Goal: Task Accomplishment & Management: Manage account settings

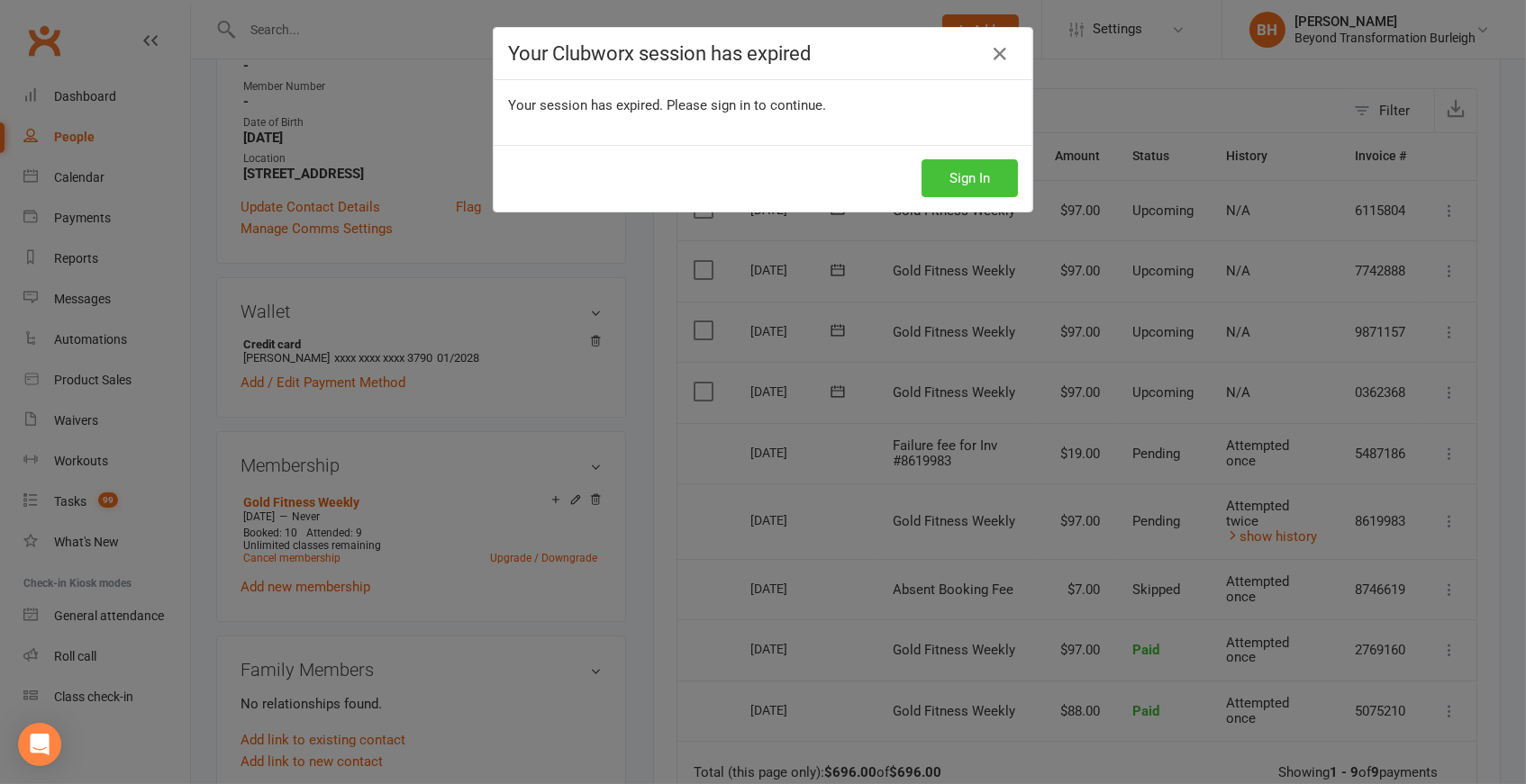
click at [974, 171] on button "Sign In" at bounding box center [970, 178] width 96 height 38
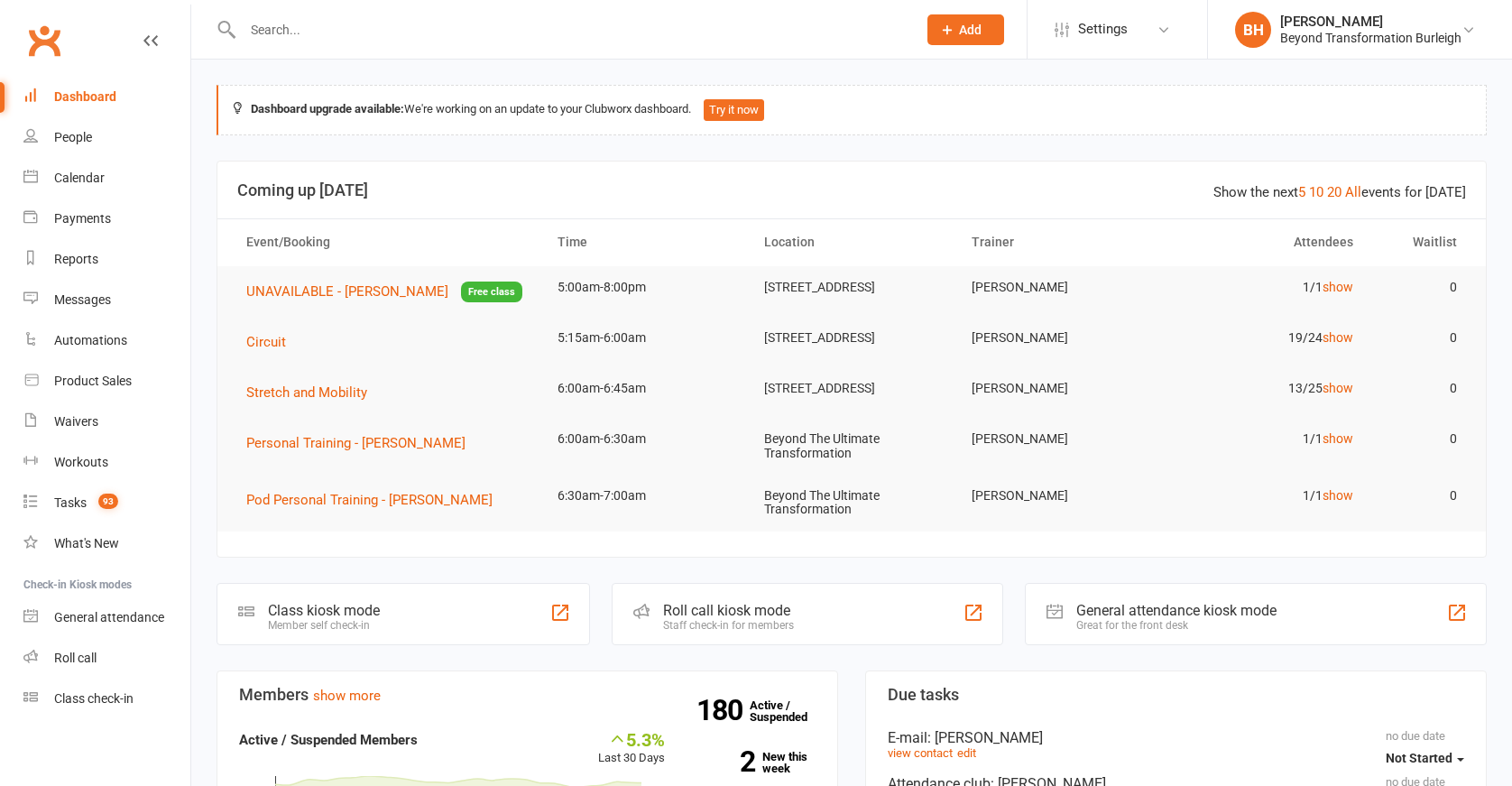
click at [56, 172] on div "Calendar" at bounding box center [79, 177] width 51 height 14
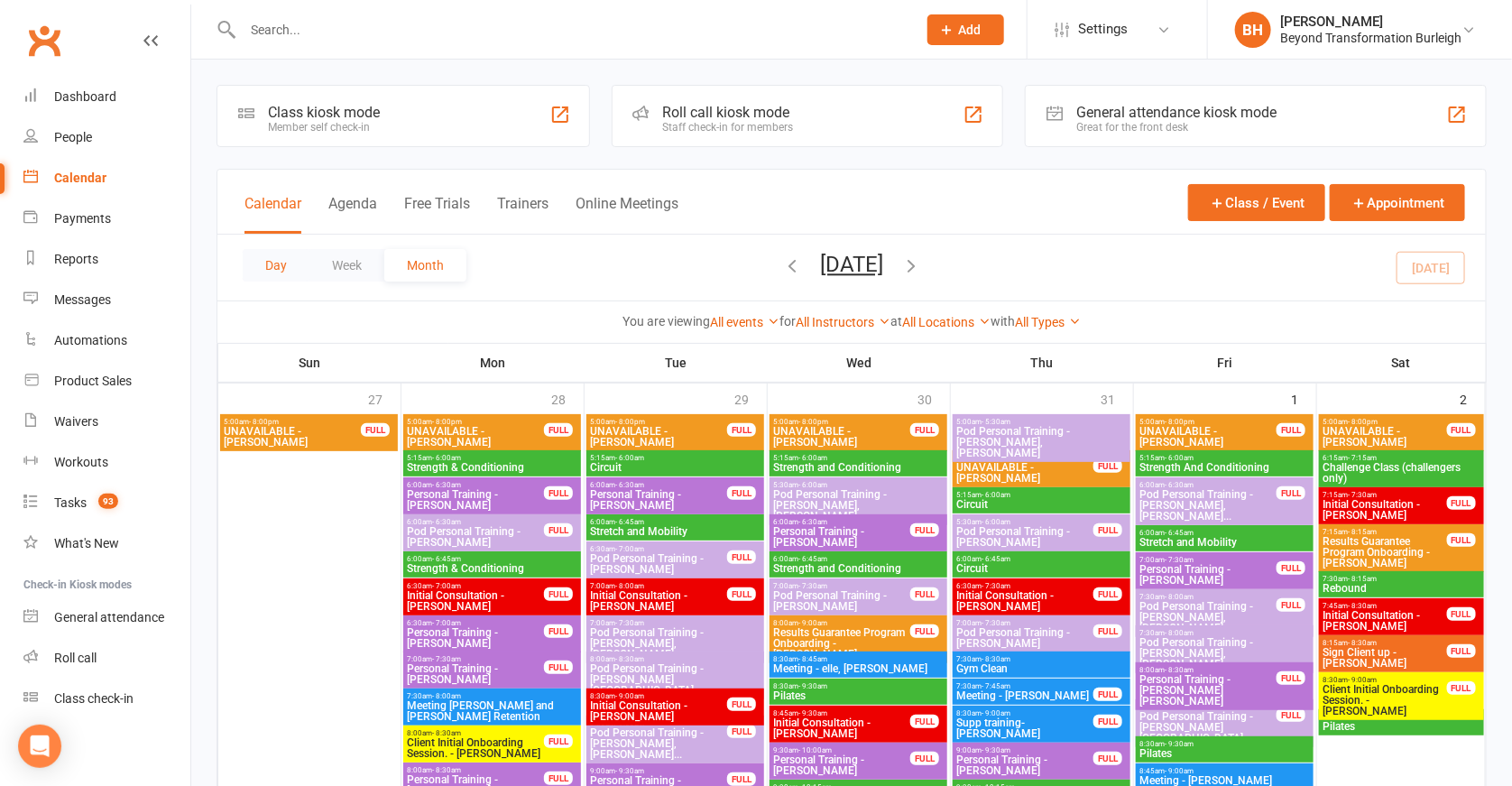
click at [280, 260] on button "Day" at bounding box center [276, 266] width 67 height 33
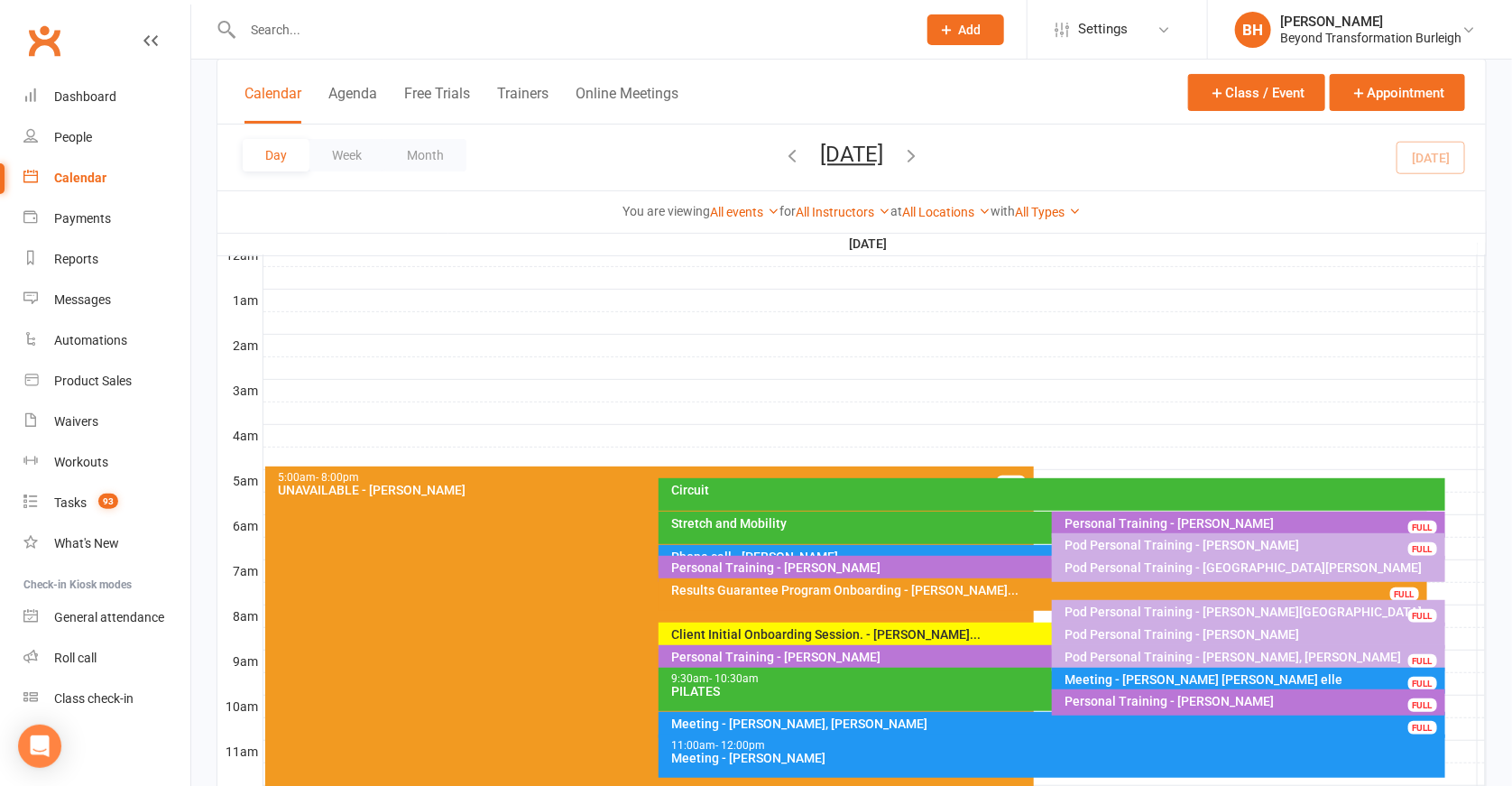
scroll to position [159, 0]
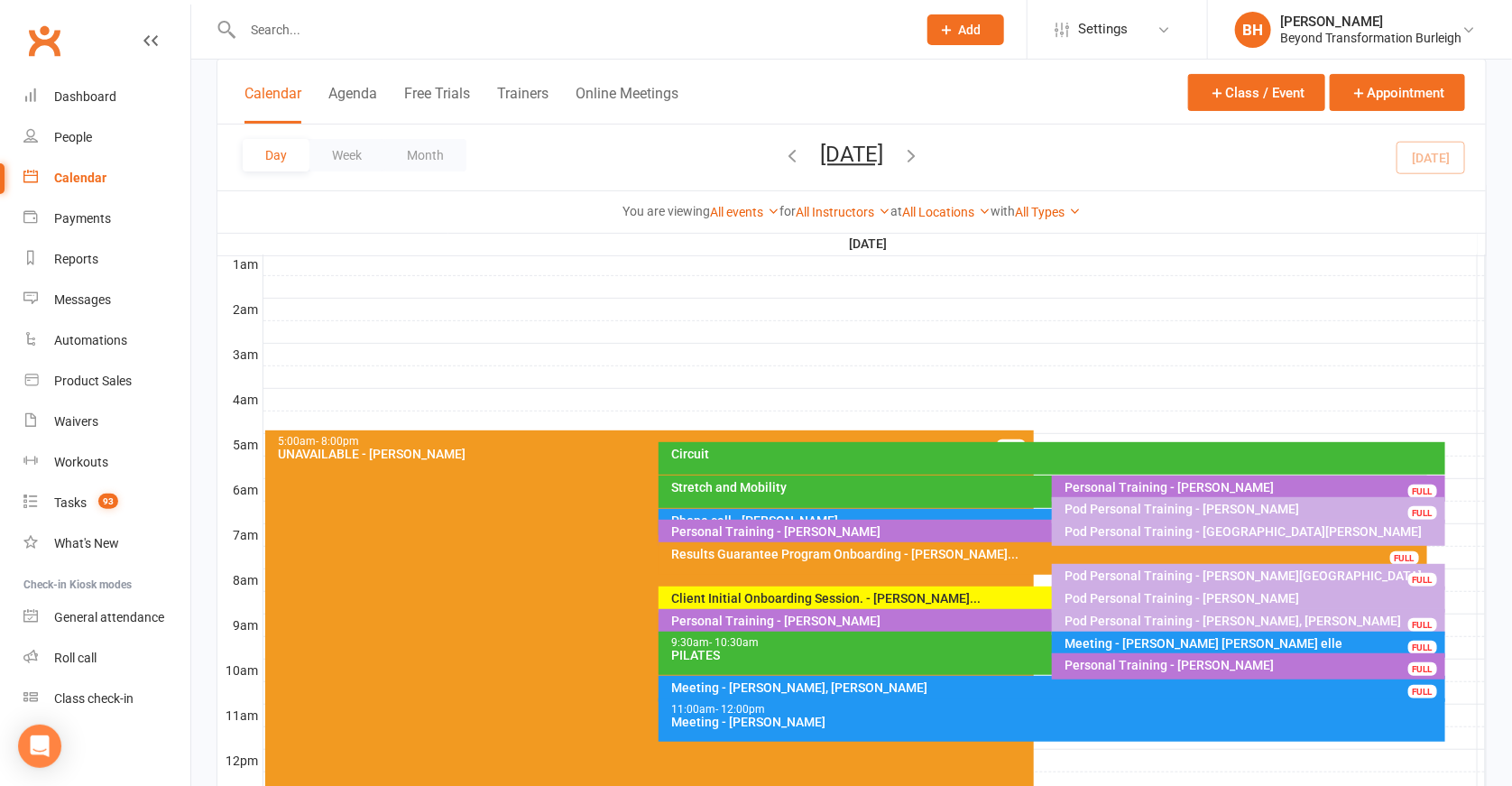
click at [585, 24] on input "text" at bounding box center [571, 30] width 667 height 25
click at [783, 154] on icon "button" at bounding box center [792, 155] width 20 height 20
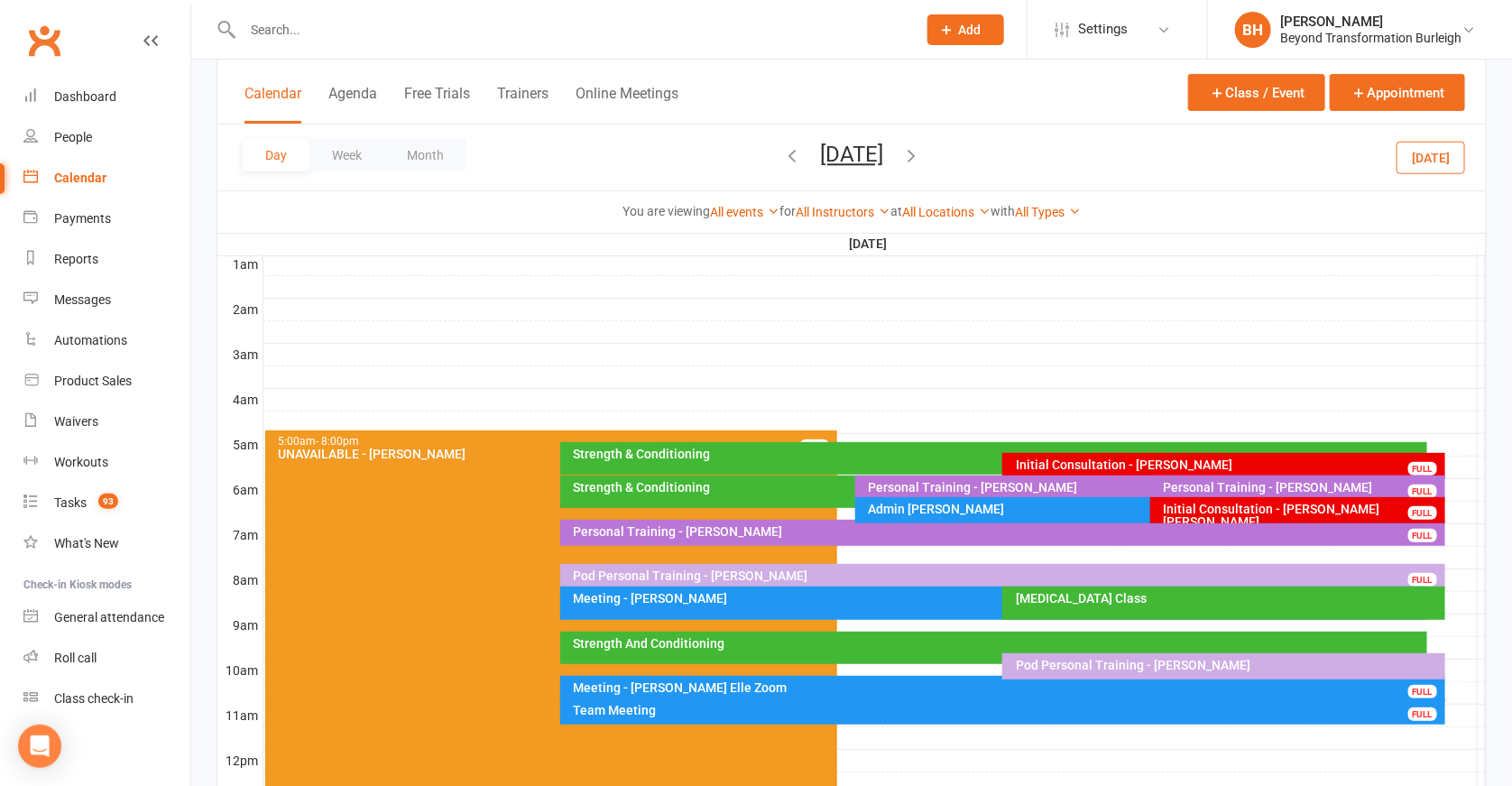
click at [787, 564] on div "Pod Personal Training - Leona Gordon FULL" at bounding box center [1003, 577] width 885 height 26
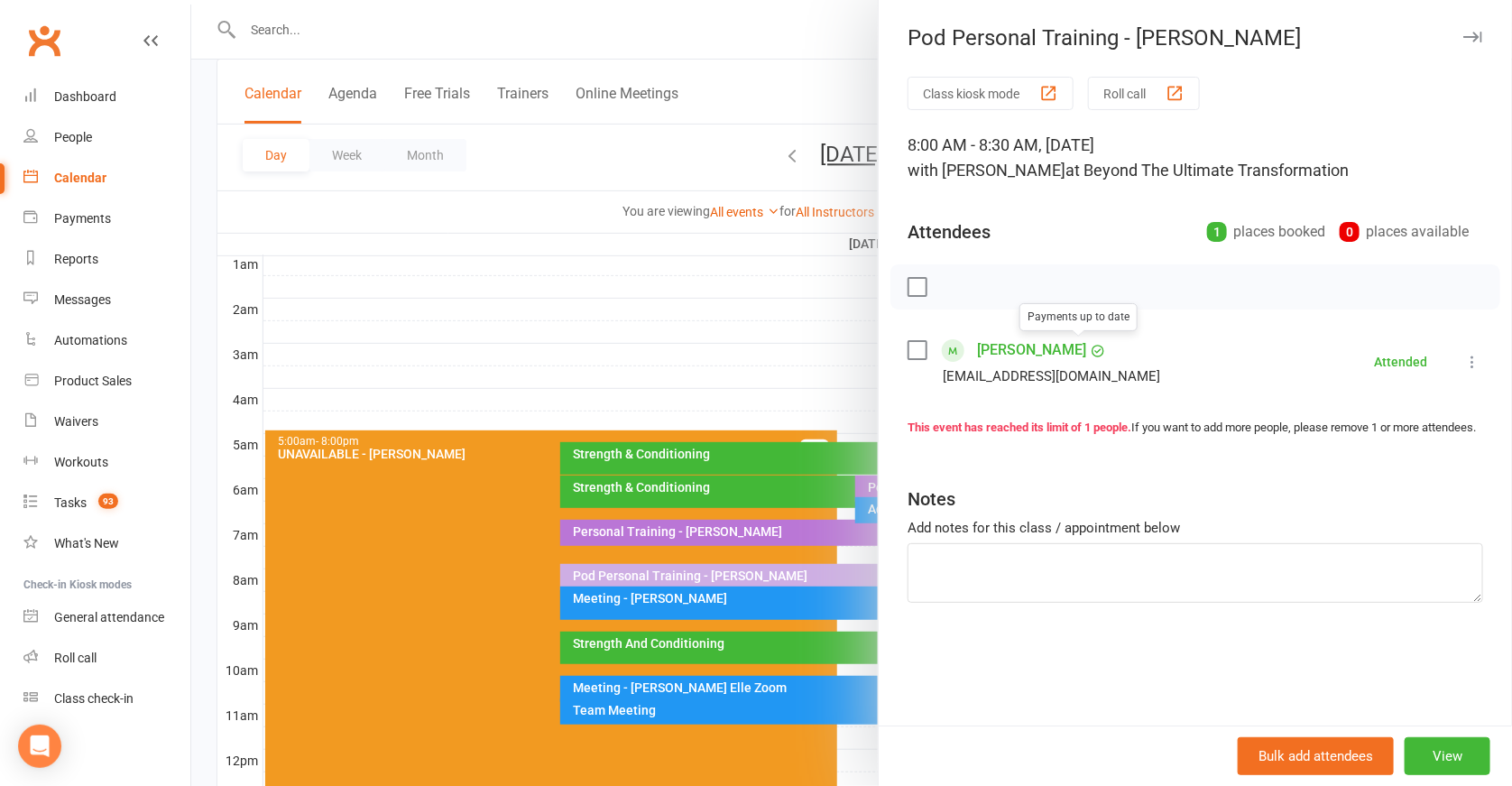
click at [1030, 357] on link "Leona Gordon" at bounding box center [1032, 350] width 109 height 29
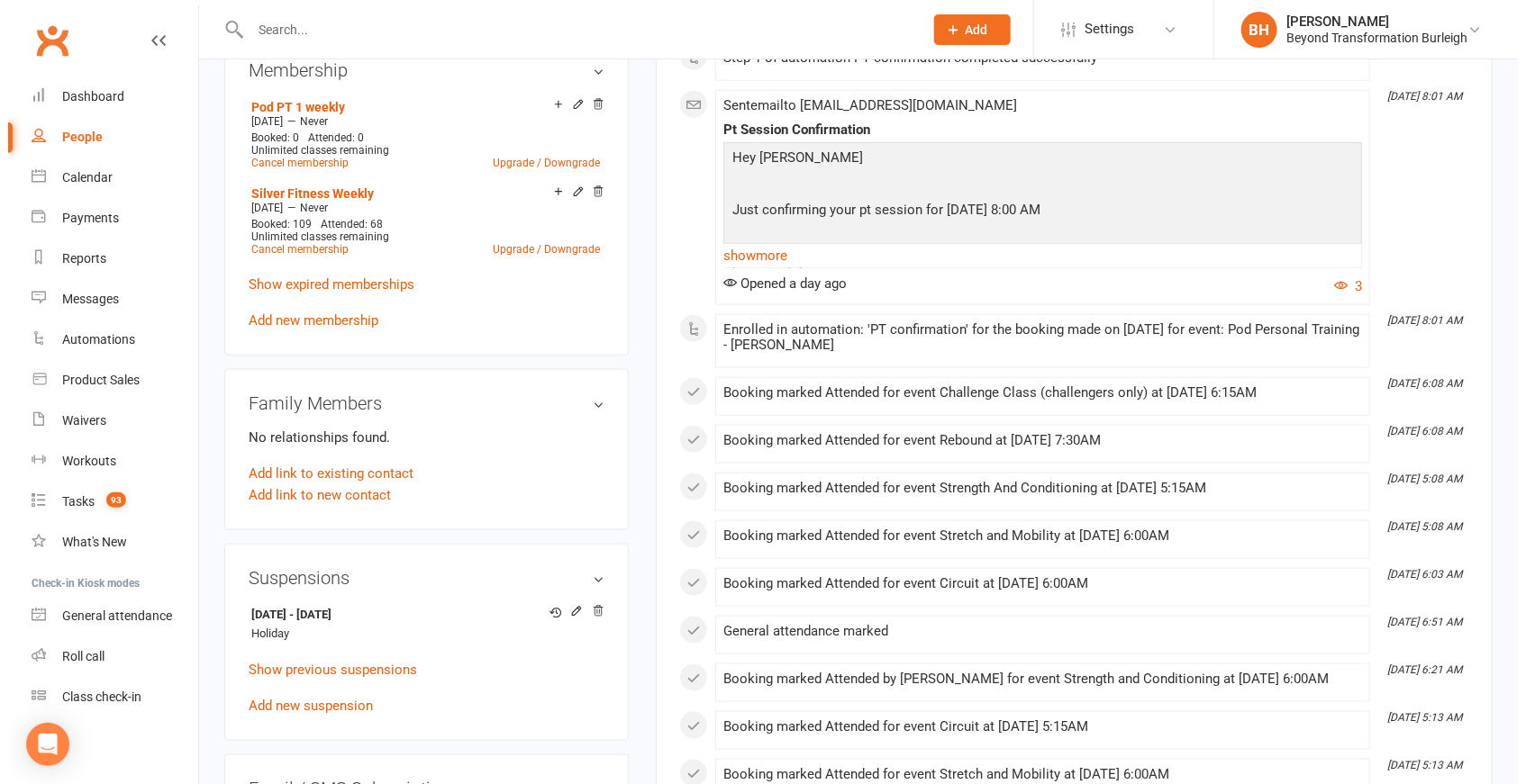
scroll to position [782, 0]
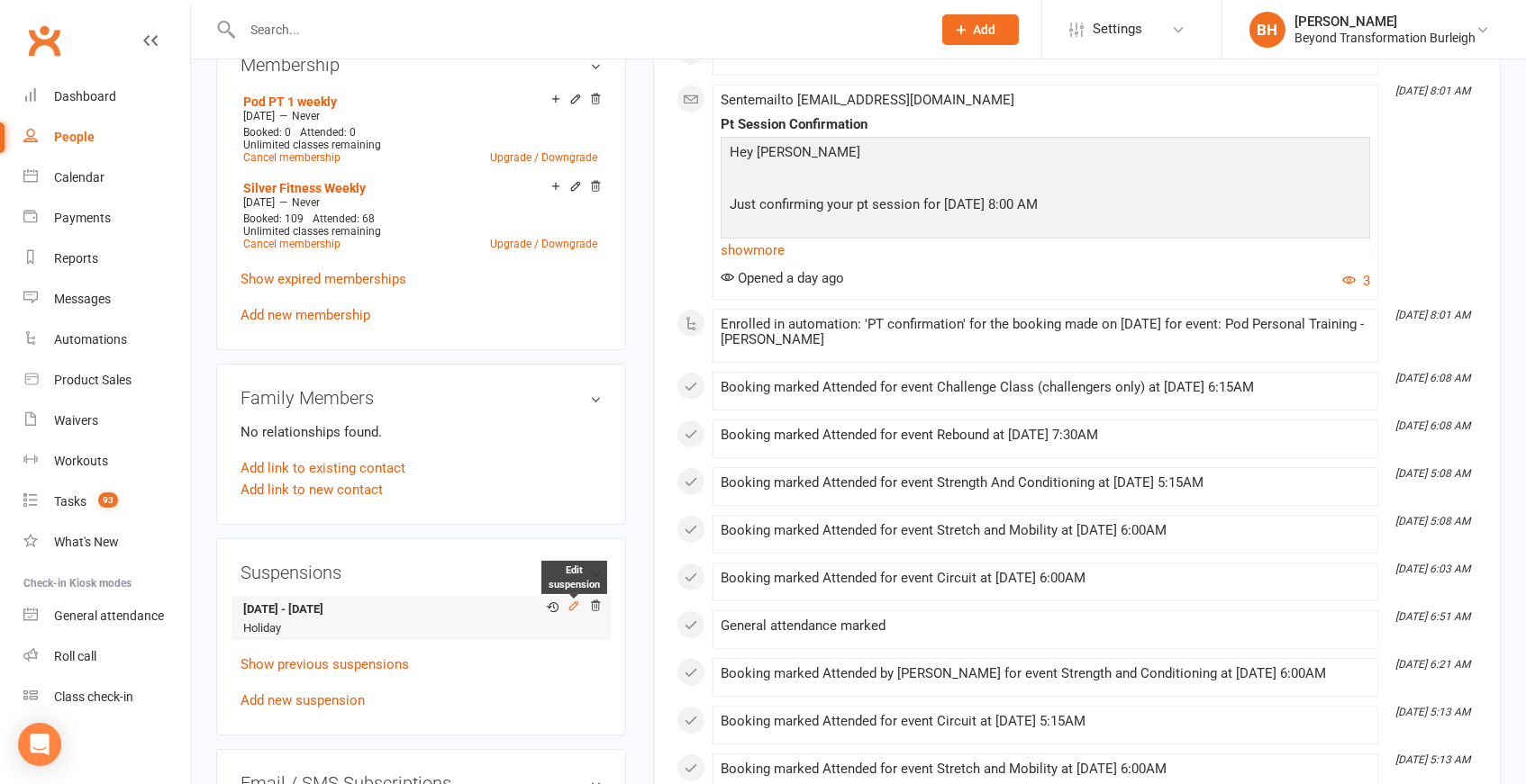
click at [572, 600] on icon at bounding box center [574, 606] width 12 height 12
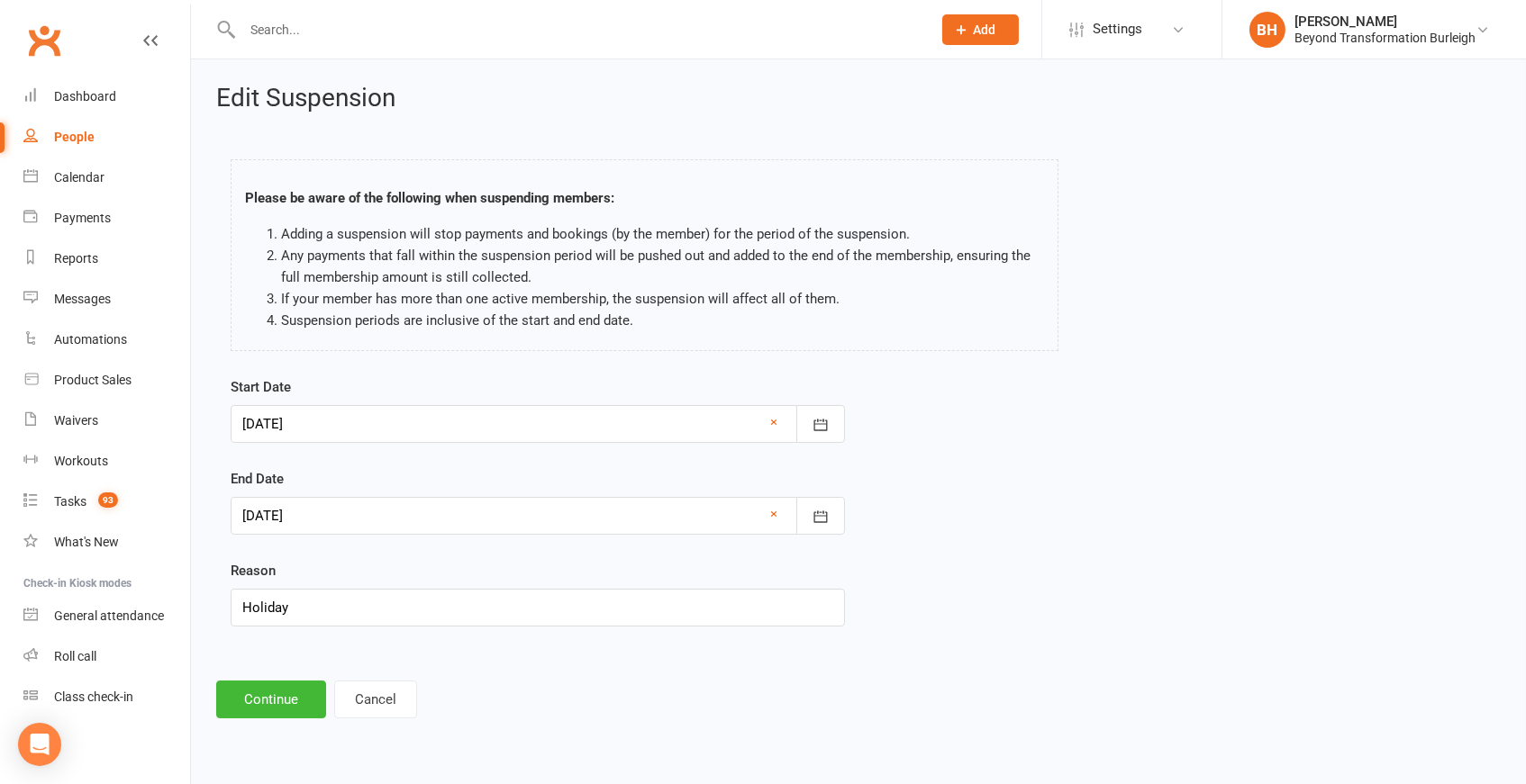
click at [393, 423] on div at bounding box center [538, 424] width 615 height 38
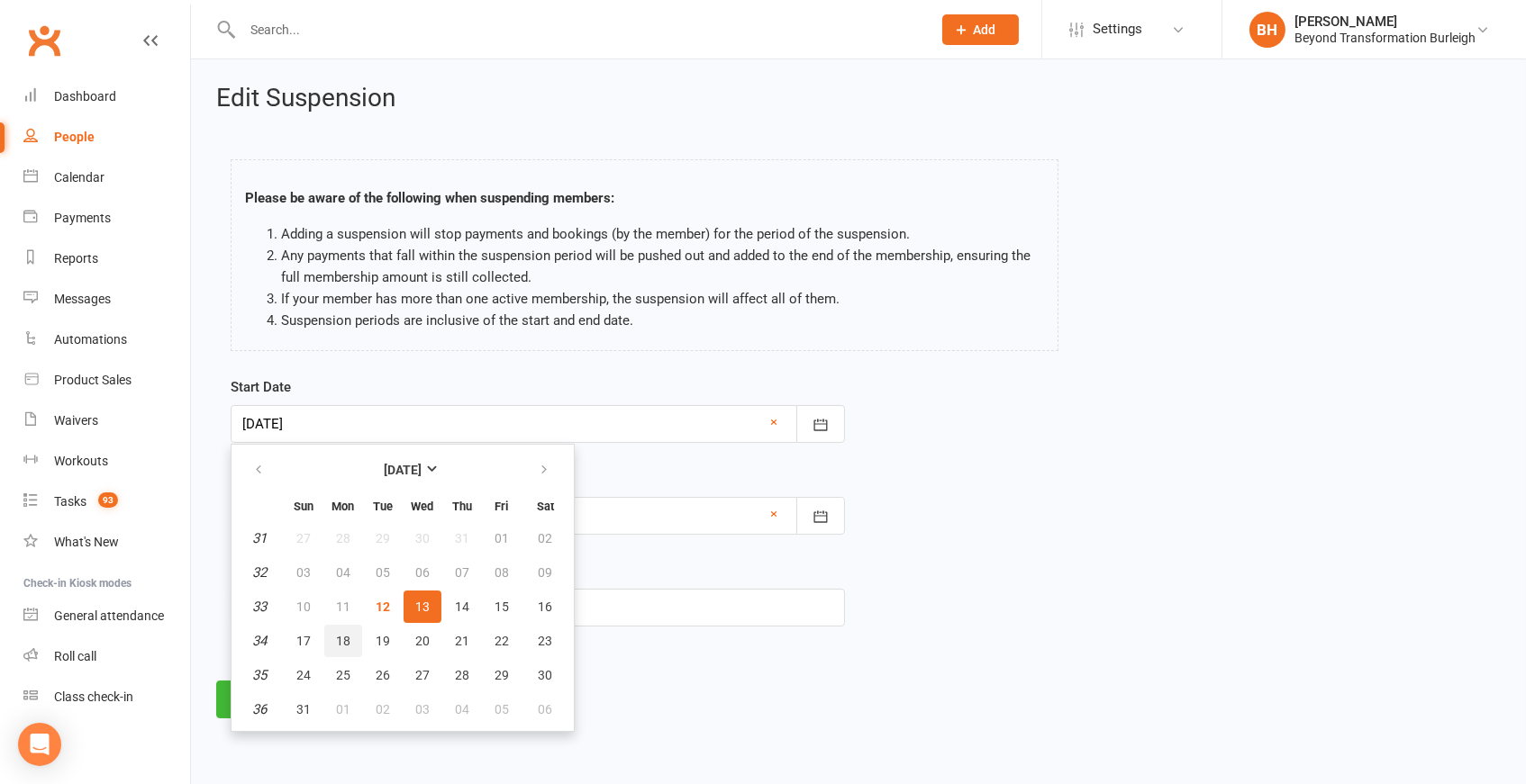
click at [337, 637] on span "18" at bounding box center [343, 641] width 14 height 14
type input "18 Aug 2025"
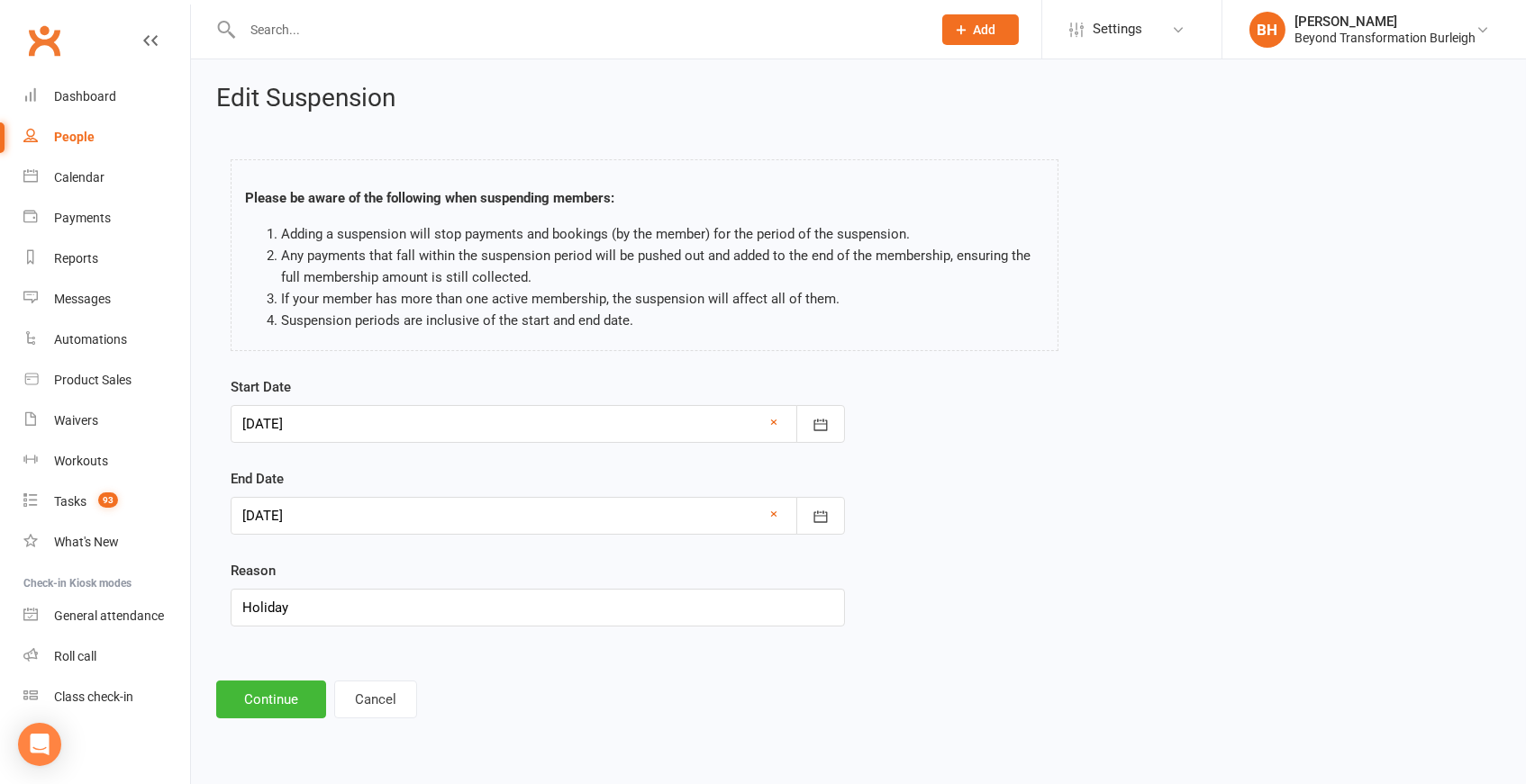
click at [423, 513] on div at bounding box center [538, 516] width 615 height 38
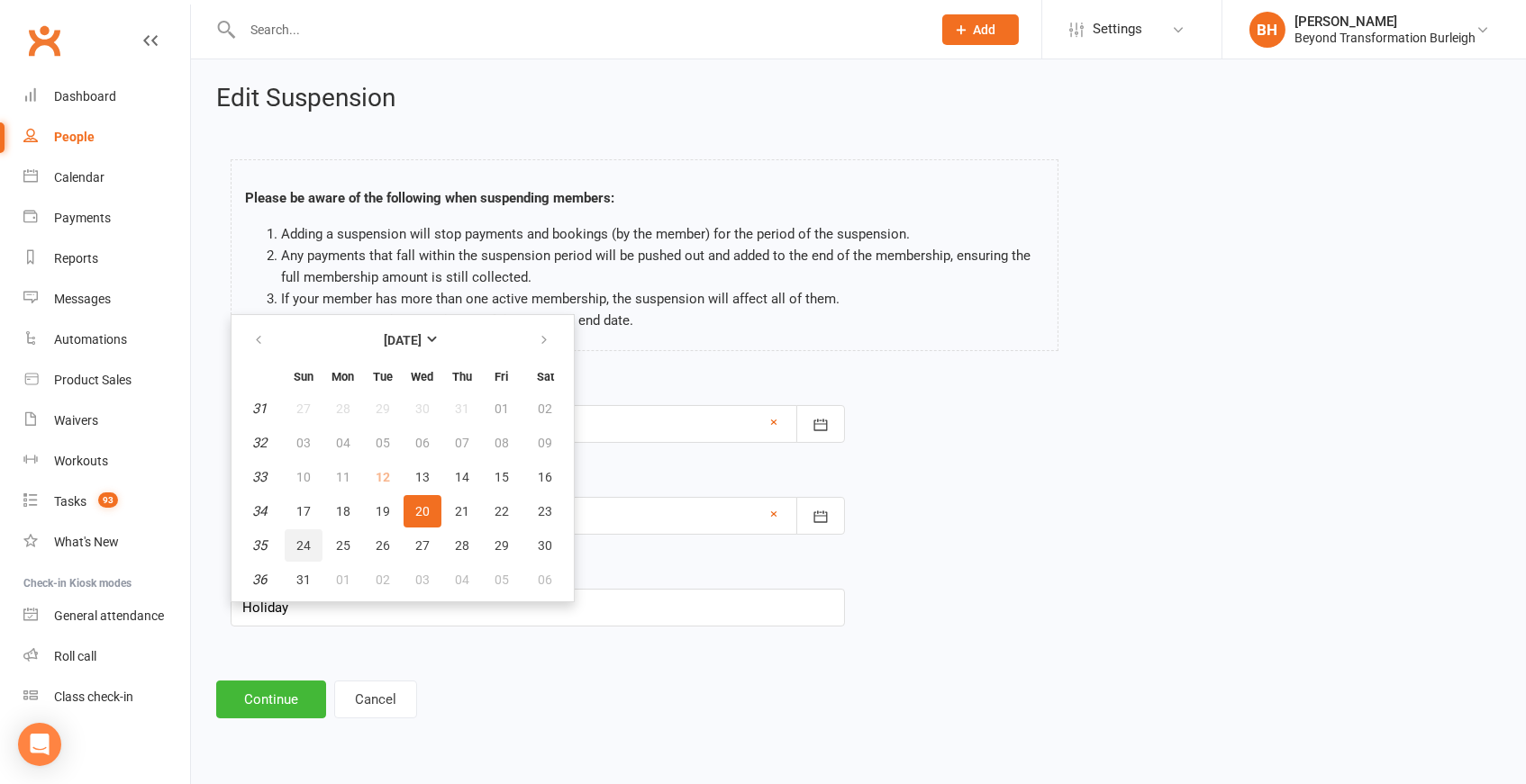
click at [301, 542] on span "24" at bounding box center [303, 546] width 14 height 14
type input "24 Aug 2025"
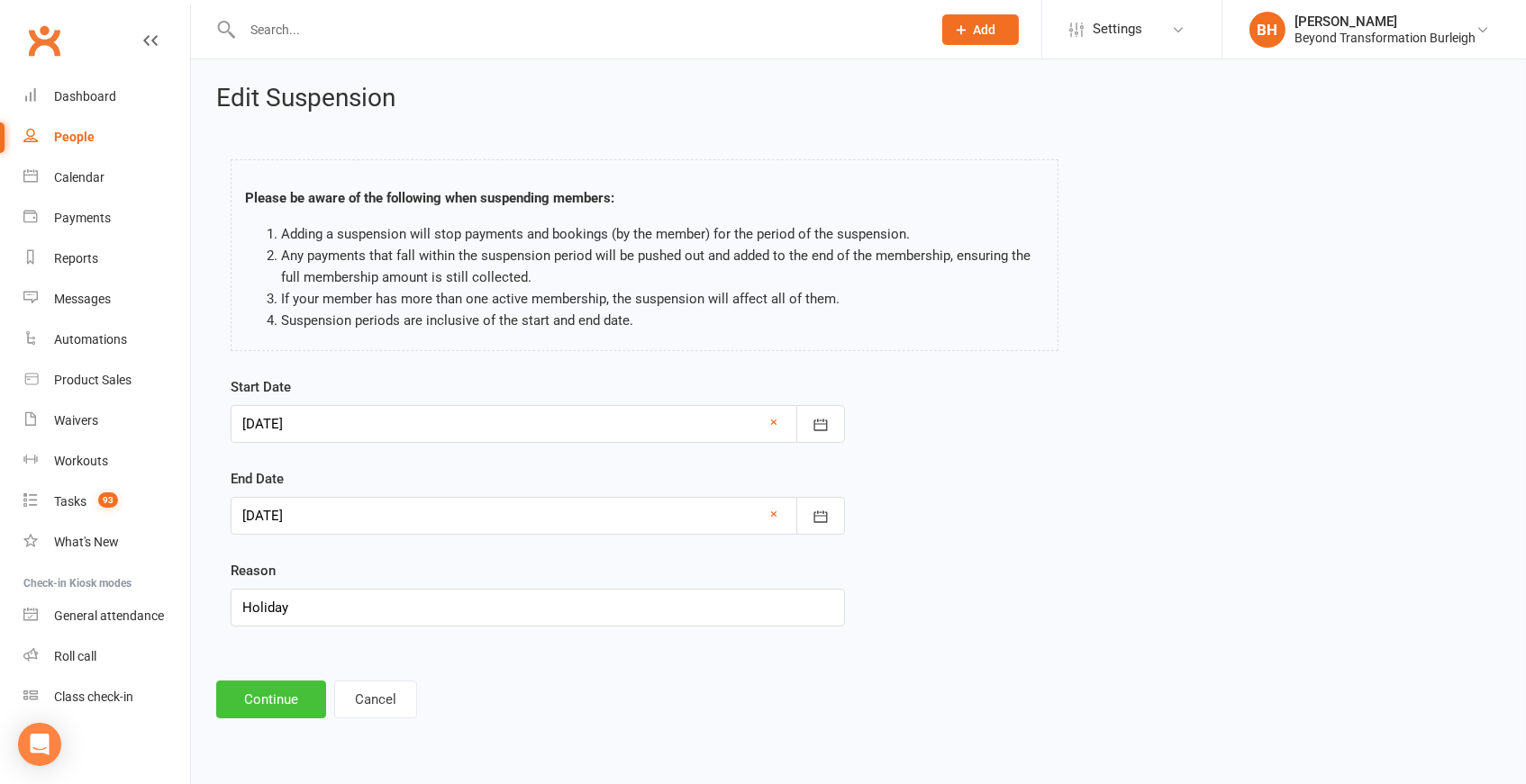
click at [285, 694] on button "Continue" at bounding box center [271, 700] width 110 height 38
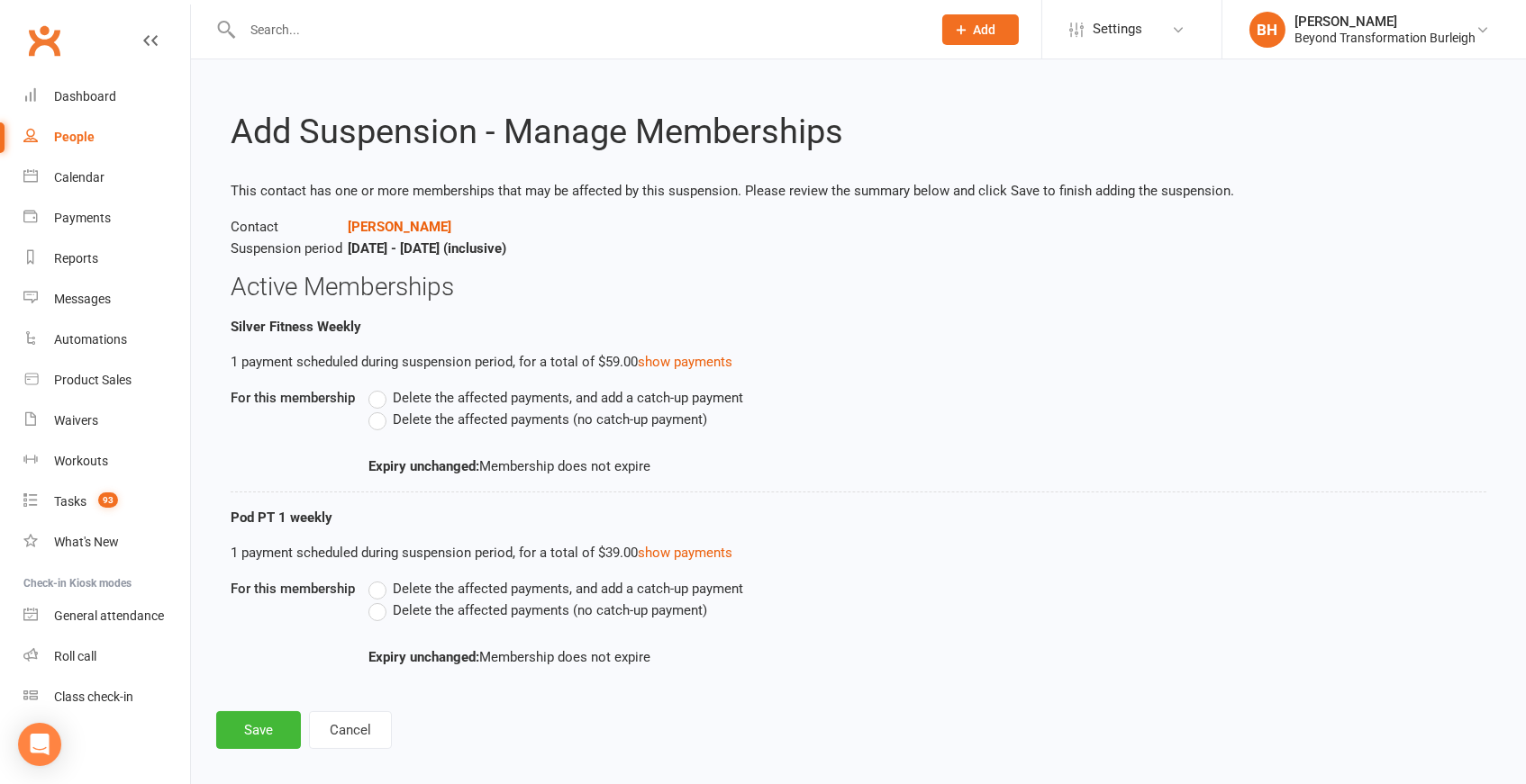
click at [444, 415] on span "Delete the affected payments (no catch-up payment)" at bounding box center [551, 419] width 315 height 19
click at [380, 409] on input "Delete the affected payments (no catch-up payment)" at bounding box center [374, 409] width 11 height 0
click at [439, 604] on span "Delete the affected payments (no catch-up payment)" at bounding box center [551, 609] width 315 height 19
click at [380, 600] on input "Delete the affected payments (no catch-up payment)" at bounding box center [374, 600] width 11 height 0
click at [353, 722] on button "Cancel" at bounding box center [350, 731] width 83 height 38
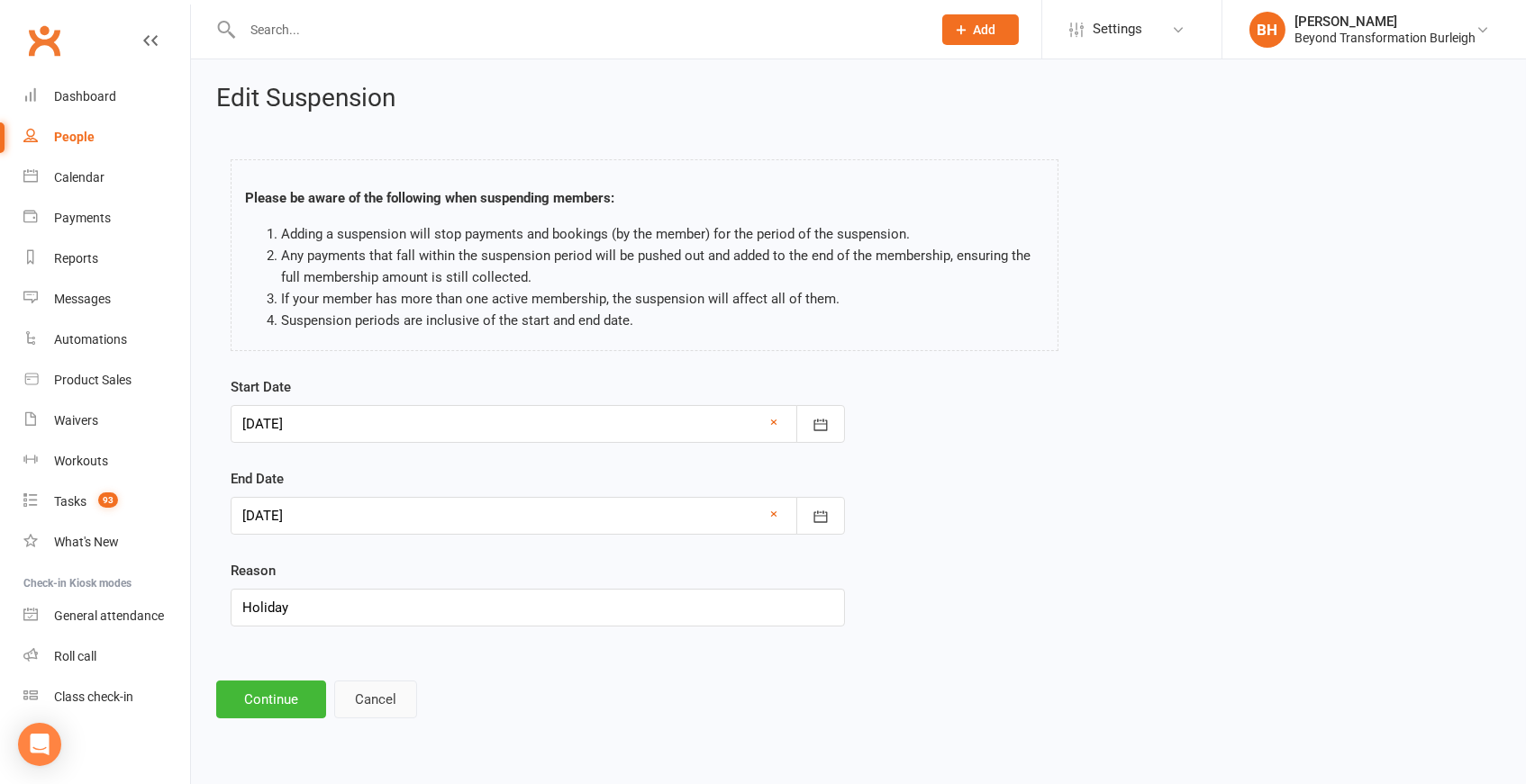
click at [360, 705] on button "Cancel" at bounding box center [375, 700] width 83 height 38
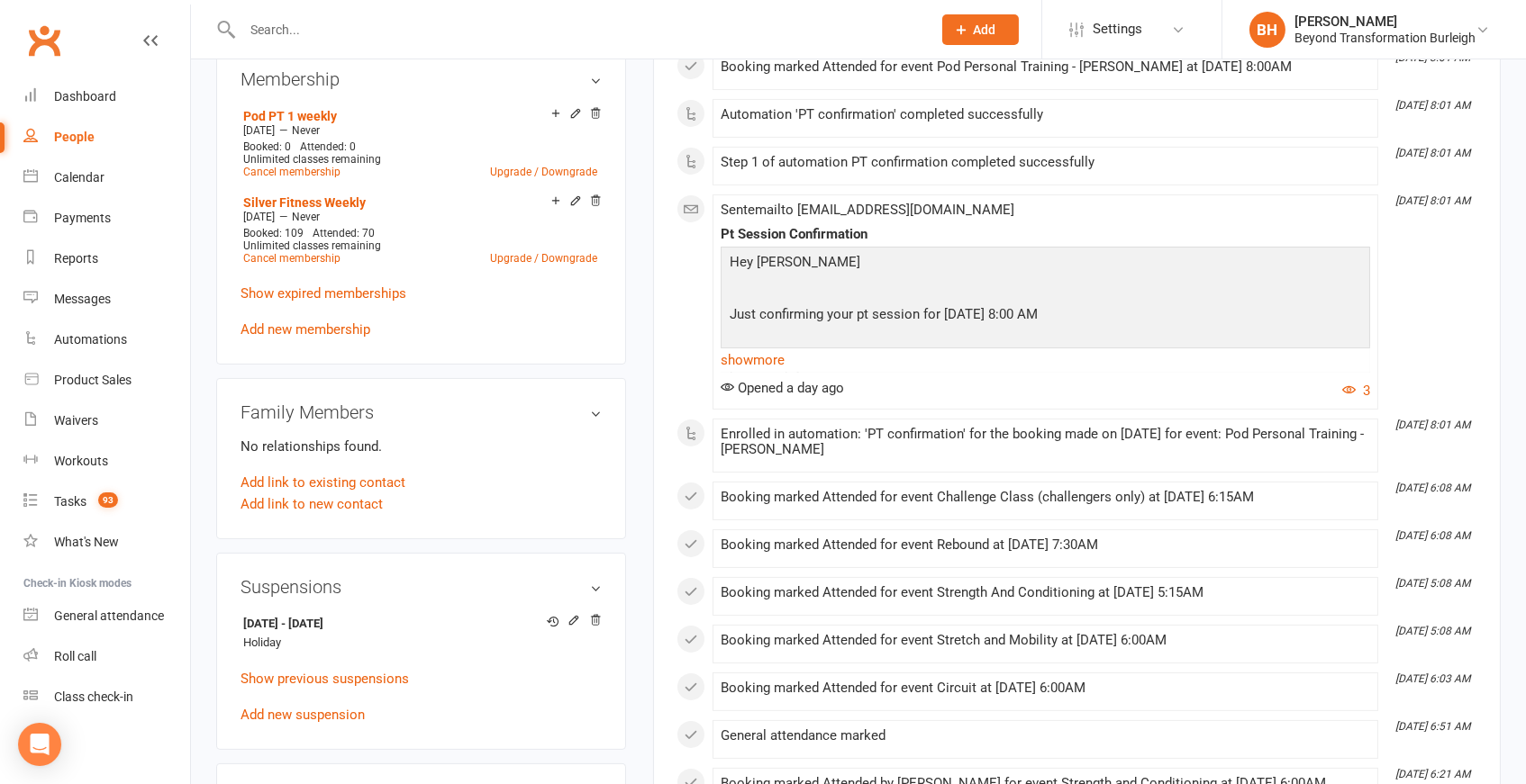
scroll to position [770, 0]
click at [572, 611] on icon at bounding box center [574, 617] width 12 height 12
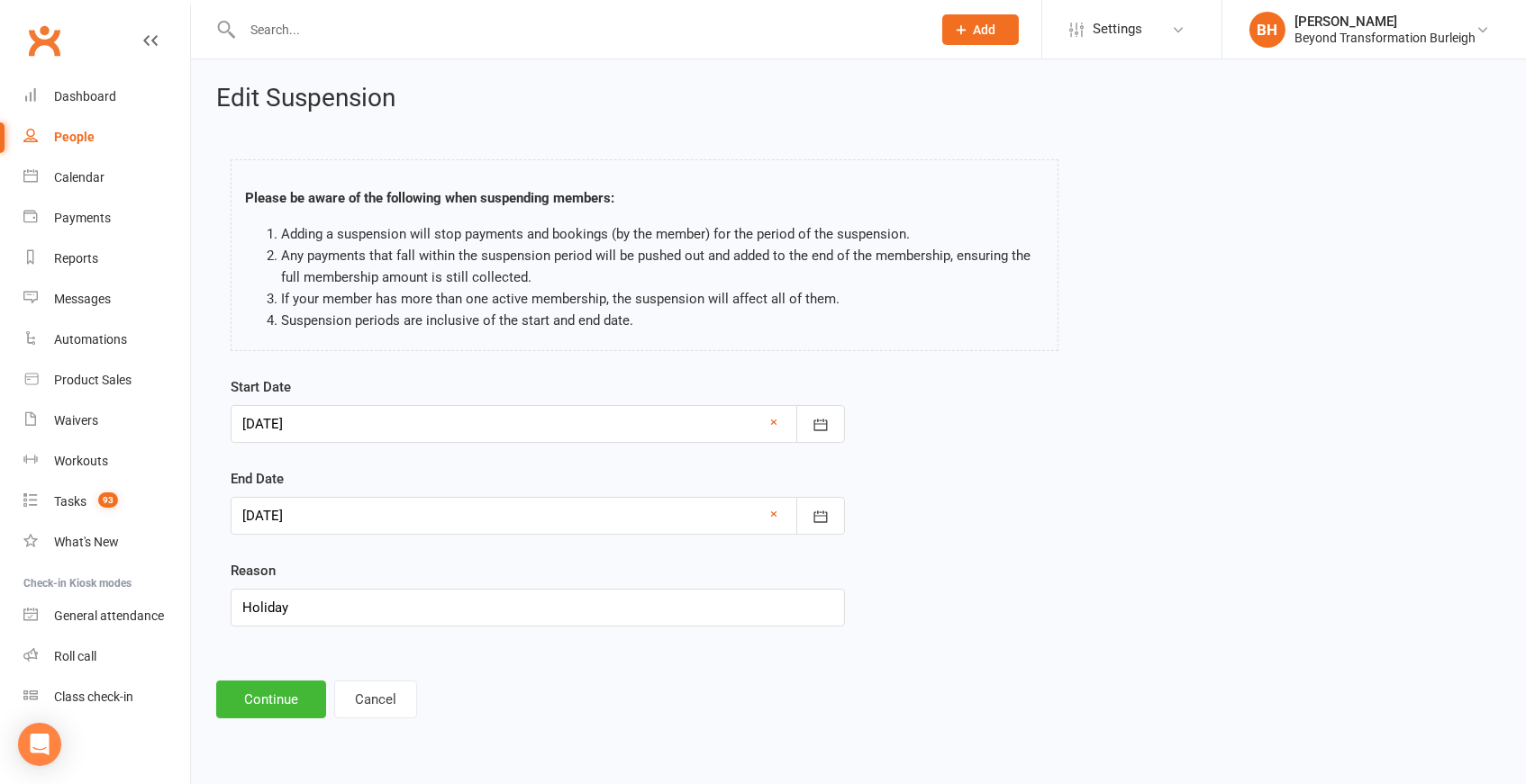
click at [454, 413] on div at bounding box center [538, 424] width 615 height 38
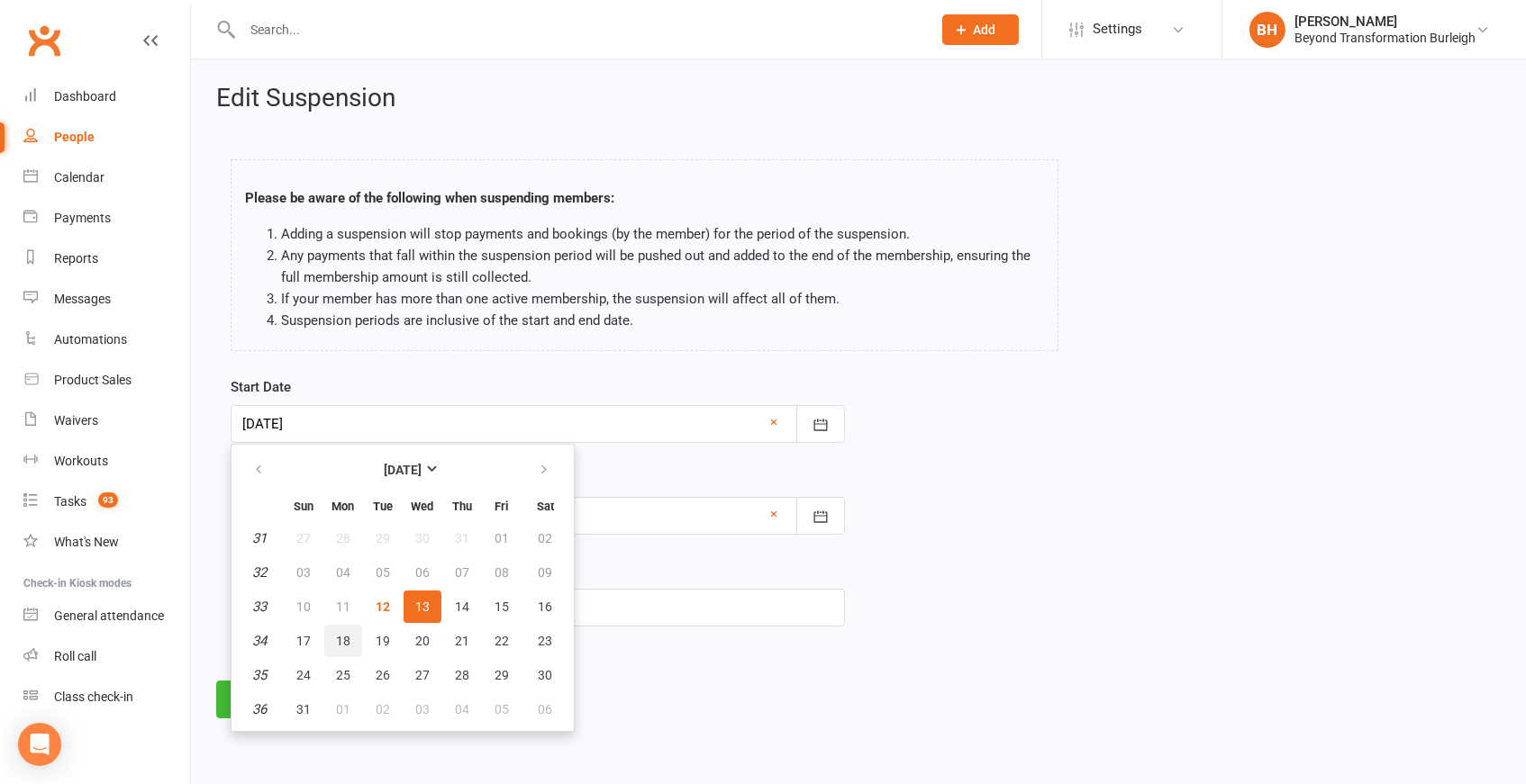
click at [346, 637] on span "18" at bounding box center [343, 641] width 14 height 14
type input "18 Aug 2025"
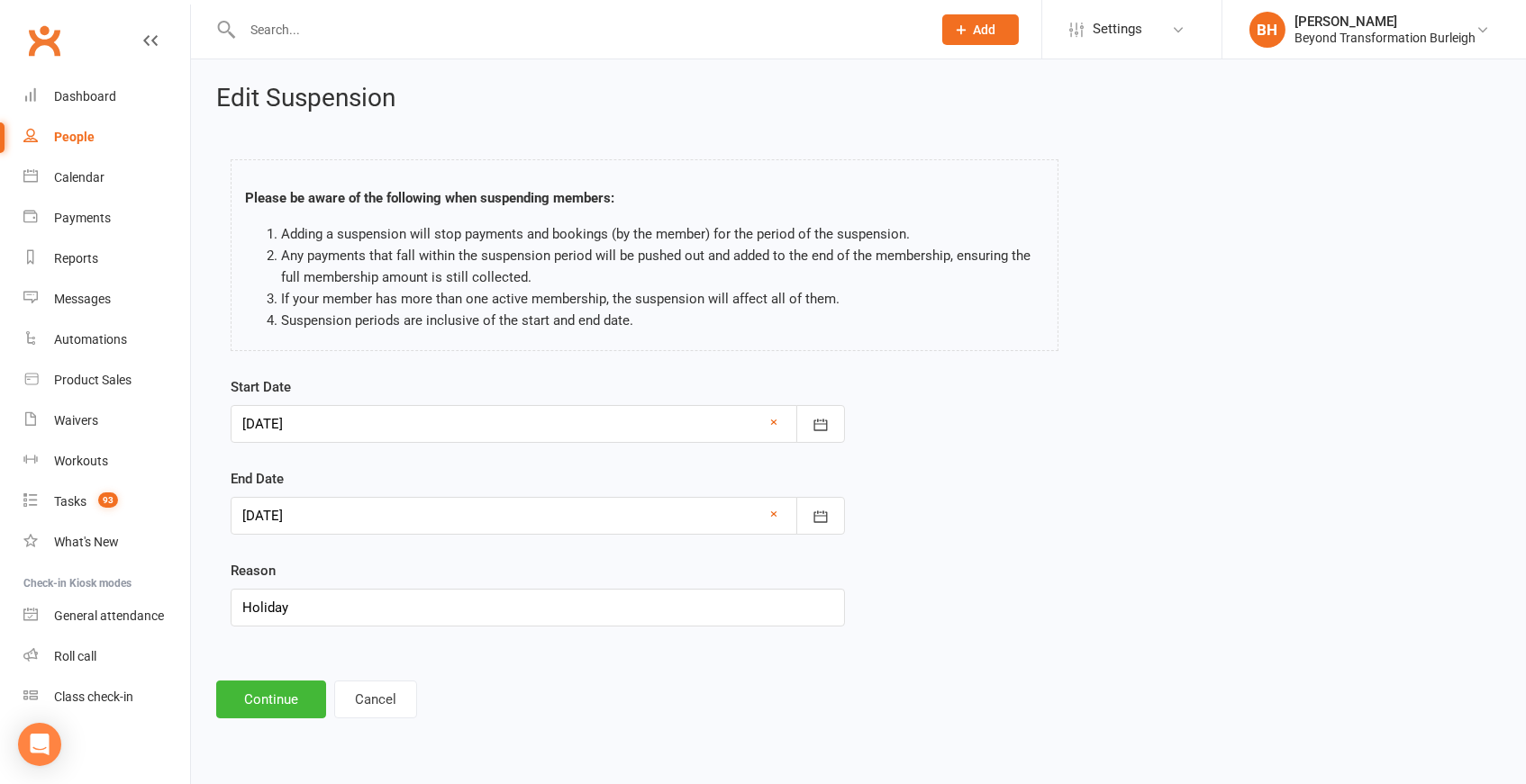
click at [435, 518] on div at bounding box center [538, 516] width 615 height 38
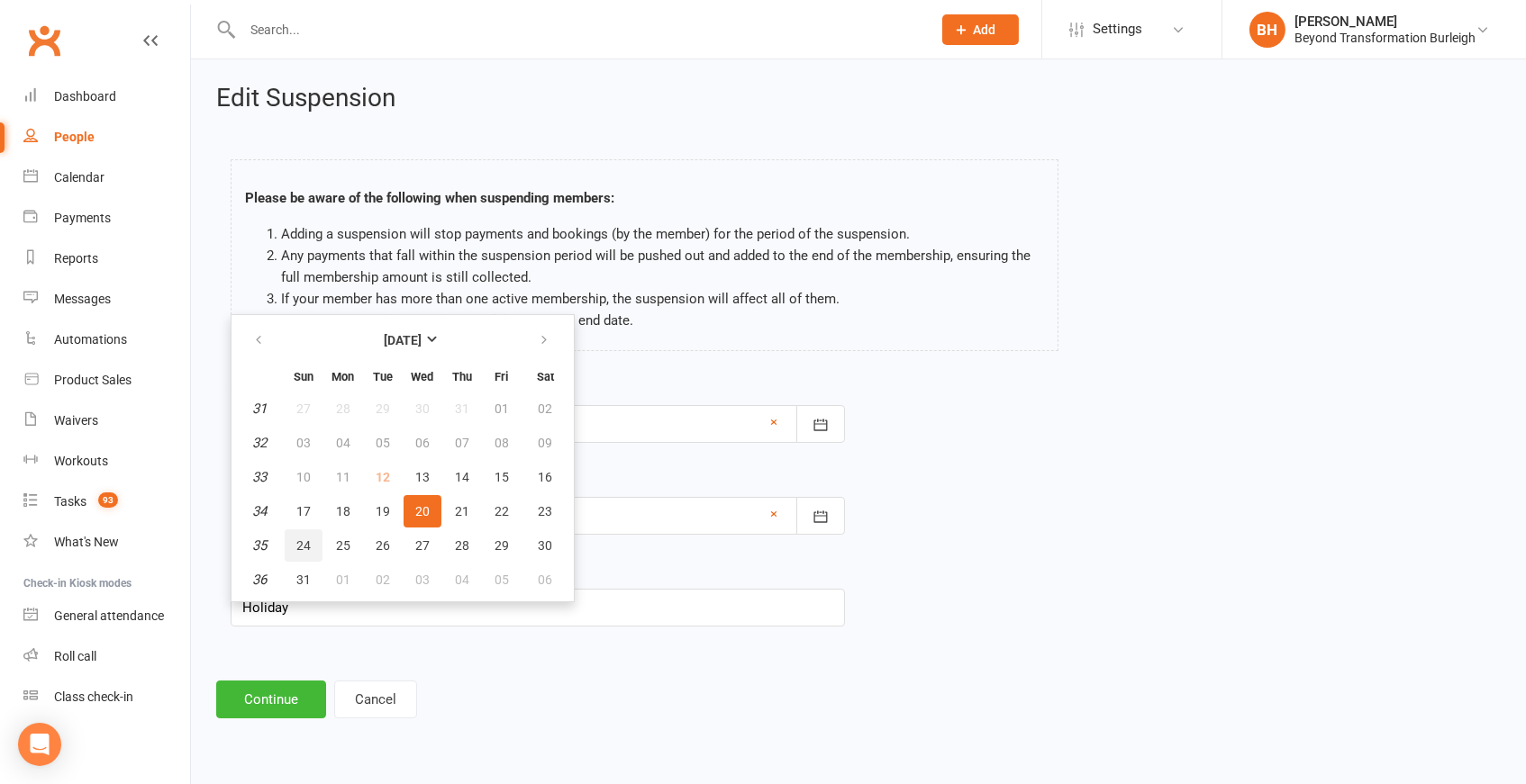
click at [304, 544] on span "24" at bounding box center [303, 546] width 14 height 14
type input "24 Aug 2025"
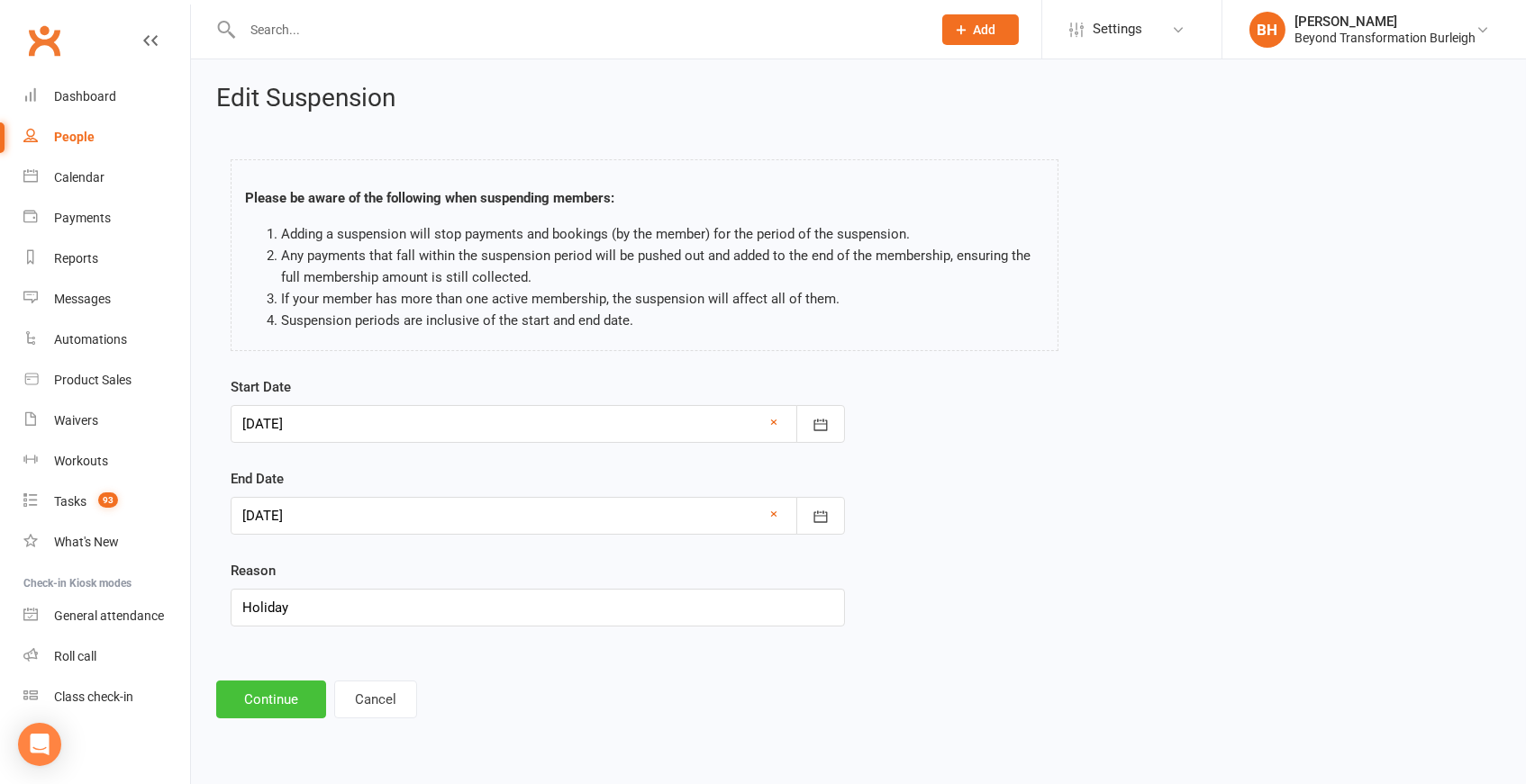
click at [289, 701] on button "Continue" at bounding box center [271, 700] width 110 height 38
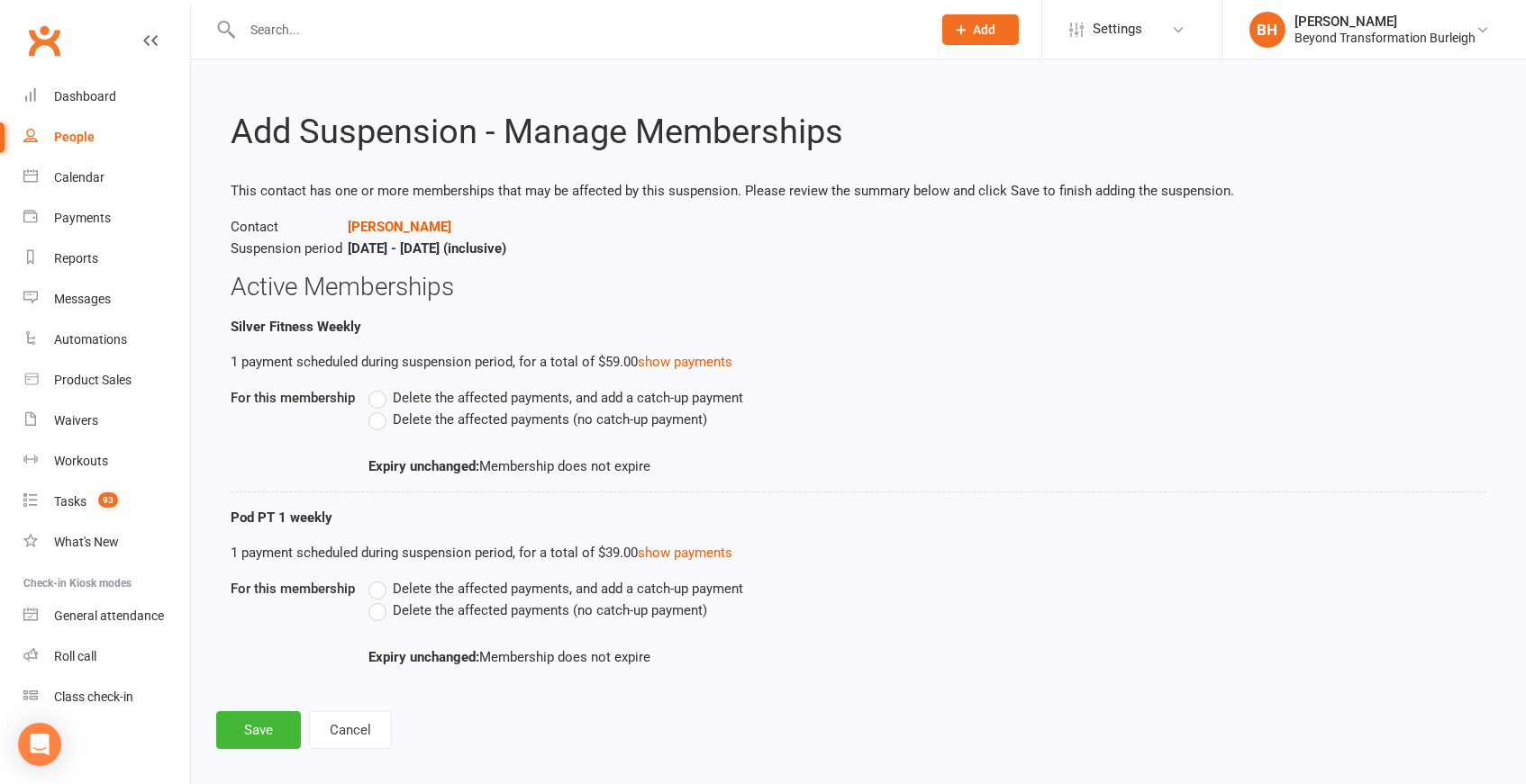
click at [376, 412] on label "Delete the affected payments (no catch-up payment)" at bounding box center [537, 420] width 339 height 22
click at [376, 409] on input "Delete the affected payments (no catch-up payment)" at bounding box center [374, 409] width 11 height 0
click at [377, 608] on label "Delete the affected payments (no catch-up payment)" at bounding box center [537, 610] width 339 height 22
click at [377, 600] on input "Delete the affected payments (no catch-up payment)" at bounding box center [374, 600] width 11 height 0
click at [261, 724] on button "Save" at bounding box center [259, 731] width 85 height 38
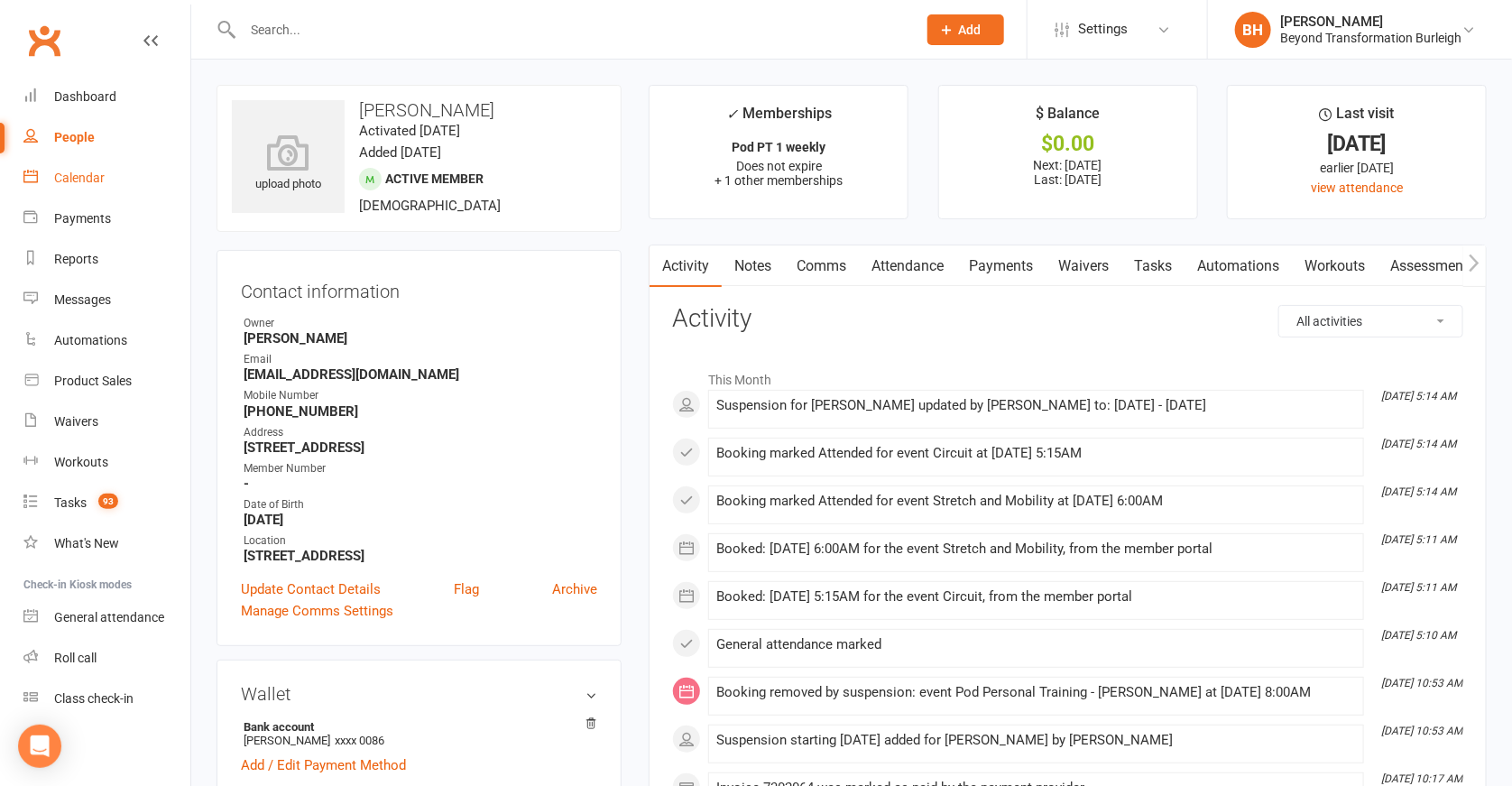
click at [76, 190] on link "Calendar" at bounding box center [107, 178] width 167 height 40
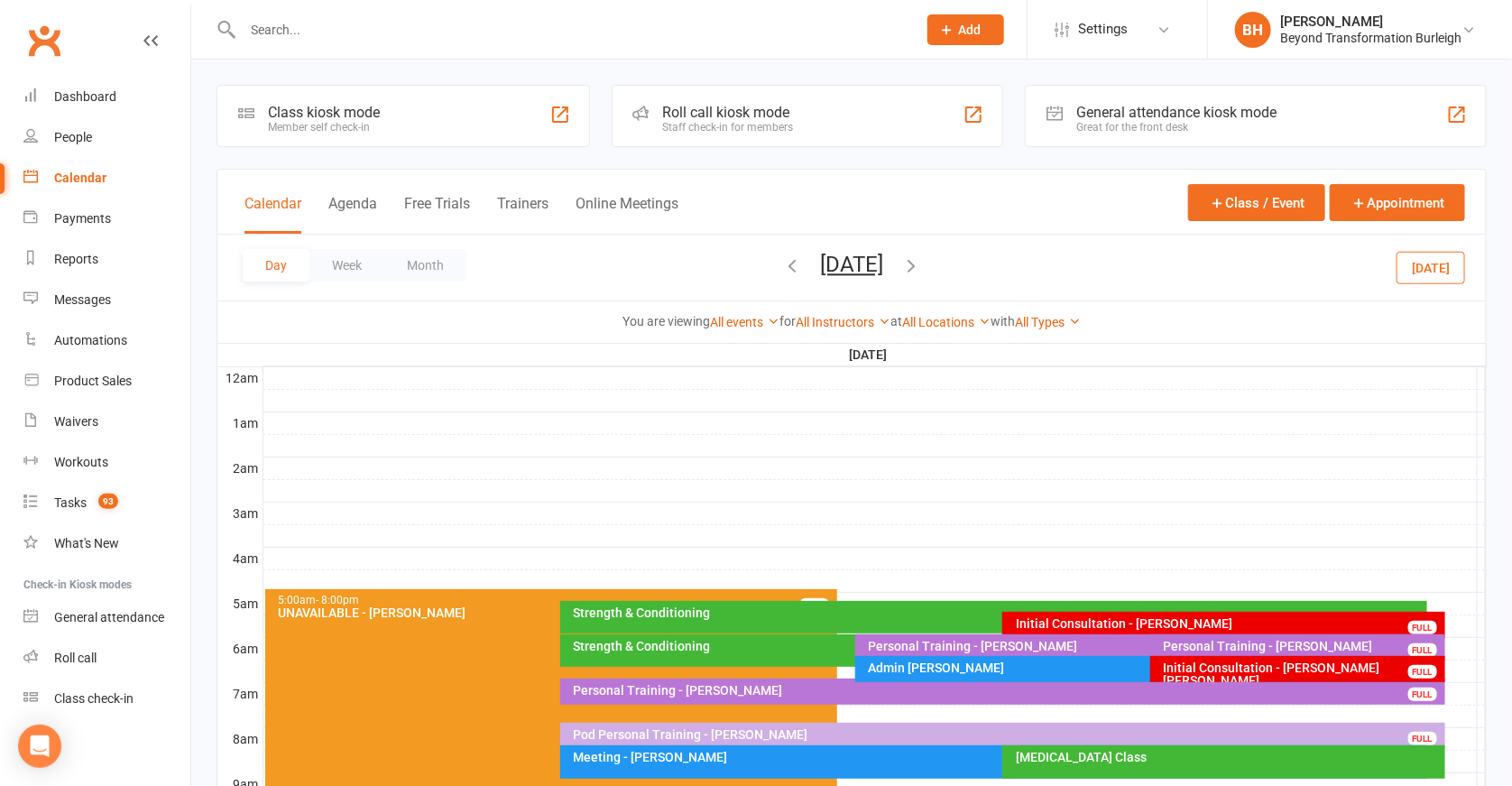
scroll to position [170, 0]
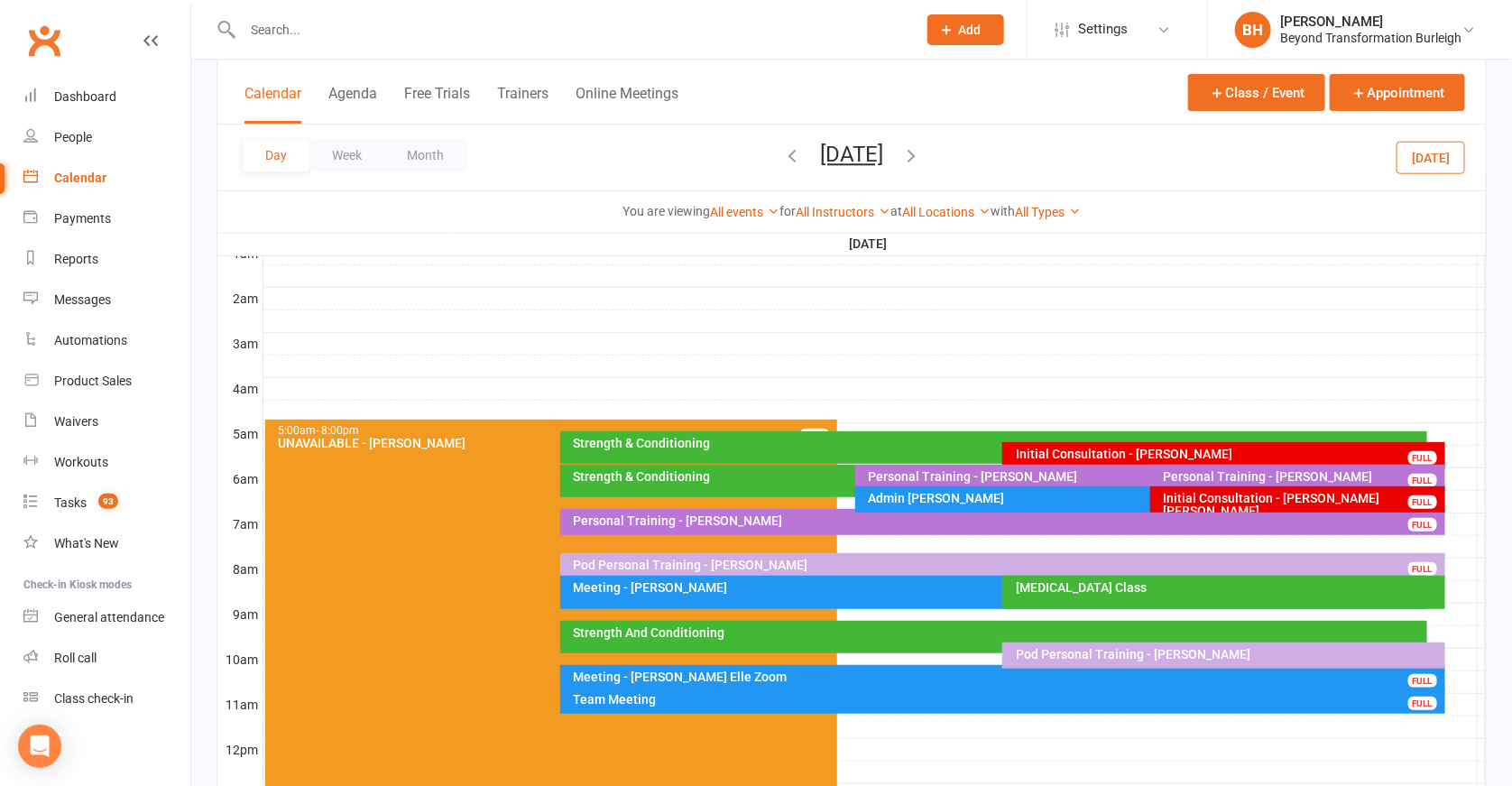
click at [1163, 440] on div "Strength & Conditioning" at bounding box center [999, 443] width 851 height 12
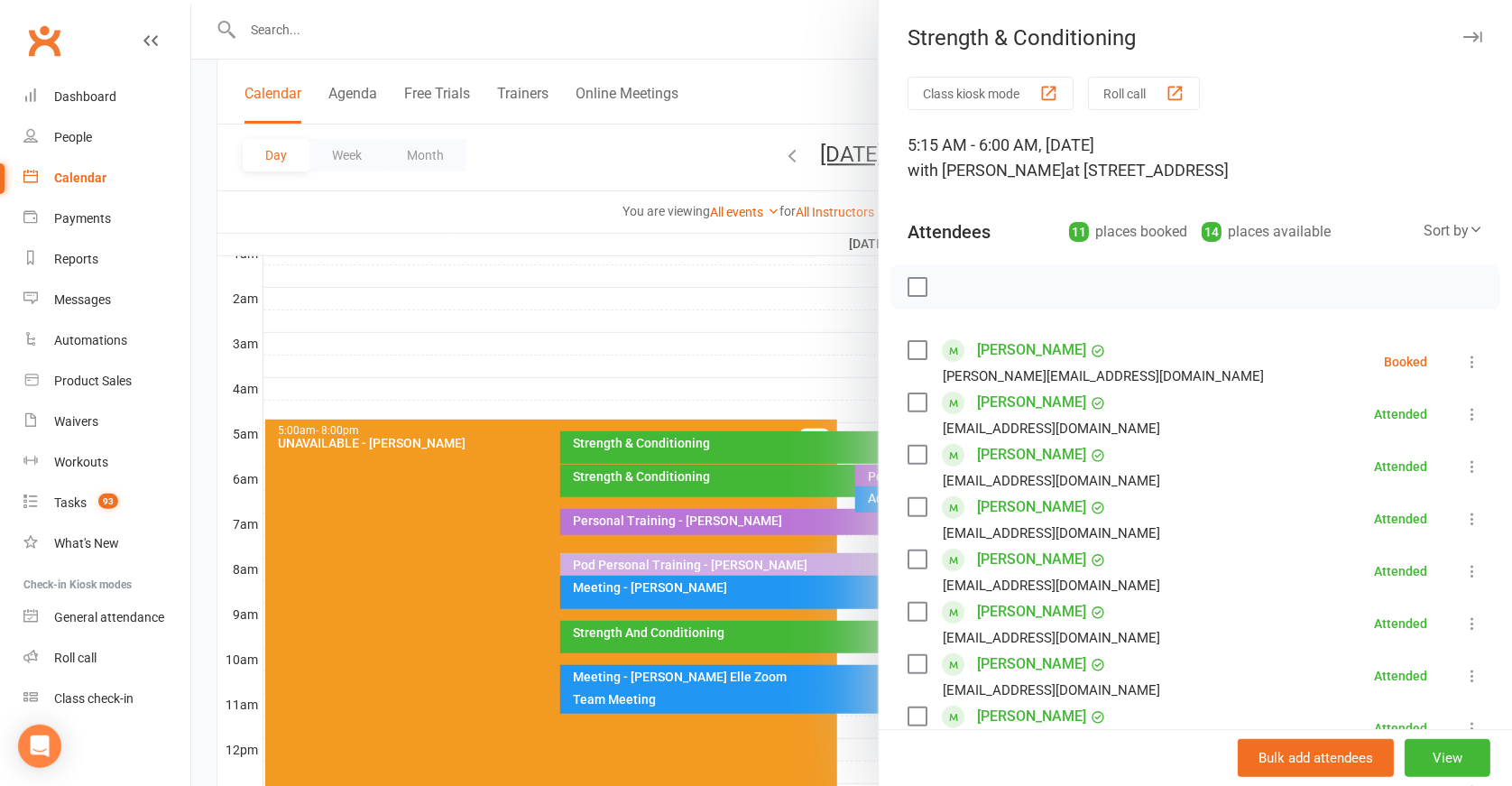
click at [749, 402] on div at bounding box center [852, 393] width 1321 height 786
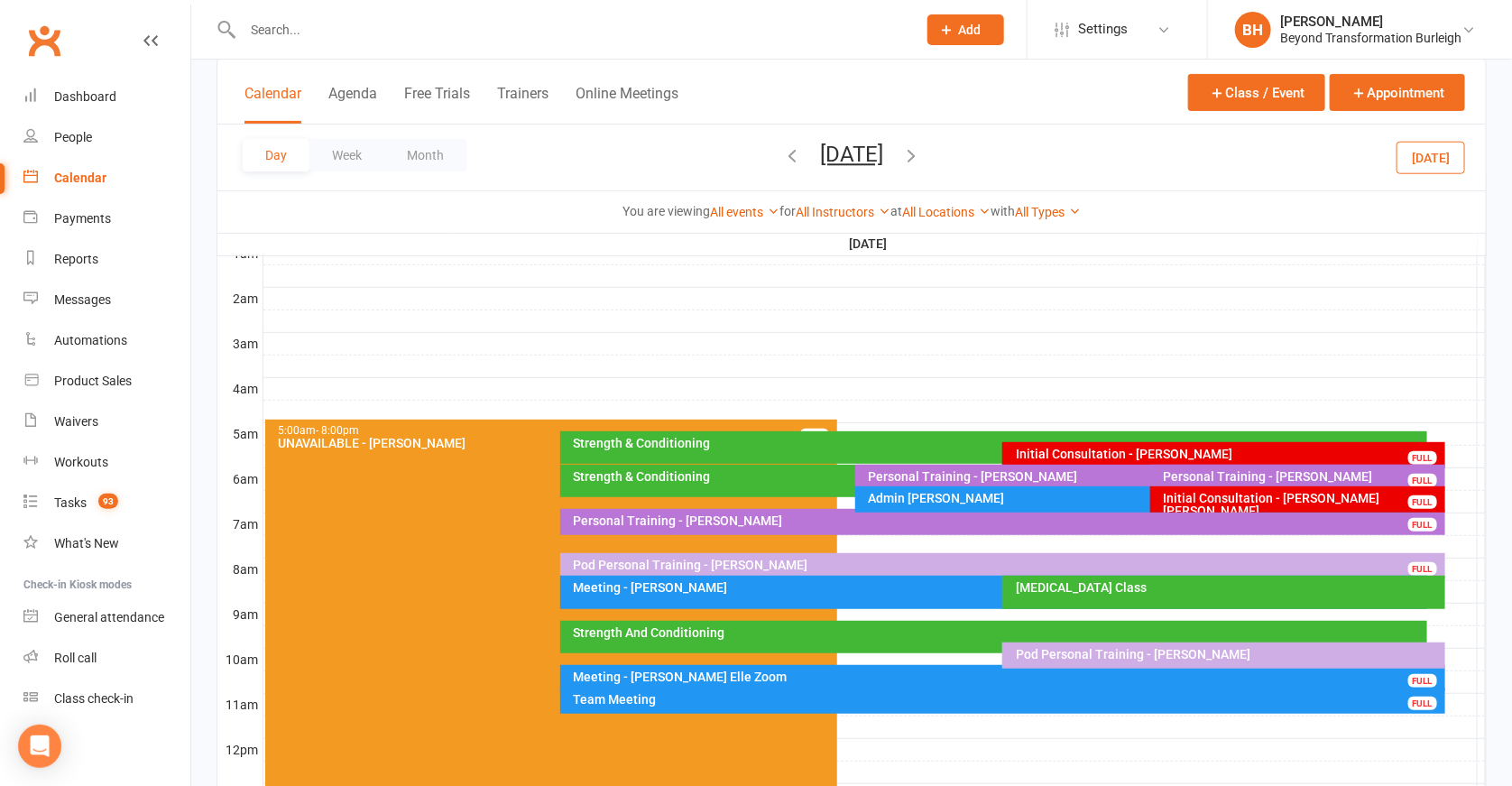
click at [913, 447] on div "Strength & Conditioning" at bounding box center [999, 443] width 851 height 12
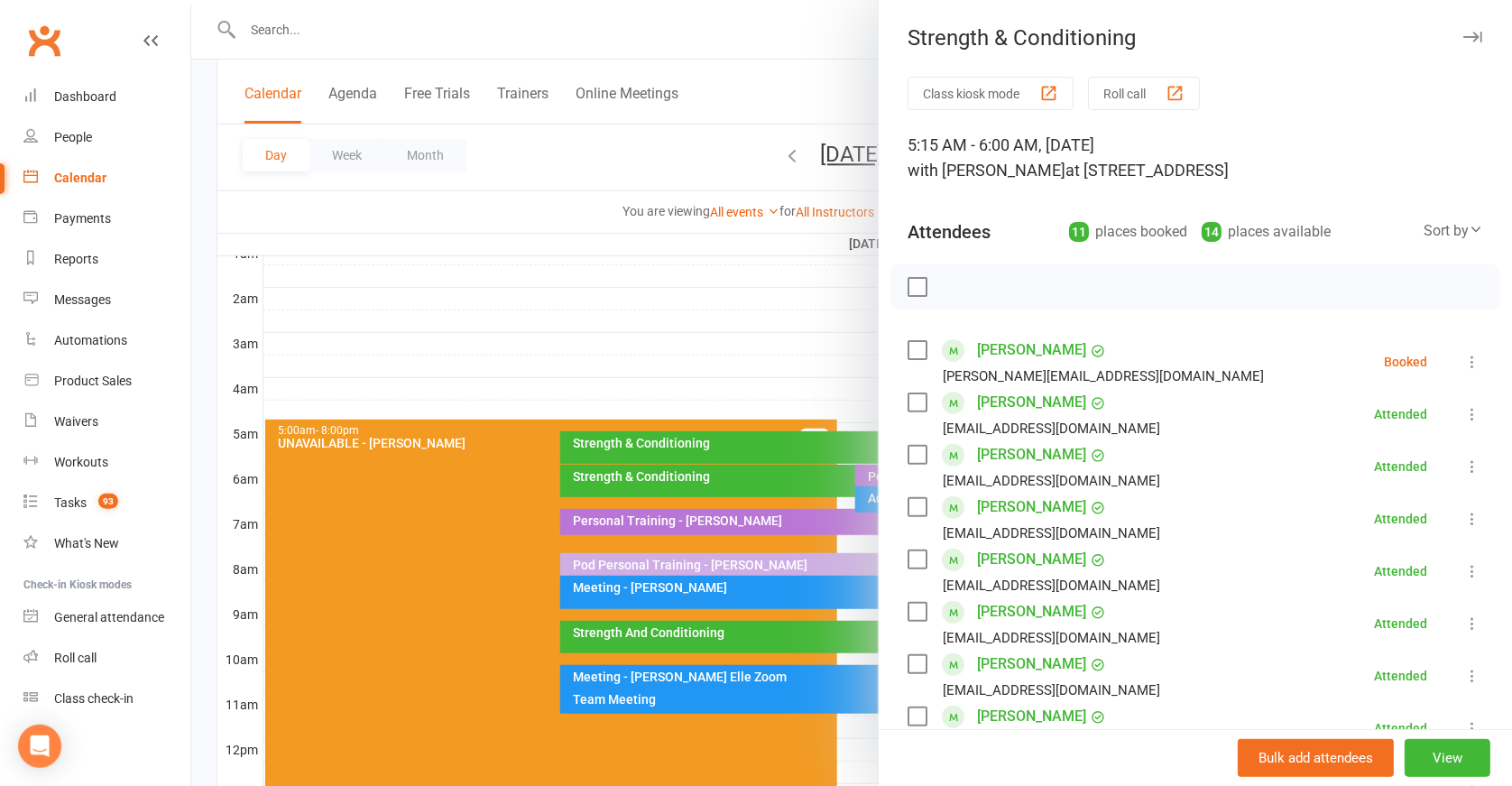
click at [1463, 363] on icon at bounding box center [1472, 361] width 18 height 18
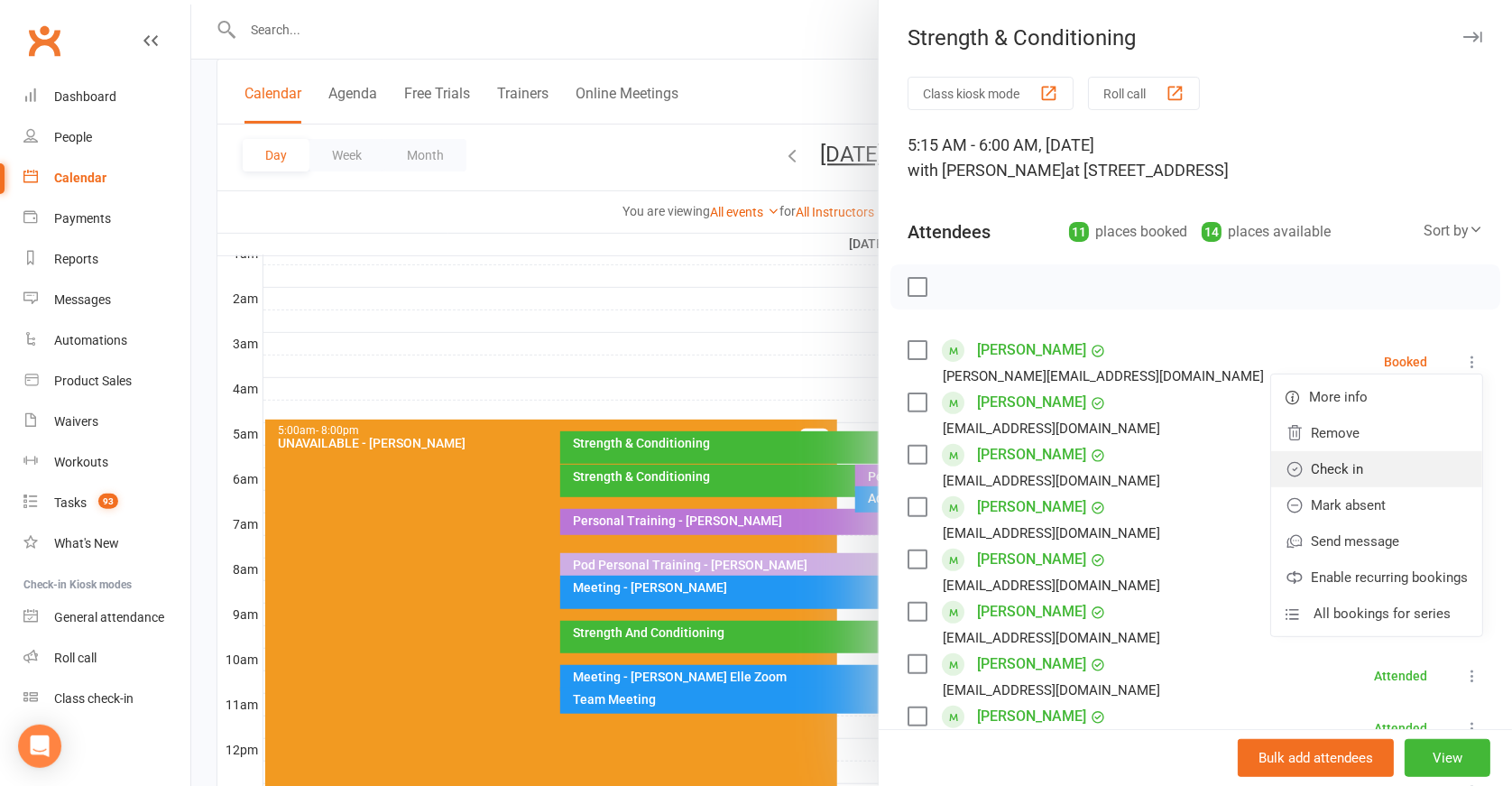
click at [1350, 473] on link "Check in" at bounding box center [1376, 469] width 211 height 36
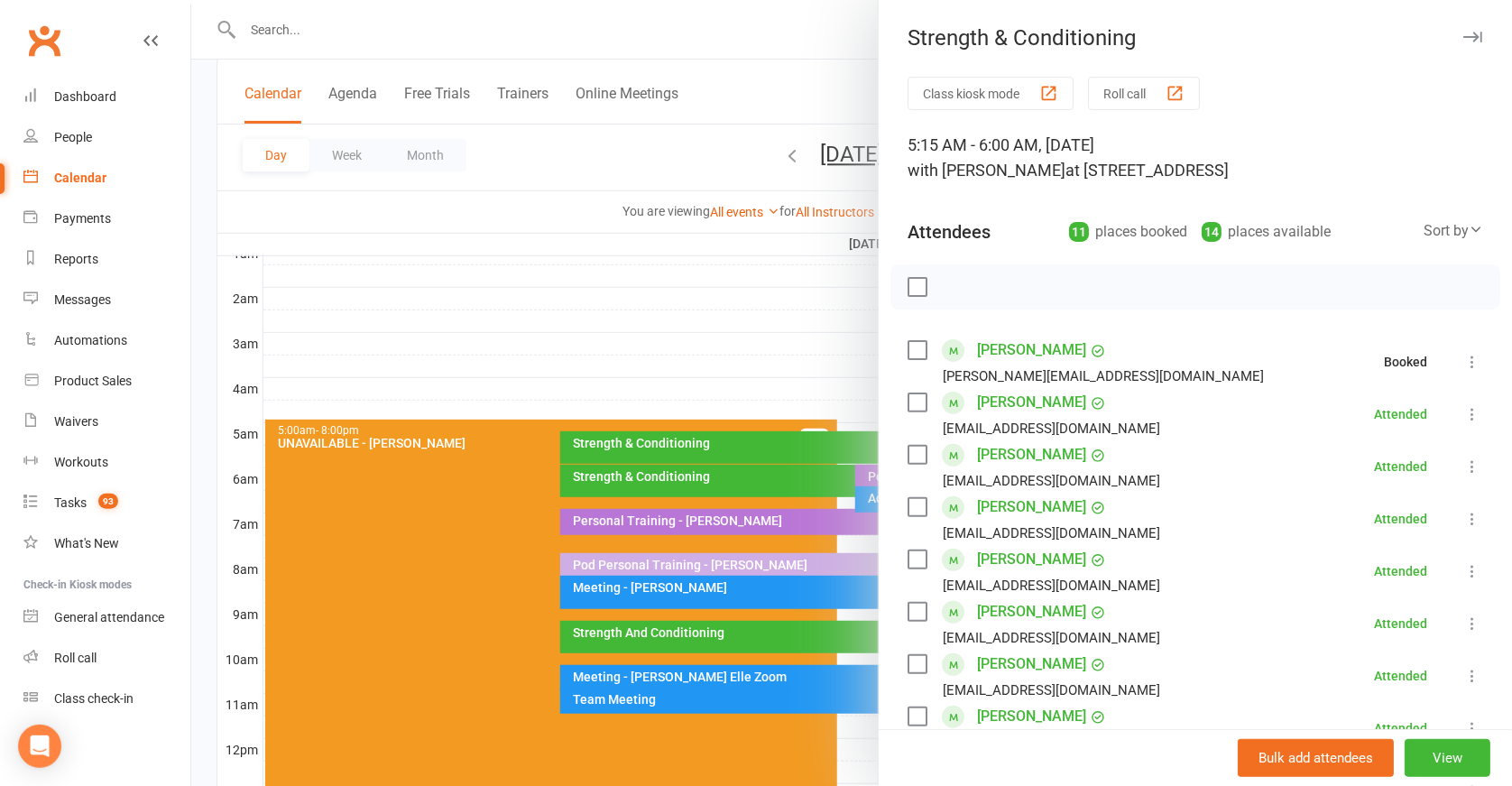
click at [832, 462] on div at bounding box center [852, 393] width 1321 height 786
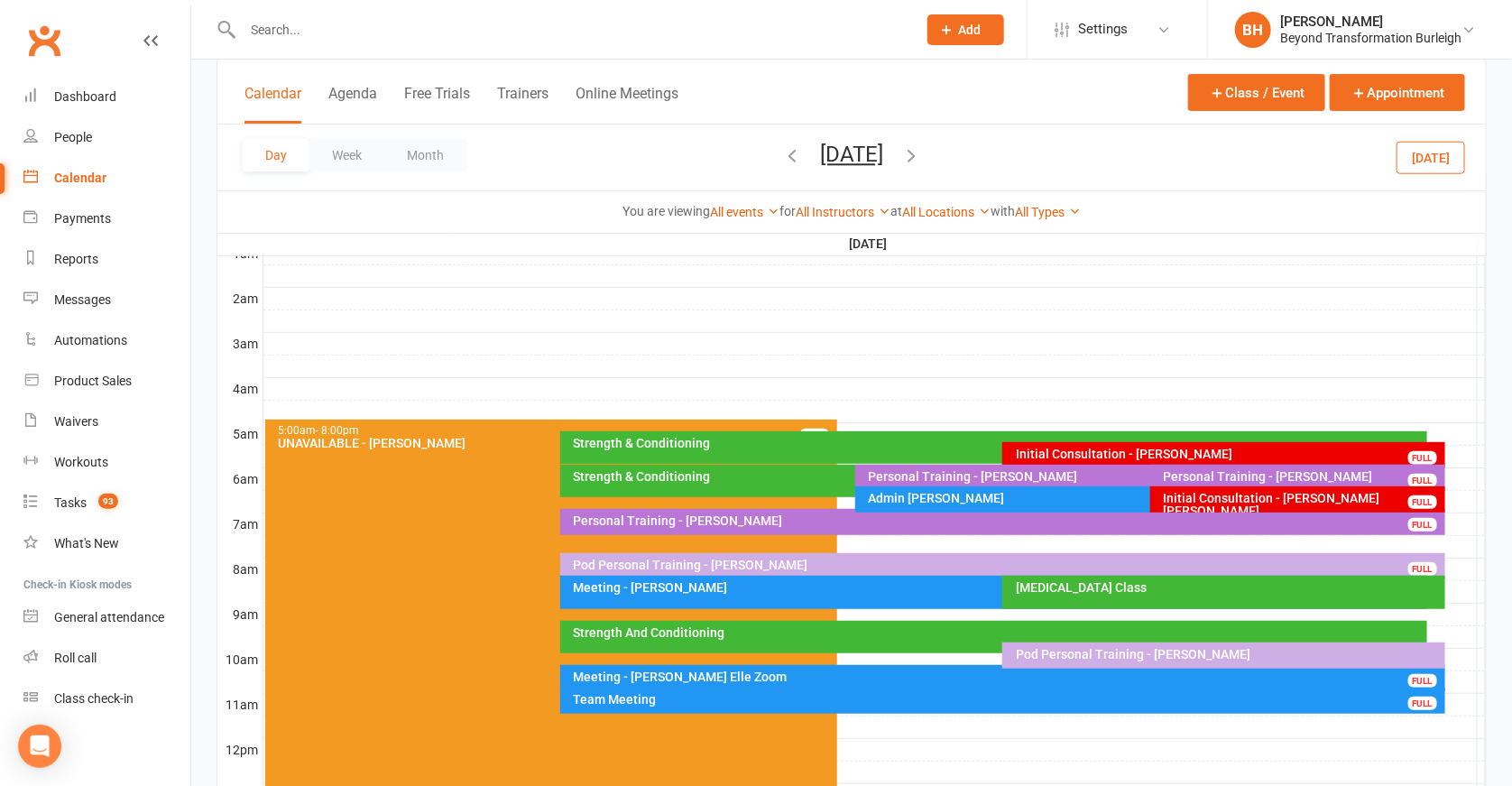
click at [827, 482] on div "Strength & Conditioning" at bounding box center [846, 481] width 572 height 33
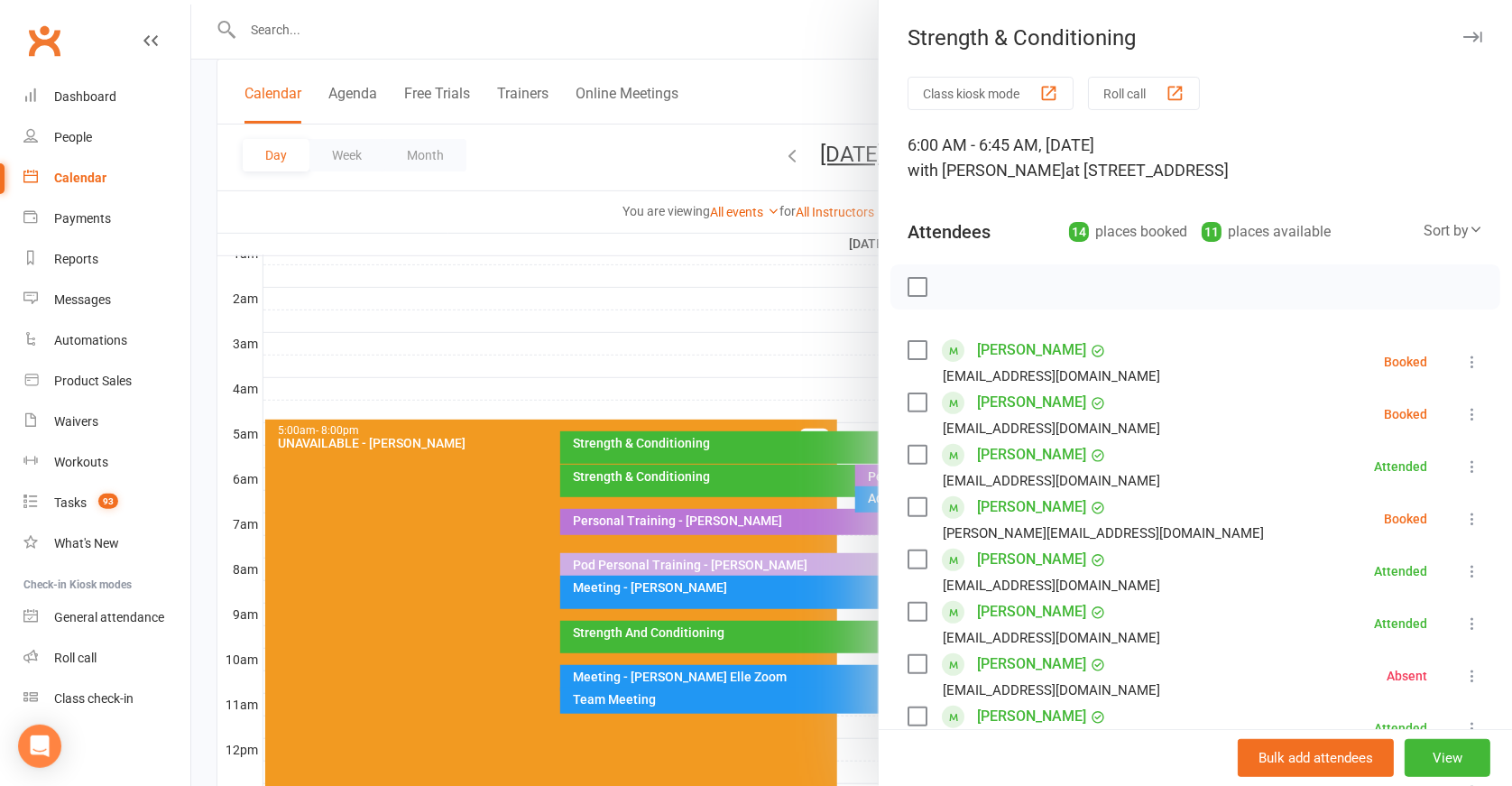
click at [789, 328] on div at bounding box center [852, 393] width 1321 height 786
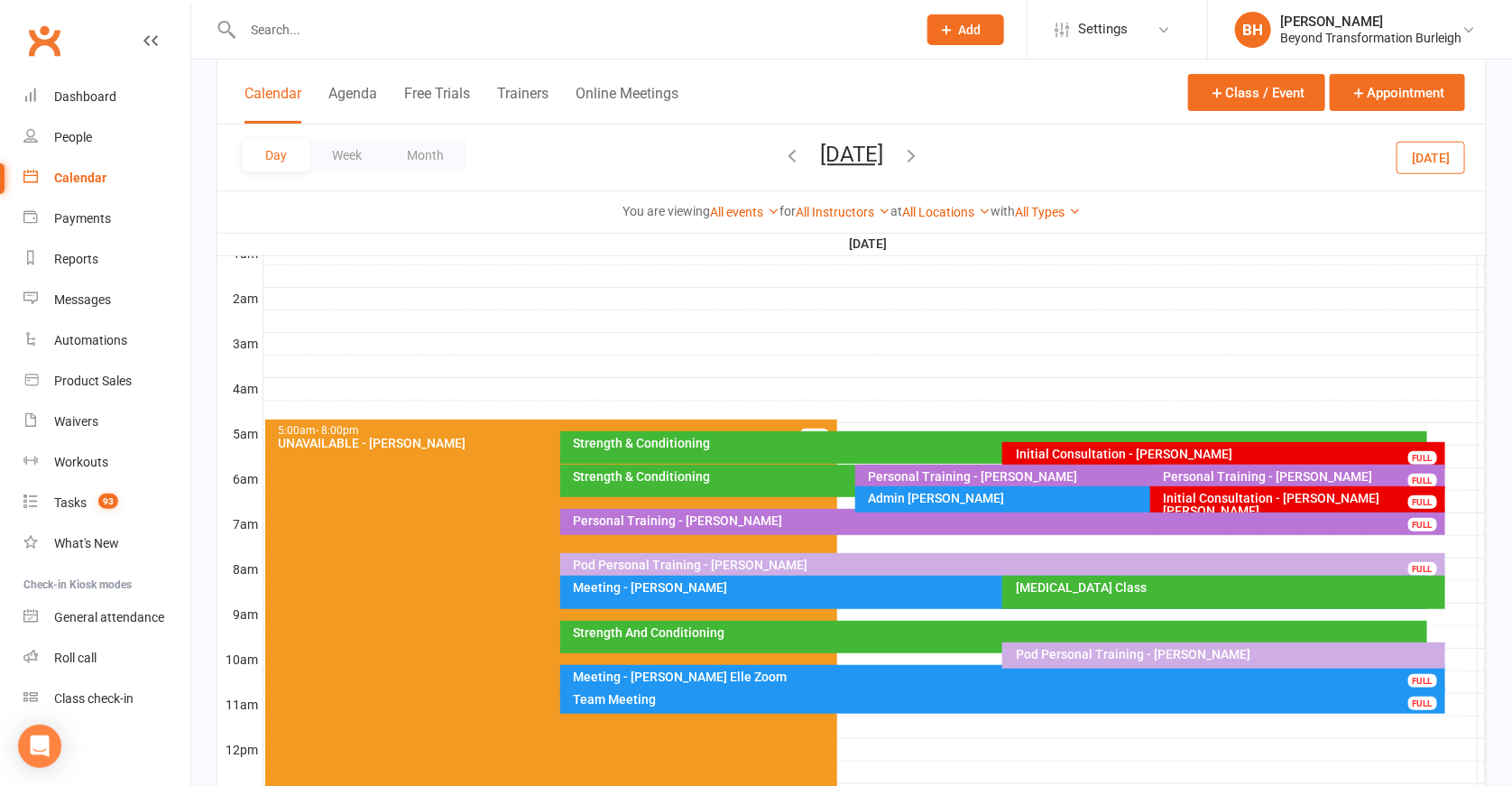
click at [810, 467] on div "Strength & Conditioning" at bounding box center [846, 481] width 572 height 33
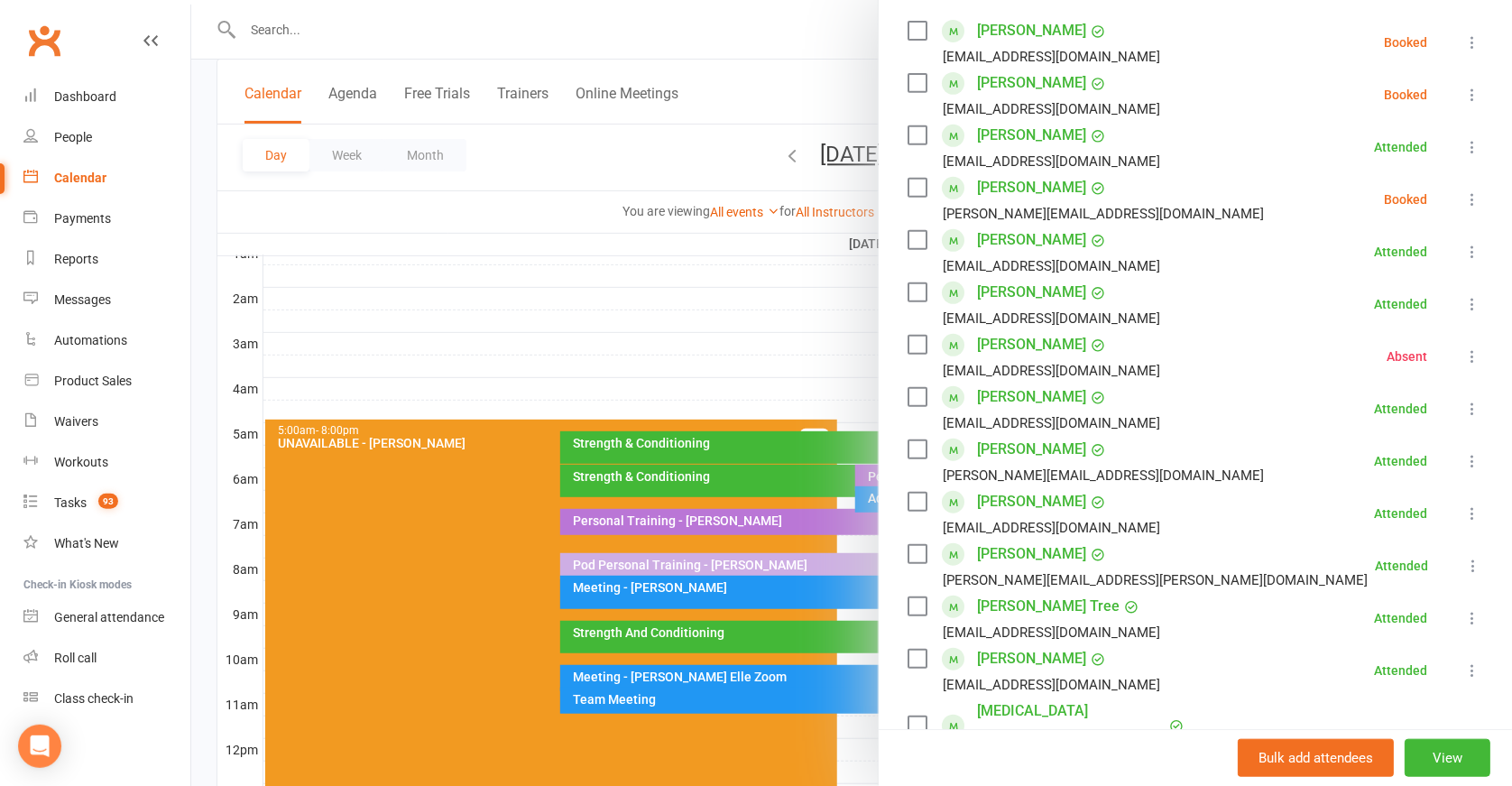
scroll to position [282, 0]
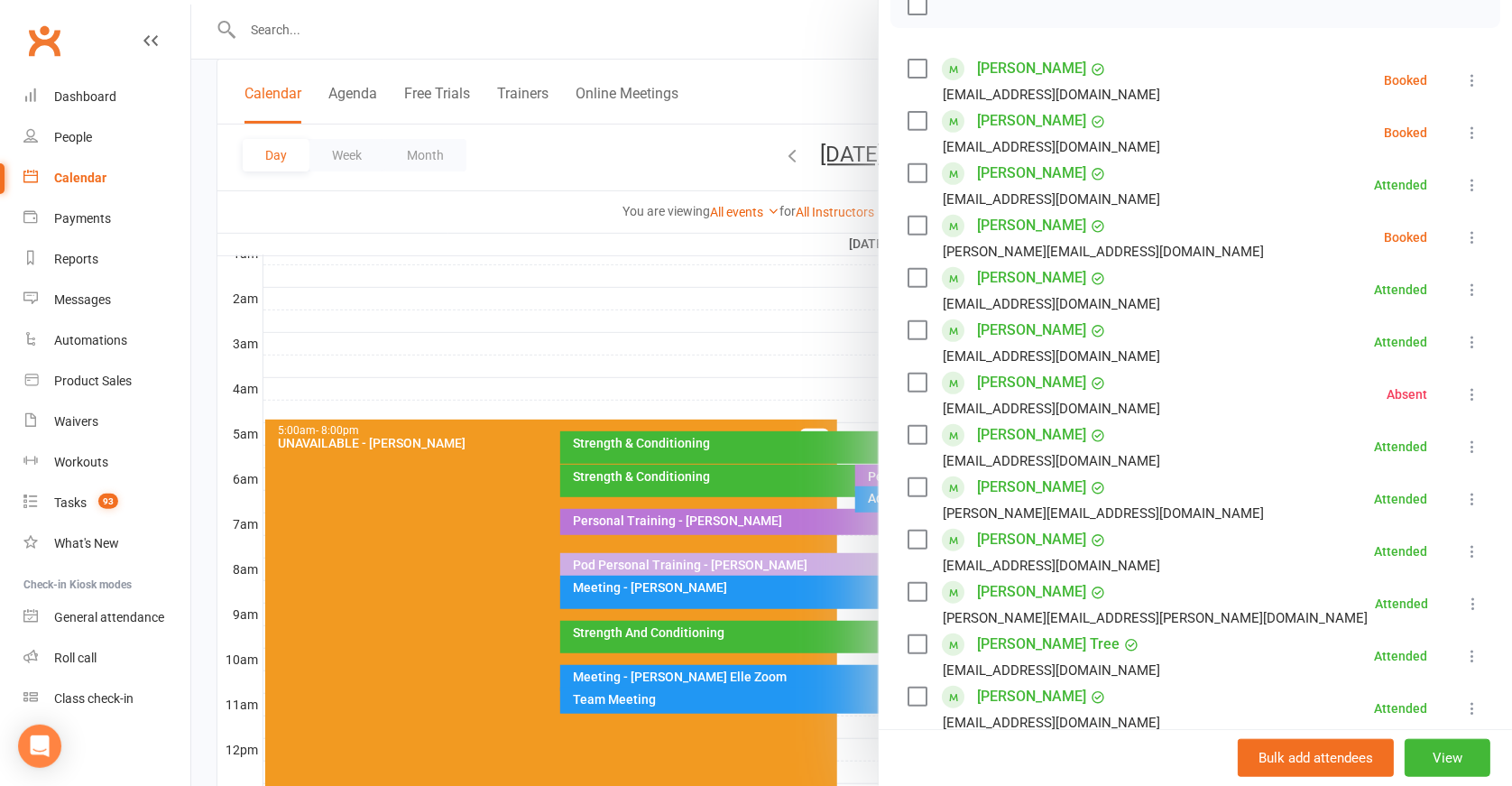
click at [1462, 70] on button at bounding box center [1473, 80] width 22 height 22
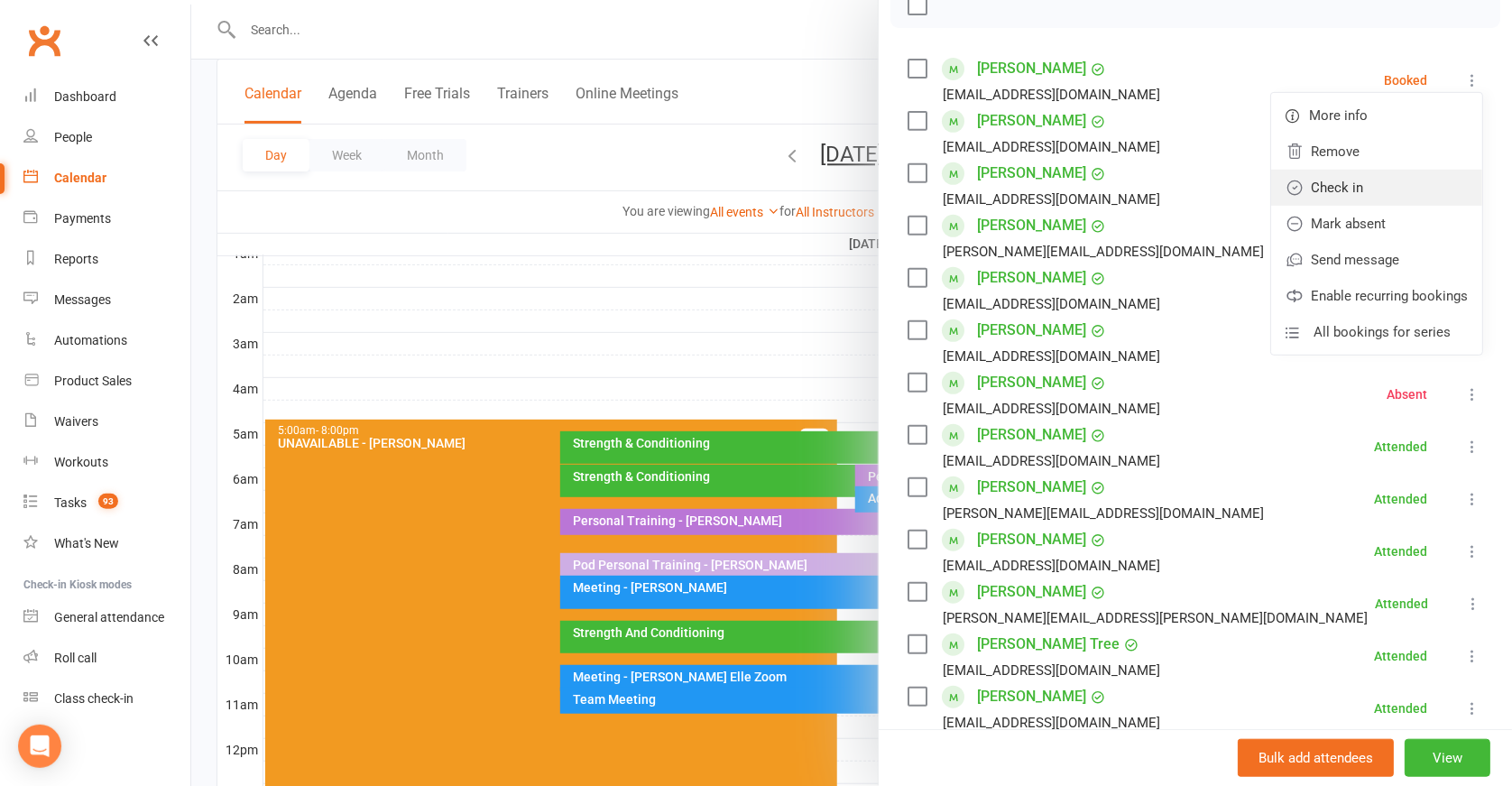
click at [1369, 186] on link "Check in" at bounding box center [1376, 188] width 211 height 36
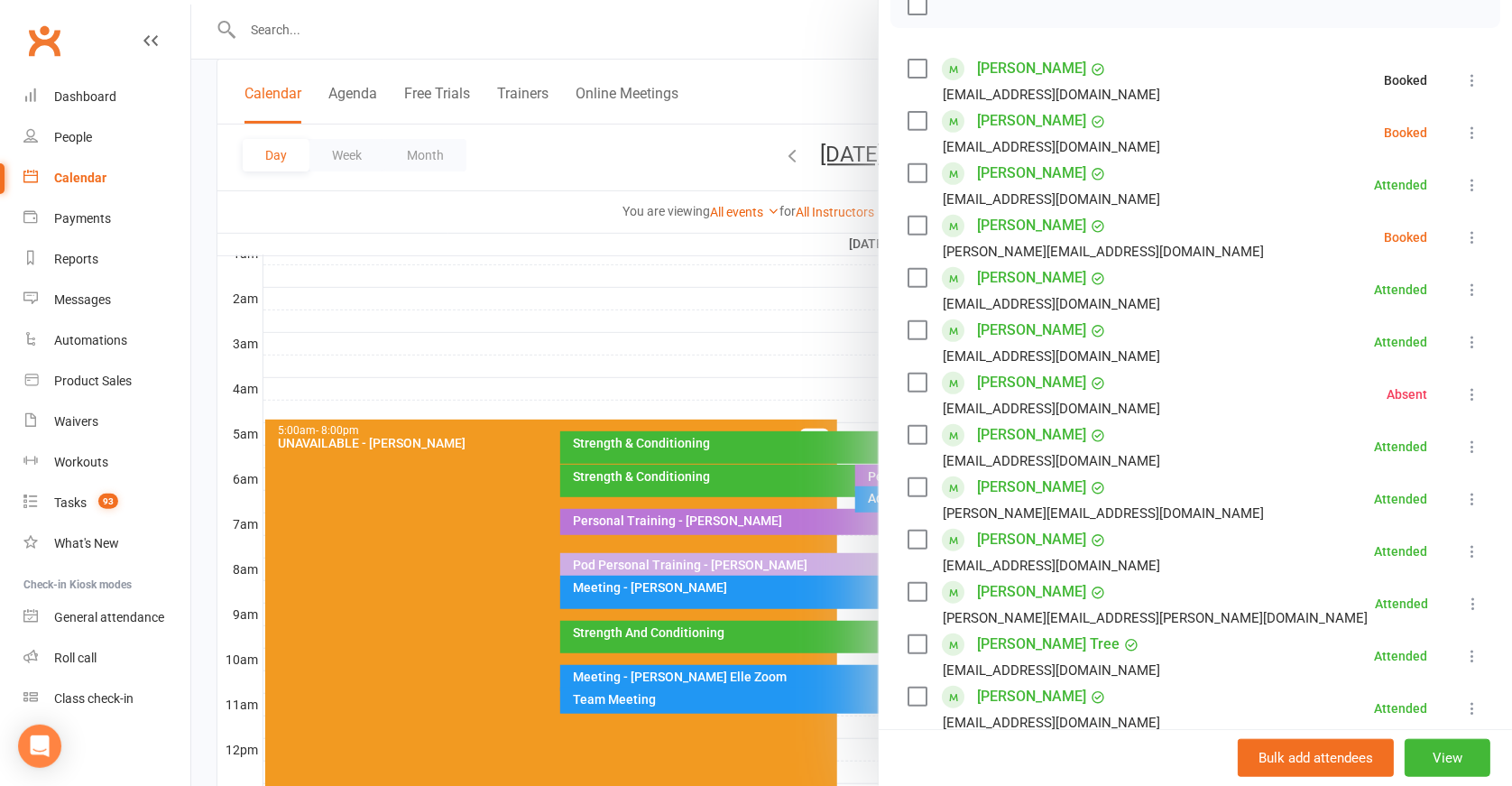
click at [1463, 124] on icon at bounding box center [1472, 132] width 18 height 18
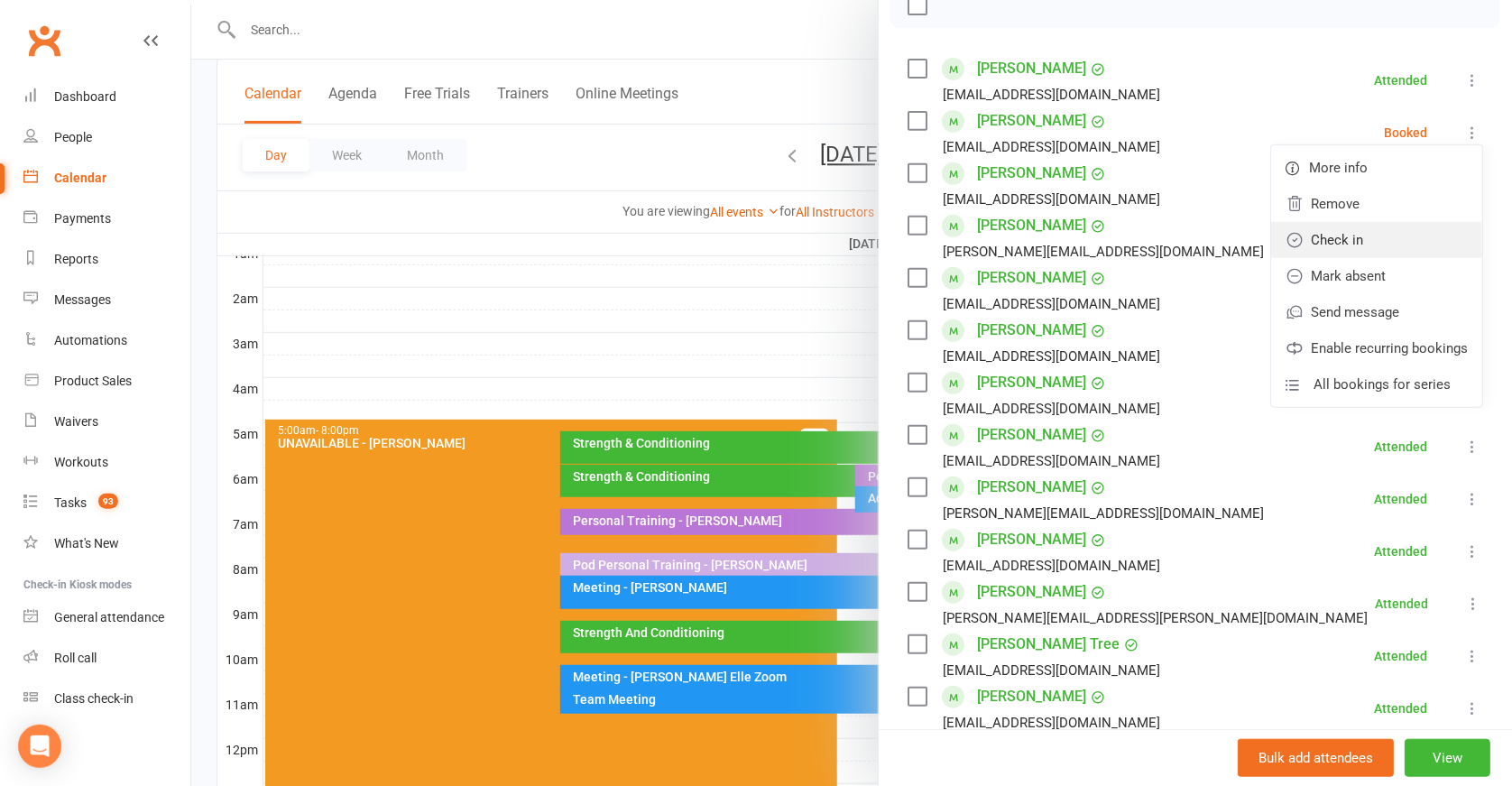
click at [1363, 236] on link "Check in" at bounding box center [1376, 240] width 211 height 36
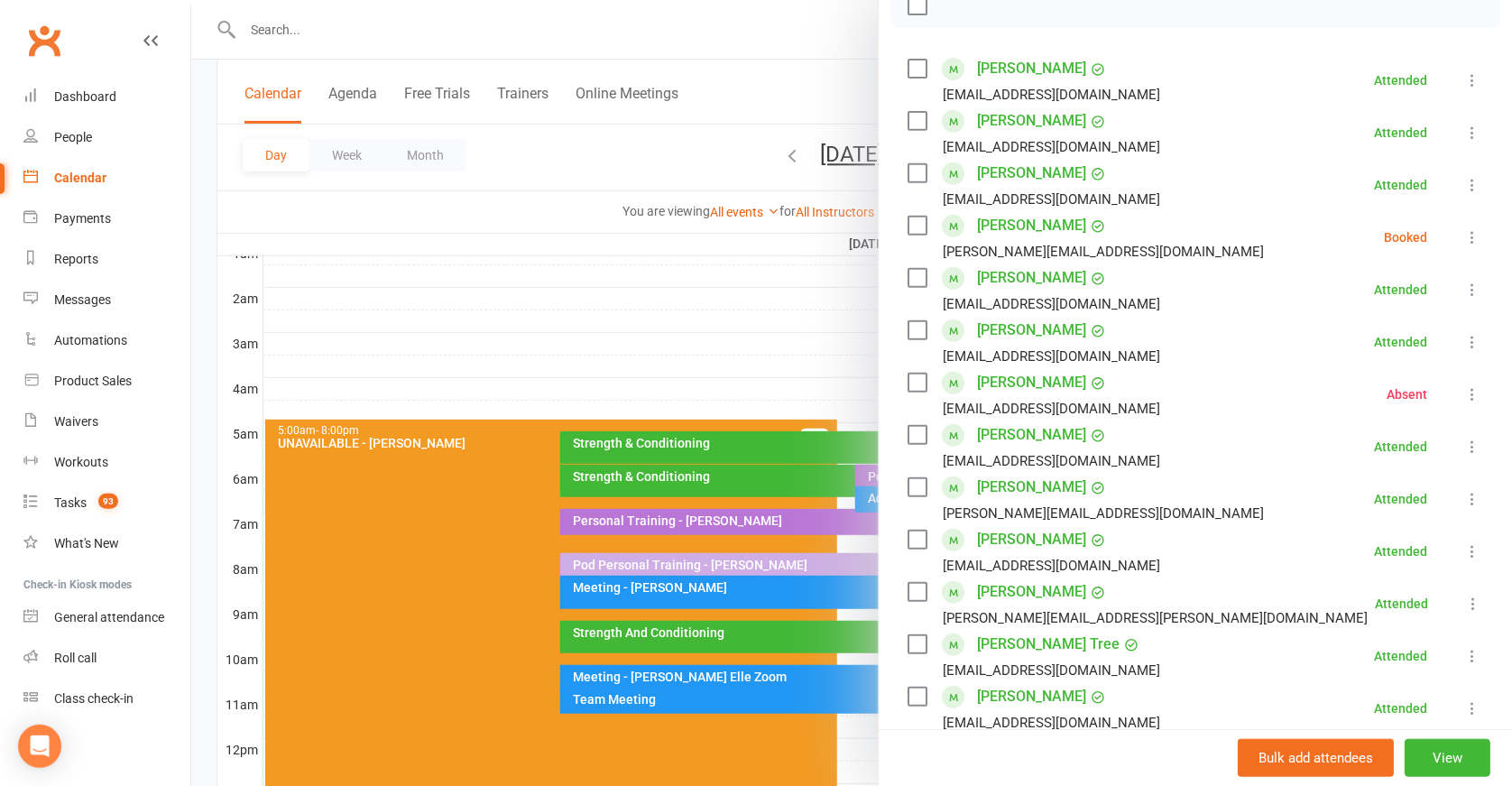
click at [1463, 229] on icon at bounding box center [1472, 237] width 18 height 18
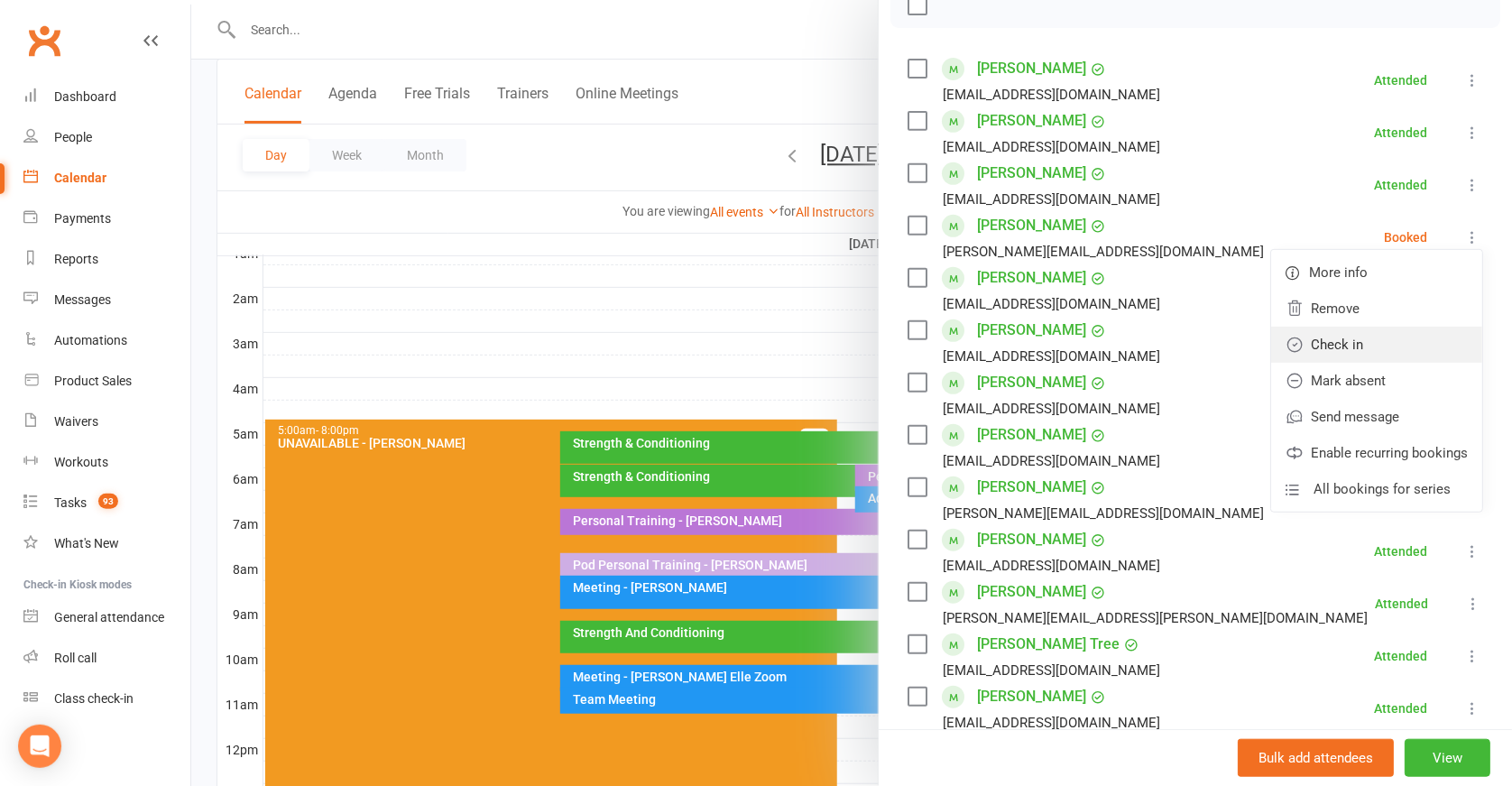
click at [1373, 340] on link "Check in" at bounding box center [1376, 345] width 211 height 36
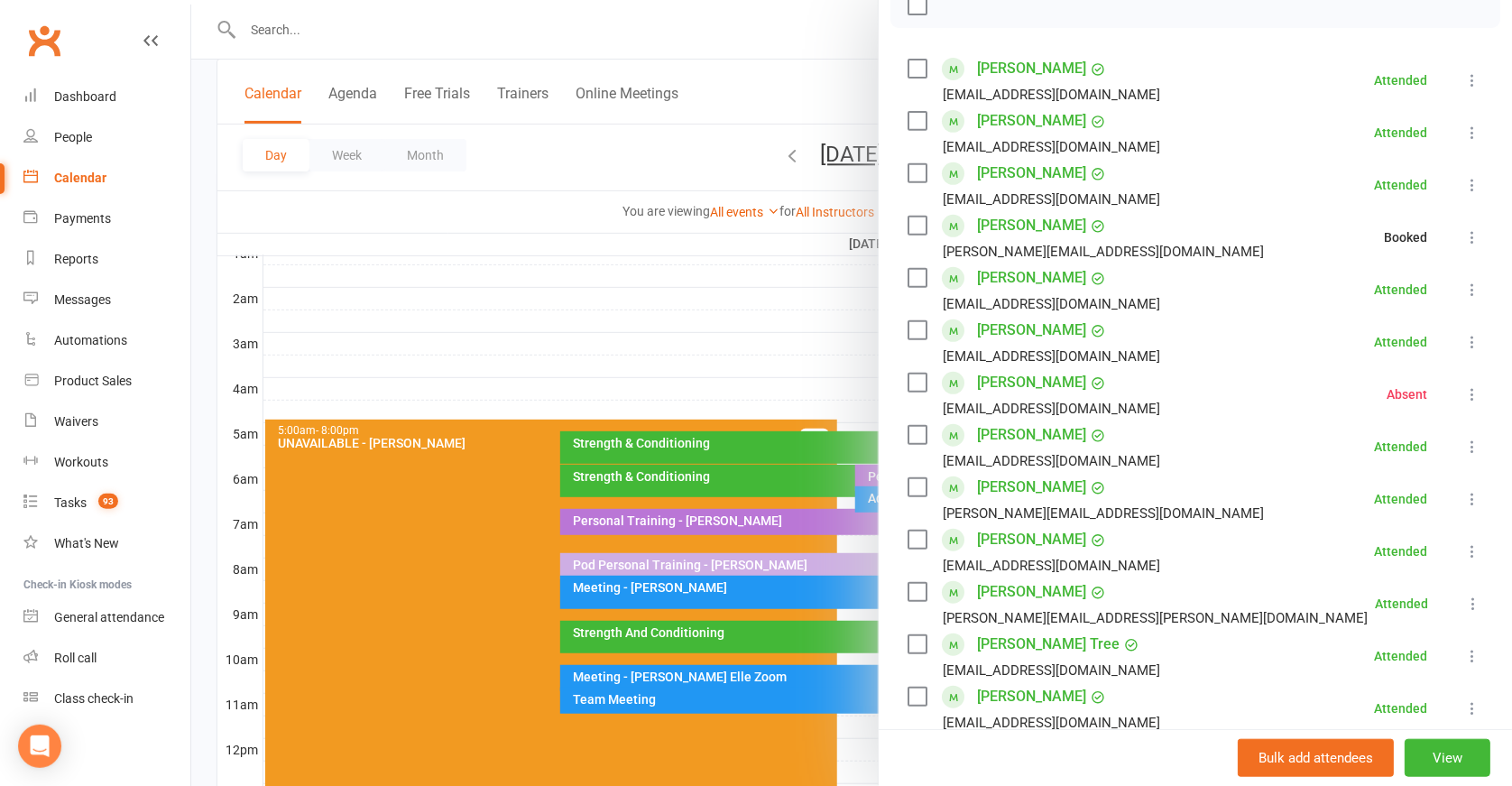
click at [1463, 395] on icon at bounding box center [1472, 394] width 18 height 18
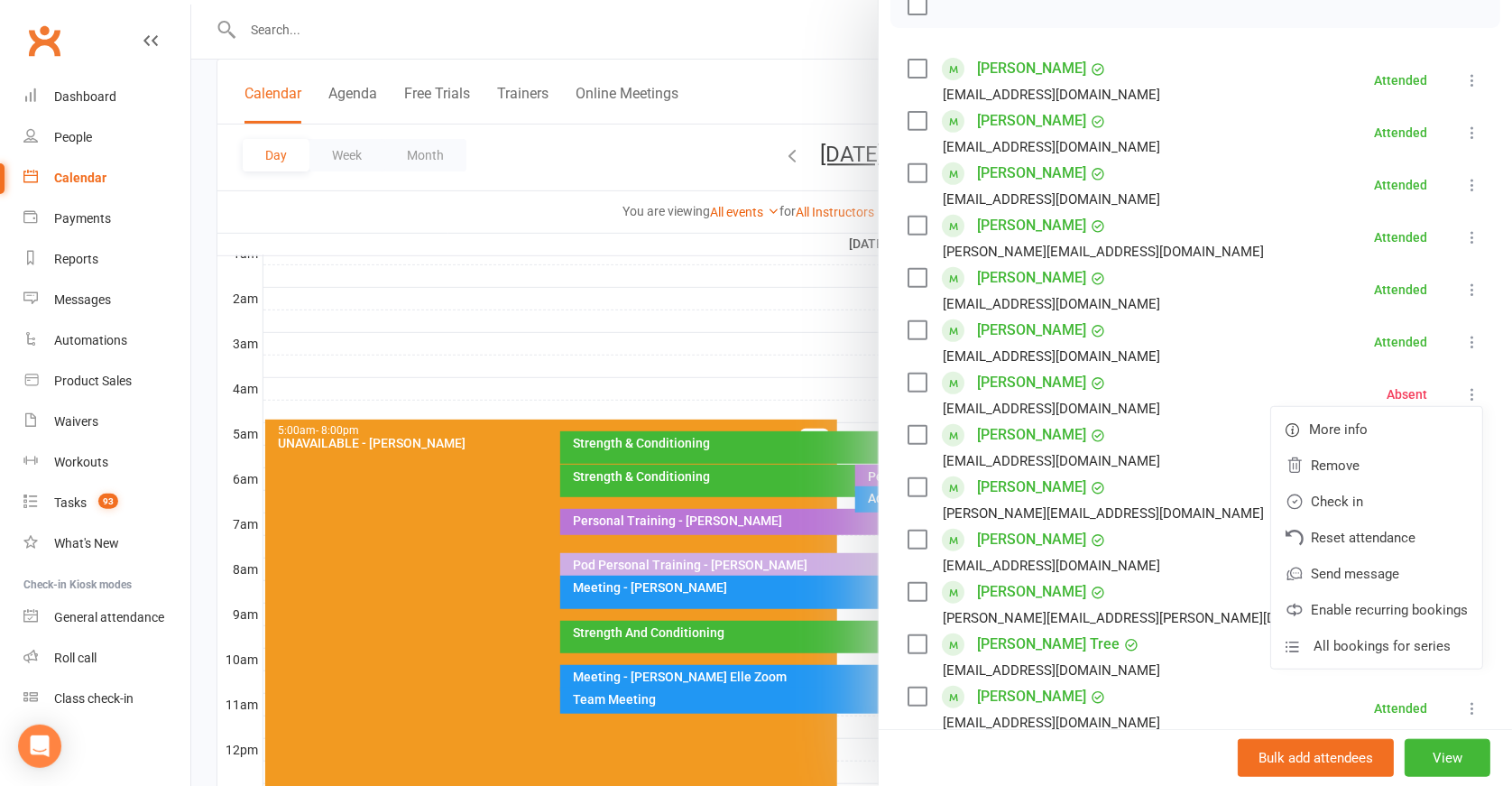
click at [1274, 371] on li "Kevin Melville melvillekevin27@gmail.com Absent More info Remove Check in Reset…" at bounding box center [1196, 394] width 575 height 53
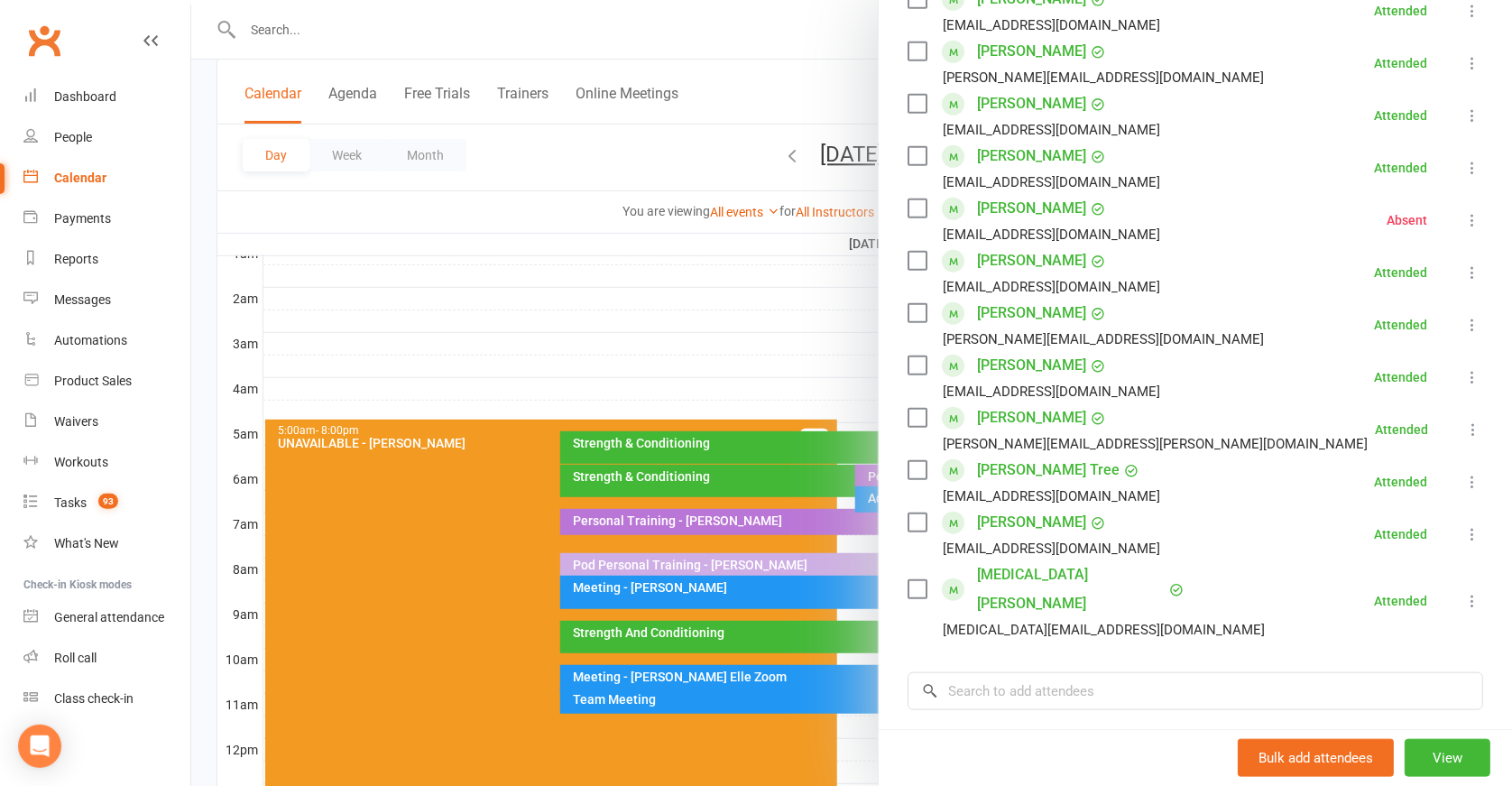
scroll to position [461, 0]
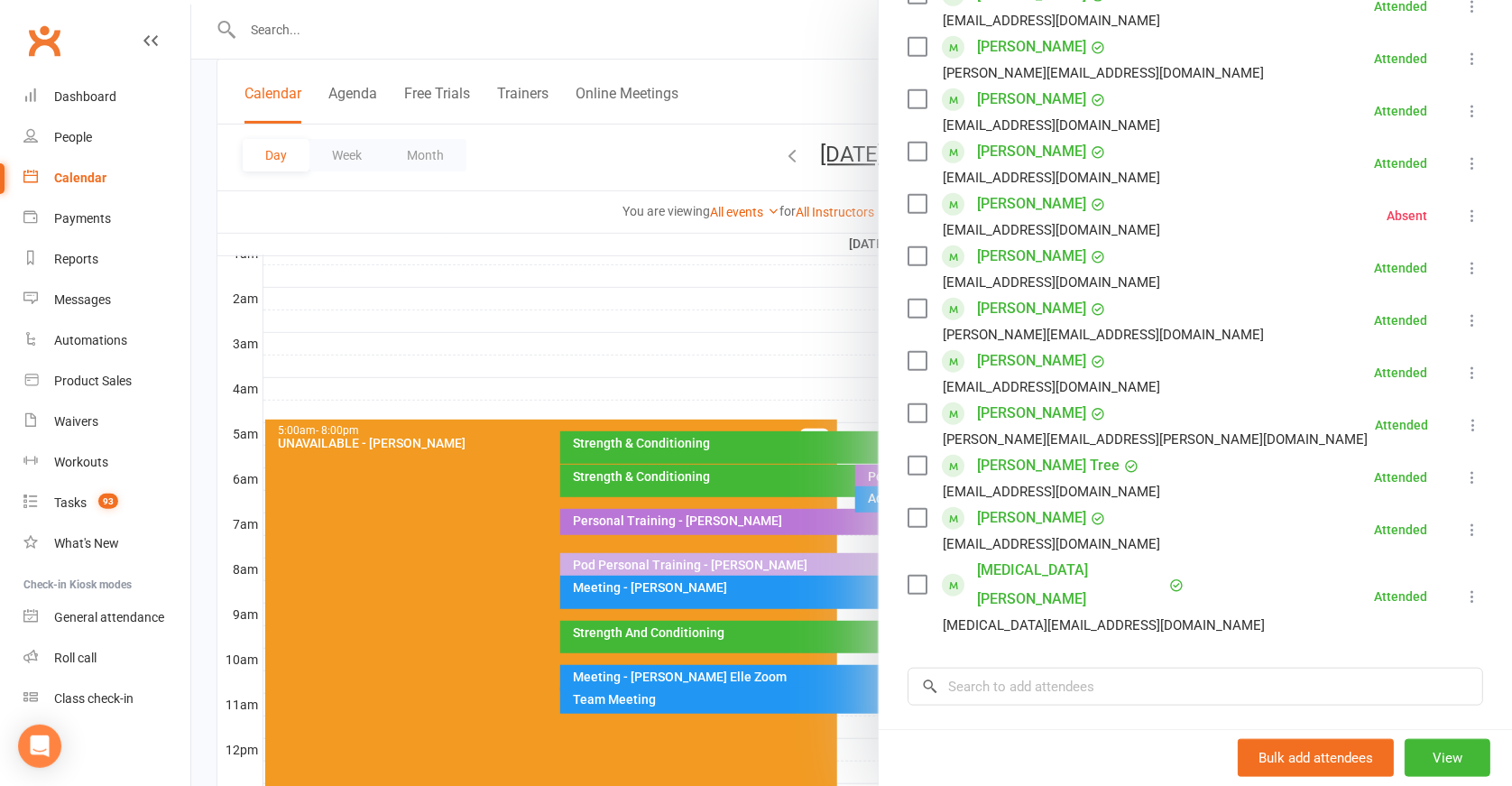
click at [819, 454] on div at bounding box center [852, 393] width 1321 height 786
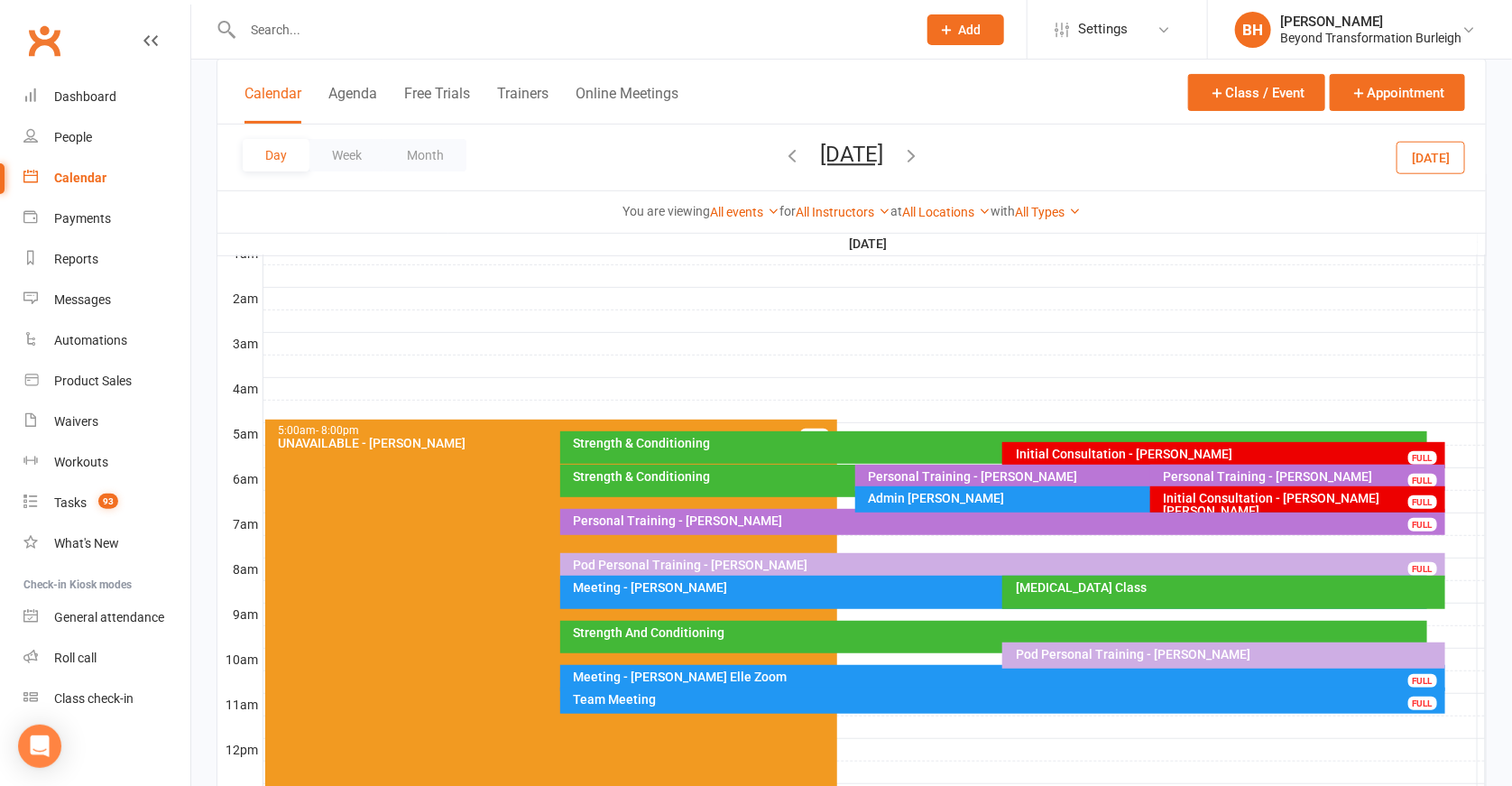
click at [811, 484] on div "Strength & Conditioning" at bounding box center [846, 481] width 572 height 33
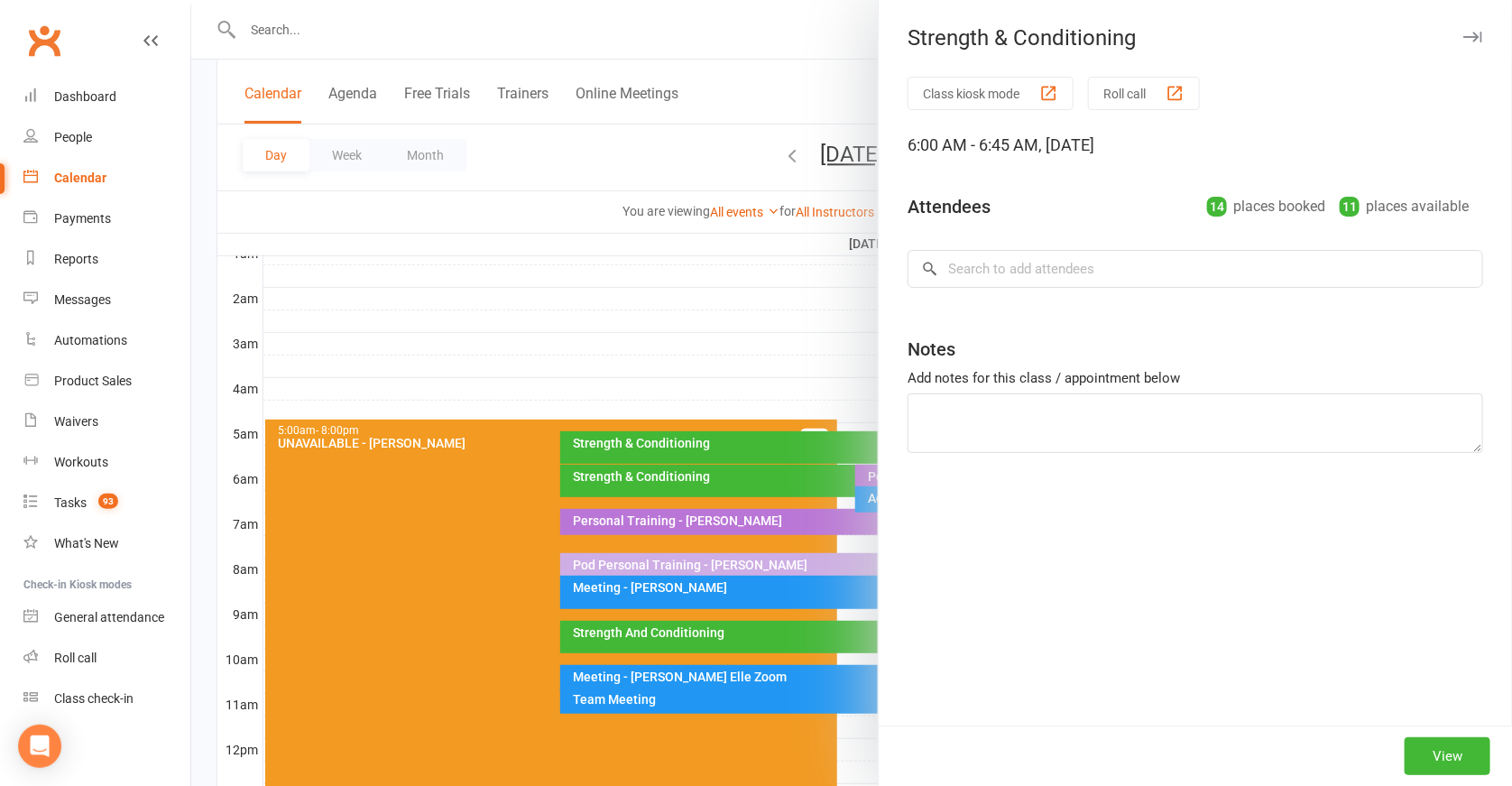
click at [792, 472] on div at bounding box center [852, 393] width 1321 height 786
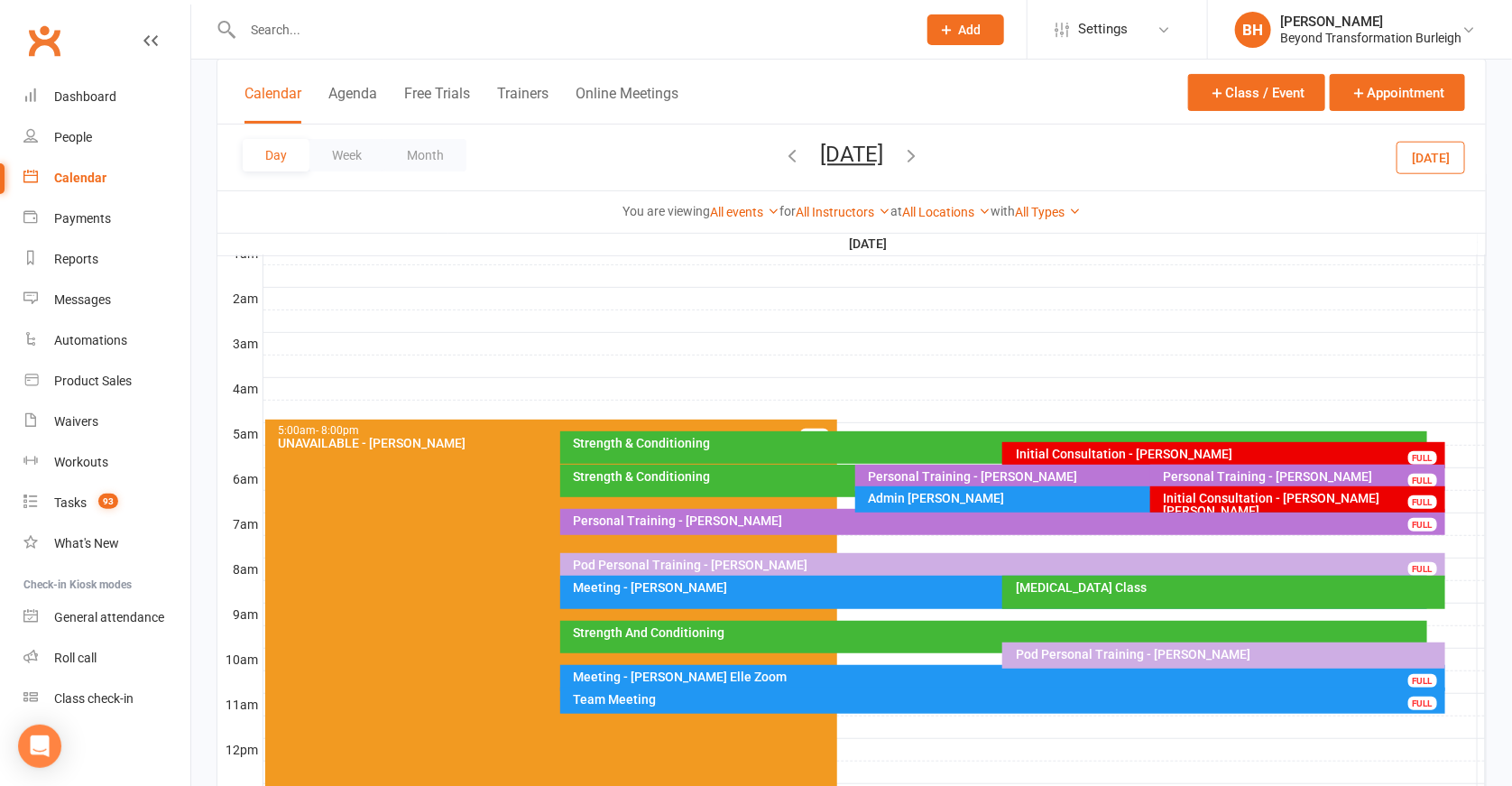
click at [1032, 472] on div "Personal Training - Dave Hull" at bounding box center [1146, 476] width 556 height 12
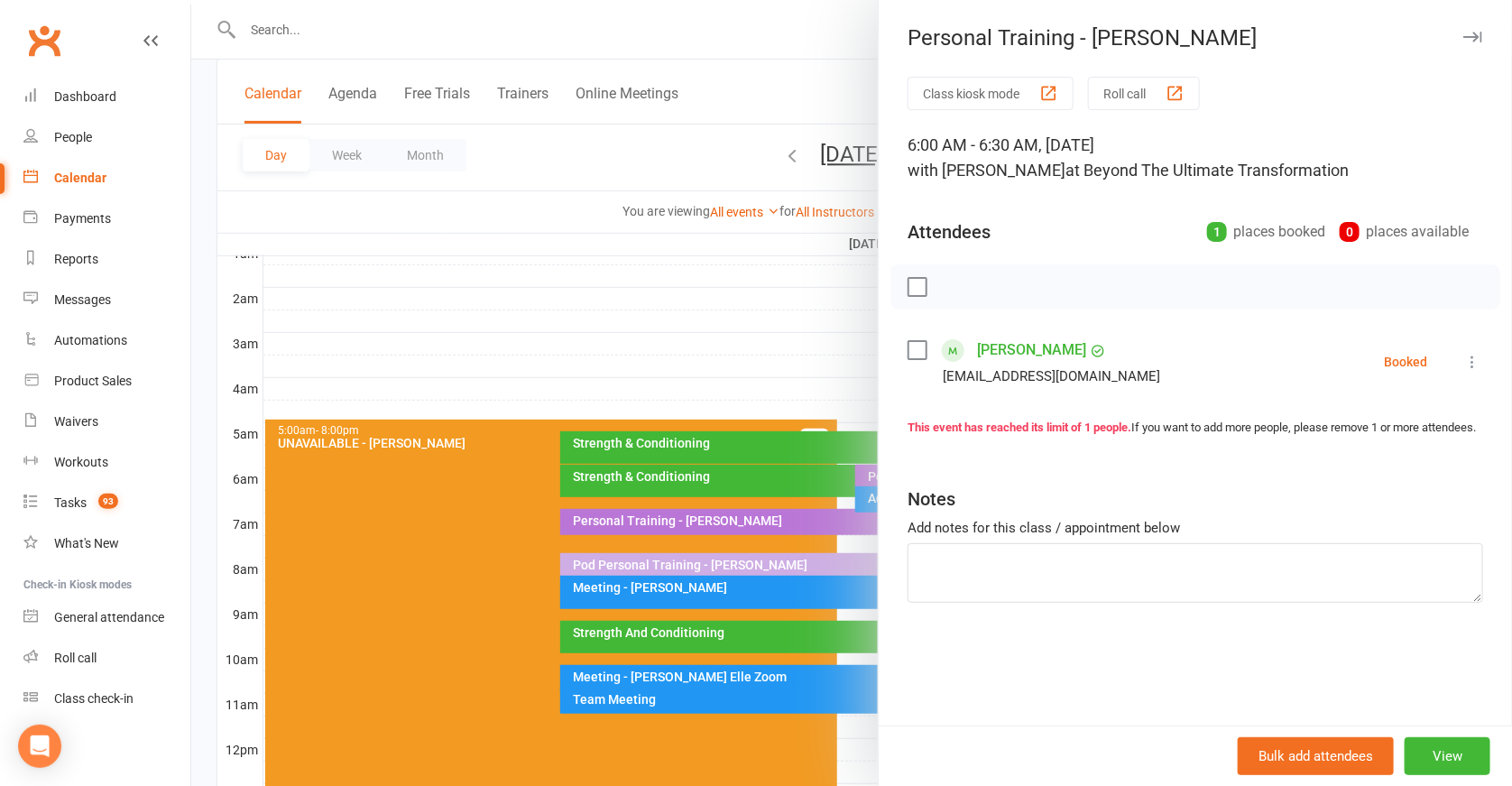
click at [1463, 356] on icon at bounding box center [1472, 361] width 18 height 18
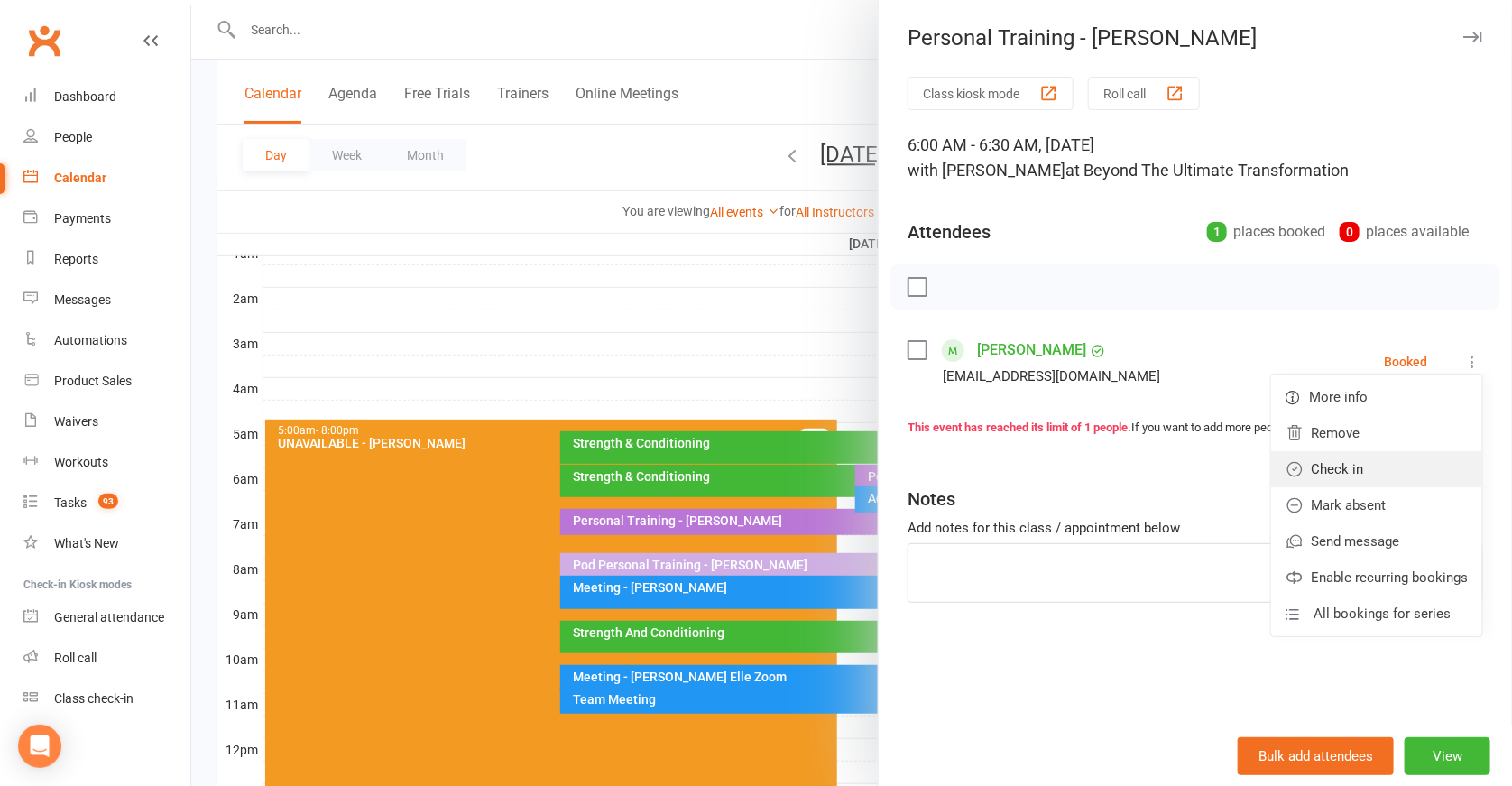
click at [1370, 471] on link "Check in" at bounding box center [1376, 469] width 211 height 36
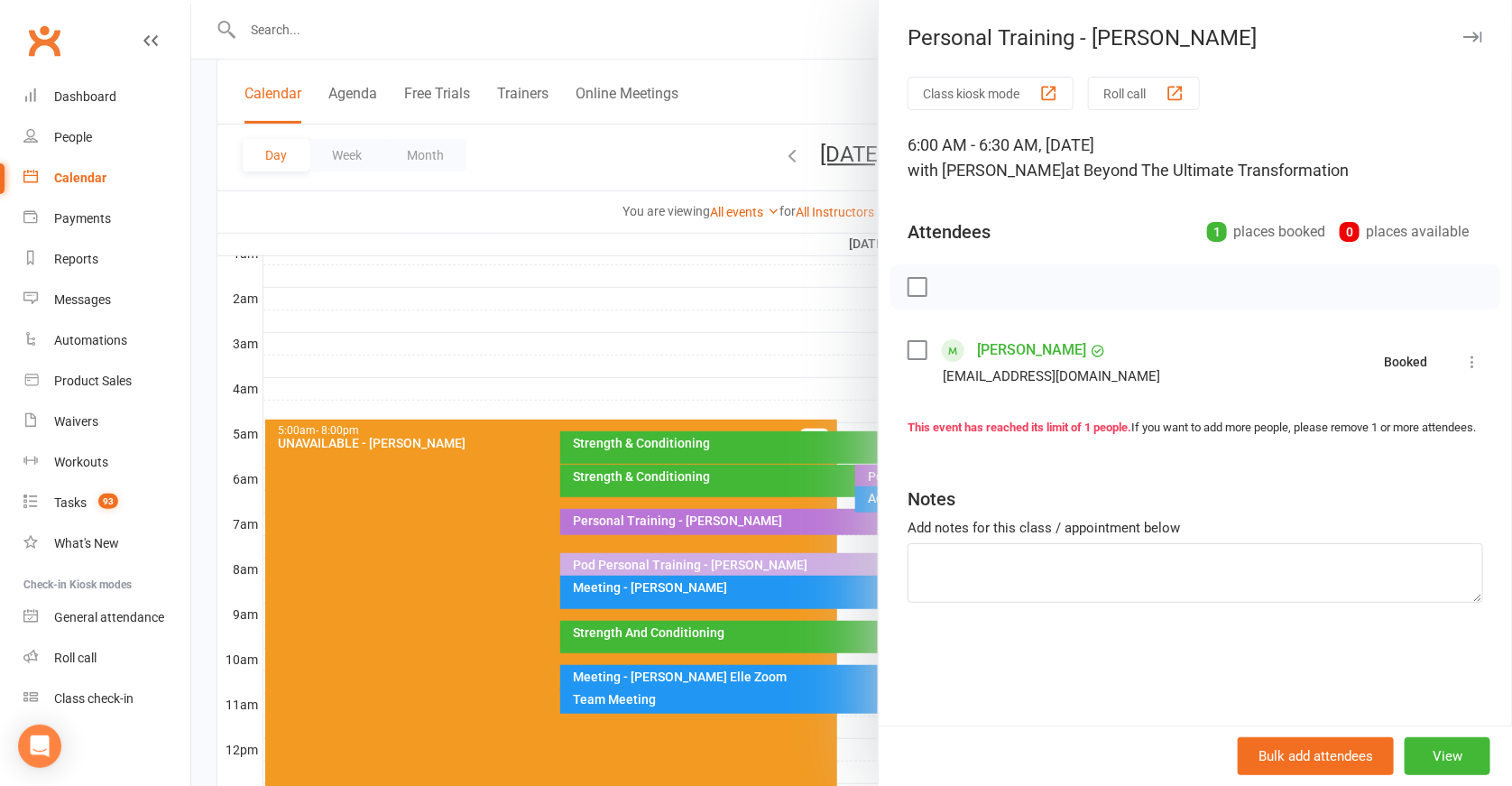
click at [843, 479] on div at bounding box center [852, 393] width 1321 height 786
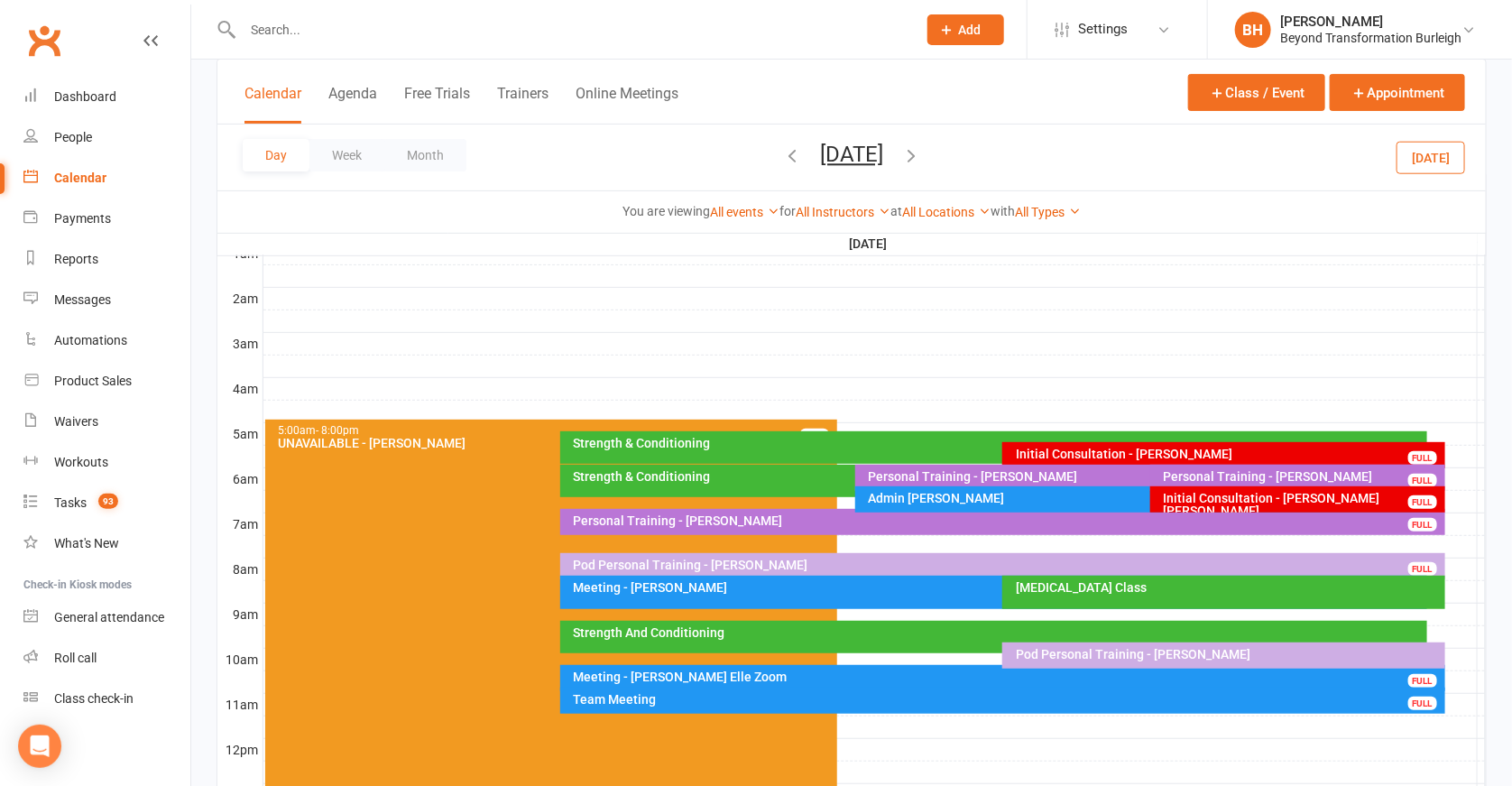
click at [1274, 470] on div "Personal Training - Mark Jewell" at bounding box center [1303, 476] width 279 height 12
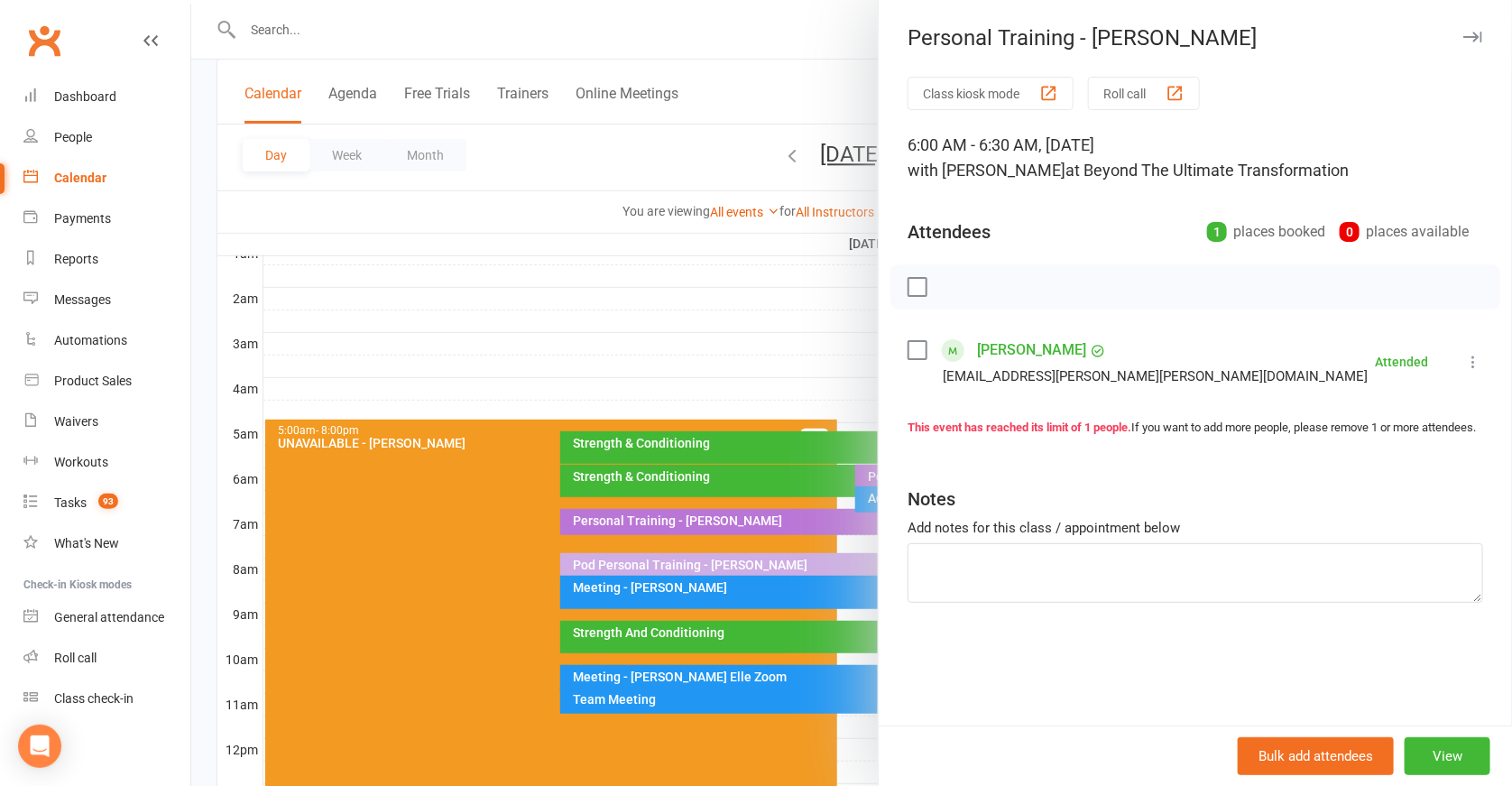
click at [811, 412] on div at bounding box center [852, 393] width 1321 height 786
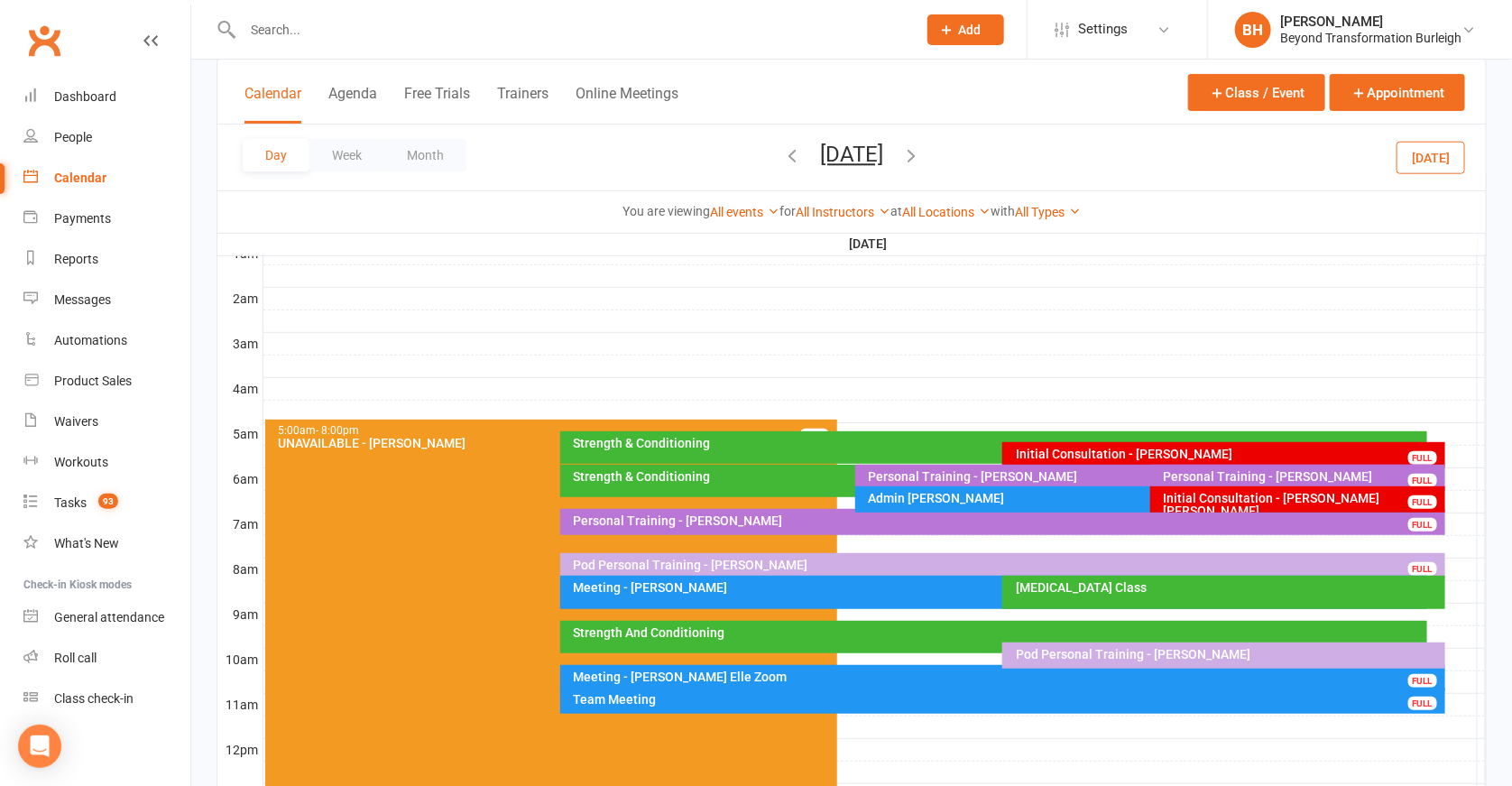
click at [855, 514] on div "Personal Training - Glenn Mayes" at bounding box center [1007, 520] width 869 height 12
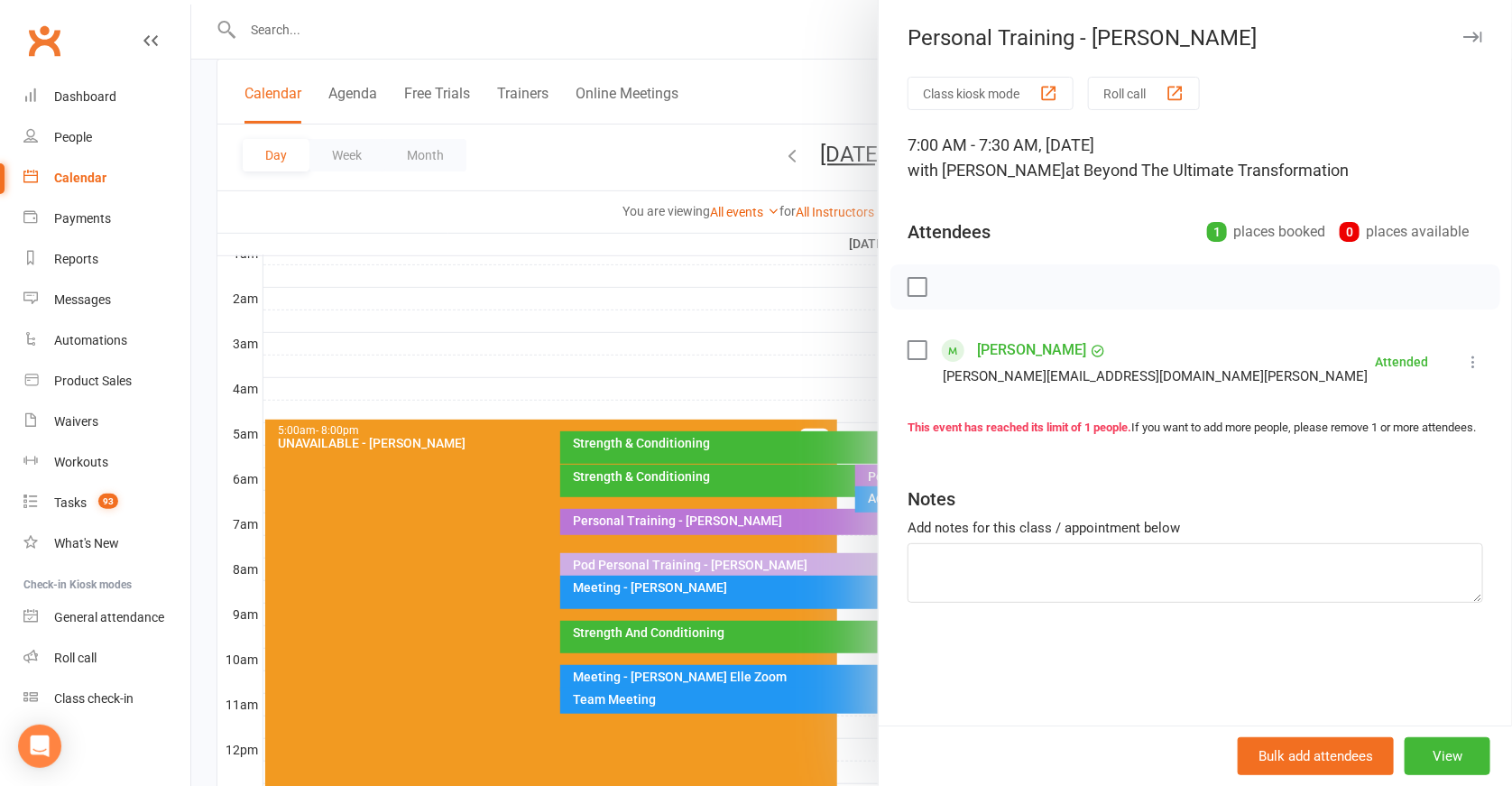
click at [856, 404] on div at bounding box center [852, 393] width 1321 height 786
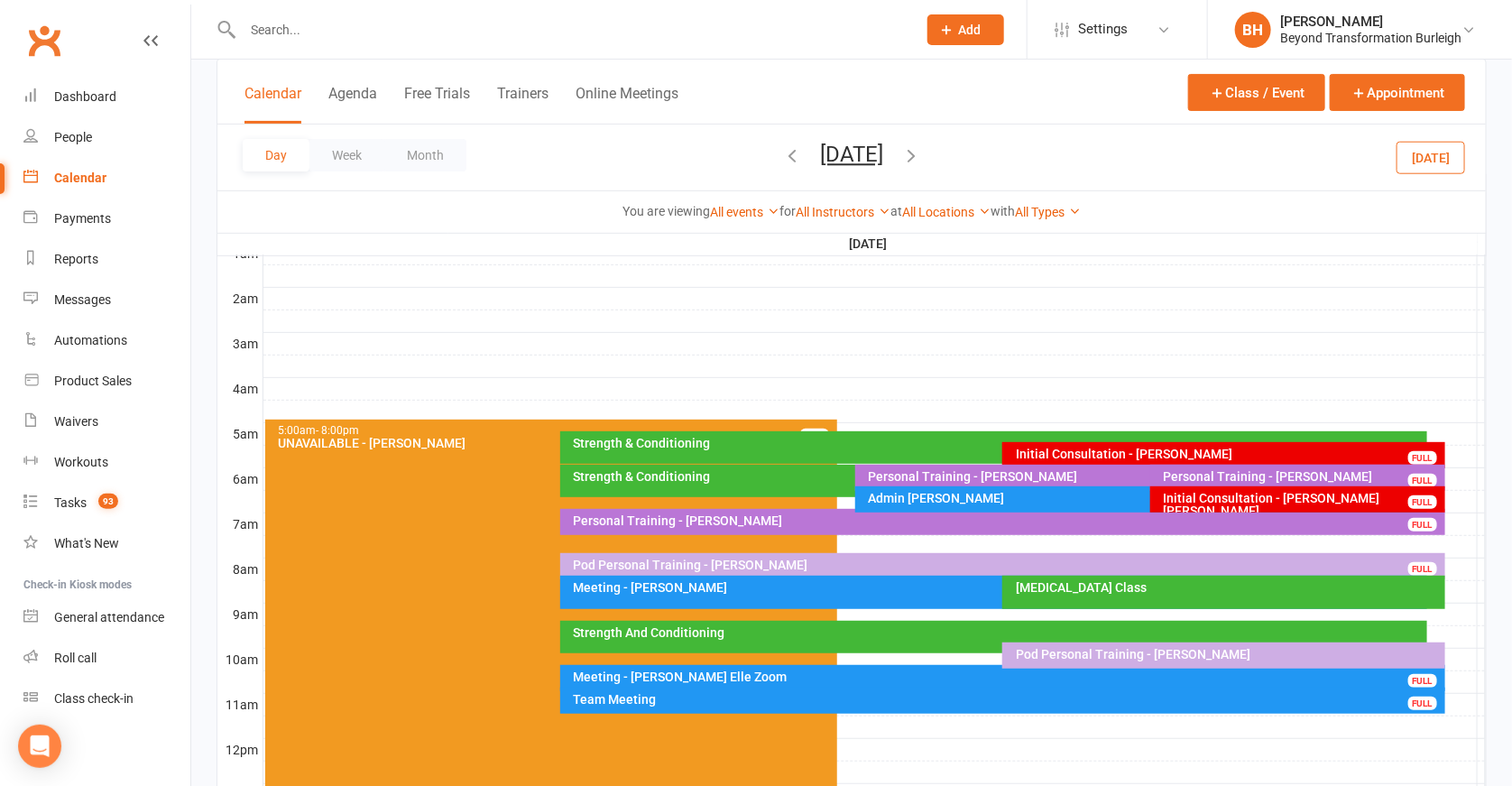
click at [1313, 492] on div "Initial Consultation - Sergei Sergei" at bounding box center [1303, 505] width 279 height 25
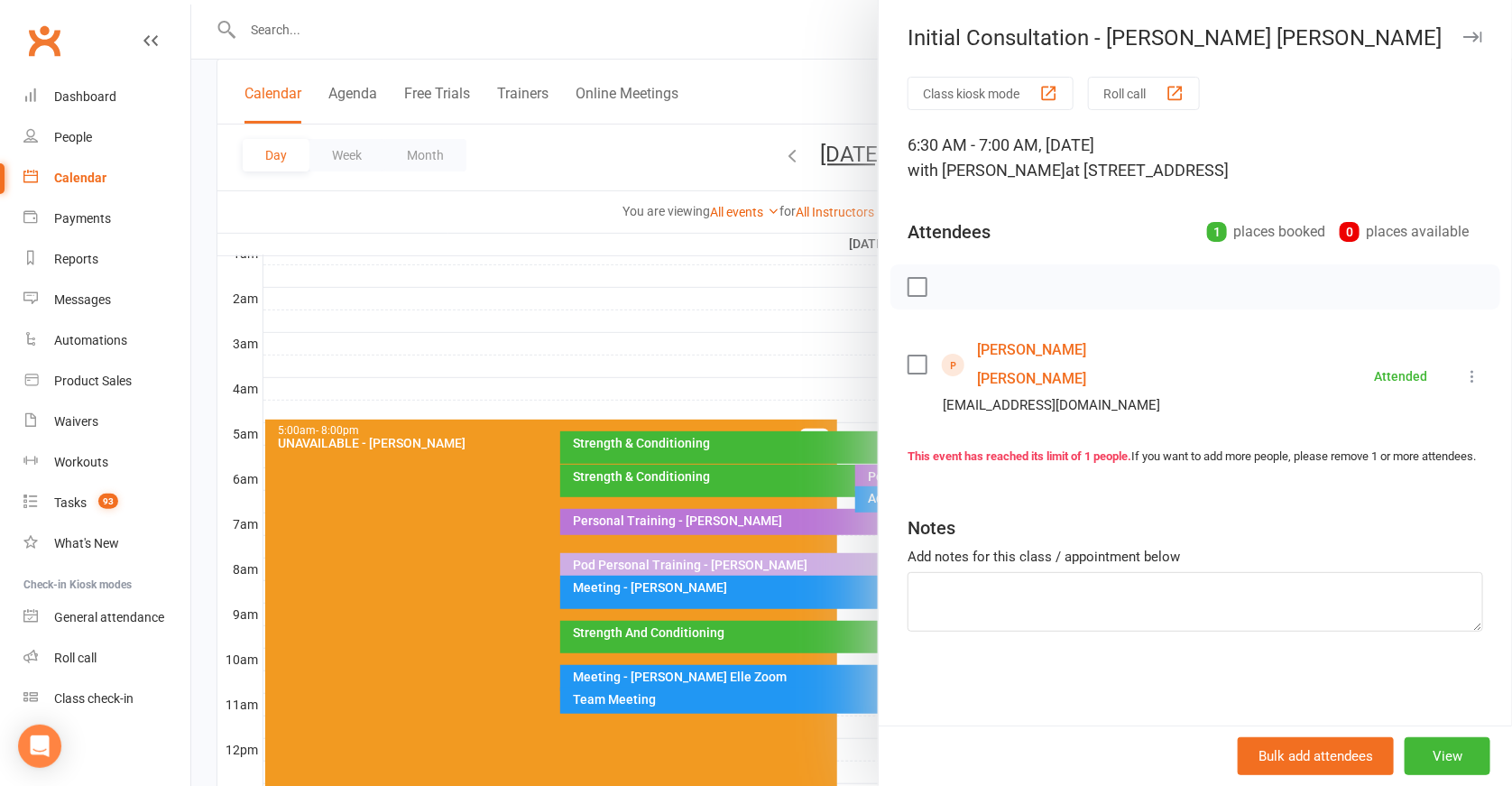
click at [791, 430] on div at bounding box center [852, 393] width 1321 height 786
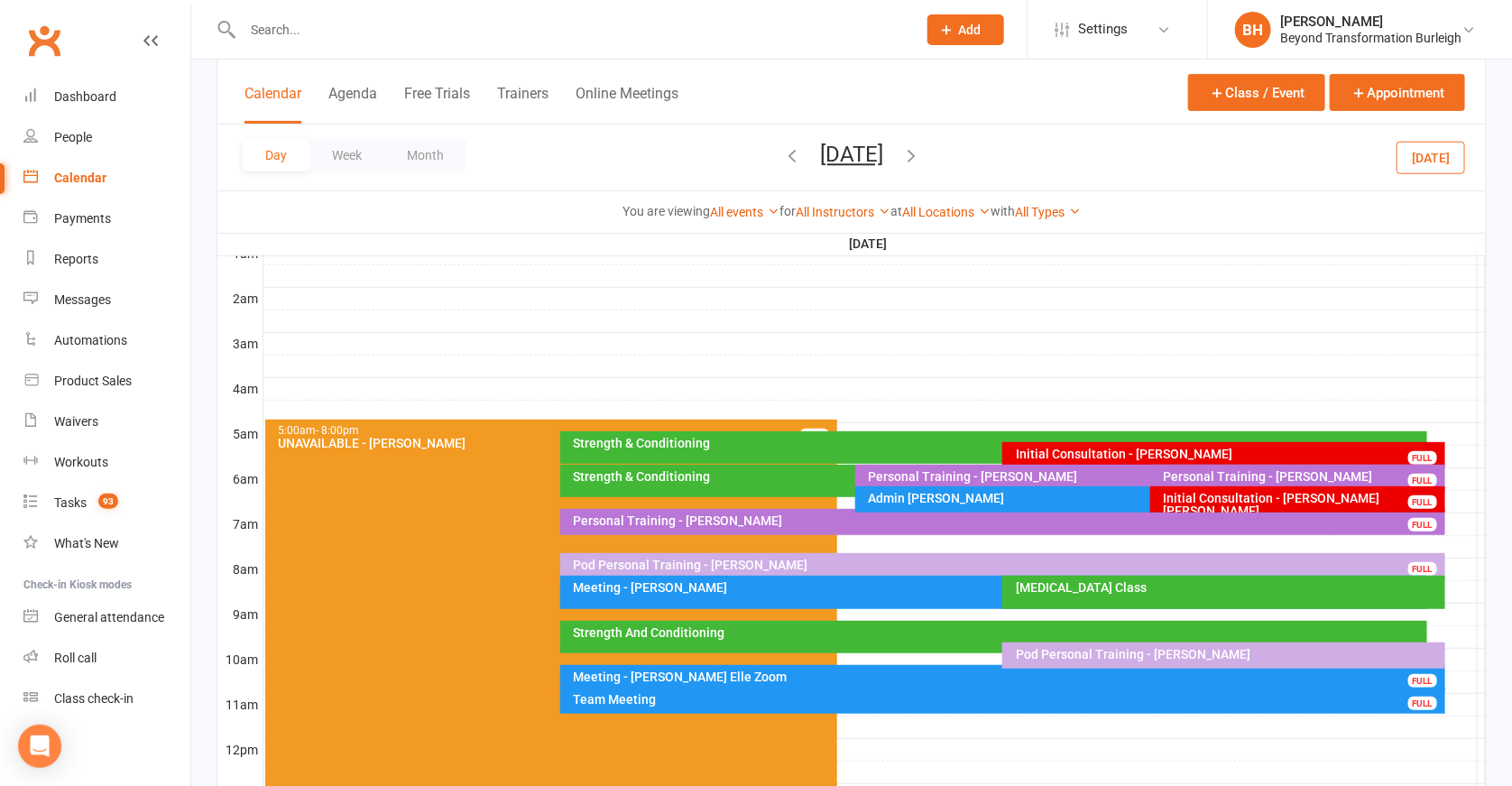
click at [792, 568] on div "Pod Personal Training - Leona Gordon" at bounding box center [1007, 564] width 869 height 12
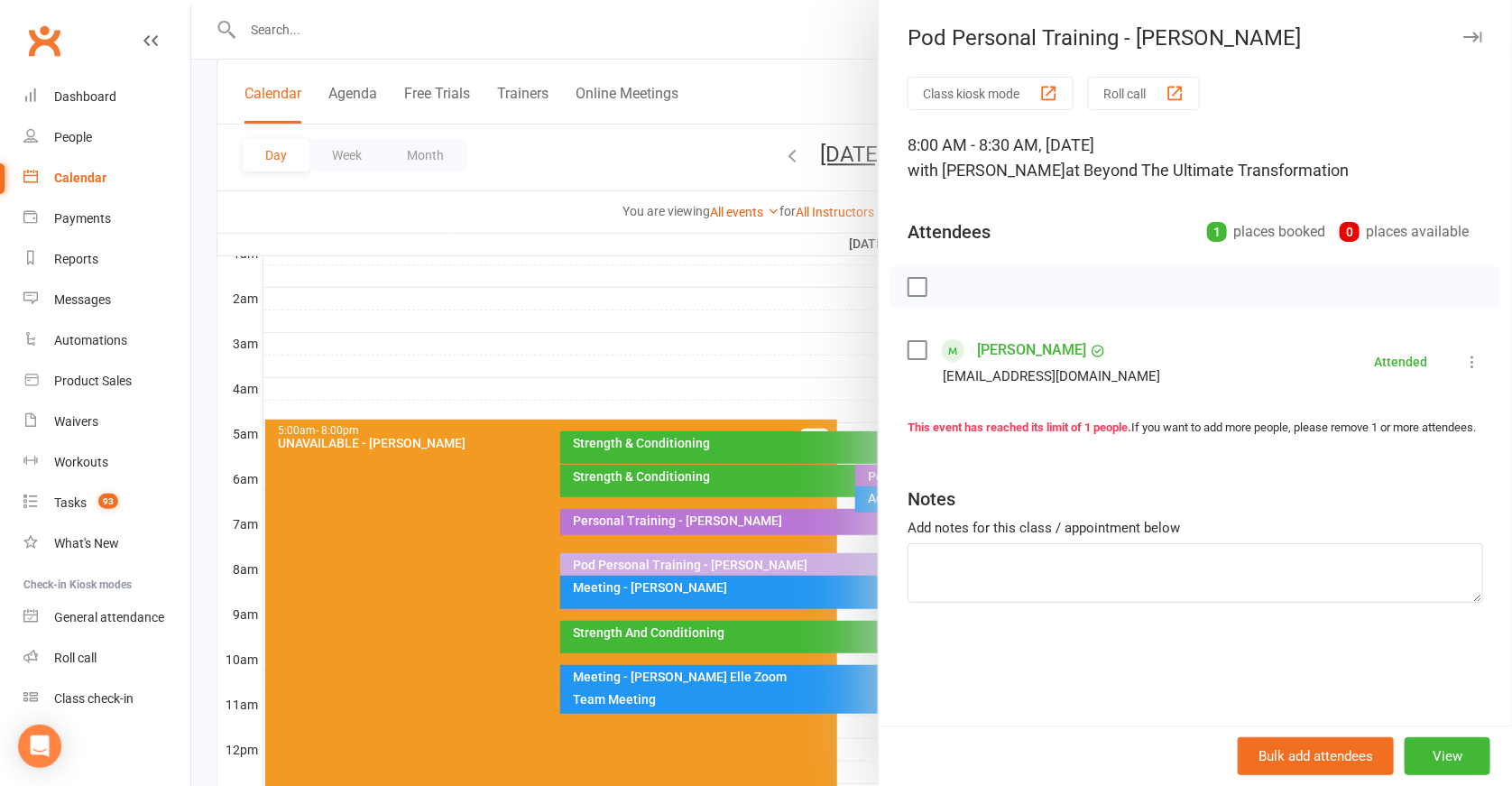
click at [784, 484] on div at bounding box center [852, 393] width 1321 height 786
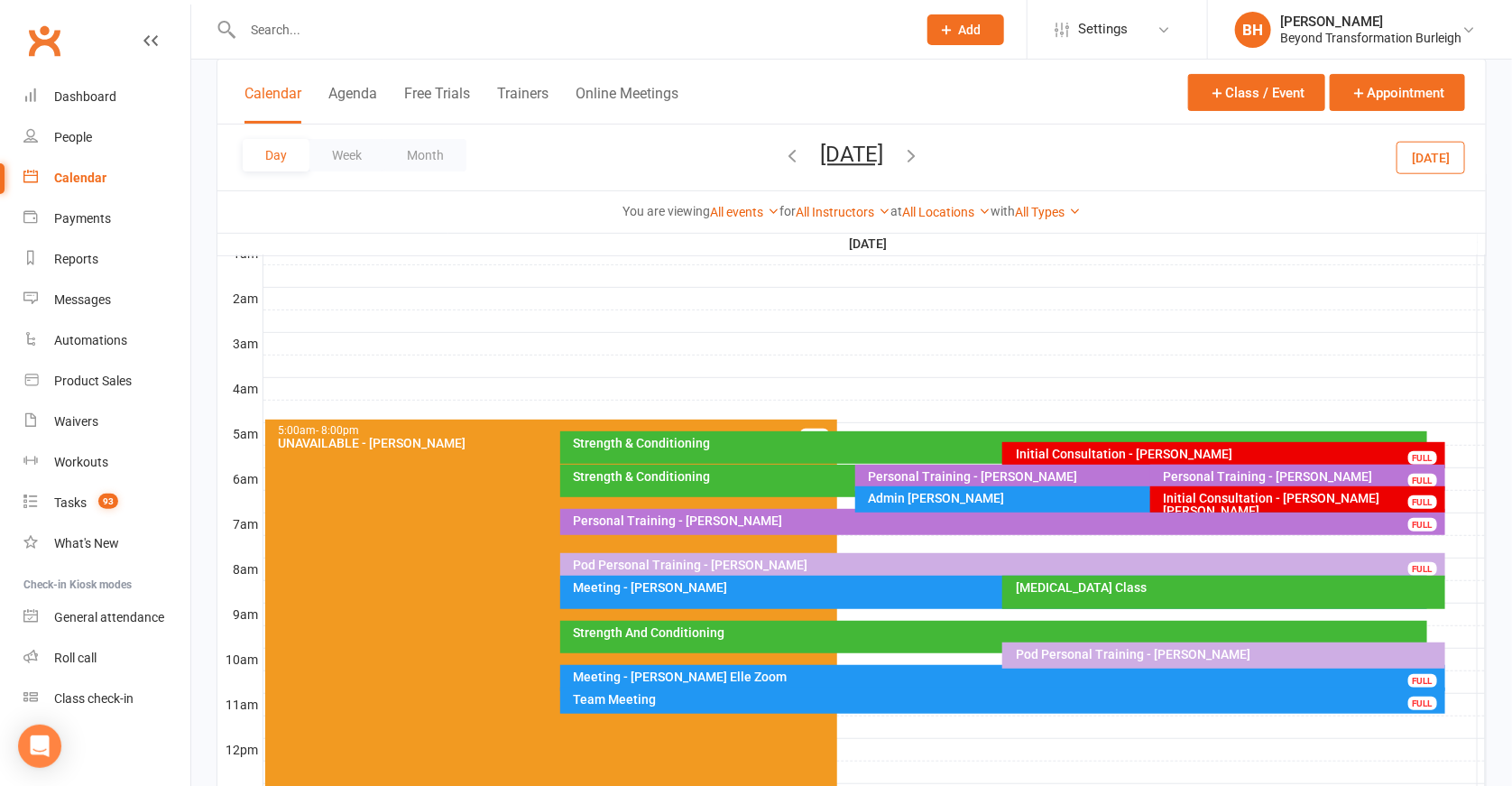
click at [1127, 660] on div "Pod Personal Training - Ryan Middlemass" at bounding box center [1223, 655] width 443 height 26
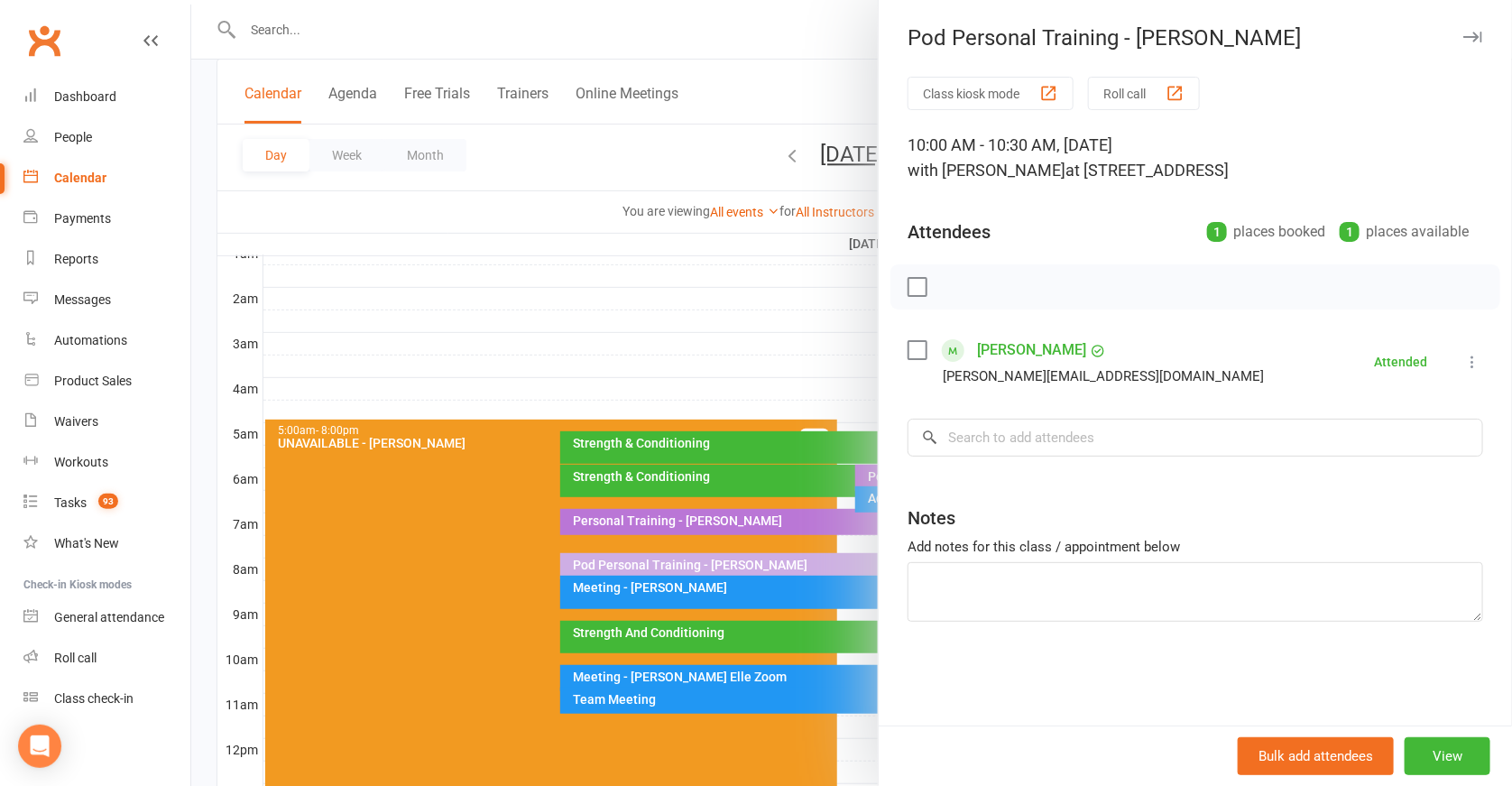
drag, startPoint x: 772, startPoint y: 500, endPoint x: 804, endPoint y: 508, distance: 33.0
click at [775, 501] on div at bounding box center [852, 393] width 1321 height 786
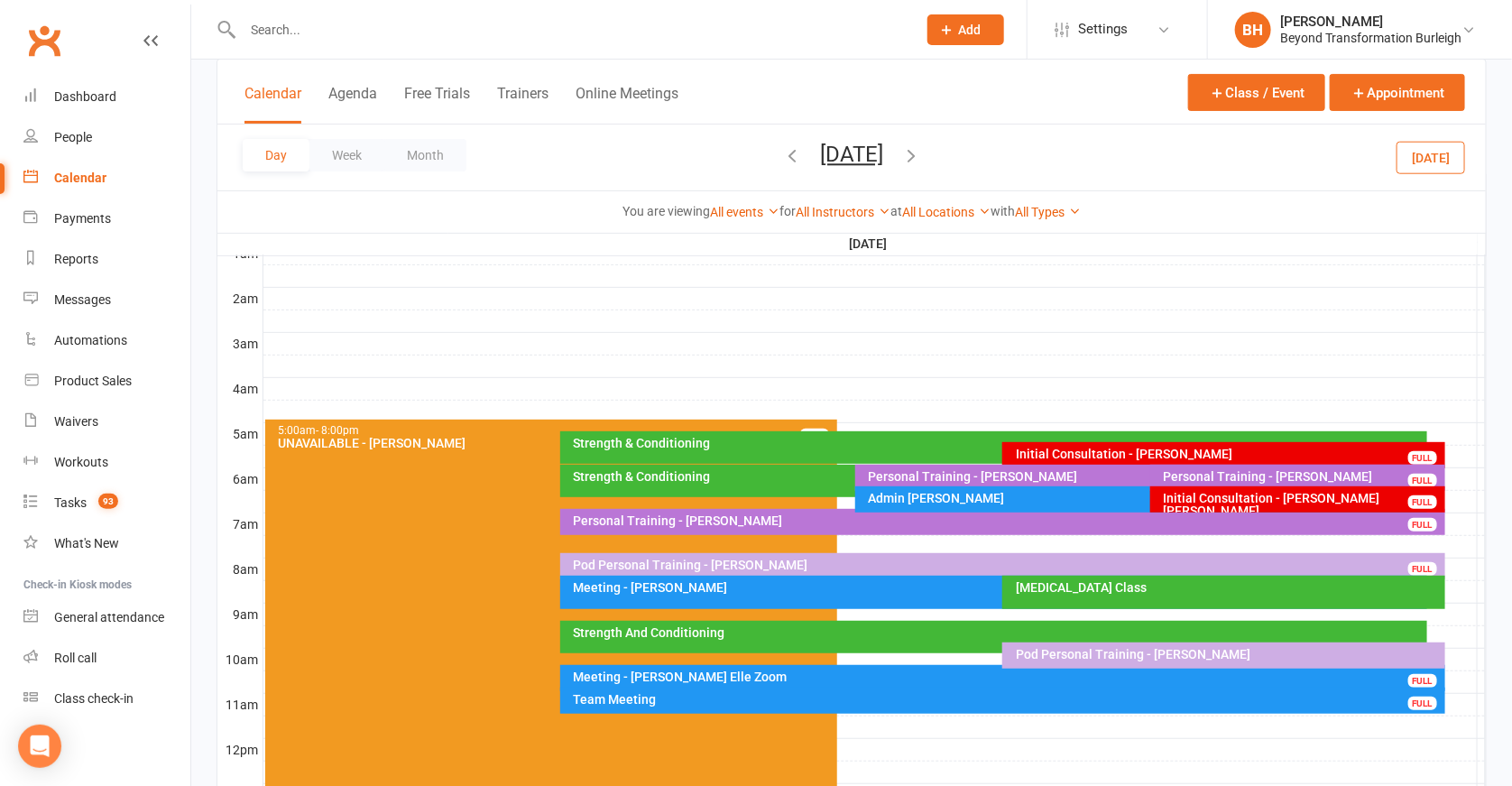
click at [1093, 598] on div "Myofascial Release Class" at bounding box center [1223, 592] width 443 height 33
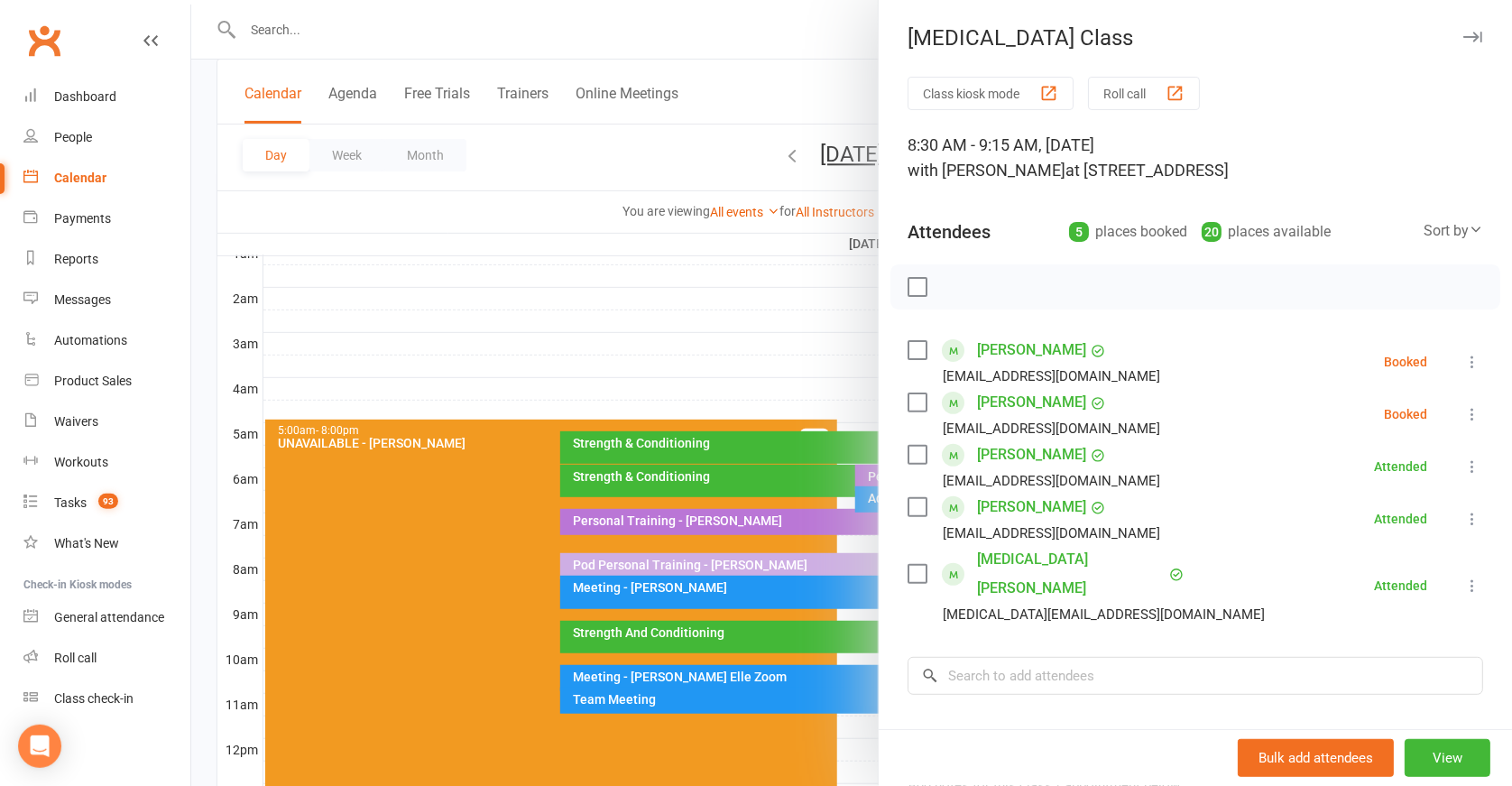
click at [1463, 358] on icon at bounding box center [1472, 361] width 18 height 18
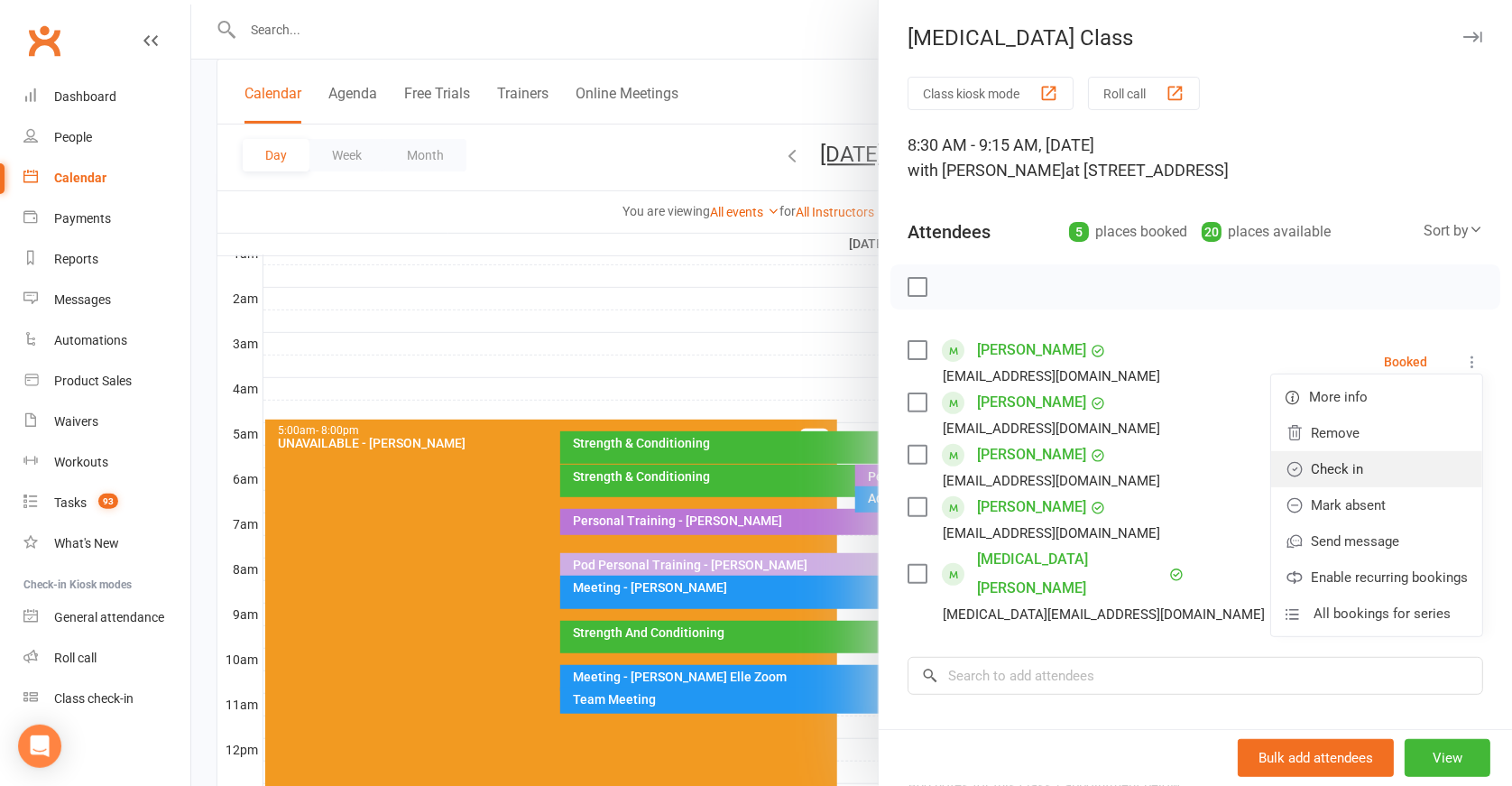
click at [1375, 474] on link "Check in" at bounding box center [1376, 469] width 211 height 36
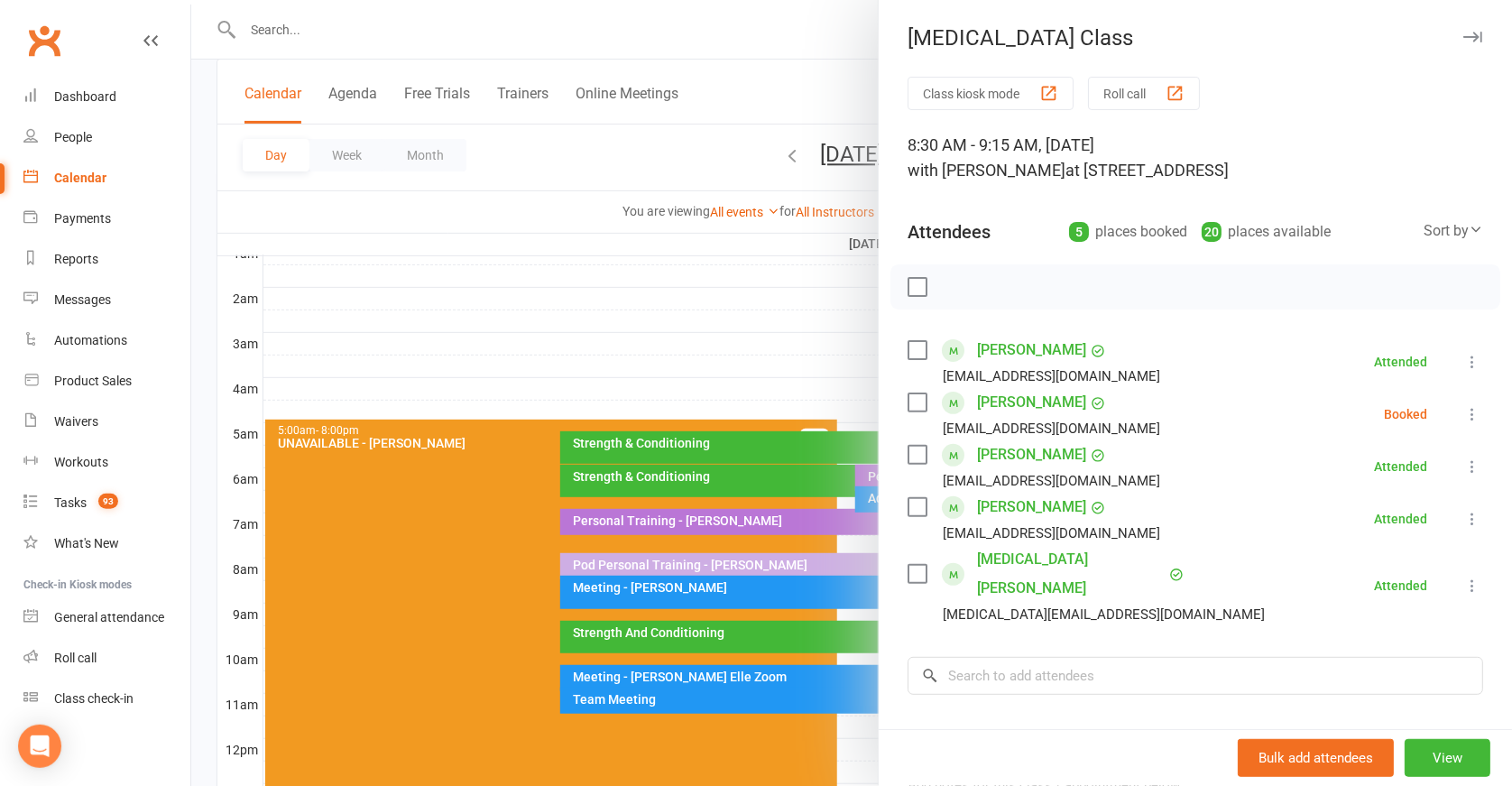
click at [1463, 410] on icon at bounding box center [1472, 414] width 18 height 18
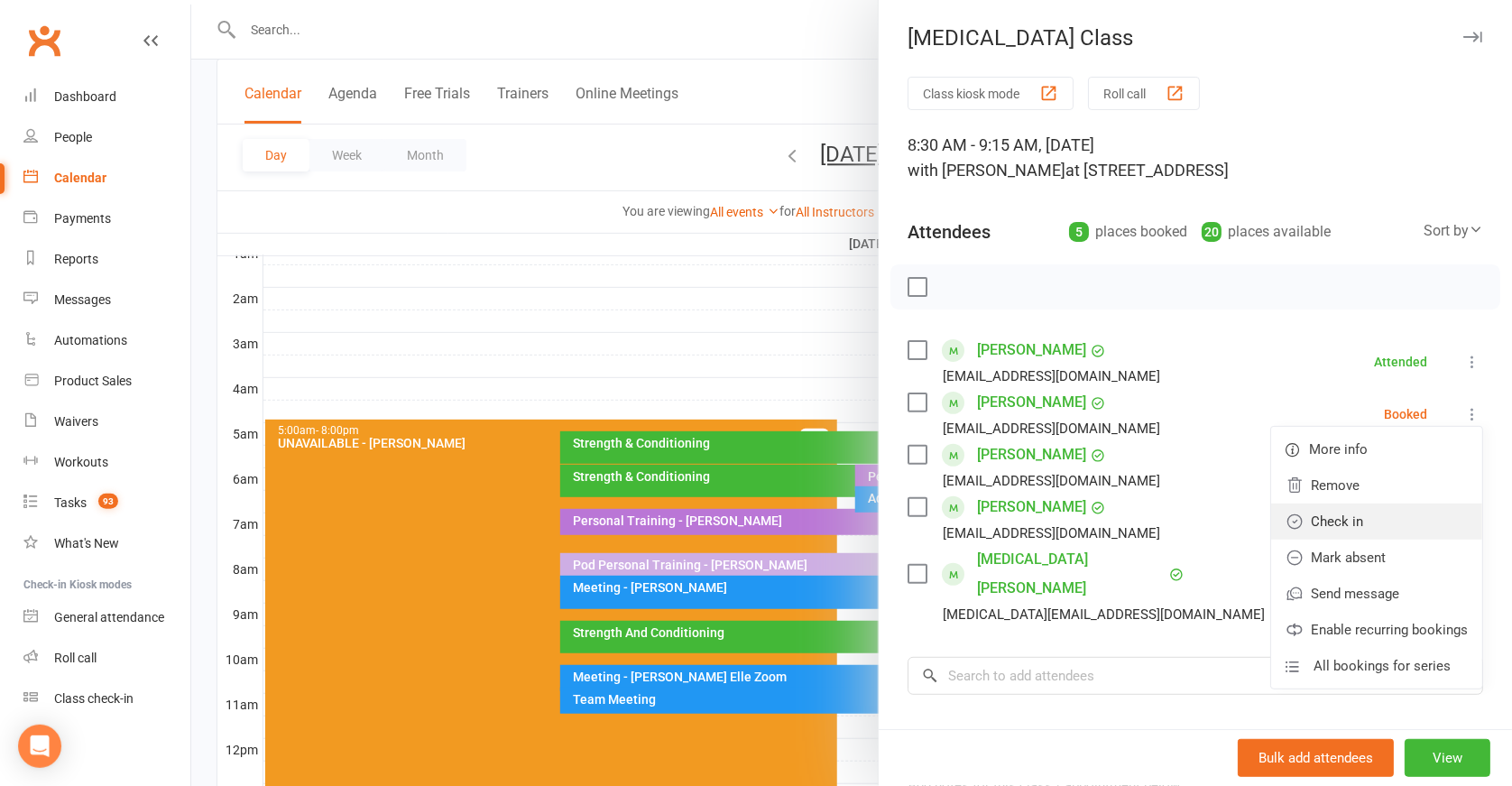
click at [1354, 510] on link "Check in" at bounding box center [1376, 522] width 211 height 36
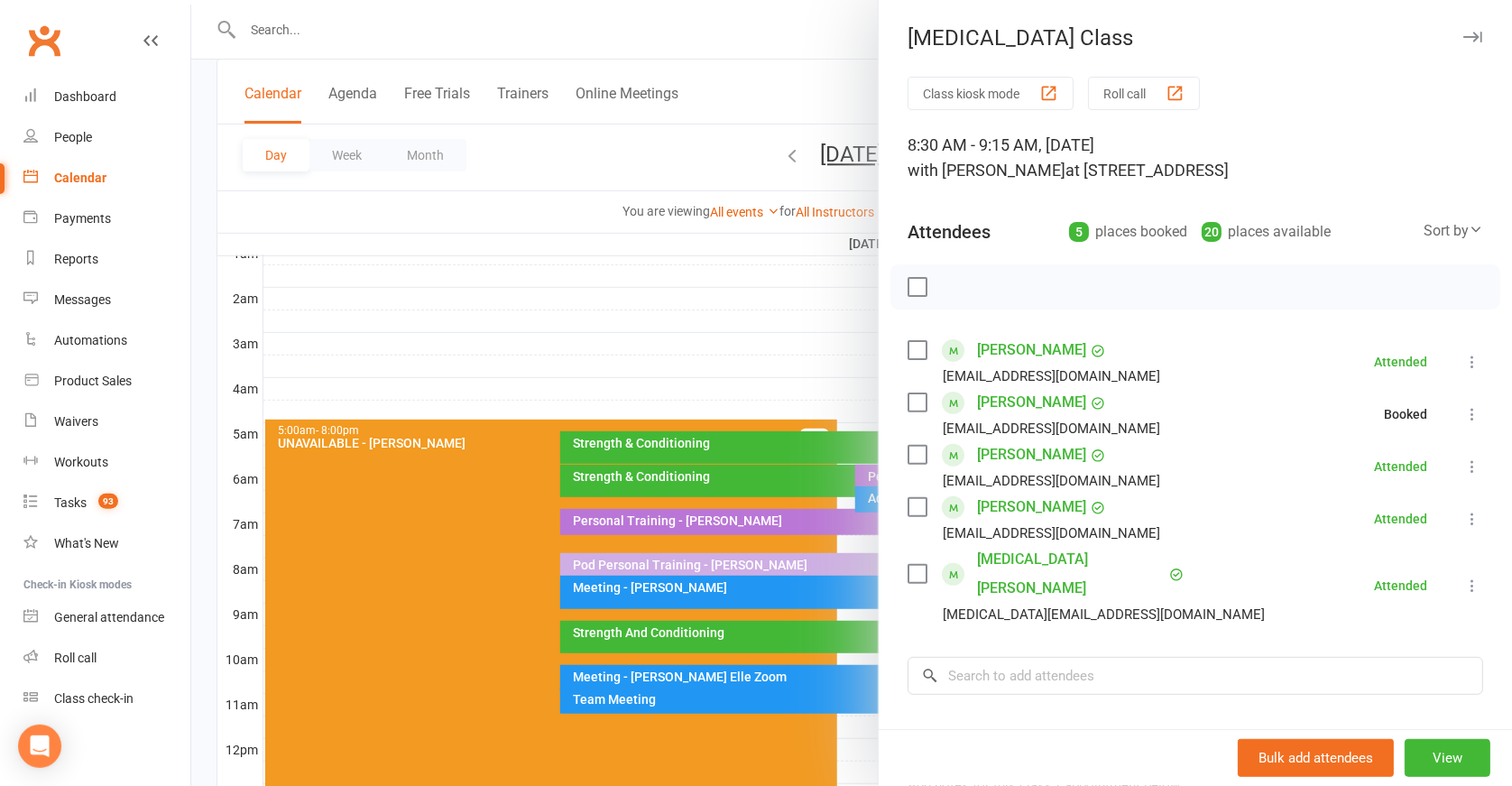
click at [802, 519] on div at bounding box center [852, 393] width 1321 height 786
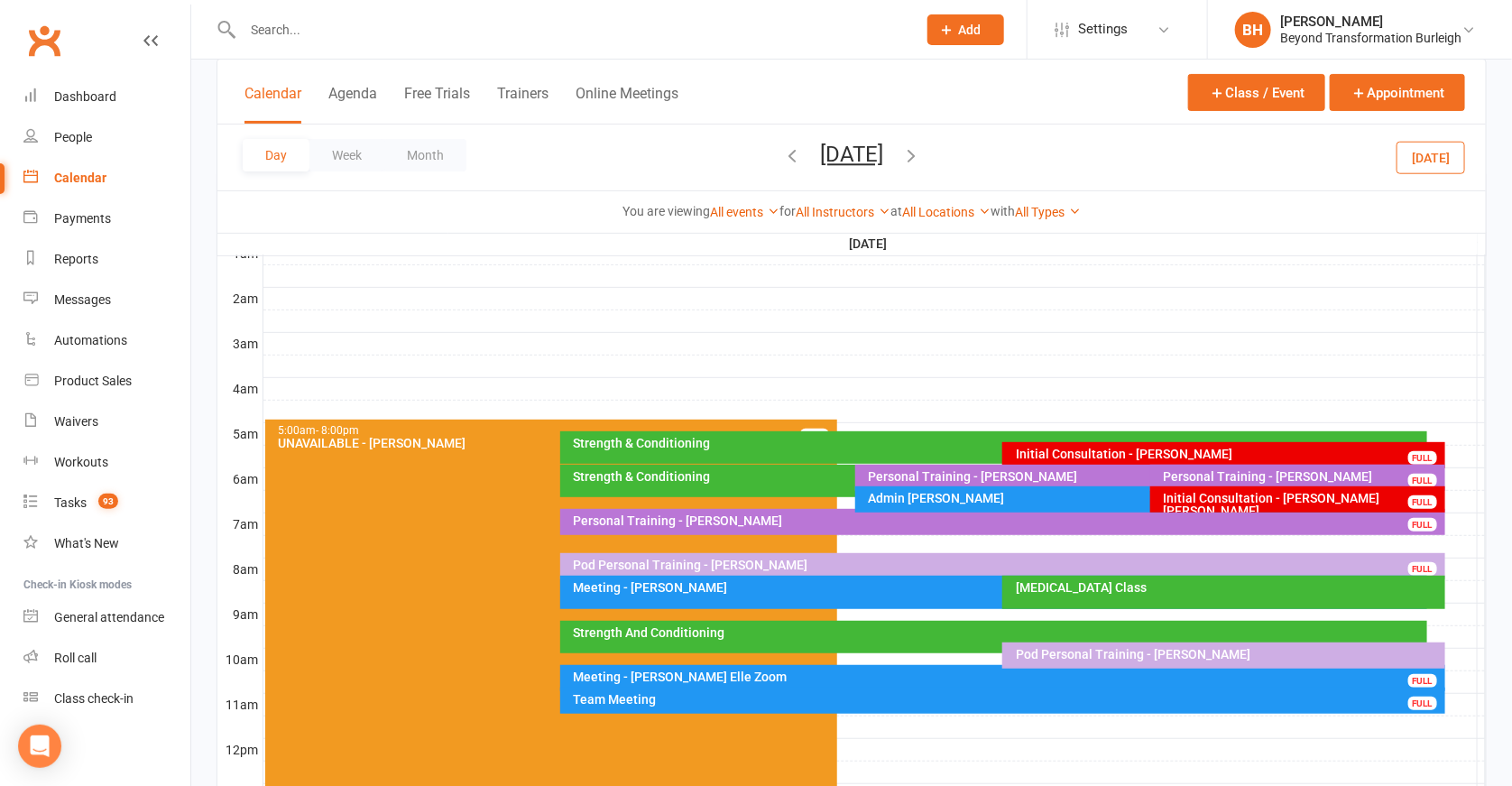
click at [796, 648] on div "Strength And Conditioning" at bounding box center [993, 638] width 867 height 33
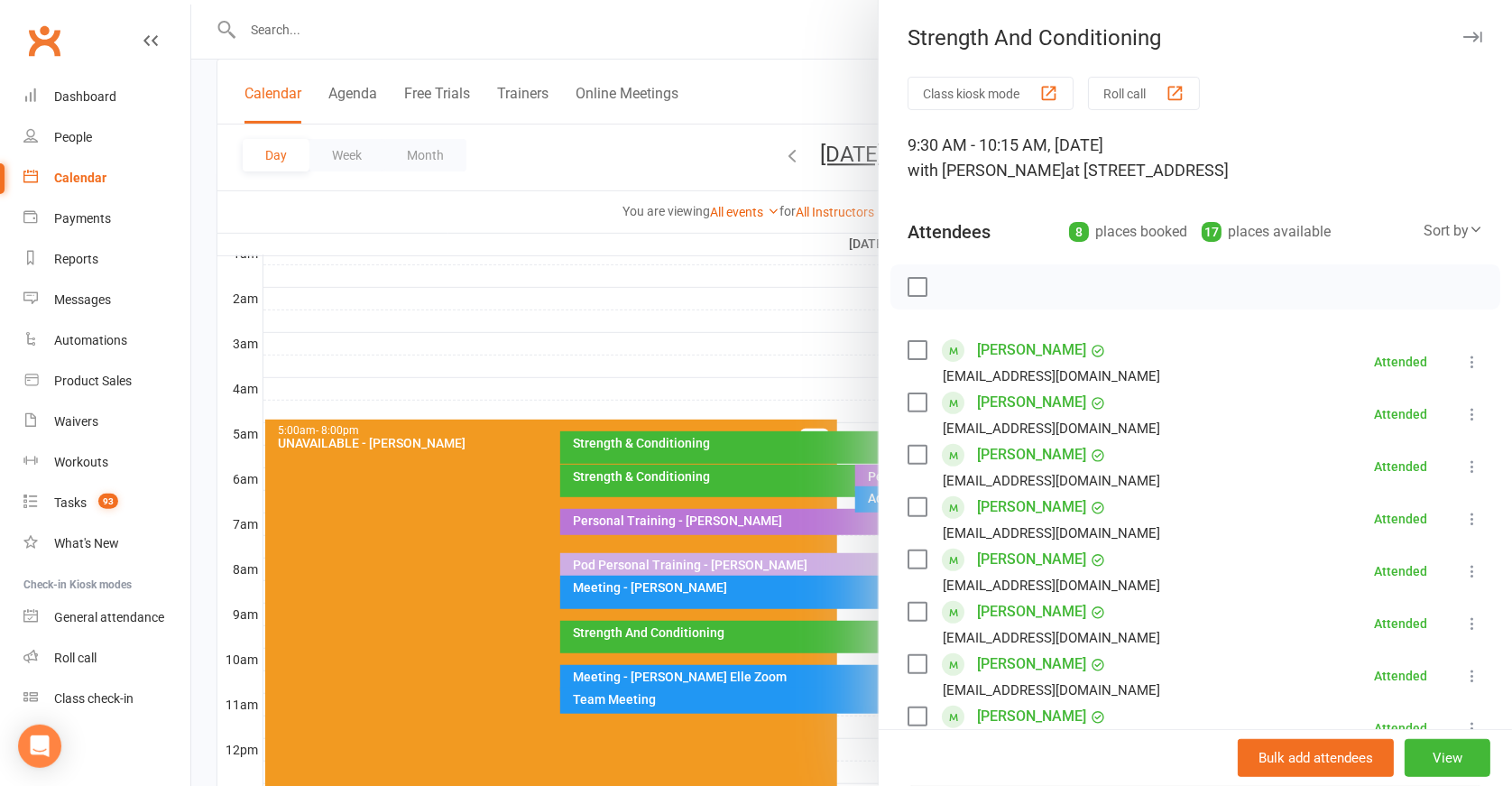
scroll to position [343, 0]
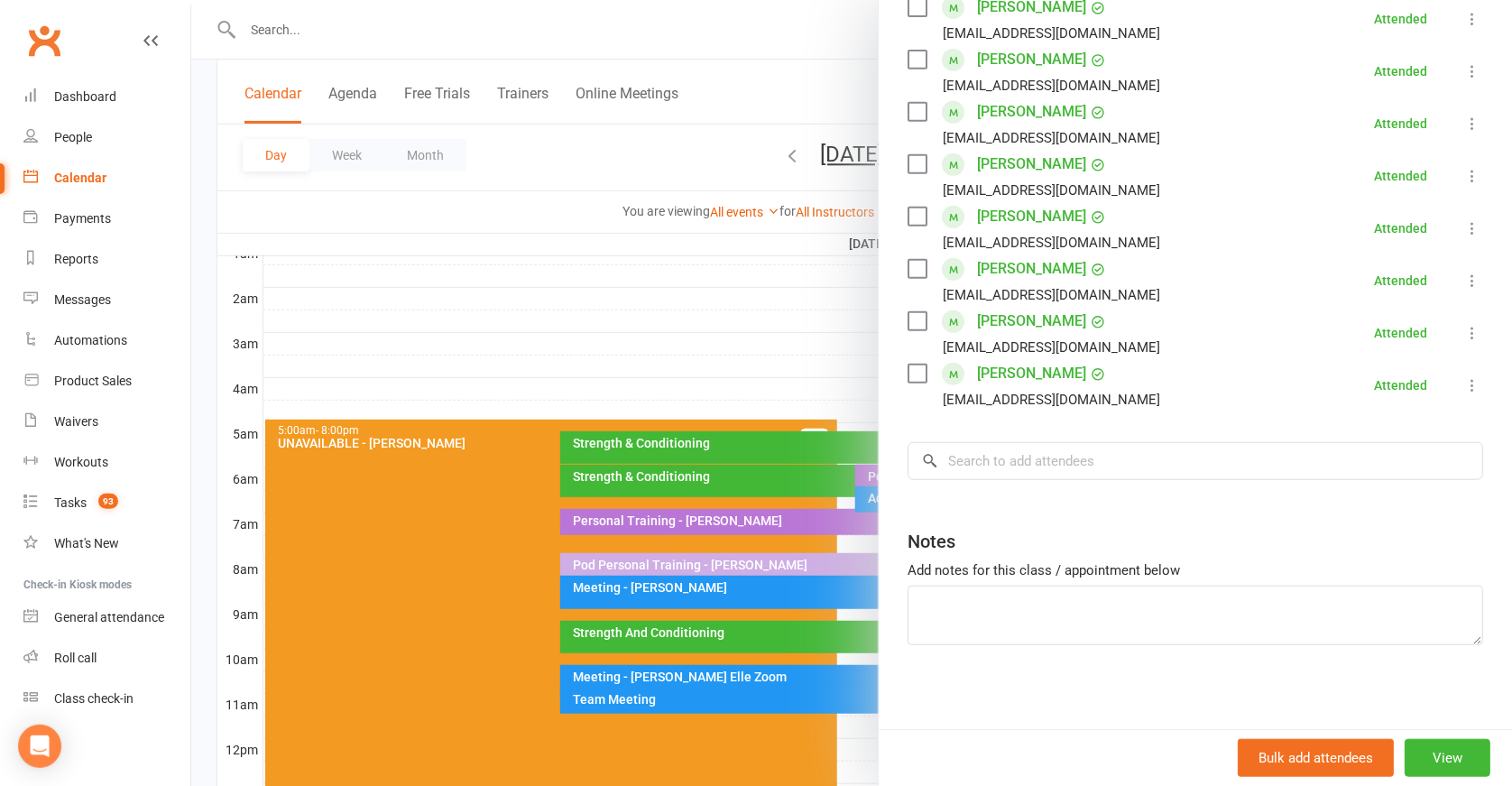
click at [753, 491] on div at bounding box center [852, 393] width 1321 height 786
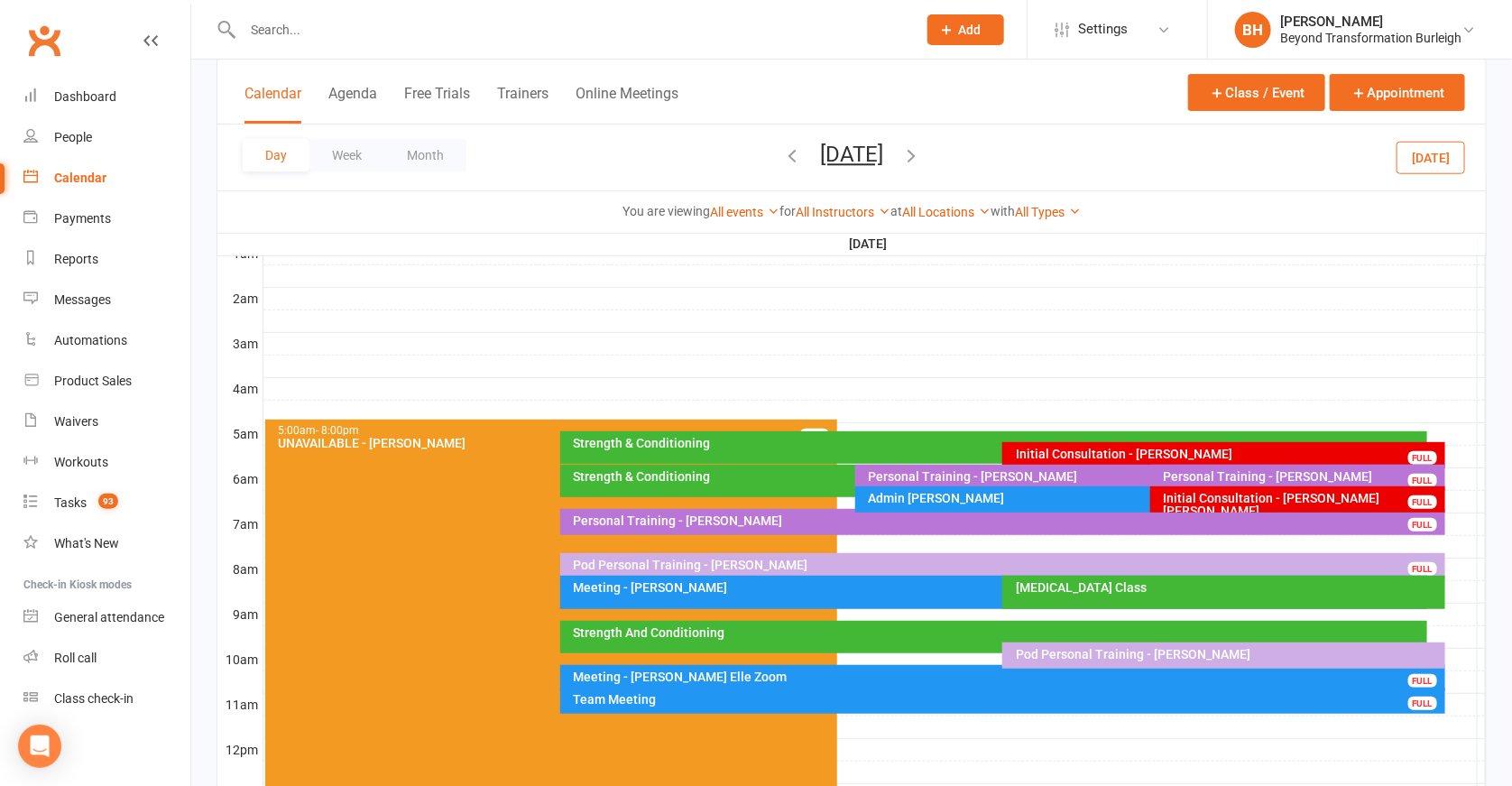
scroll to position [280, 0]
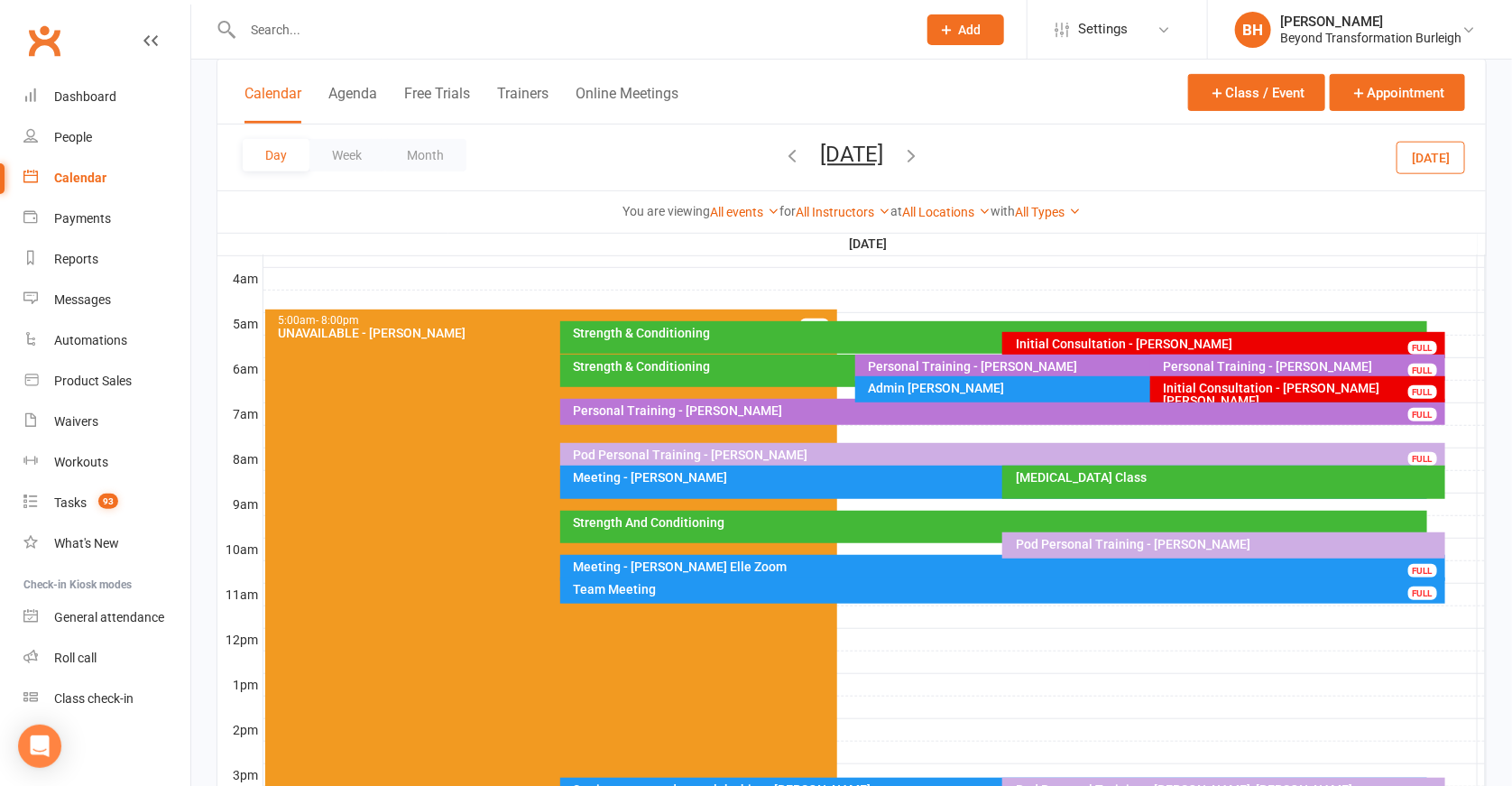
click at [830, 473] on div "Meeting - Tamra Powell" at bounding box center [999, 477] width 851 height 12
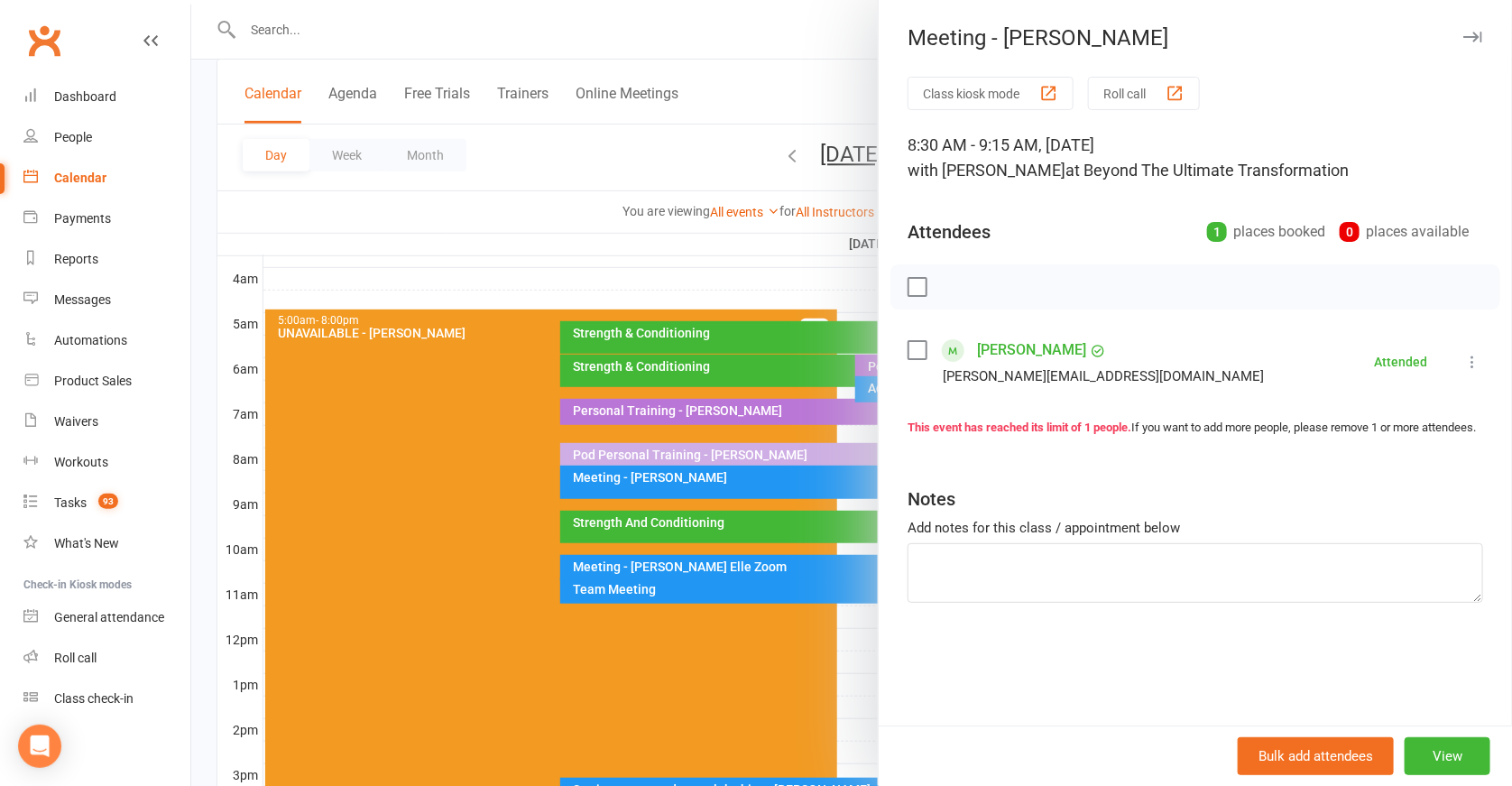
click at [670, 470] on div at bounding box center [852, 393] width 1321 height 786
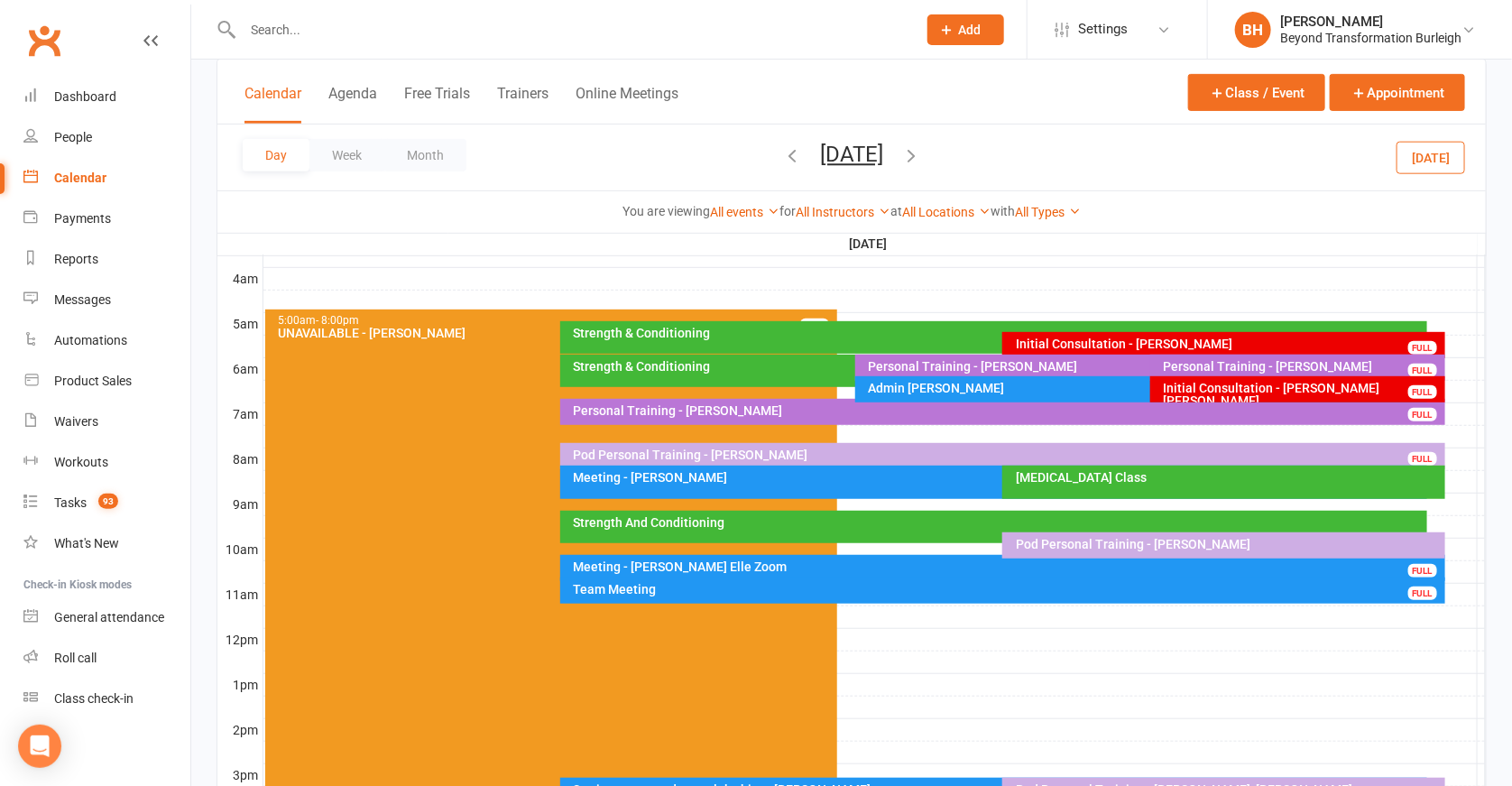
scroll to position [438, 0]
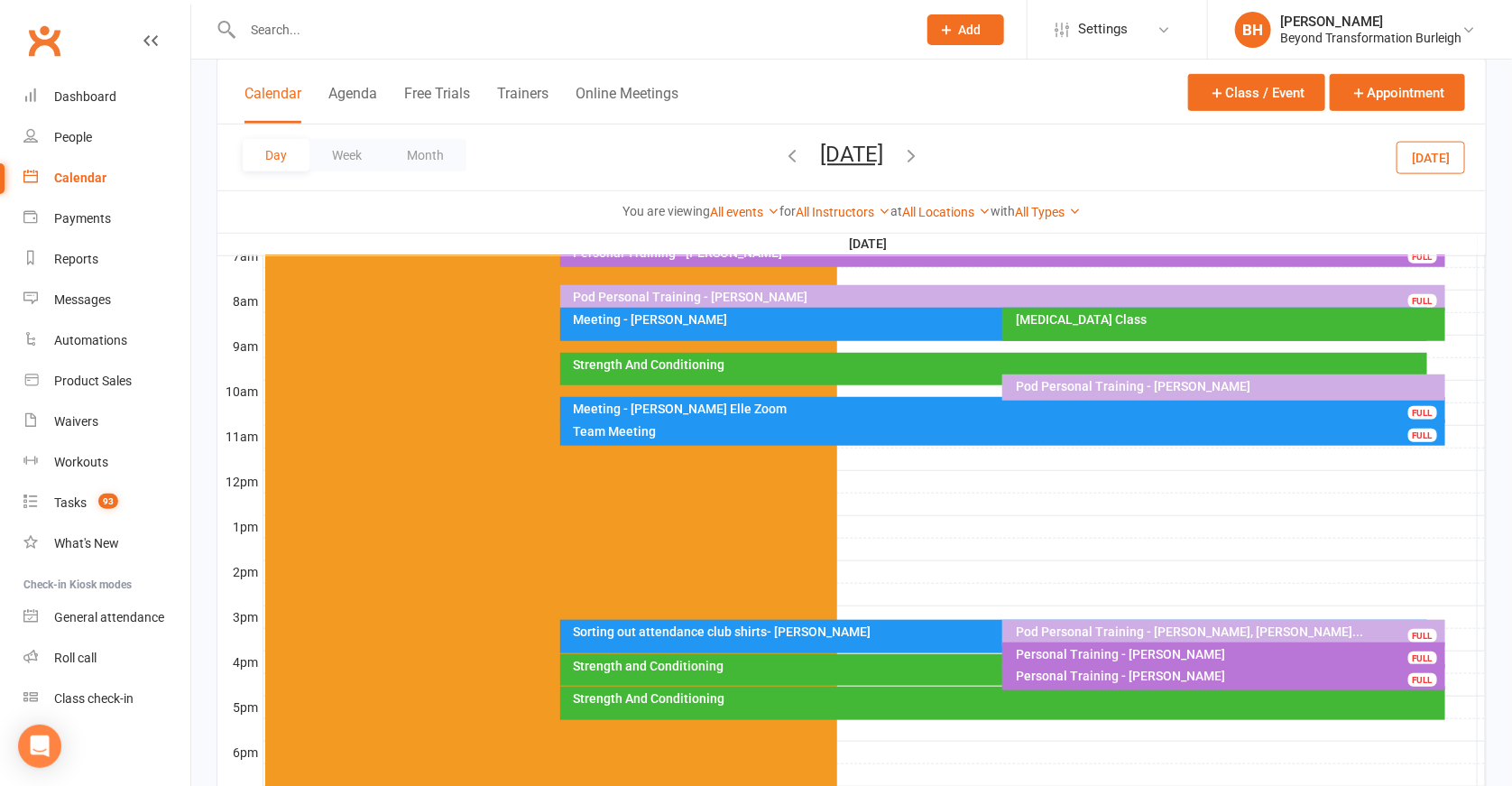
click at [1139, 629] on div "Pod Personal Training - Emily Cloke, Rachel Wheele..." at bounding box center [1228, 631] width 426 height 12
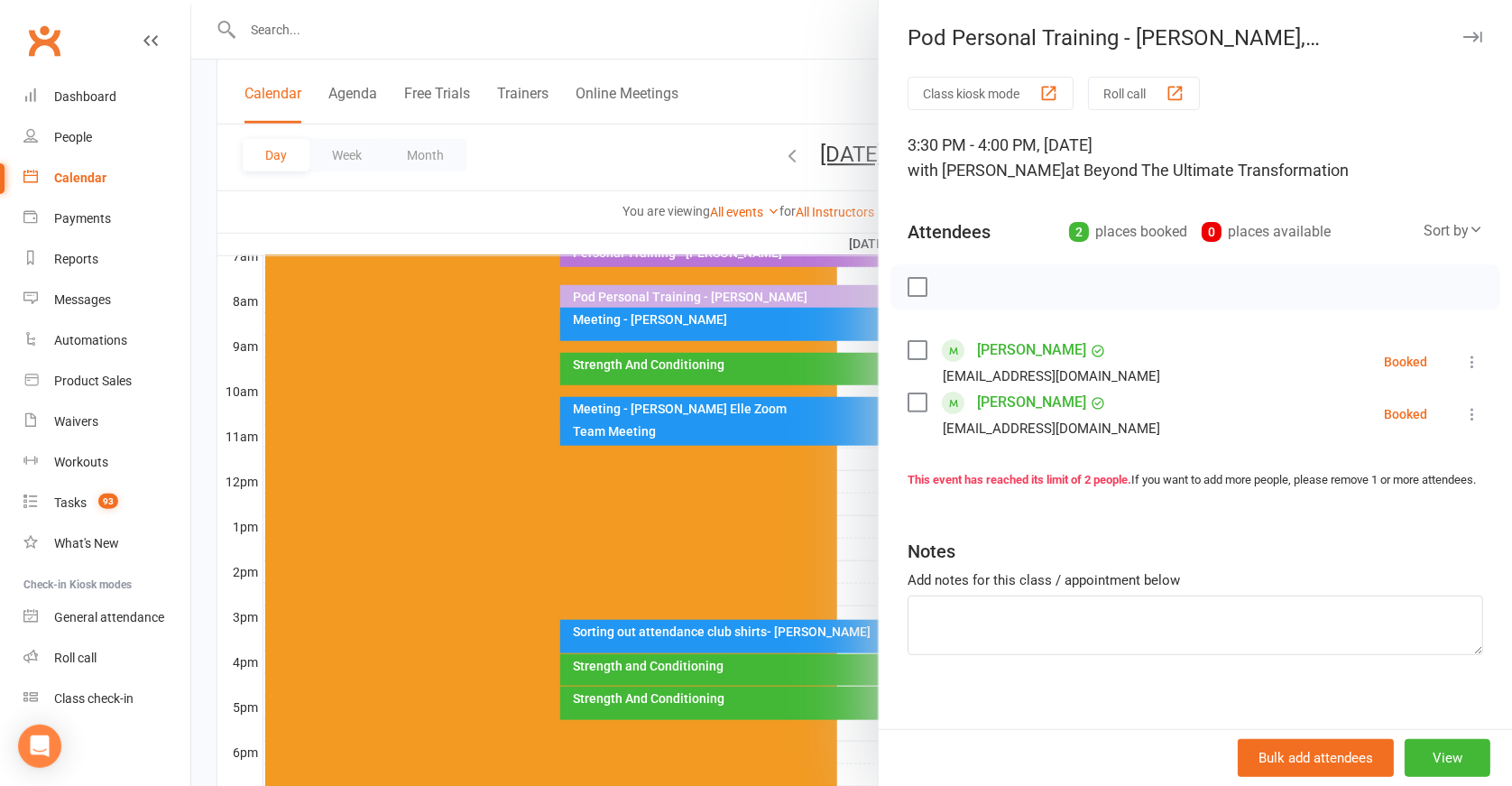
click at [1463, 358] on icon at bounding box center [1472, 361] width 18 height 18
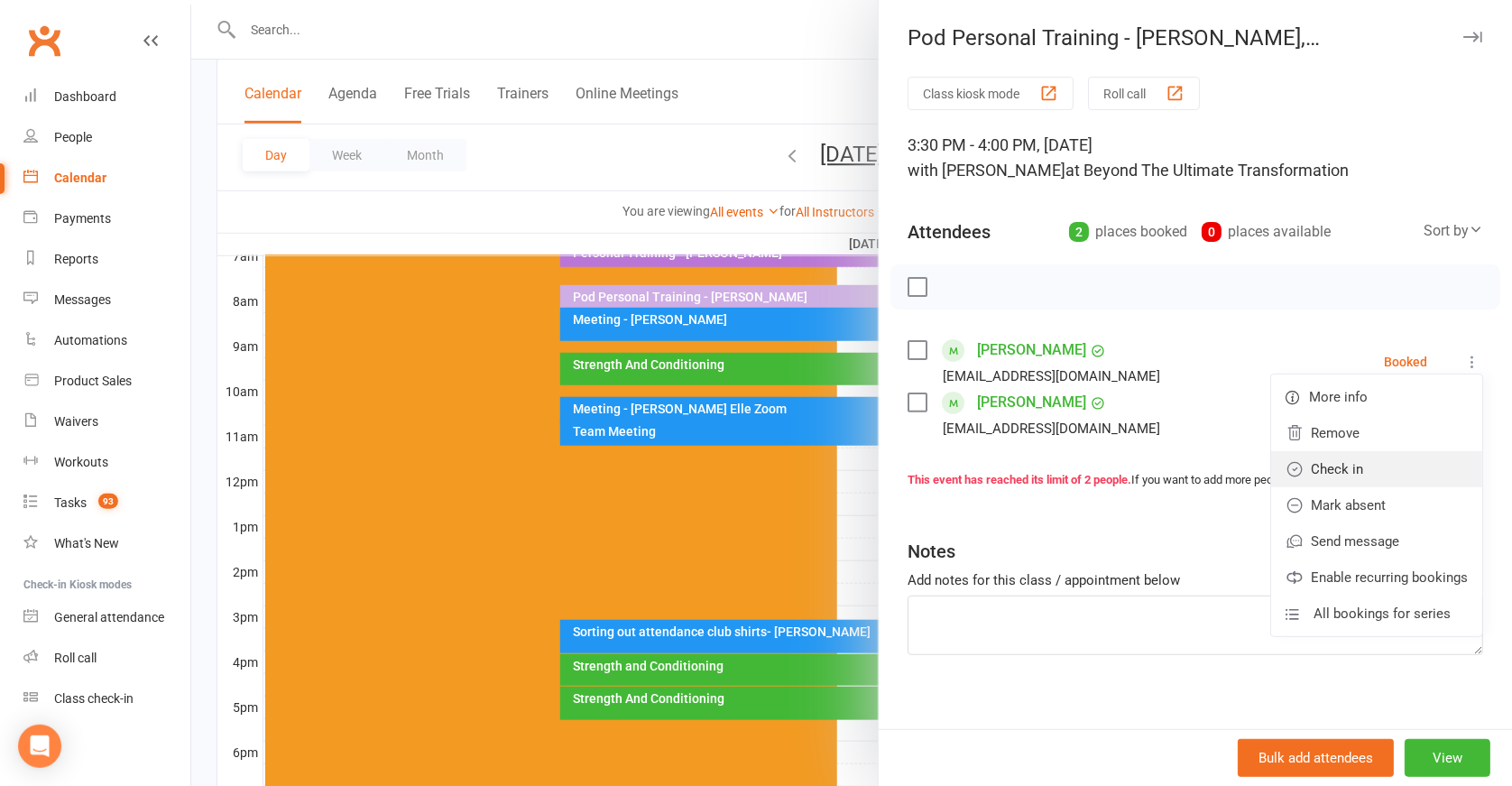
click at [1373, 462] on link "Check in" at bounding box center [1376, 469] width 211 height 36
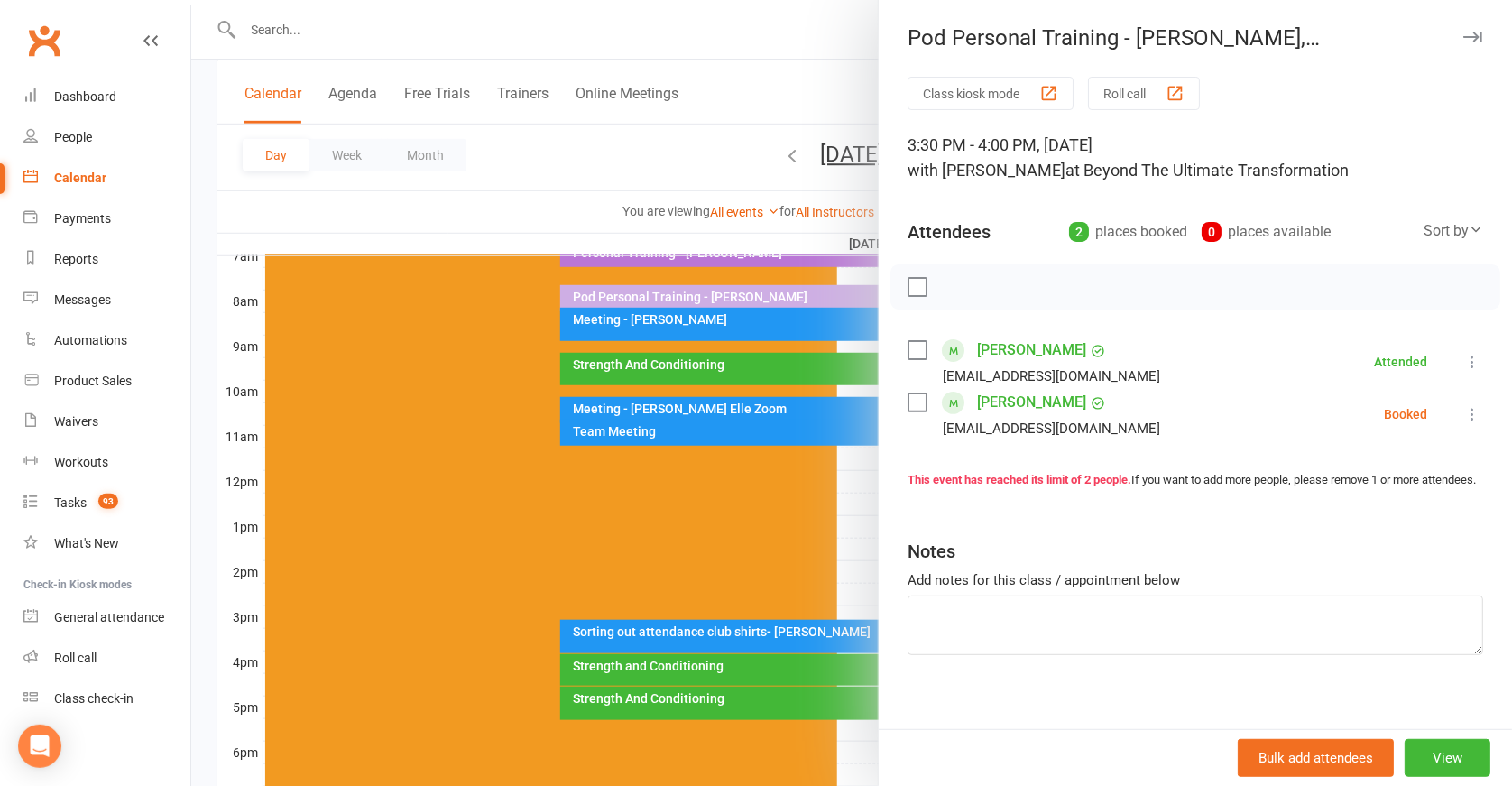
click at [1463, 405] on icon at bounding box center [1472, 414] width 18 height 18
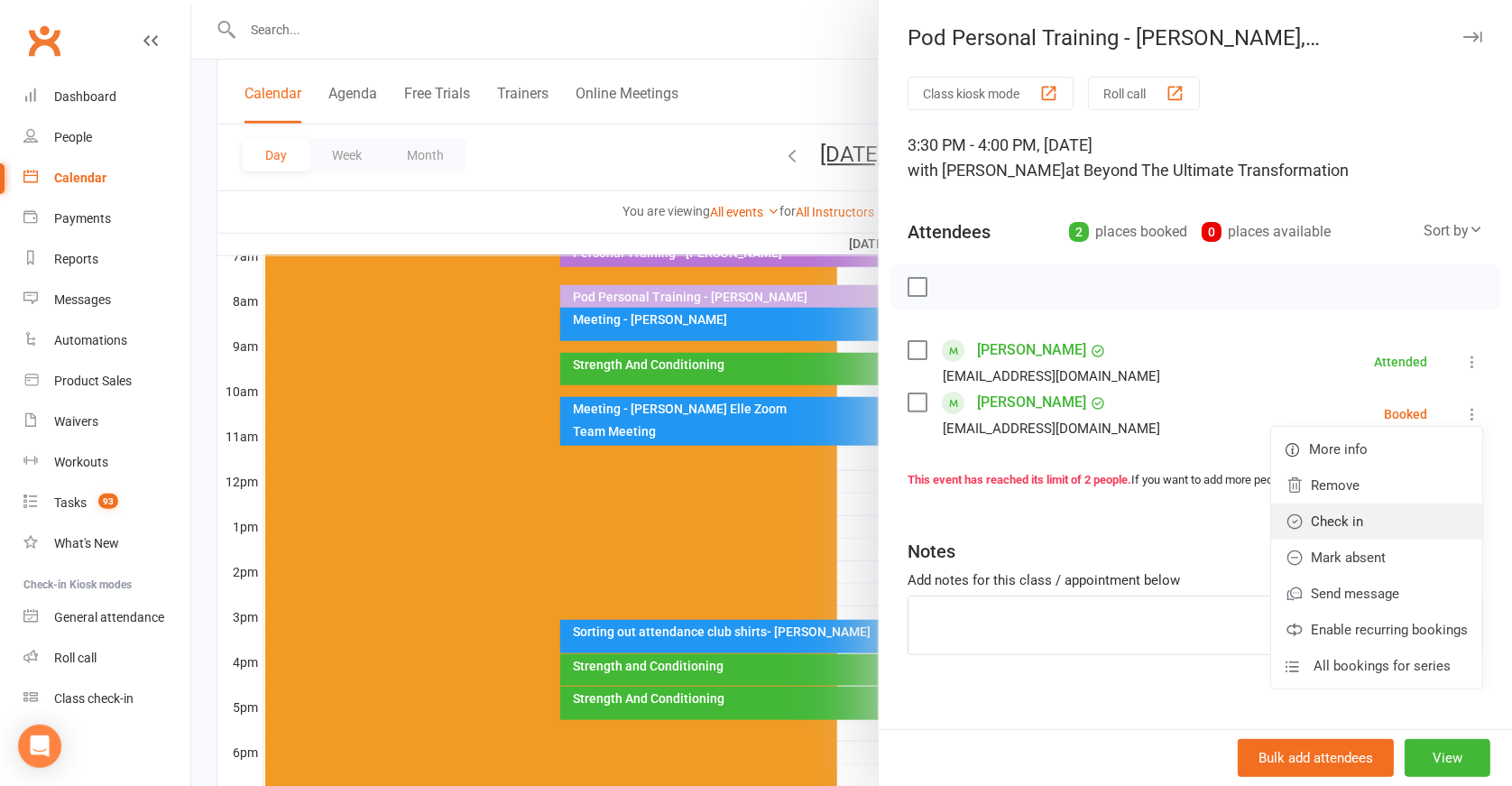
click at [1355, 513] on link "Check in" at bounding box center [1376, 522] width 211 height 36
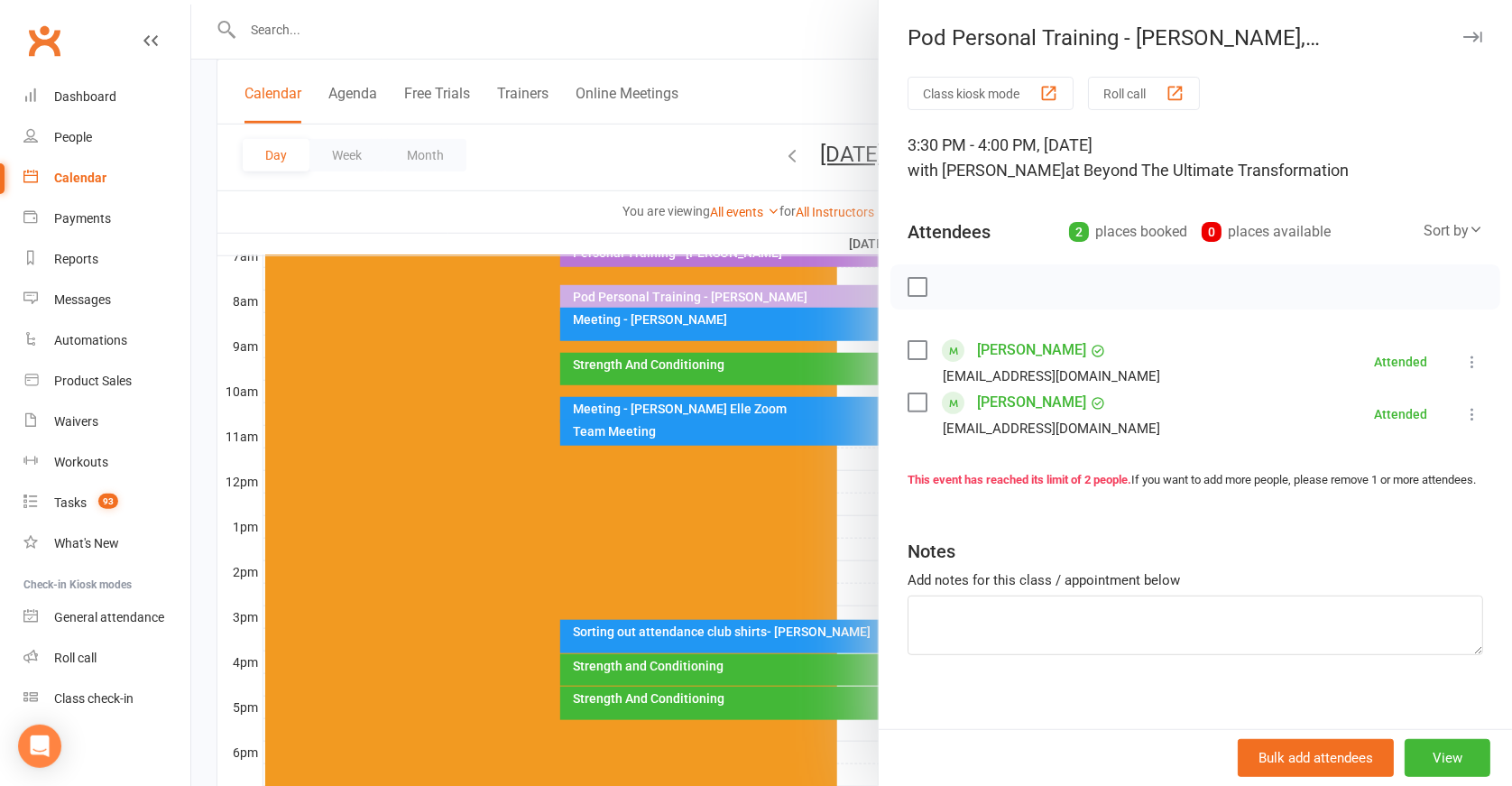
click at [838, 484] on div at bounding box center [852, 393] width 1321 height 786
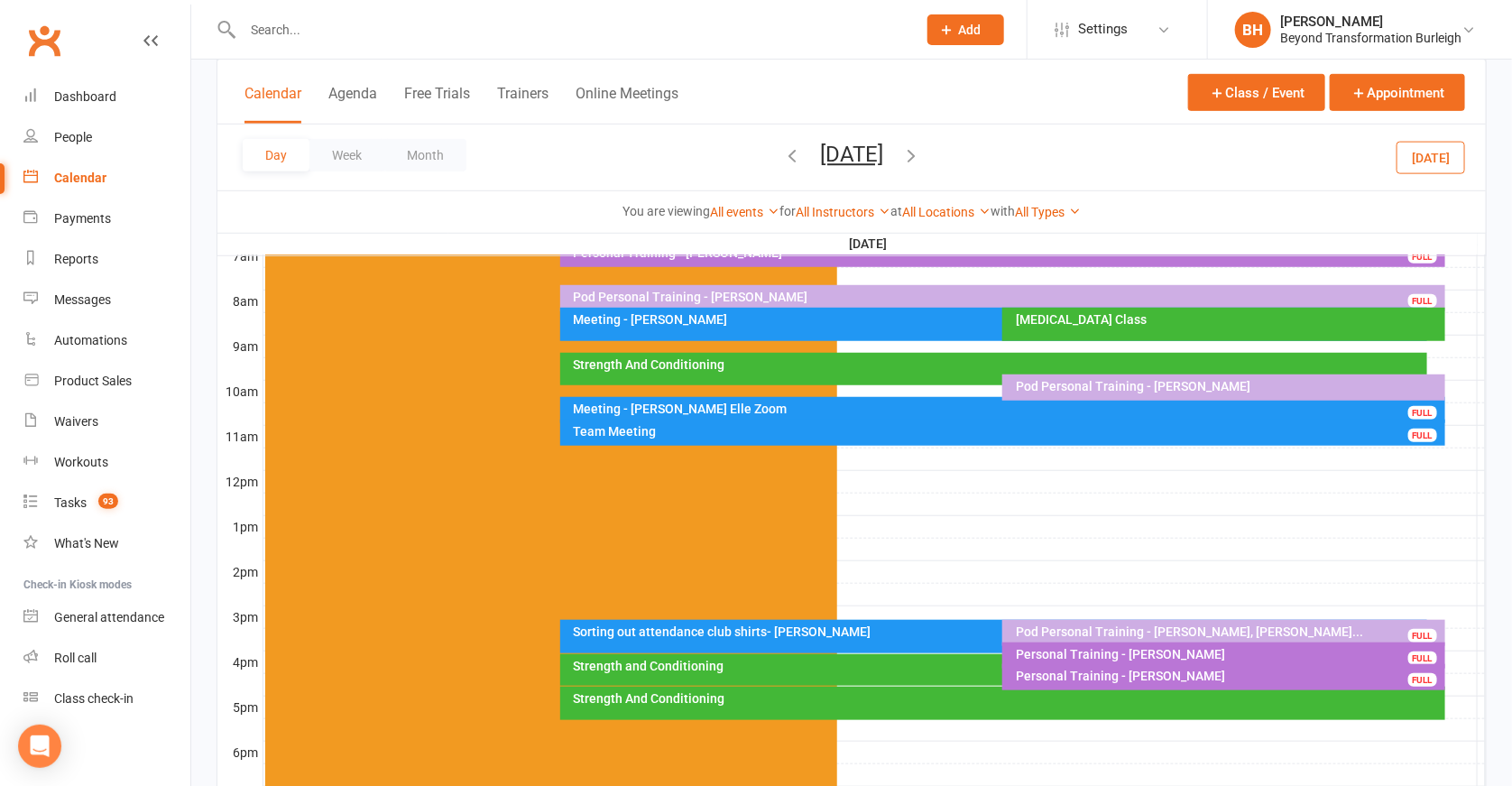
click at [1187, 648] on div "Personal Training - Jai Pannekoek" at bounding box center [1228, 654] width 426 height 12
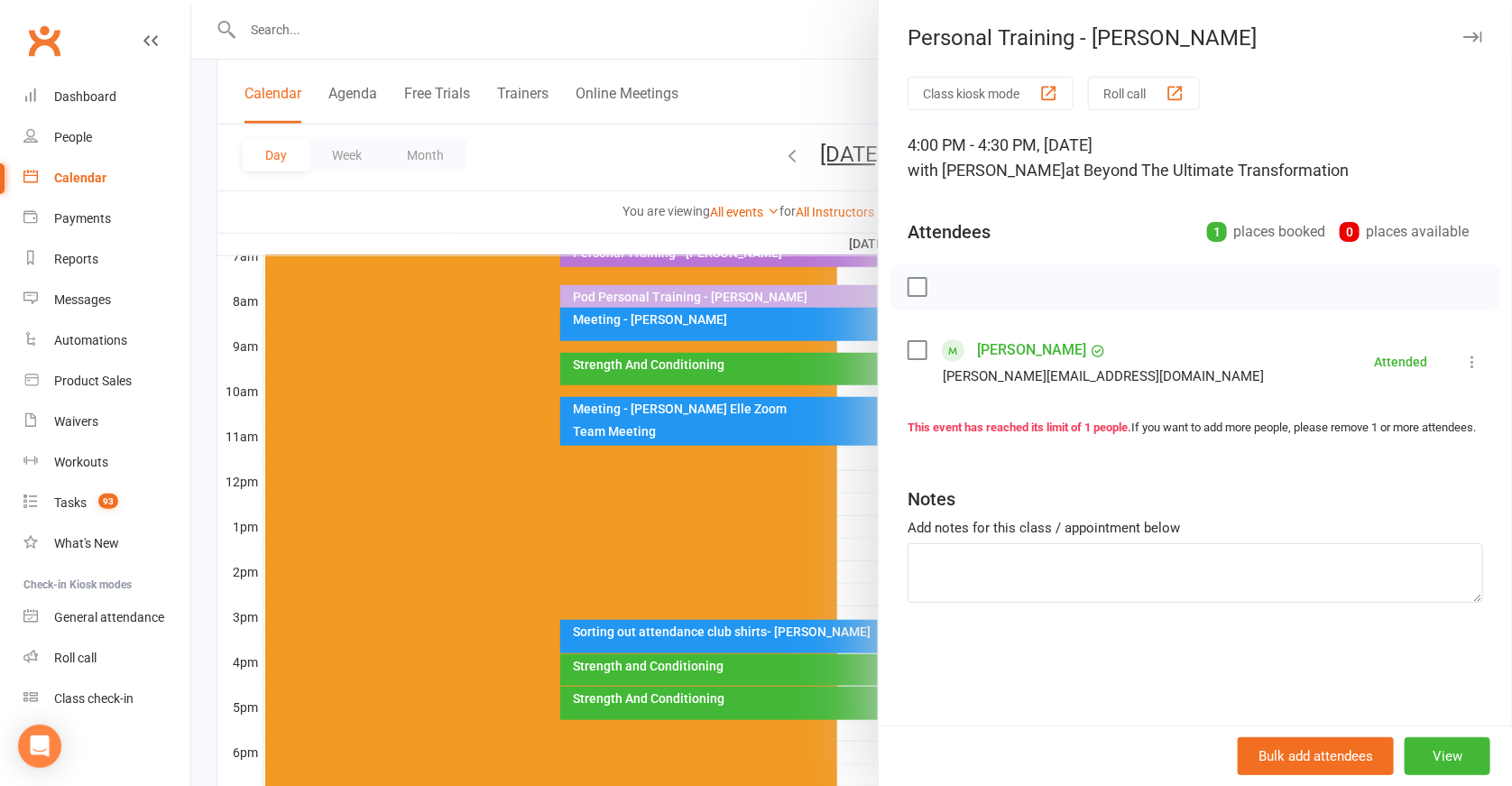
click at [827, 568] on div at bounding box center [852, 393] width 1321 height 786
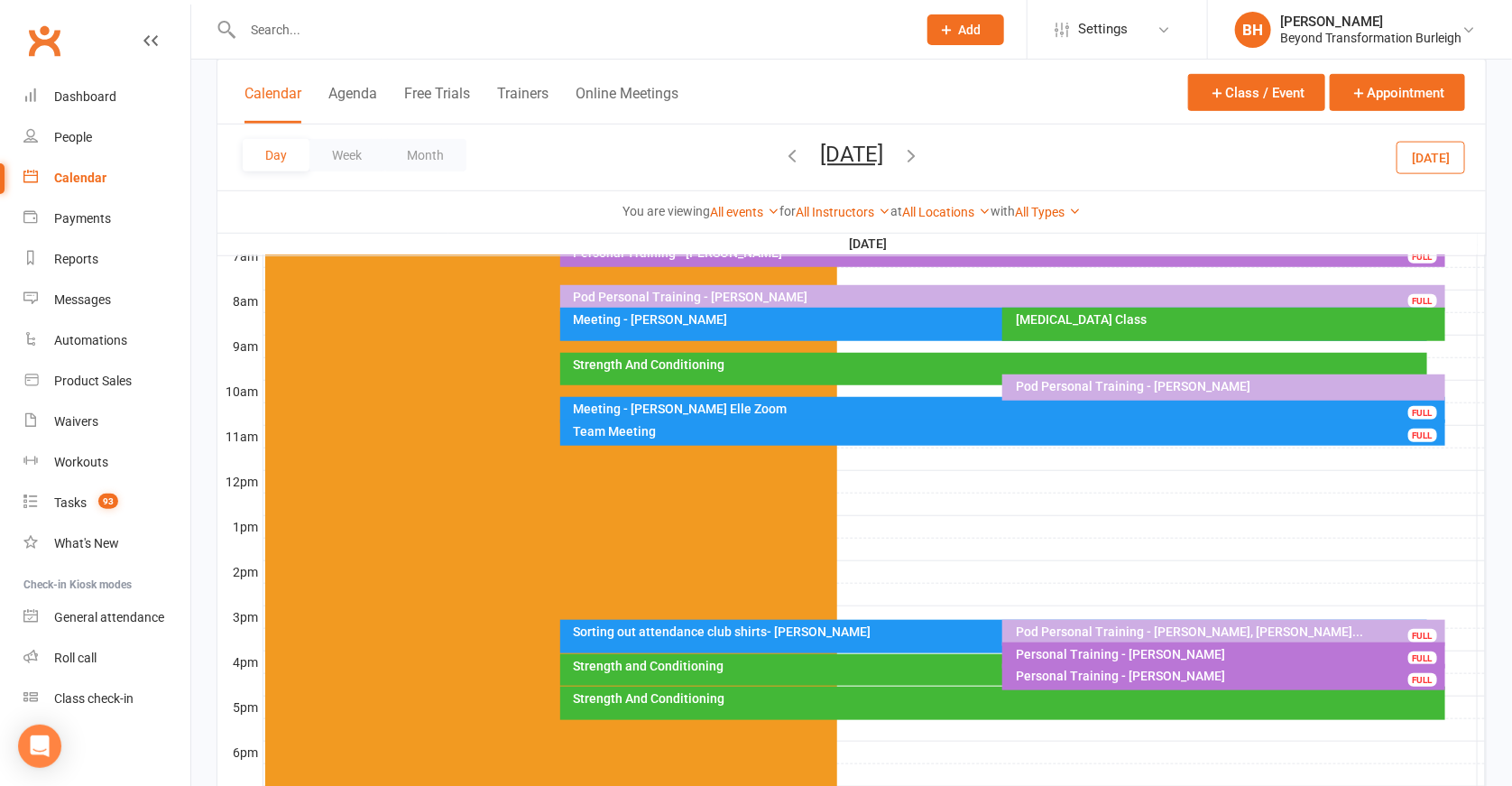
click at [1169, 677] on div "Personal Training - Melanie Quinlivan" at bounding box center [1228, 676] width 426 height 12
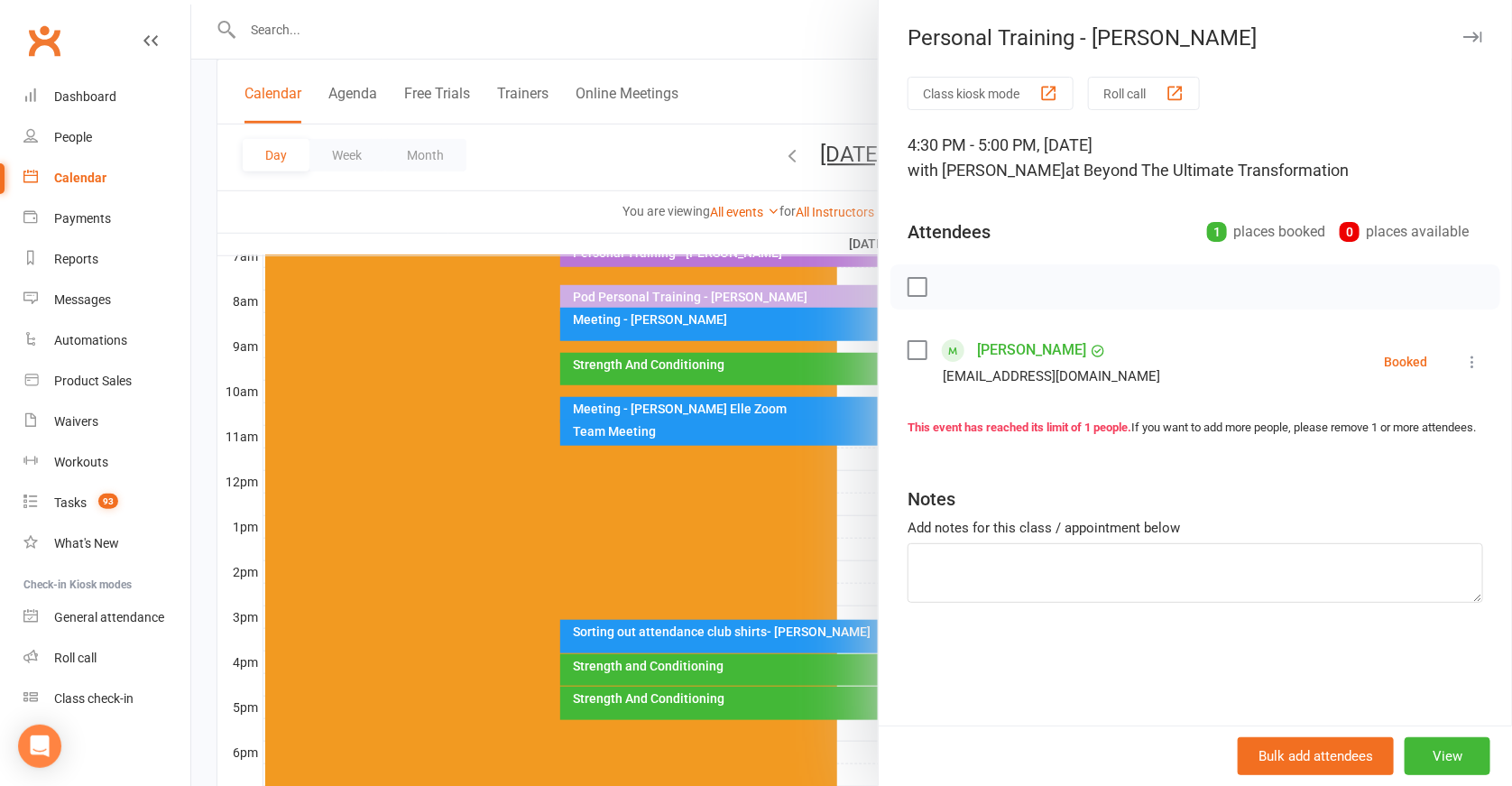
click at [1463, 364] on icon at bounding box center [1472, 361] width 18 height 18
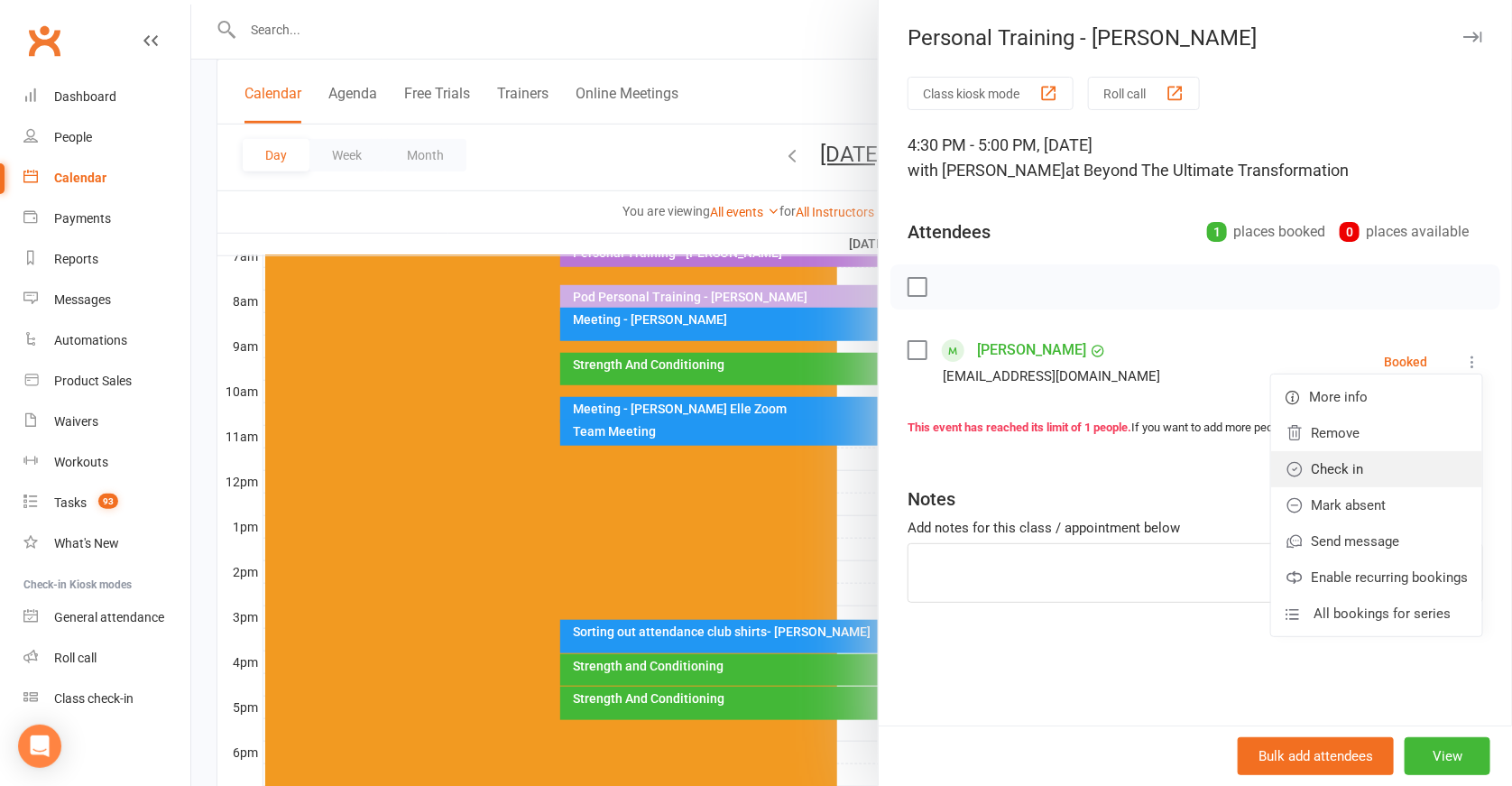
click at [1369, 470] on link "Check in" at bounding box center [1376, 469] width 211 height 36
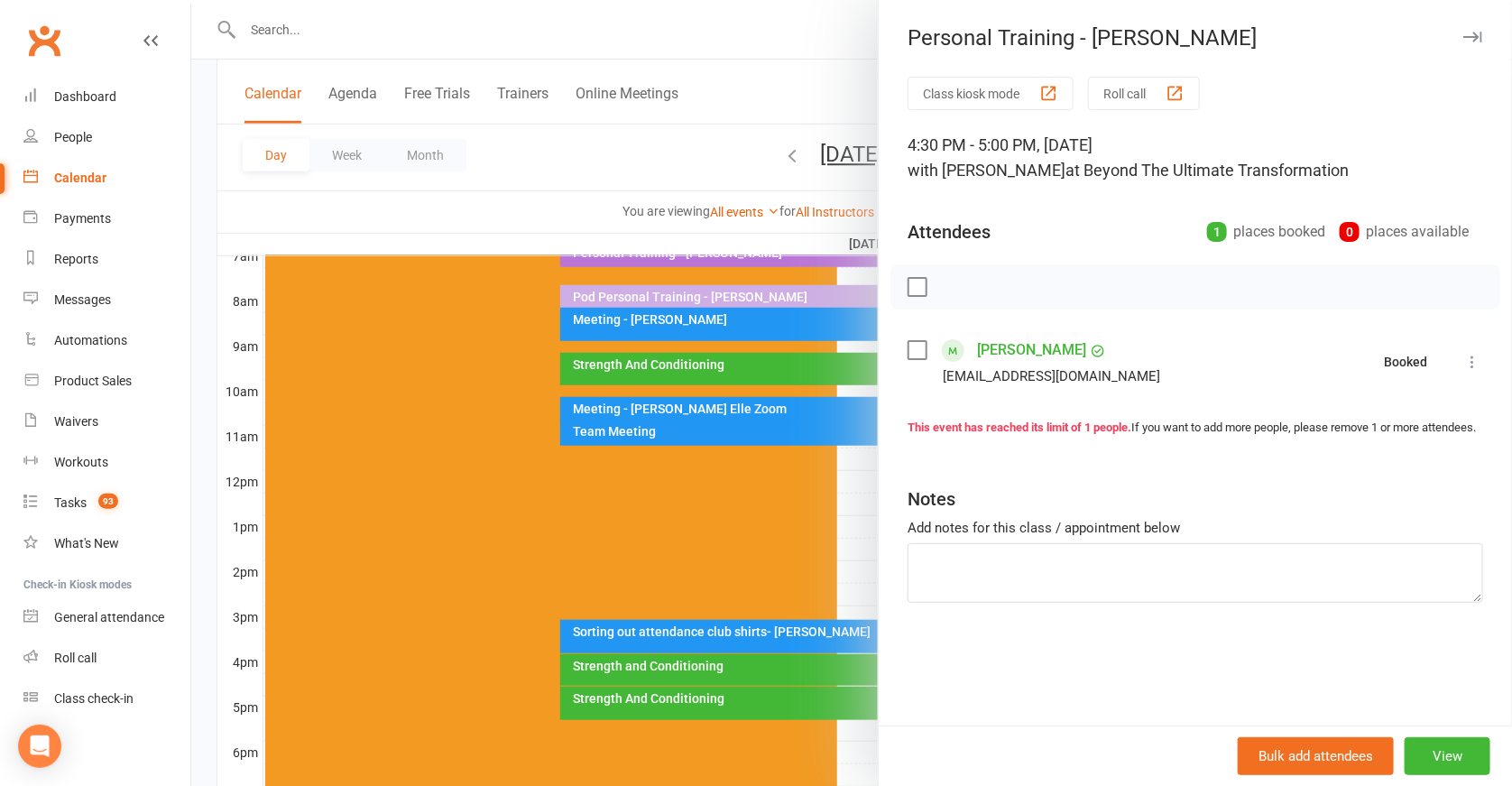
click at [814, 571] on div at bounding box center [852, 393] width 1321 height 786
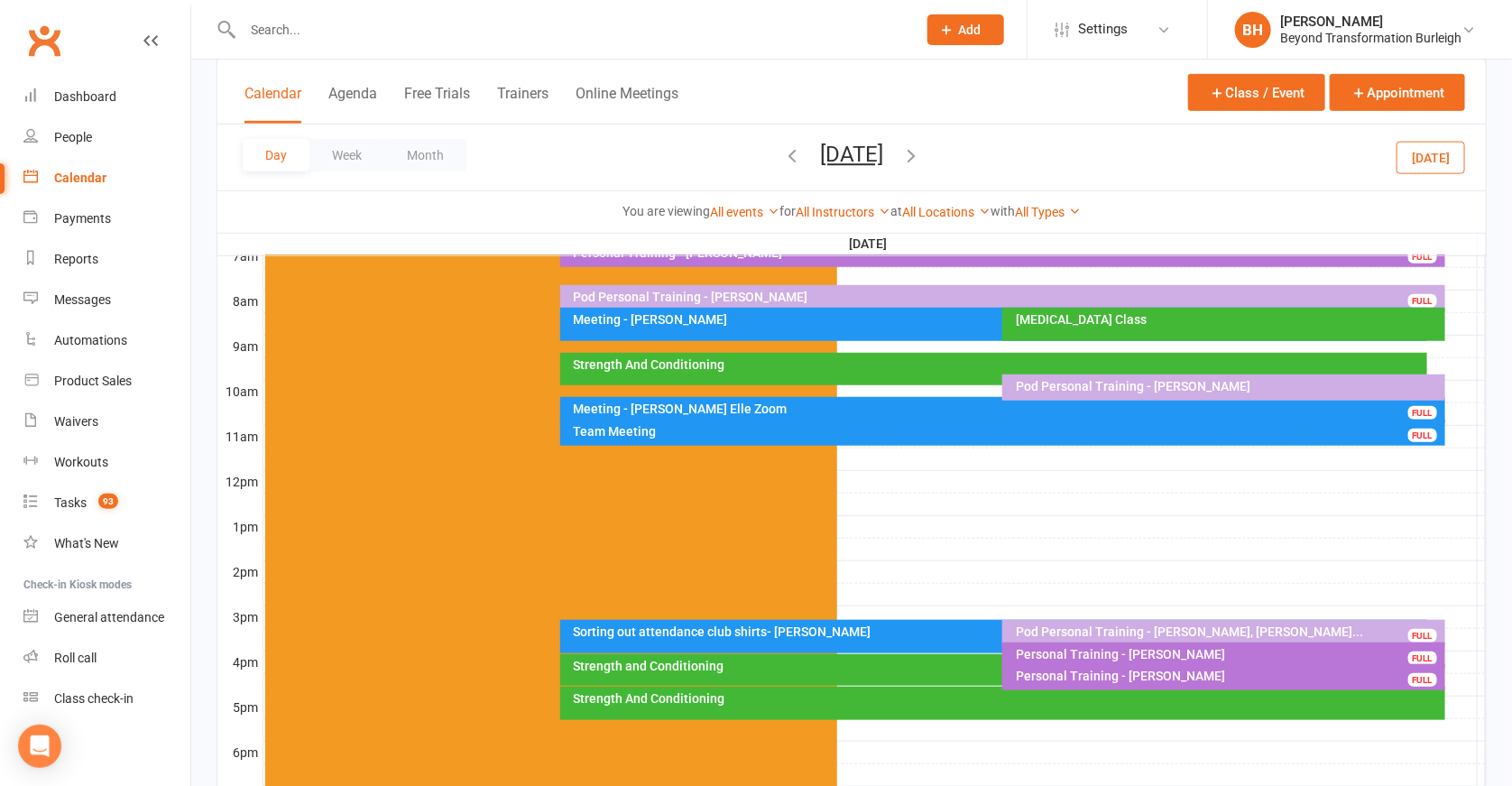
click at [816, 661] on div "Strength and Conditioning" at bounding box center [999, 666] width 851 height 12
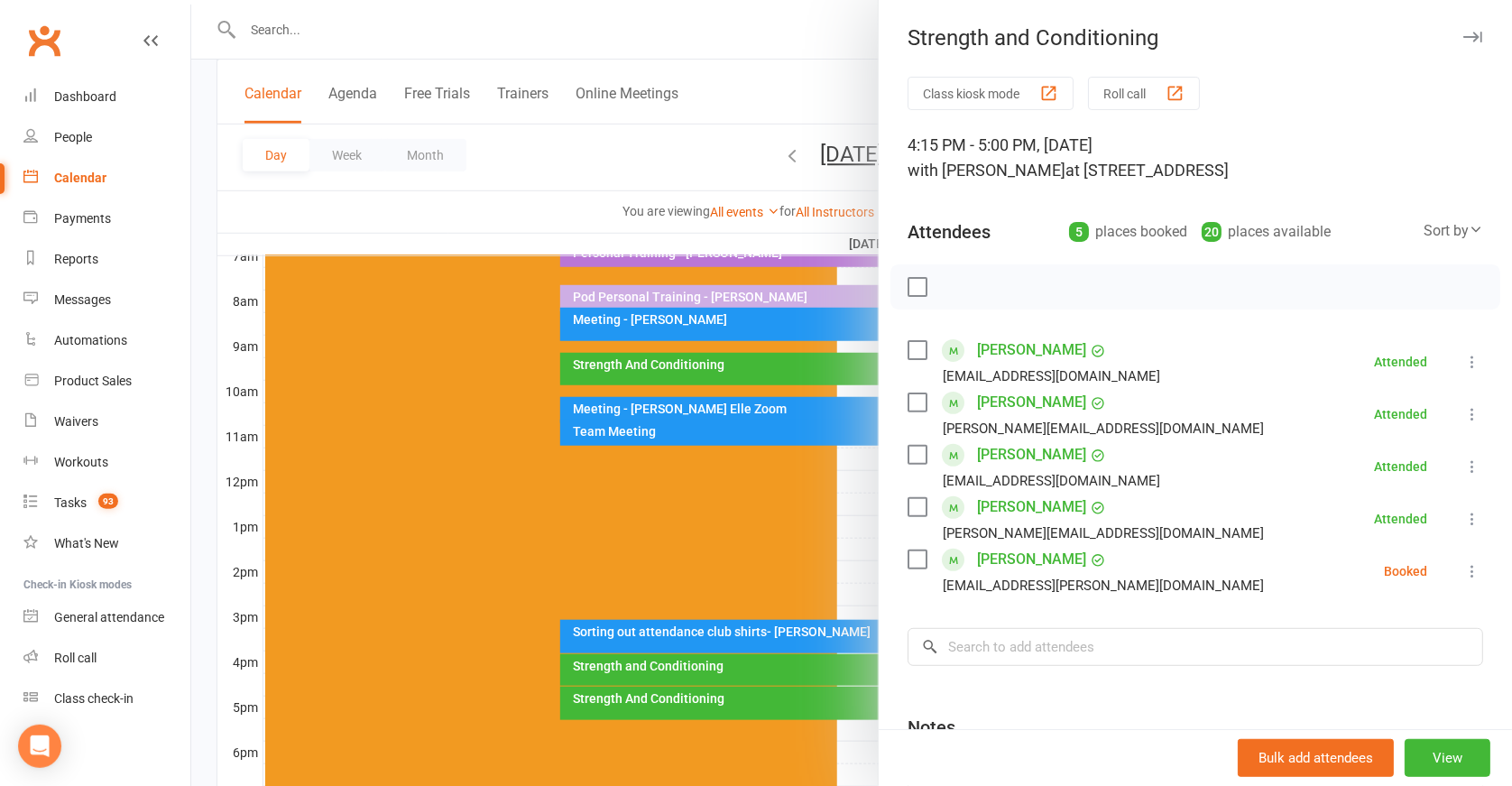
click at [1463, 569] on icon at bounding box center [1472, 571] width 18 height 18
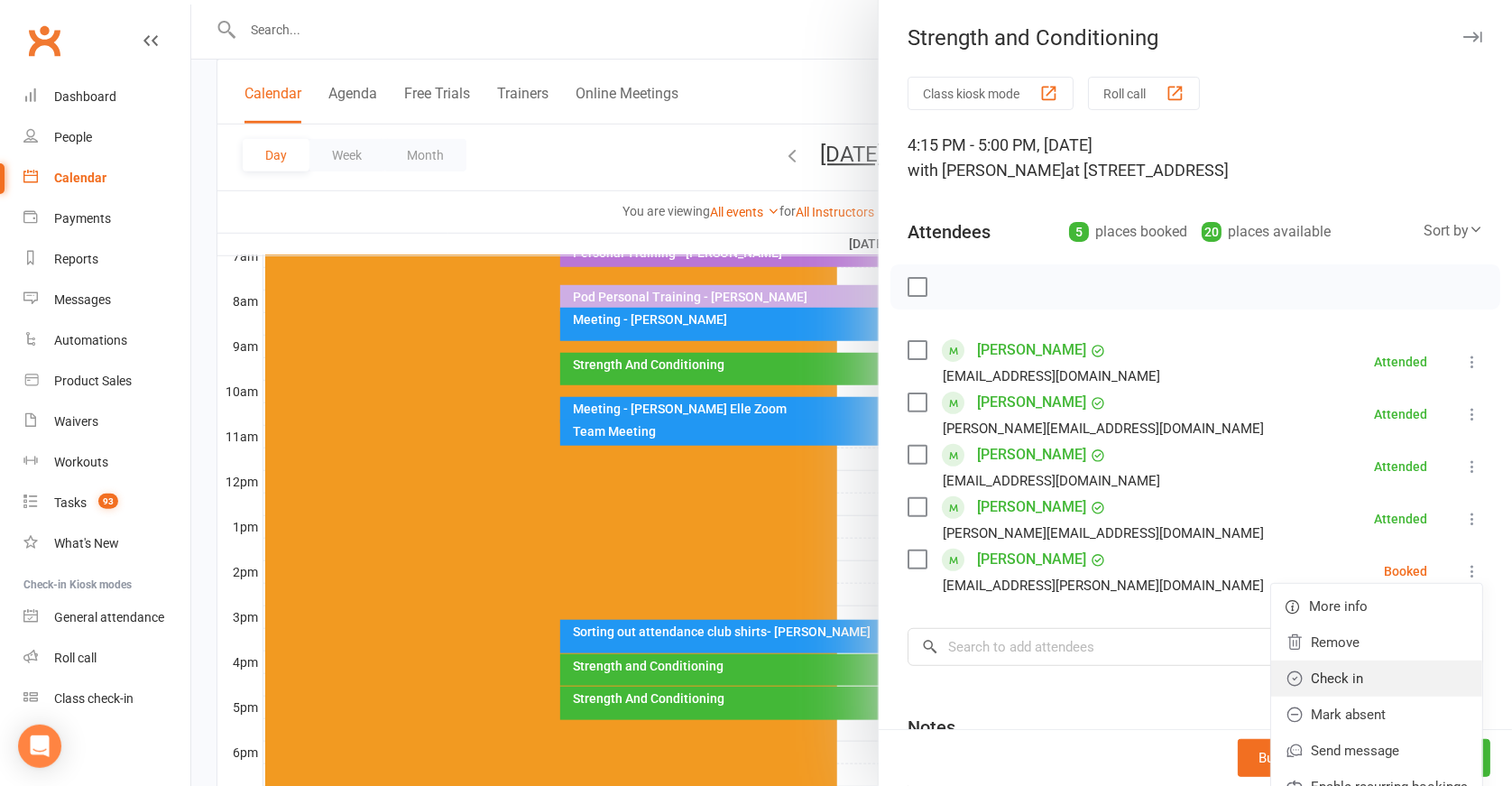
scroll to position [31, 0]
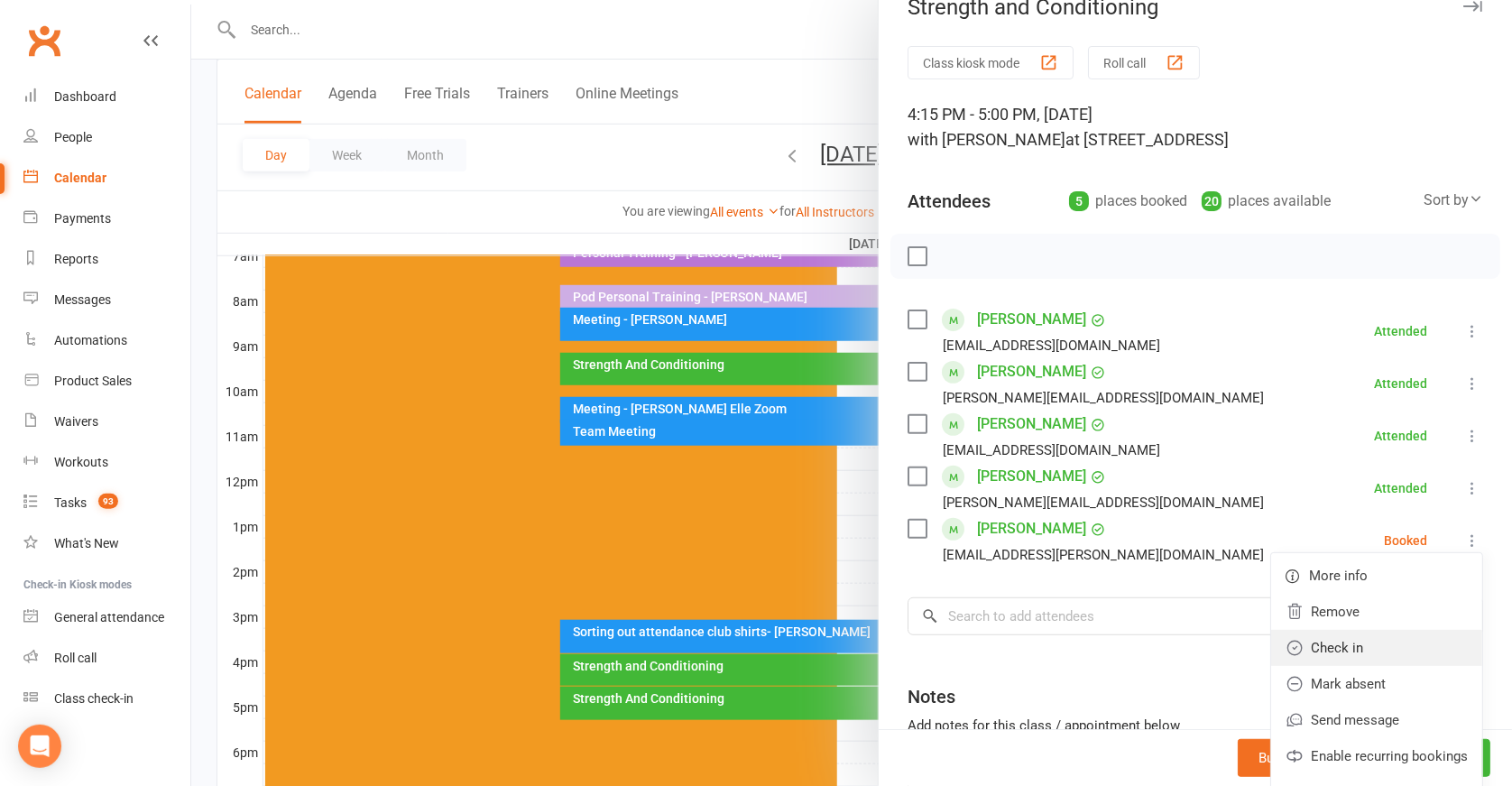
click at [1347, 645] on link "Check in" at bounding box center [1376, 648] width 211 height 36
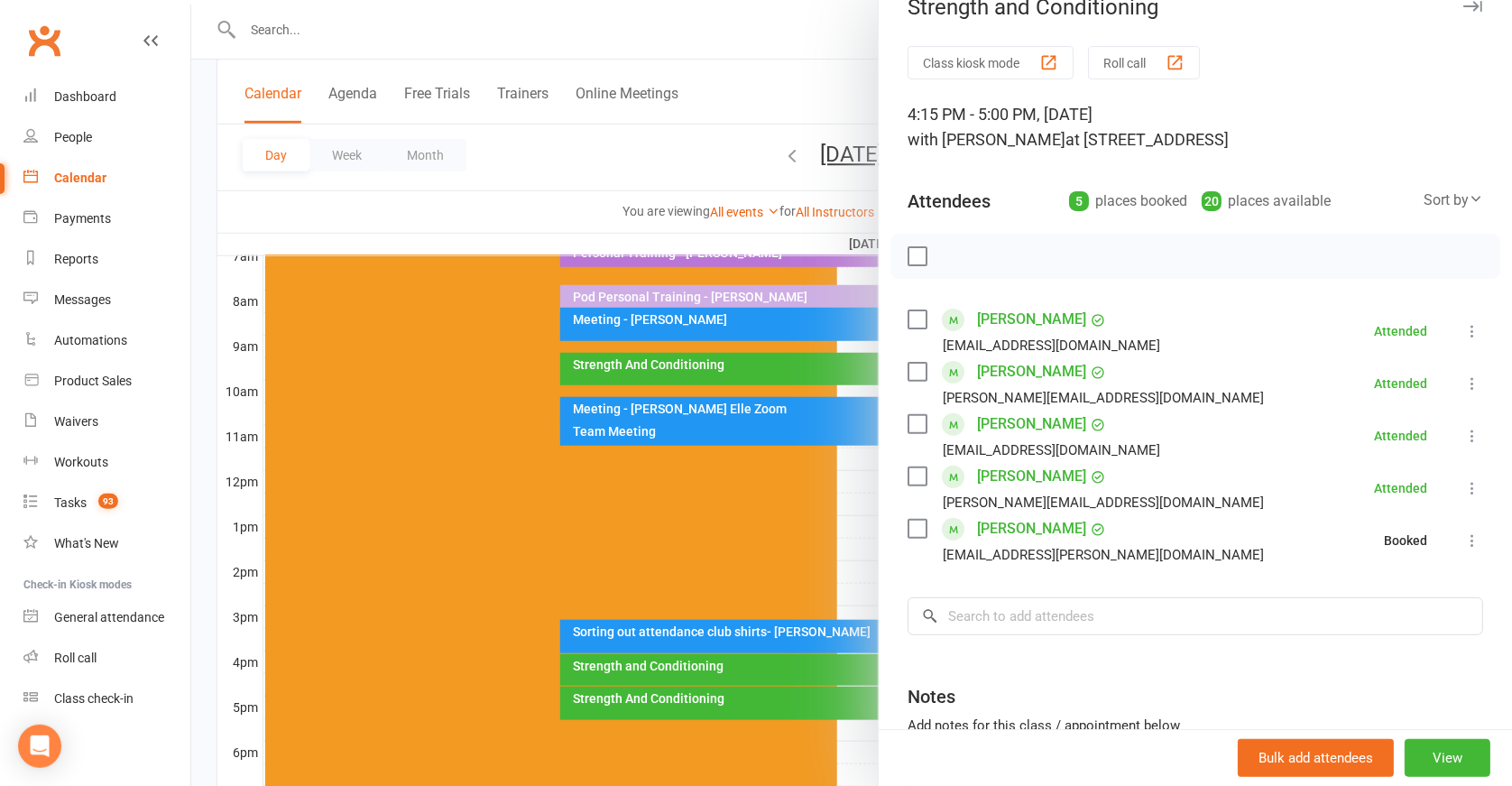
click at [759, 674] on div at bounding box center [852, 393] width 1321 height 786
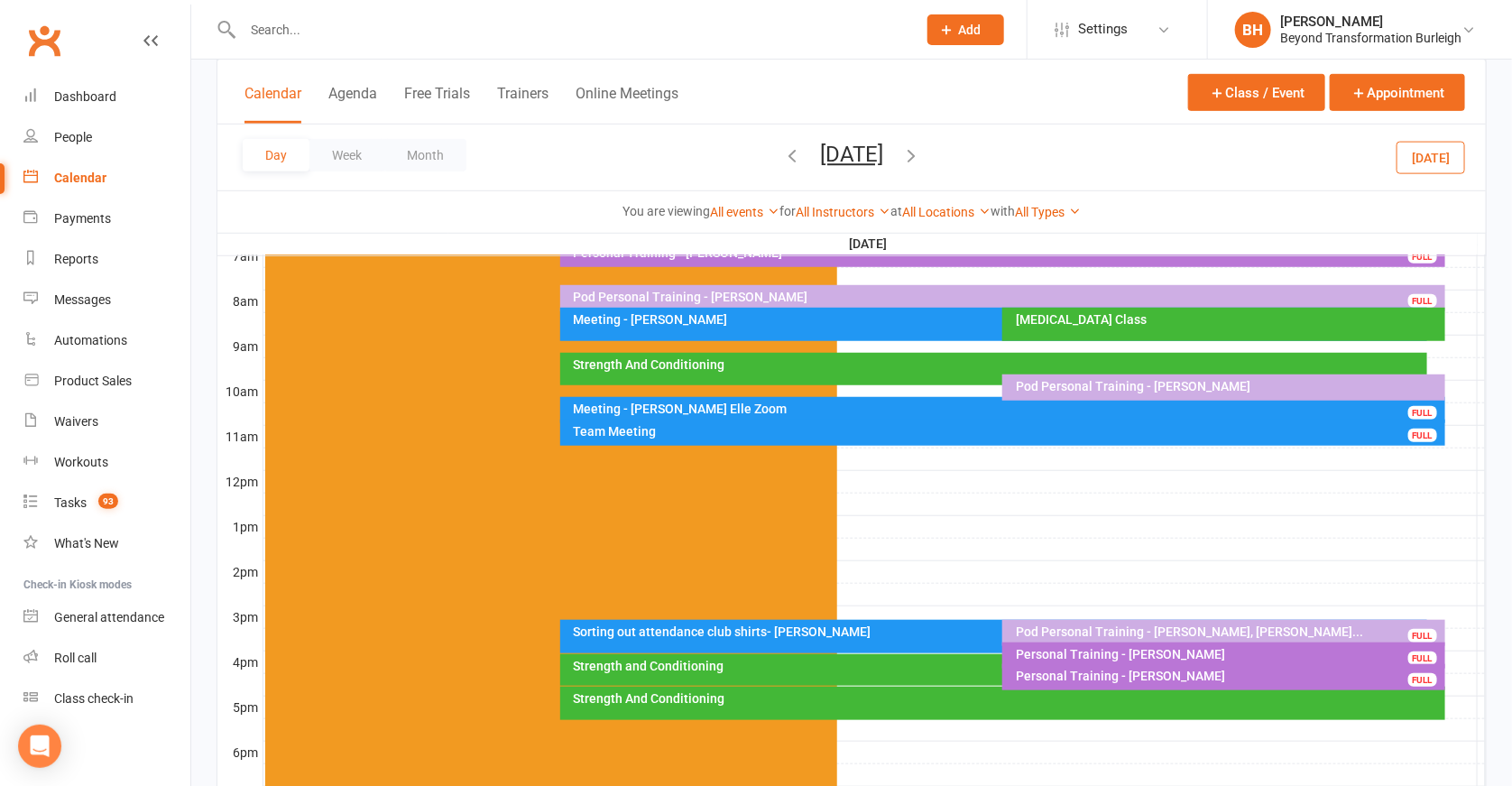
click at [805, 706] on div "Strength And Conditioning" at bounding box center [1003, 704] width 885 height 33
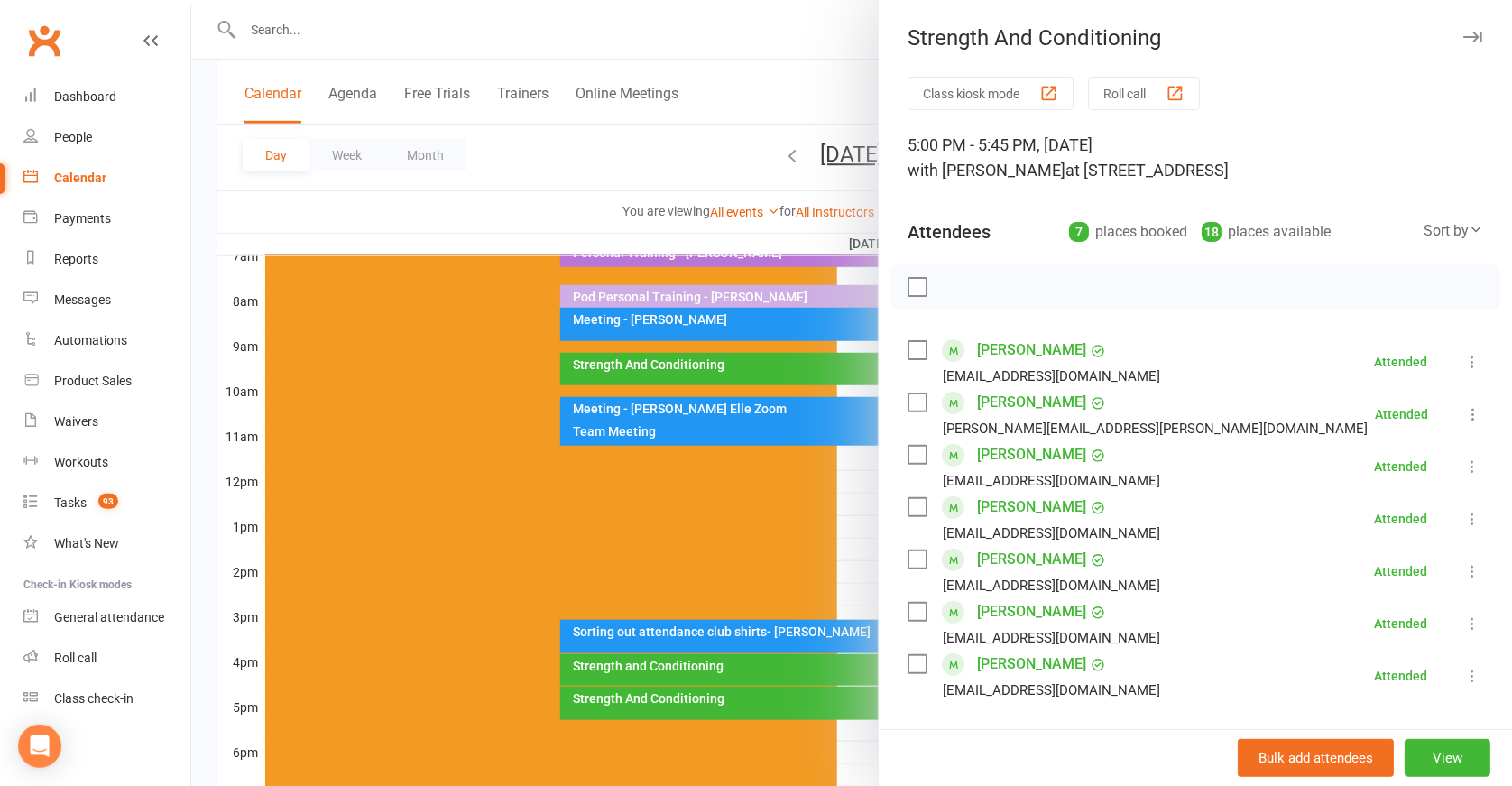
scroll to position [291, 0]
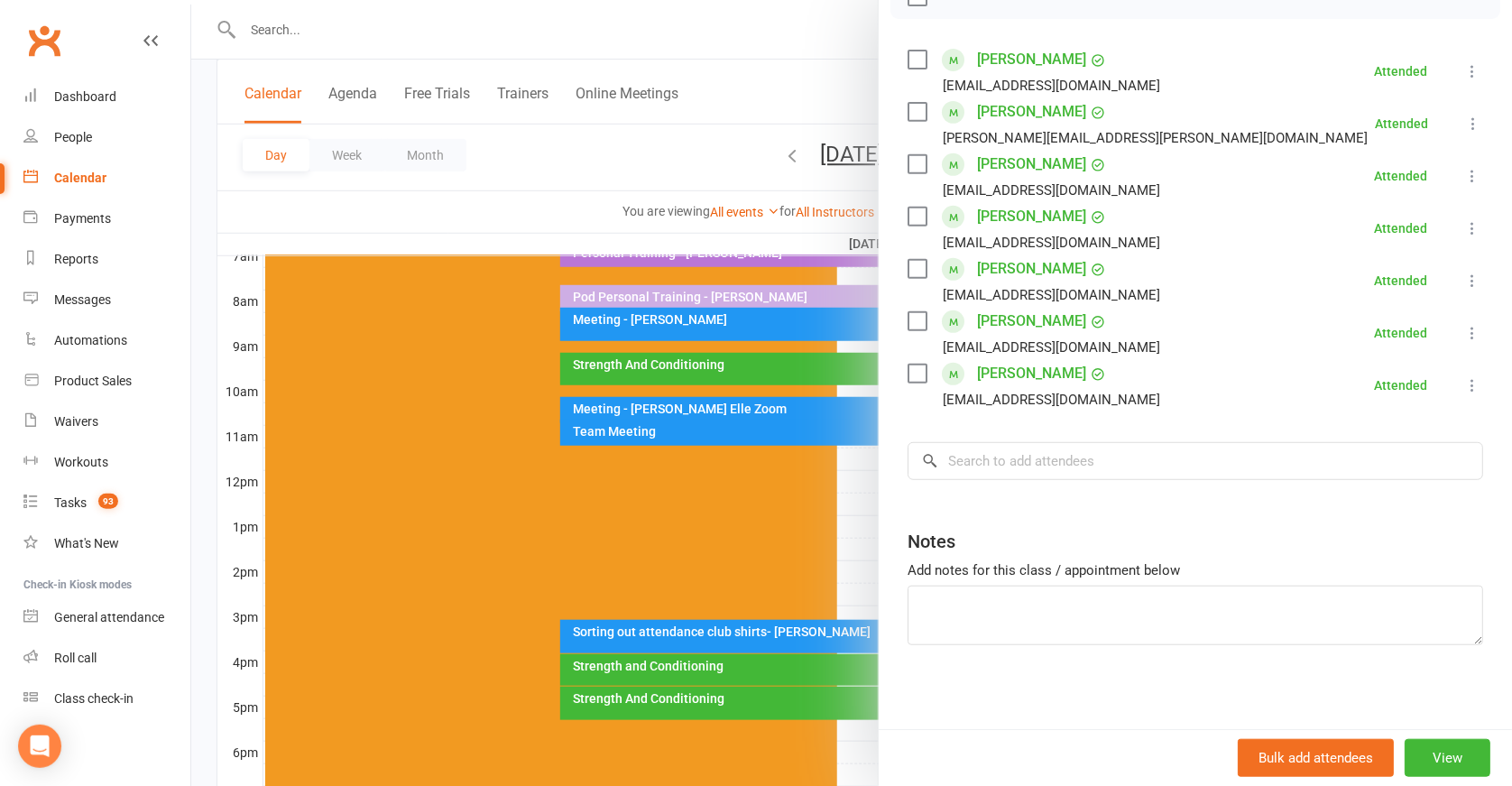
click at [592, 538] on div at bounding box center [852, 393] width 1321 height 786
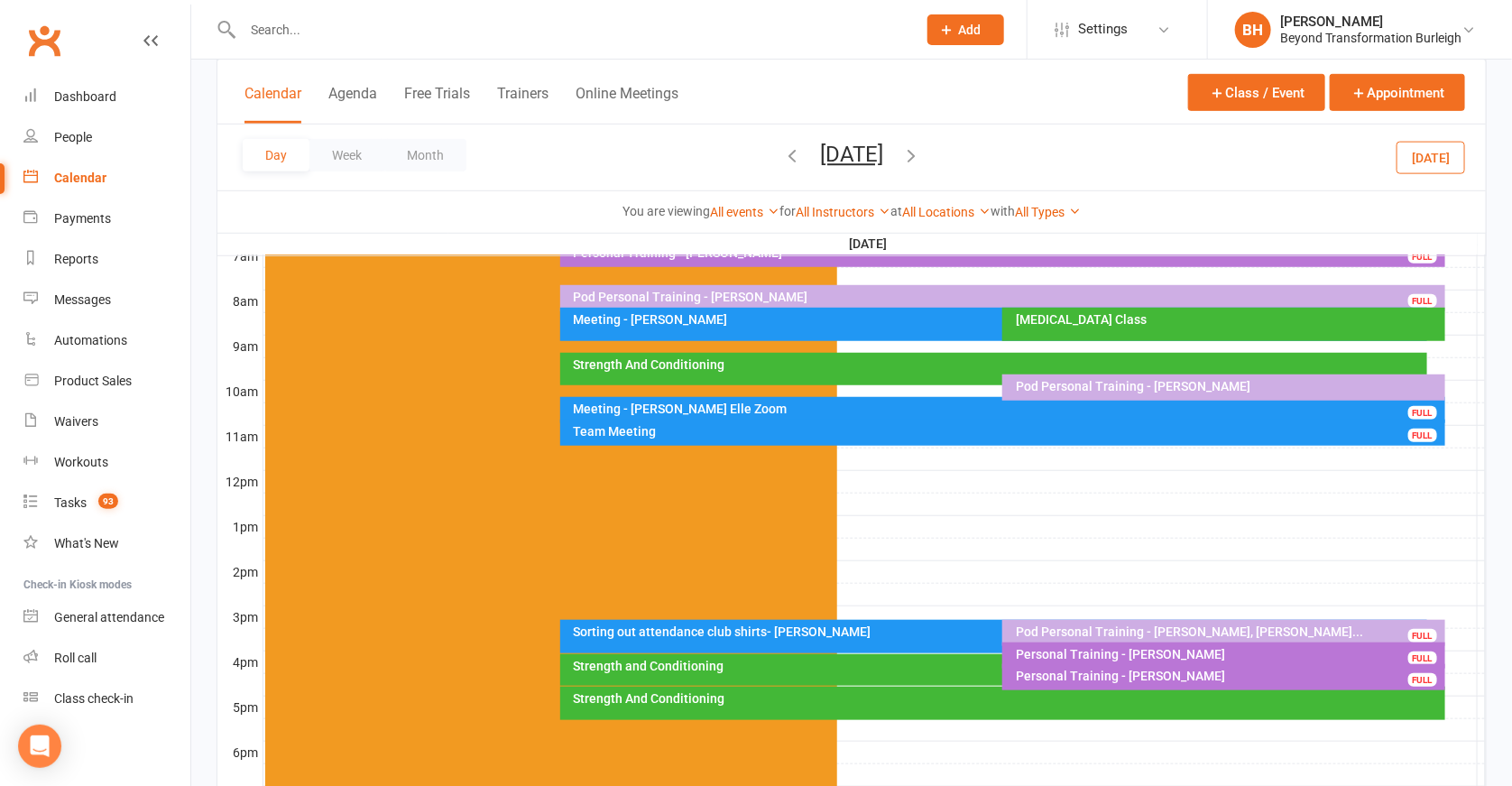
click at [876, 631] on div "Sorting out attendance club shirts- Cindy Dewing" at bounding box center [999, 631] width 851 height 12
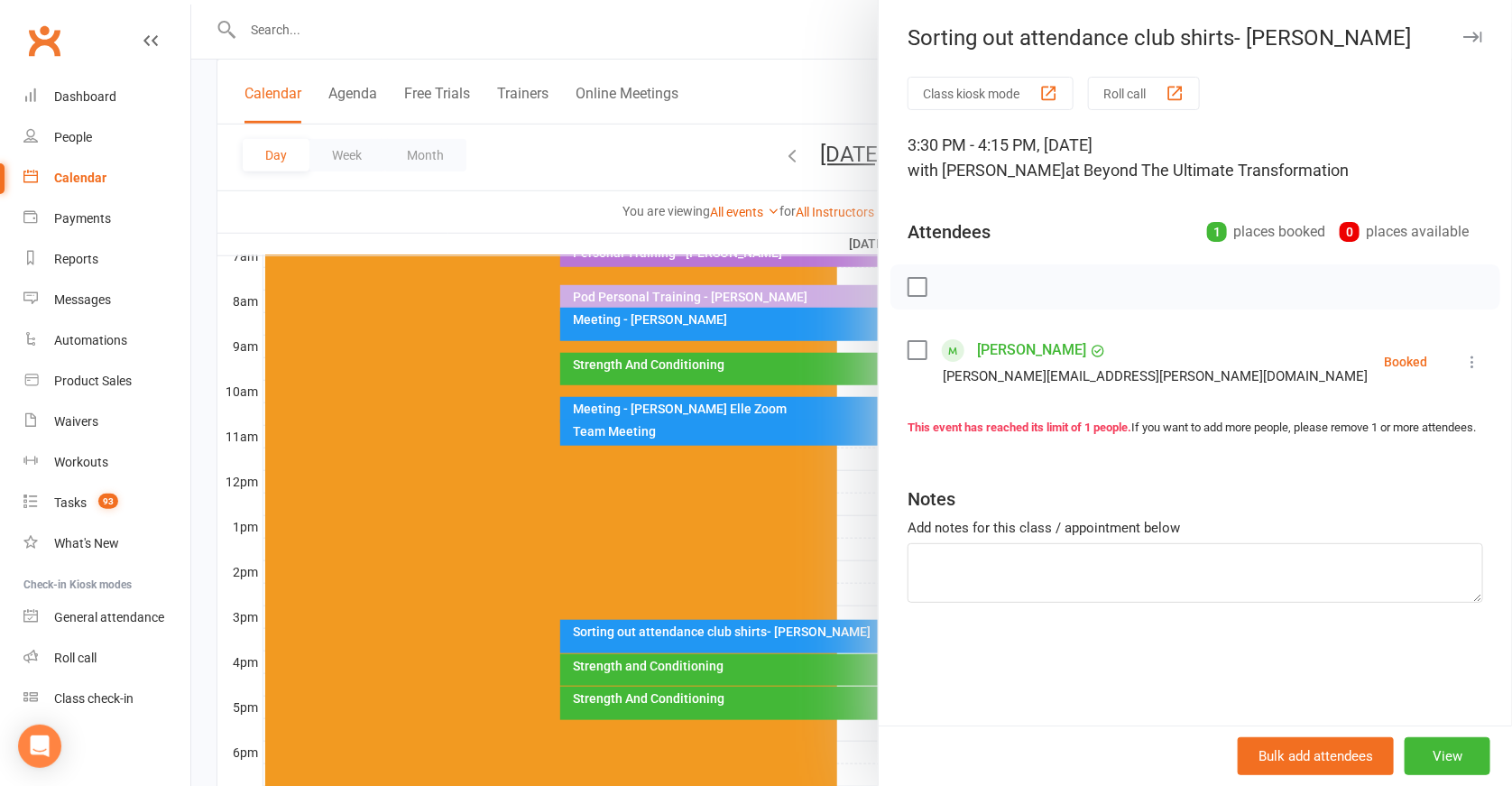
click at [761, 551] on div at bounding box center [852, 393] width 1321 height 786
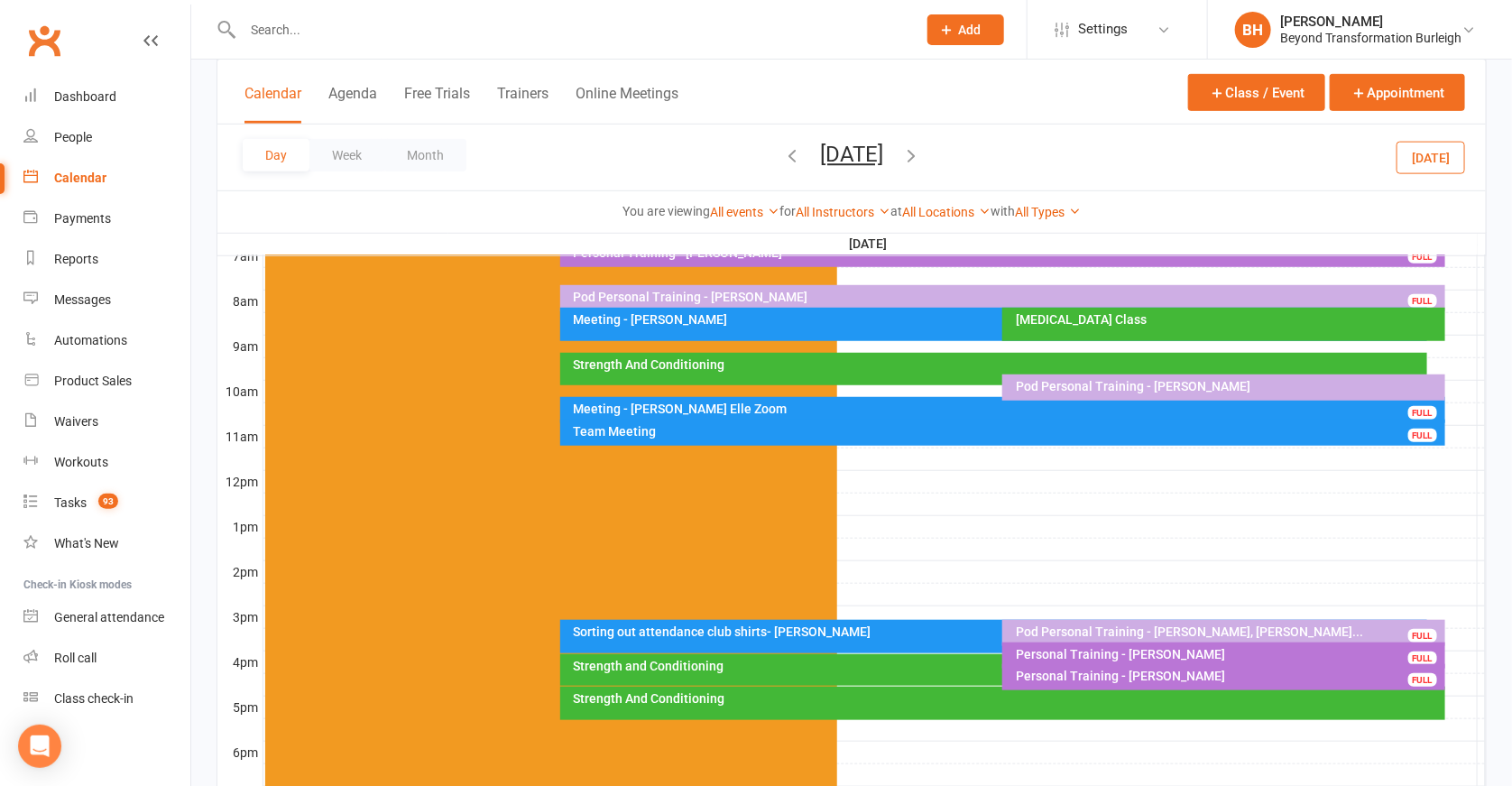
click at [921, 148] on icon "button" at bounding box center [911, 155] width 20 height 20
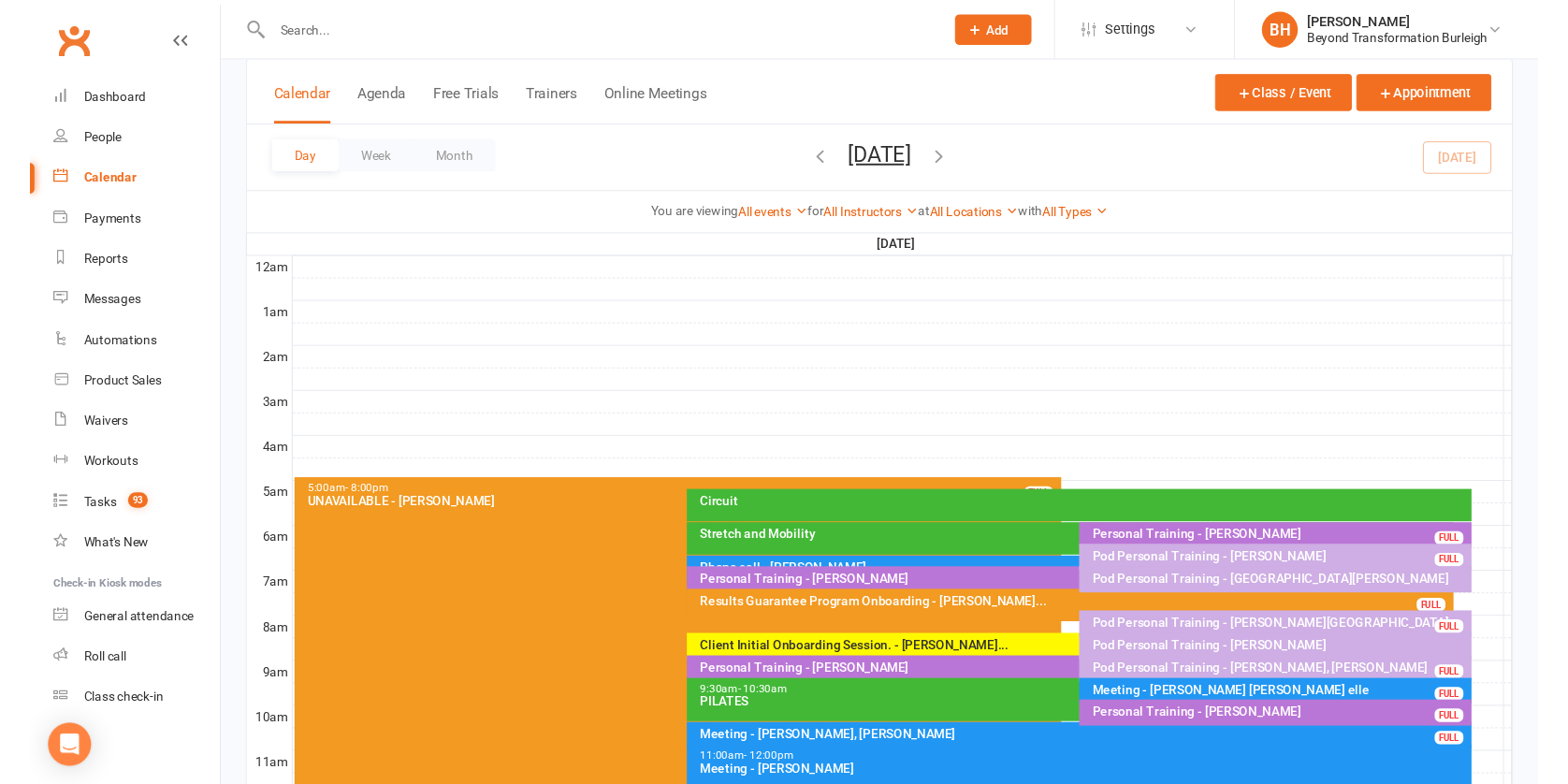
scroll to position [235, 0]
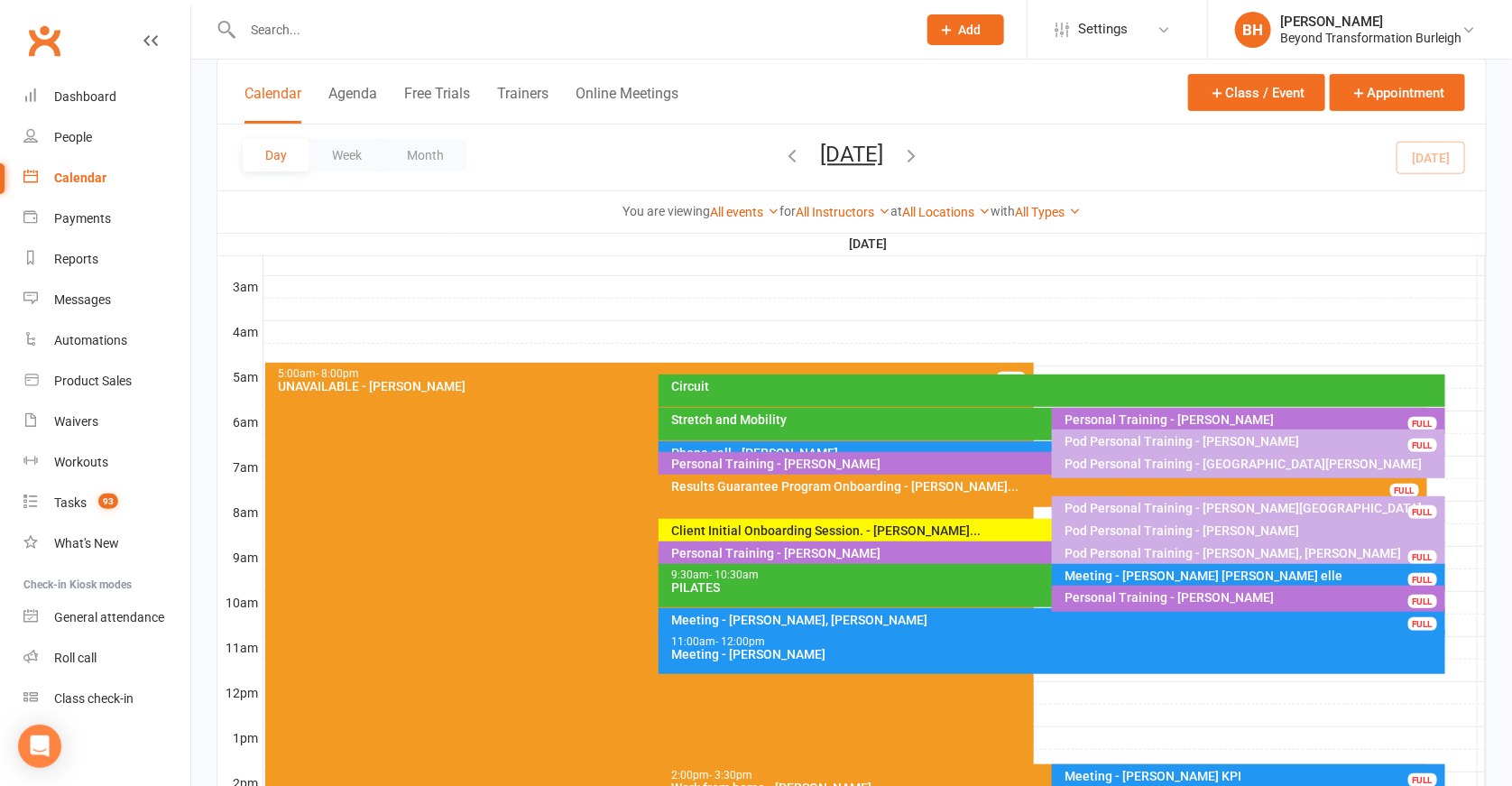
click at [923, 536] on div "Client Initial Onboarding Session. - Kevin Melvill... FULL" at bounding box center [1043, 532] width 768 height 26
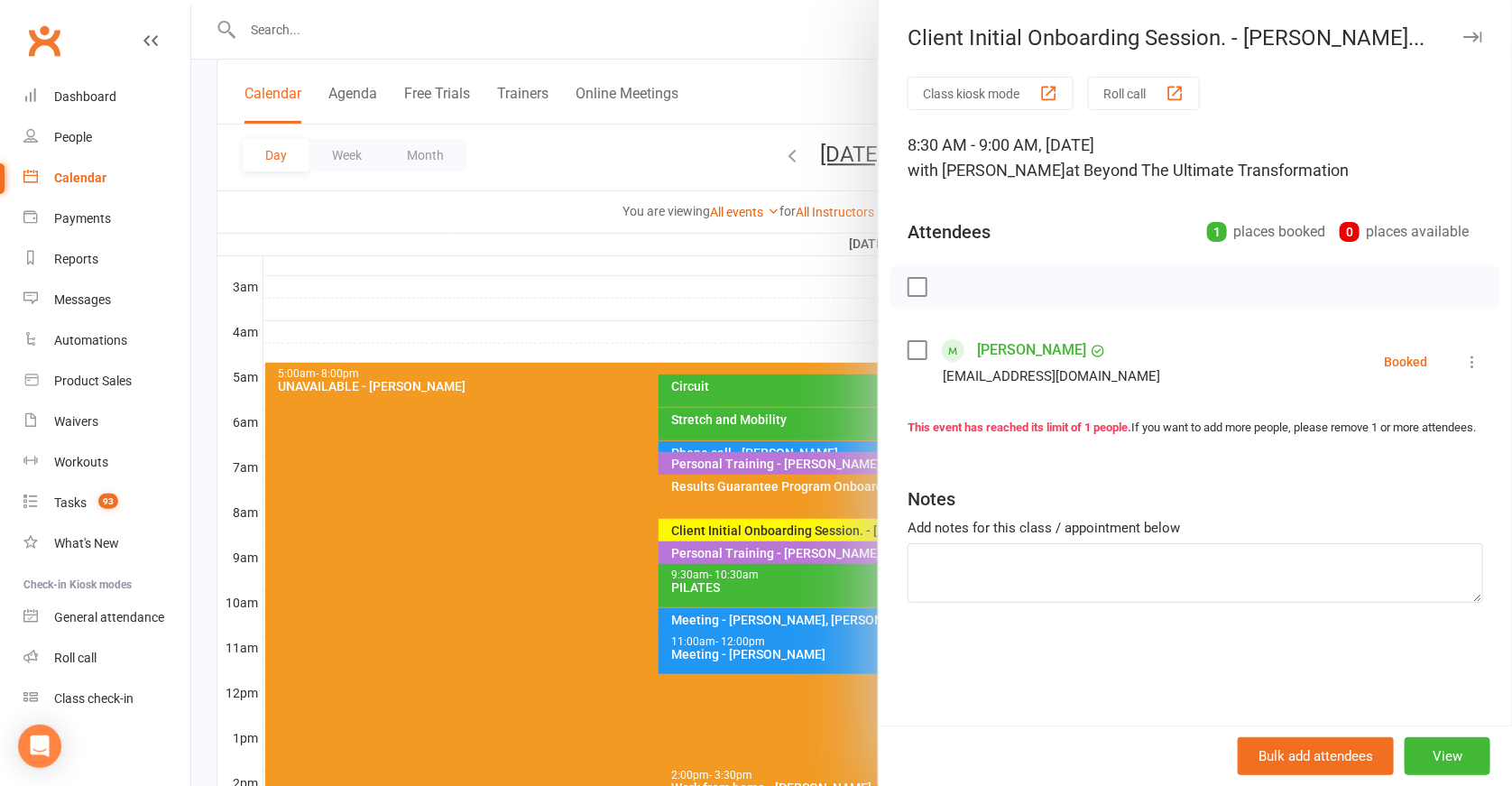
click at [808, 490] on div at bounding box center [852, 393] width 1321 height 786
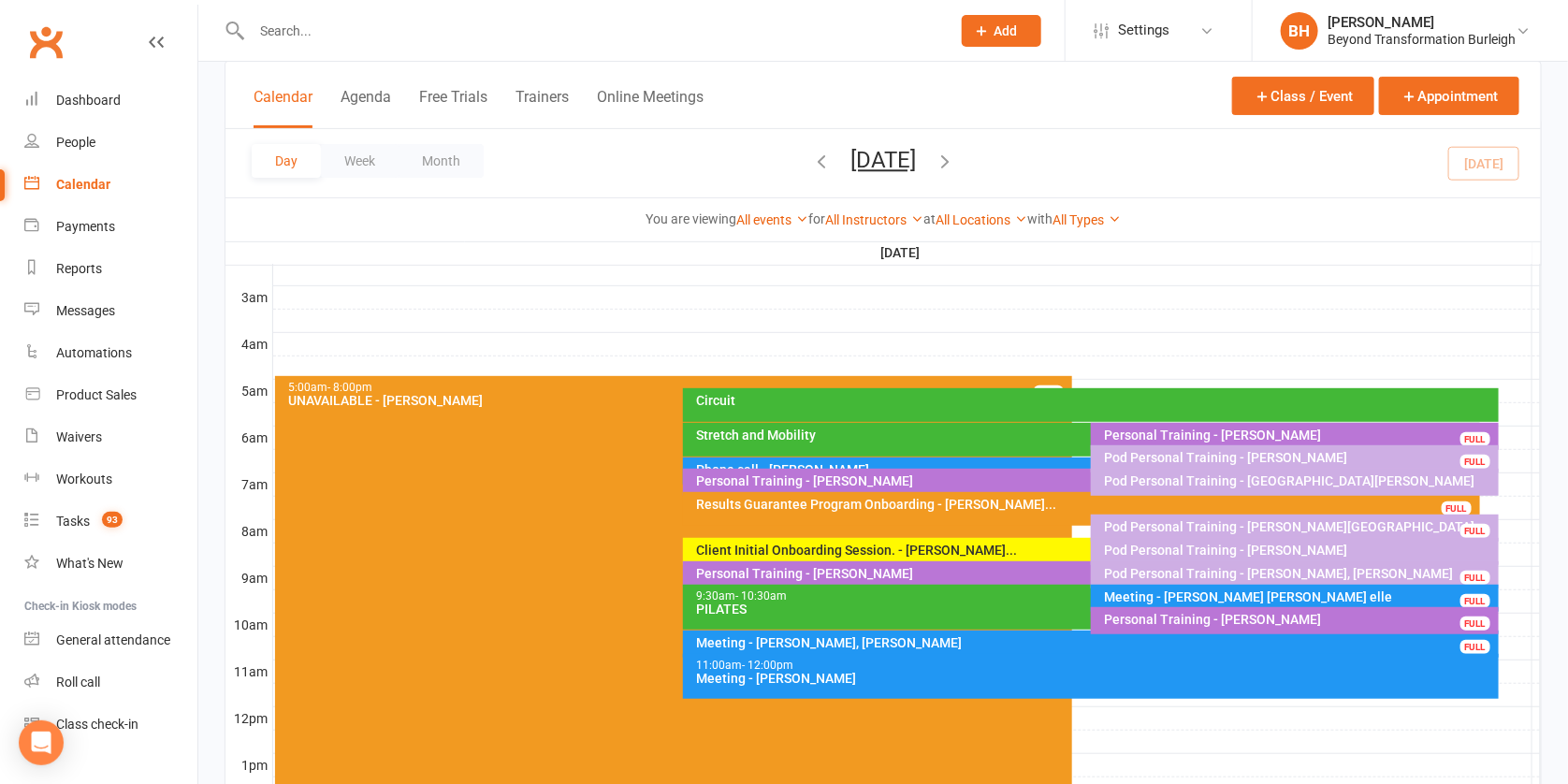
click at [920, 573] on div "Personal Training - Andrew Baker" at bounding box center [1085, 573] width 780 height 13
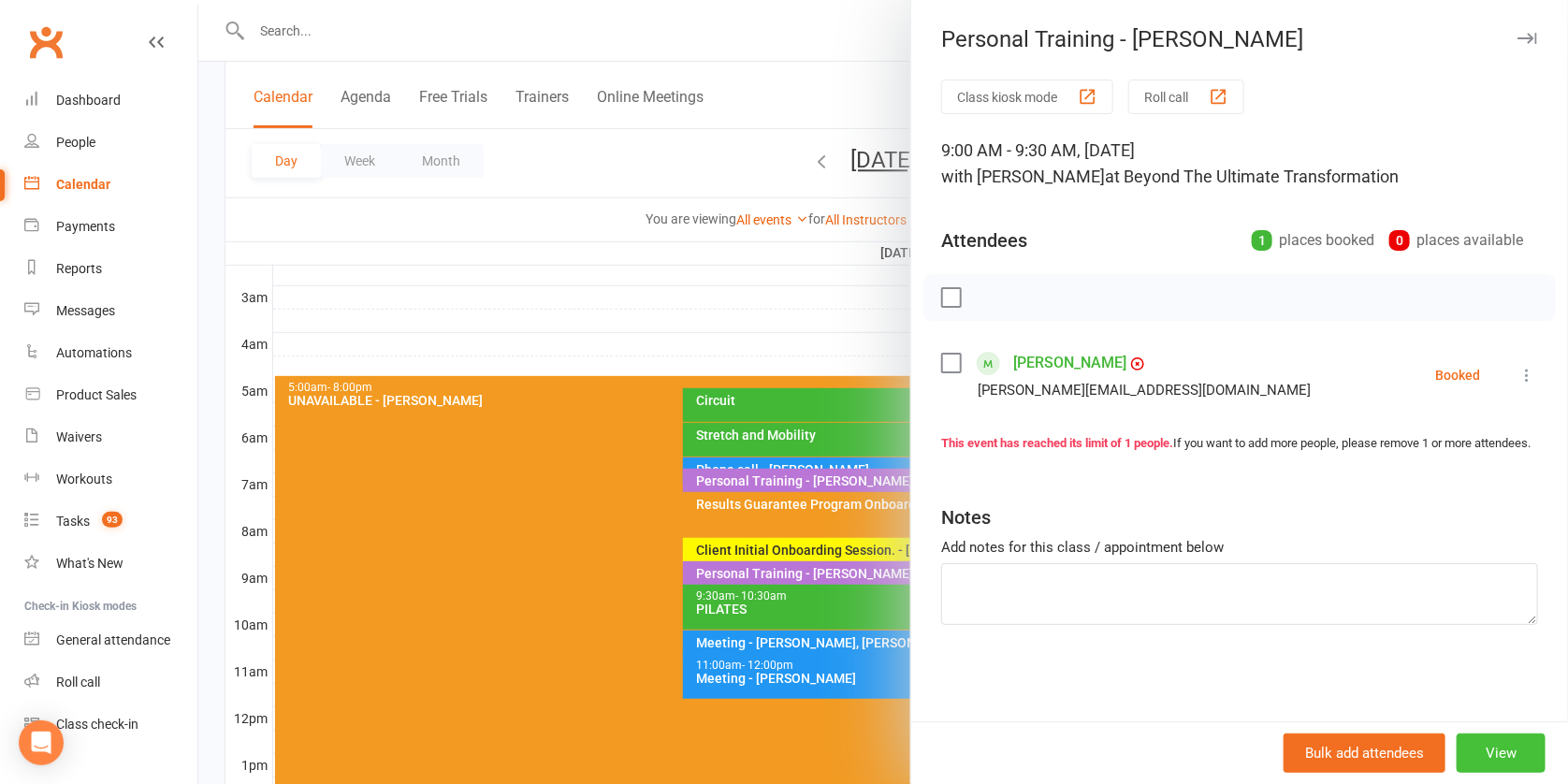
click at [1496, 747] on button "View" at bounding box center [1502, 753] width 89 height 40
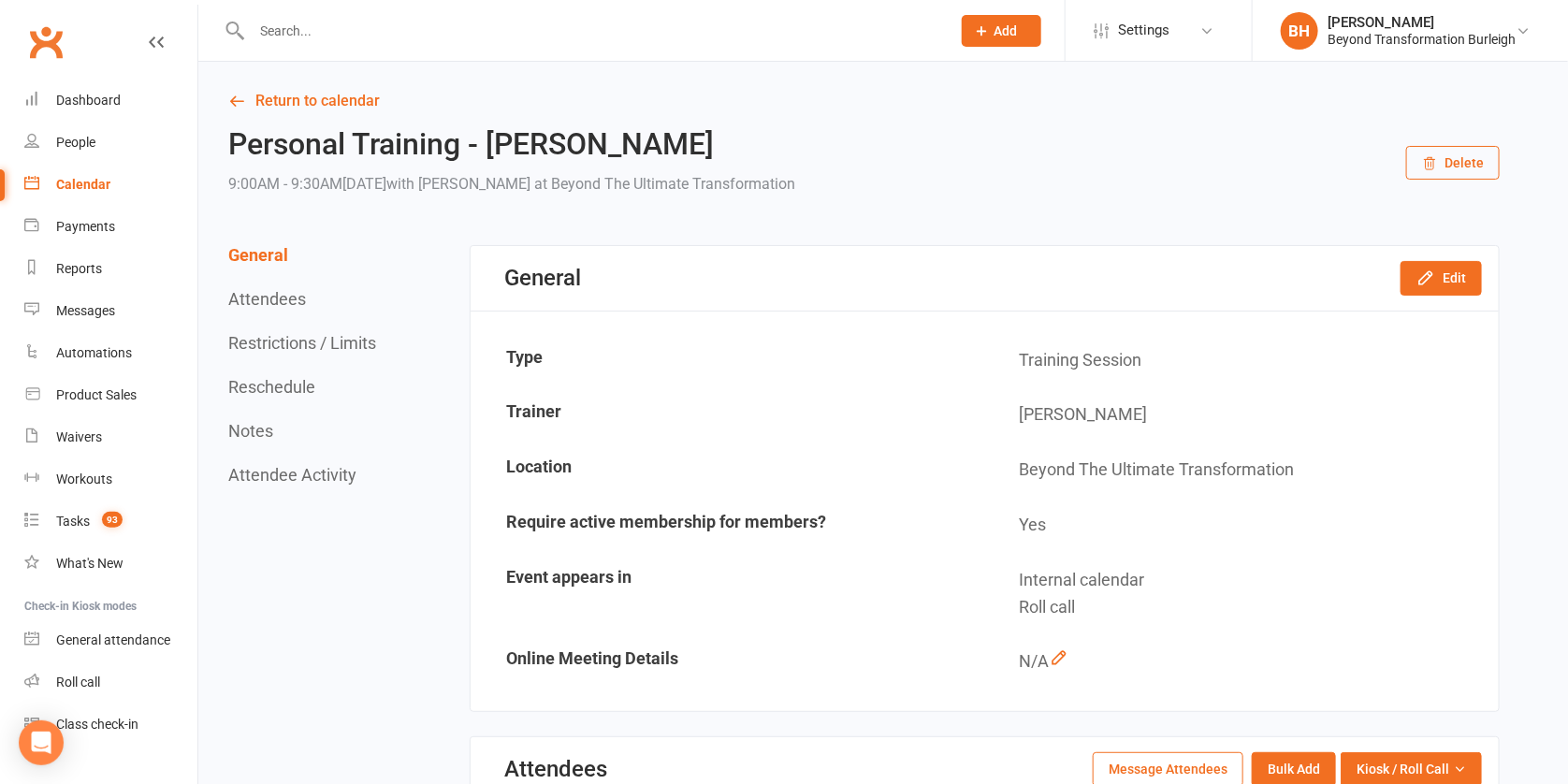
click at [1433, 157] on icon "button" at bounding box center [1429, 164] width 15 height 15
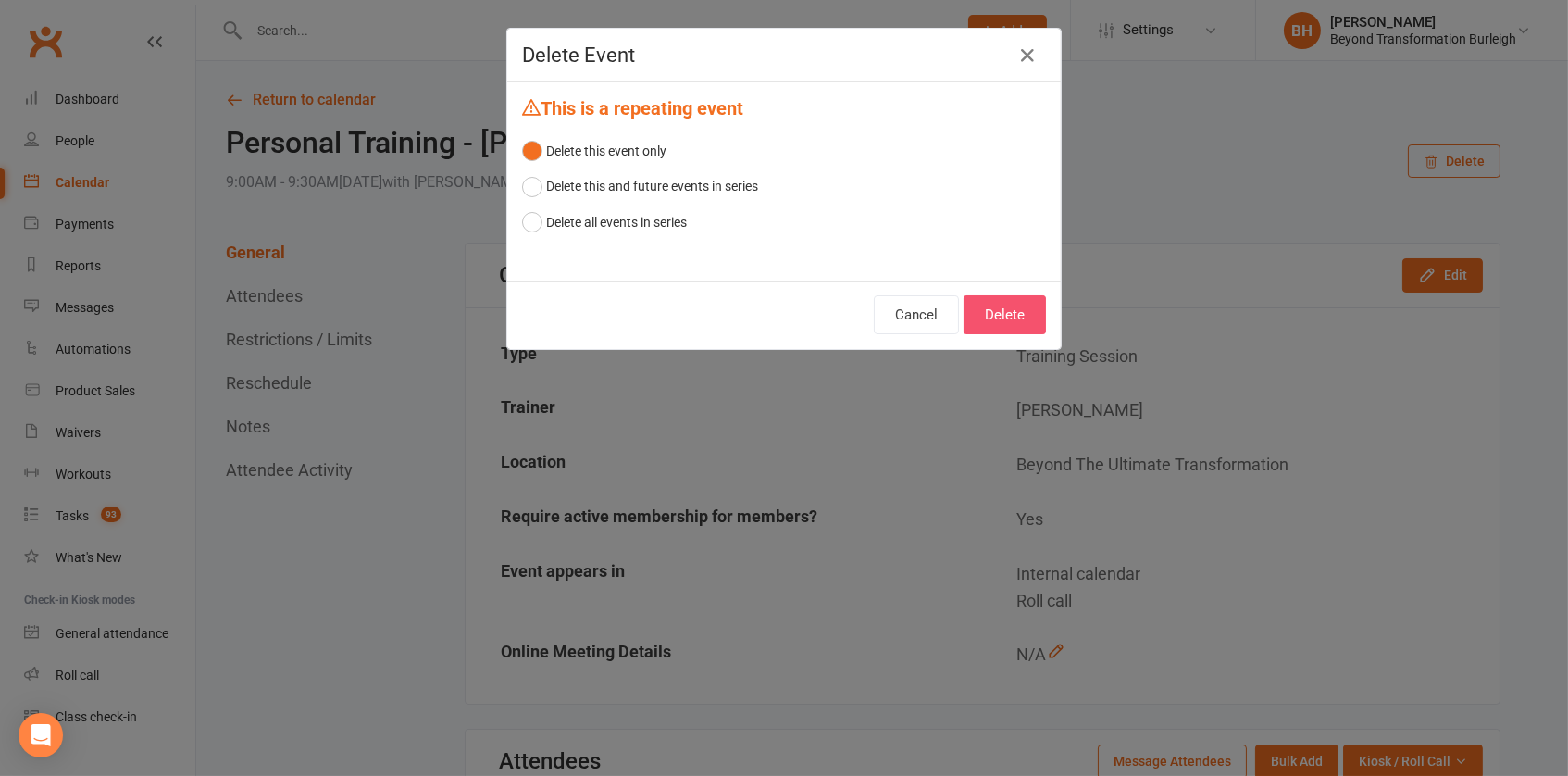
click at [1017, 311] on button "Delete" at bounding box center [1005, 315] width 82 height 39
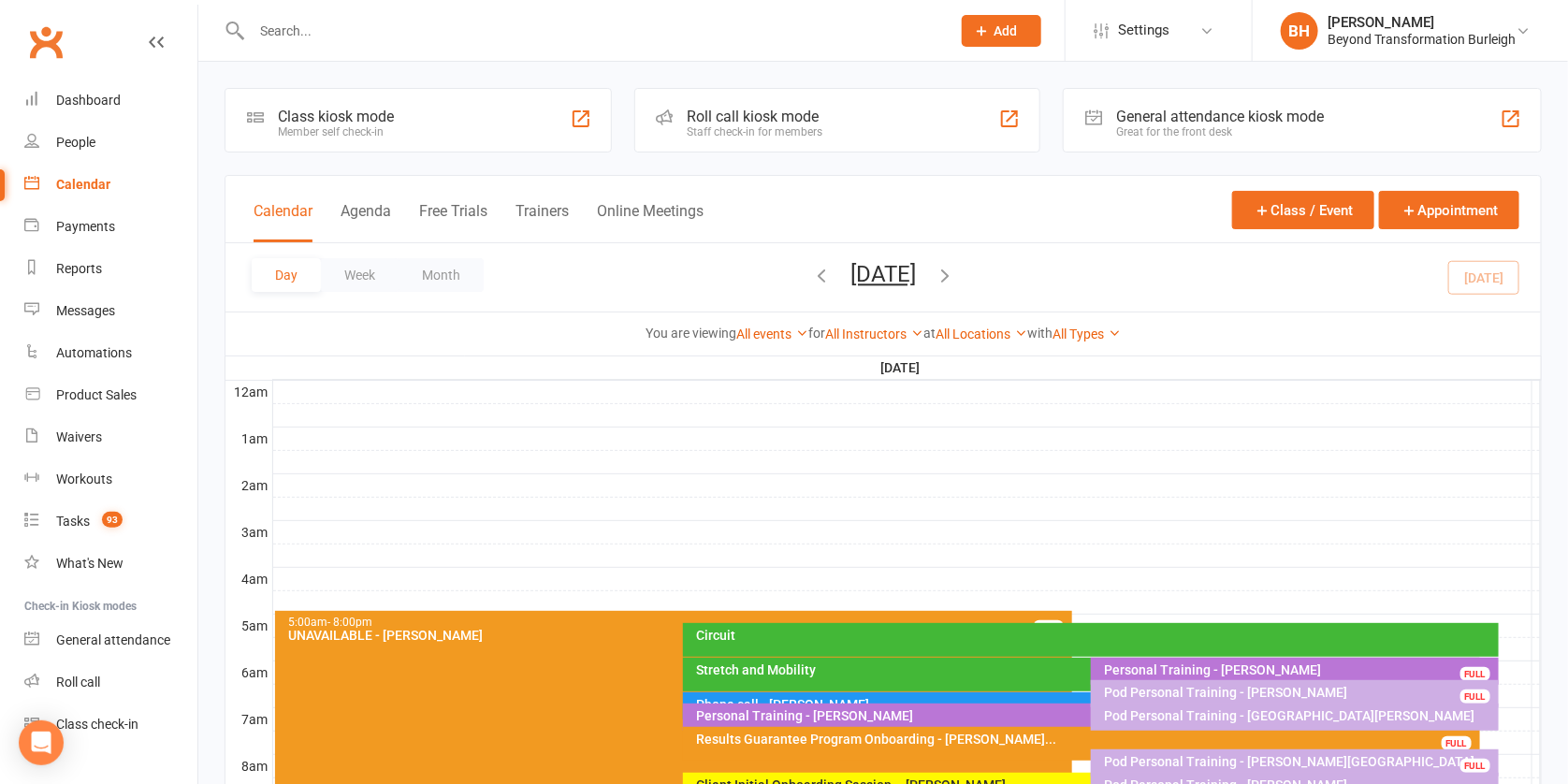
click at [504, 7] on div at bounding box center [581, 30] width 713 height 60
click at [491, 20] on input "text" at bounding box center [592, 31] width 692 height 26
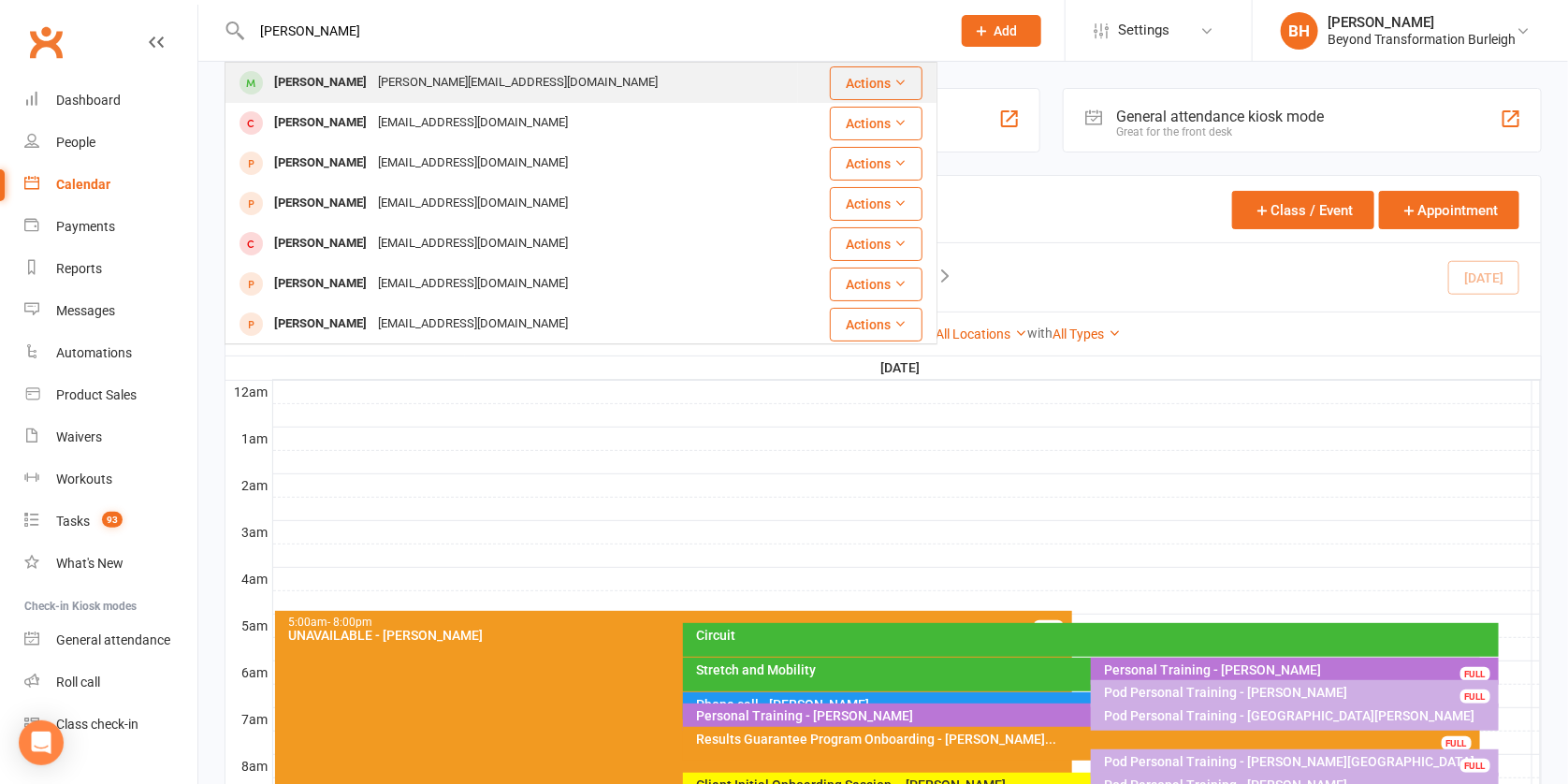
type input "Andrew baker"
click at [400, 73] on div "andrew@holmacstrata.com.au" at bounding box center [518, 82] width 291 height 27
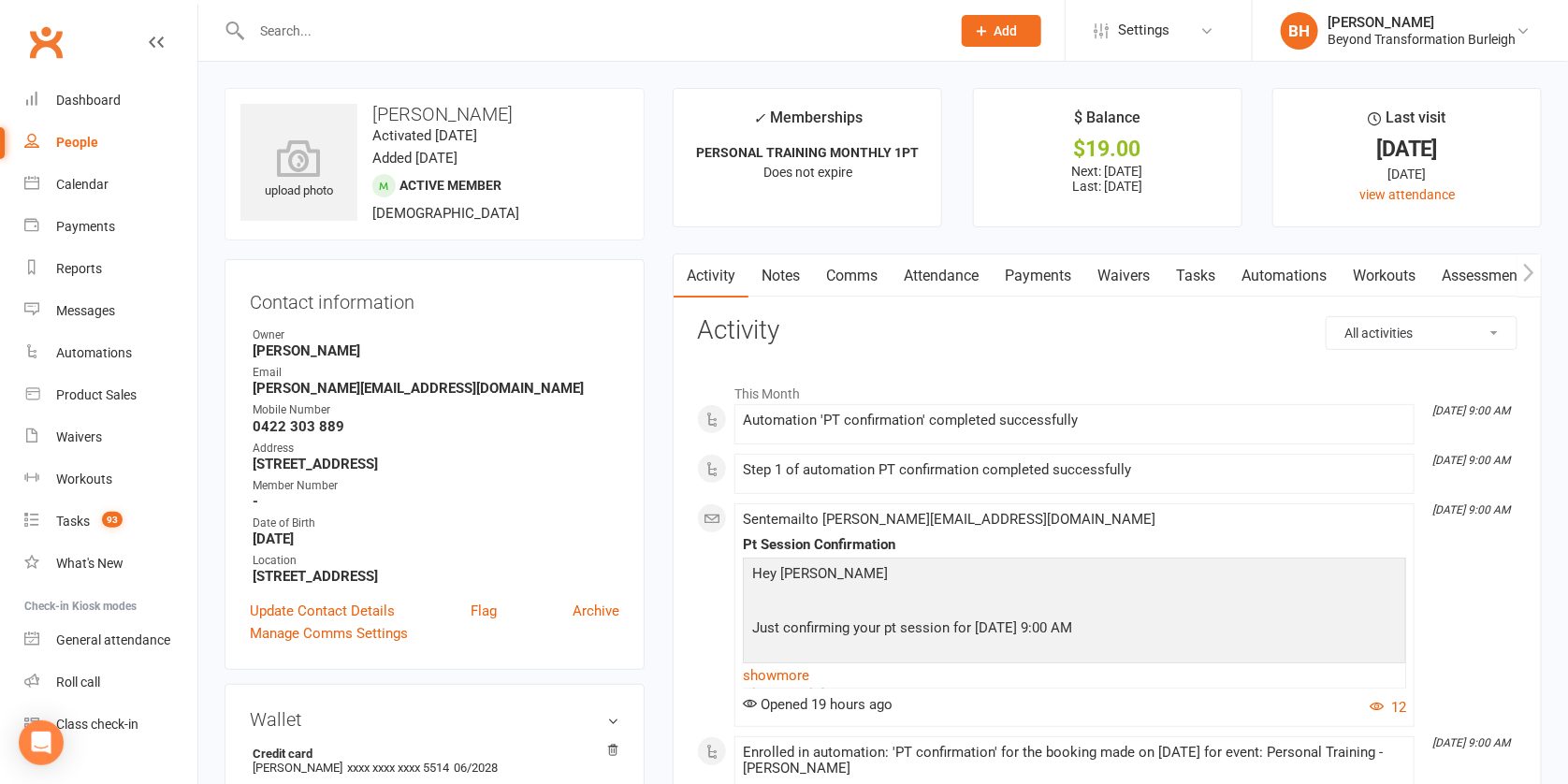
click at [1064, 276] on link "Payments" at bounding box center [1038, 276] width 92 height 43
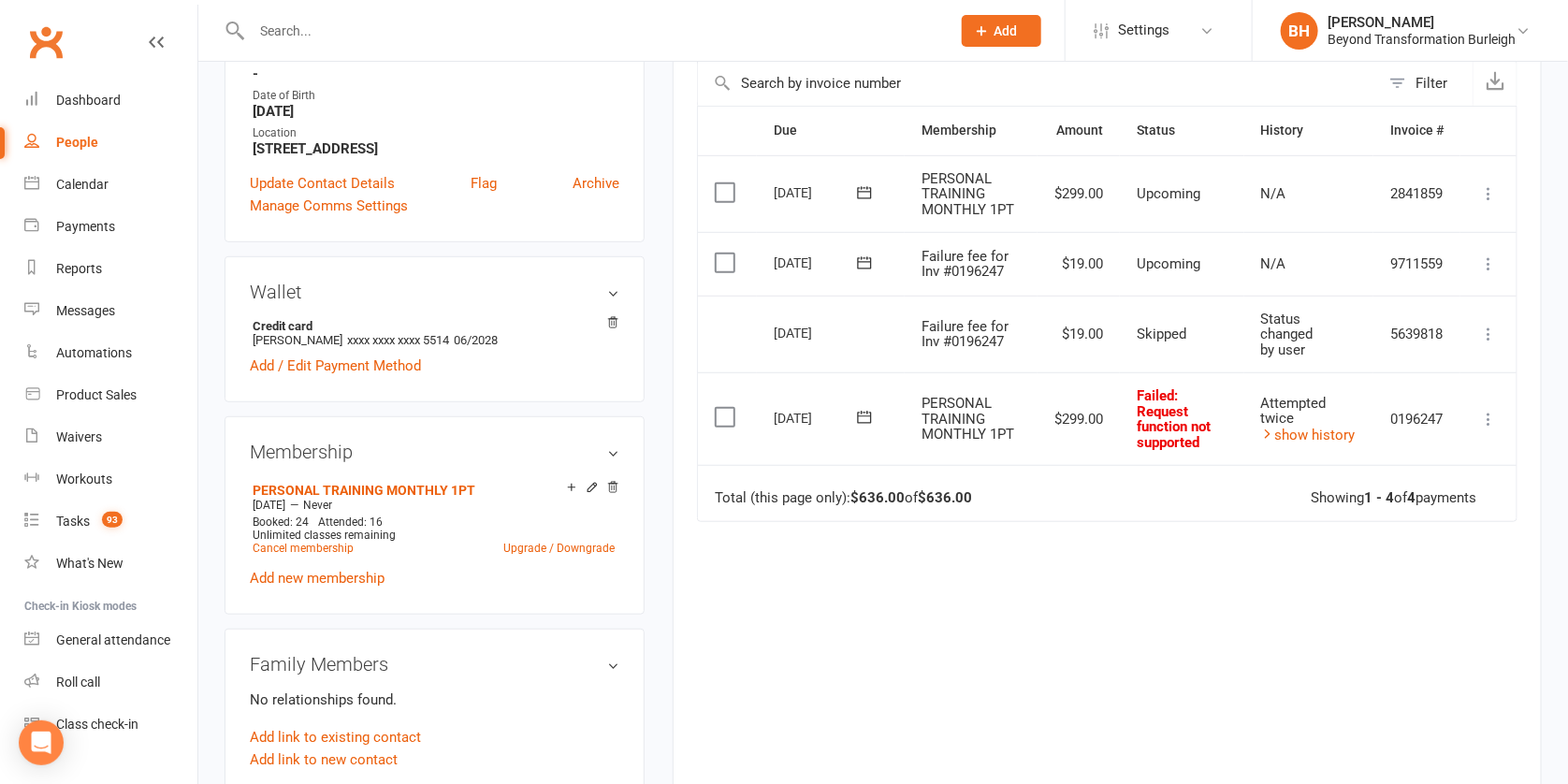
scroll to position [423, 0]
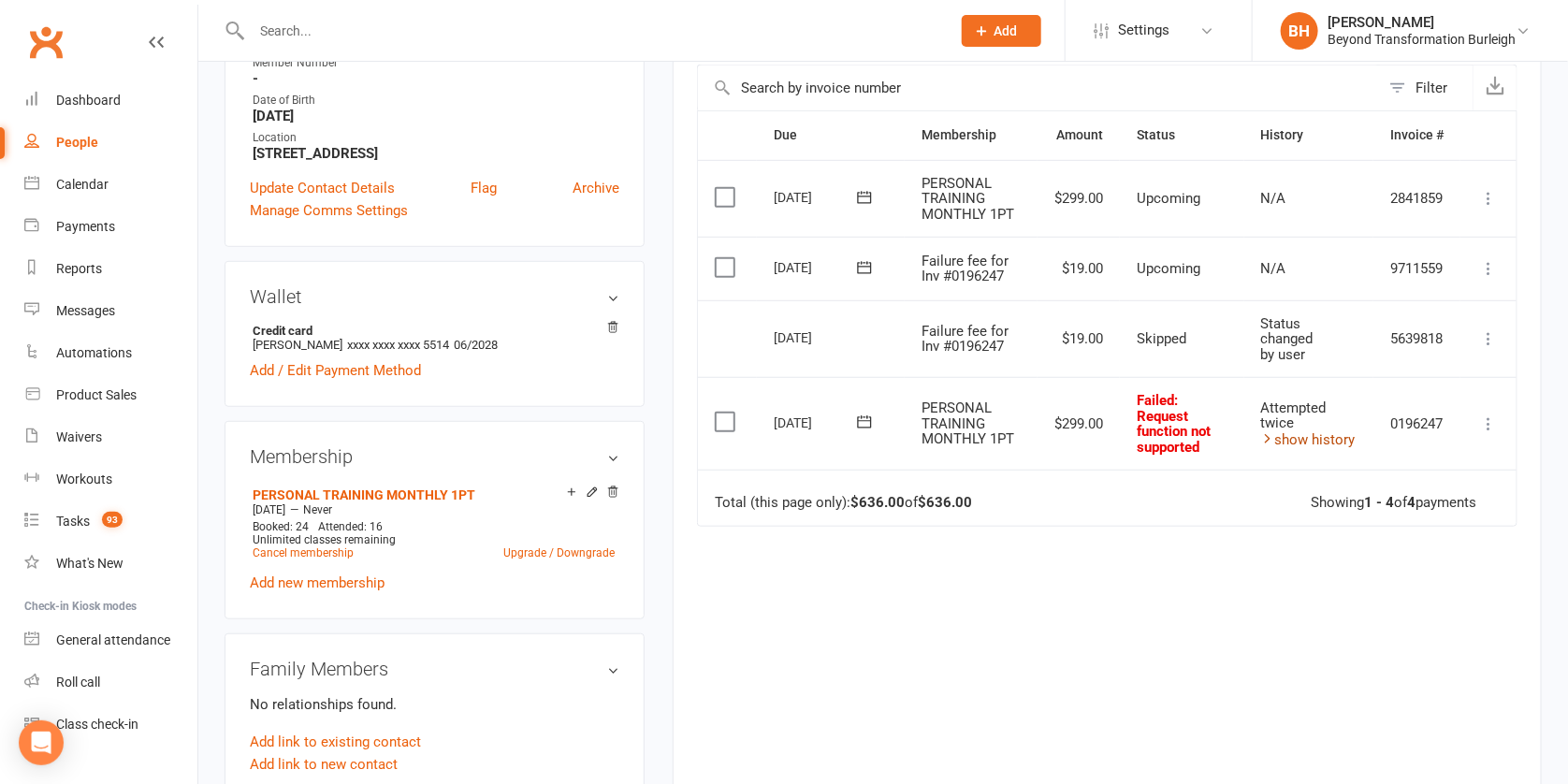
click at [1306, 435] on link "show history" at bounding box center [1308, 439] width 94 height 17
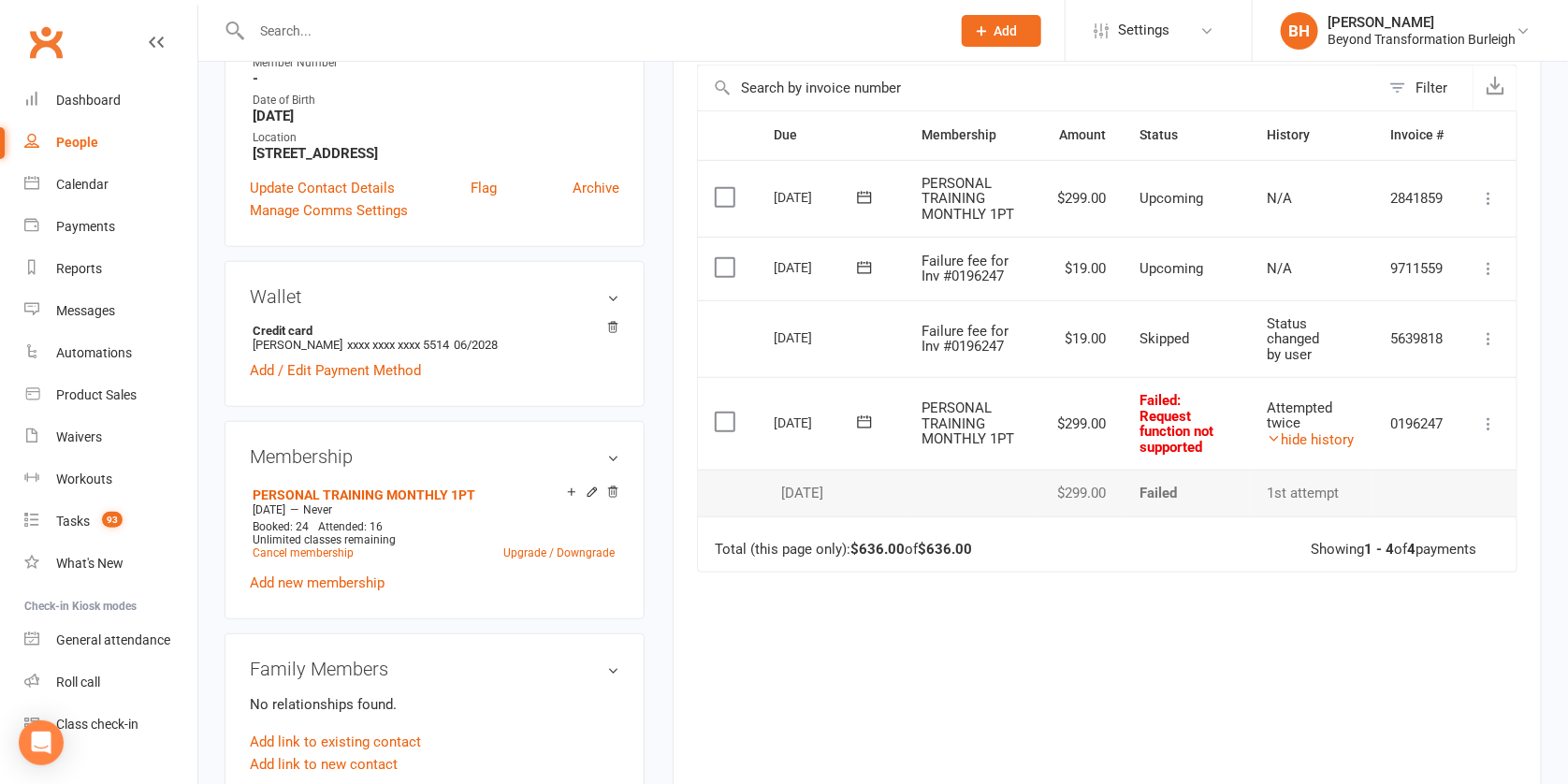
click at [1487, 260] on icon at bounding box center [1489, 269] width 19 height 19
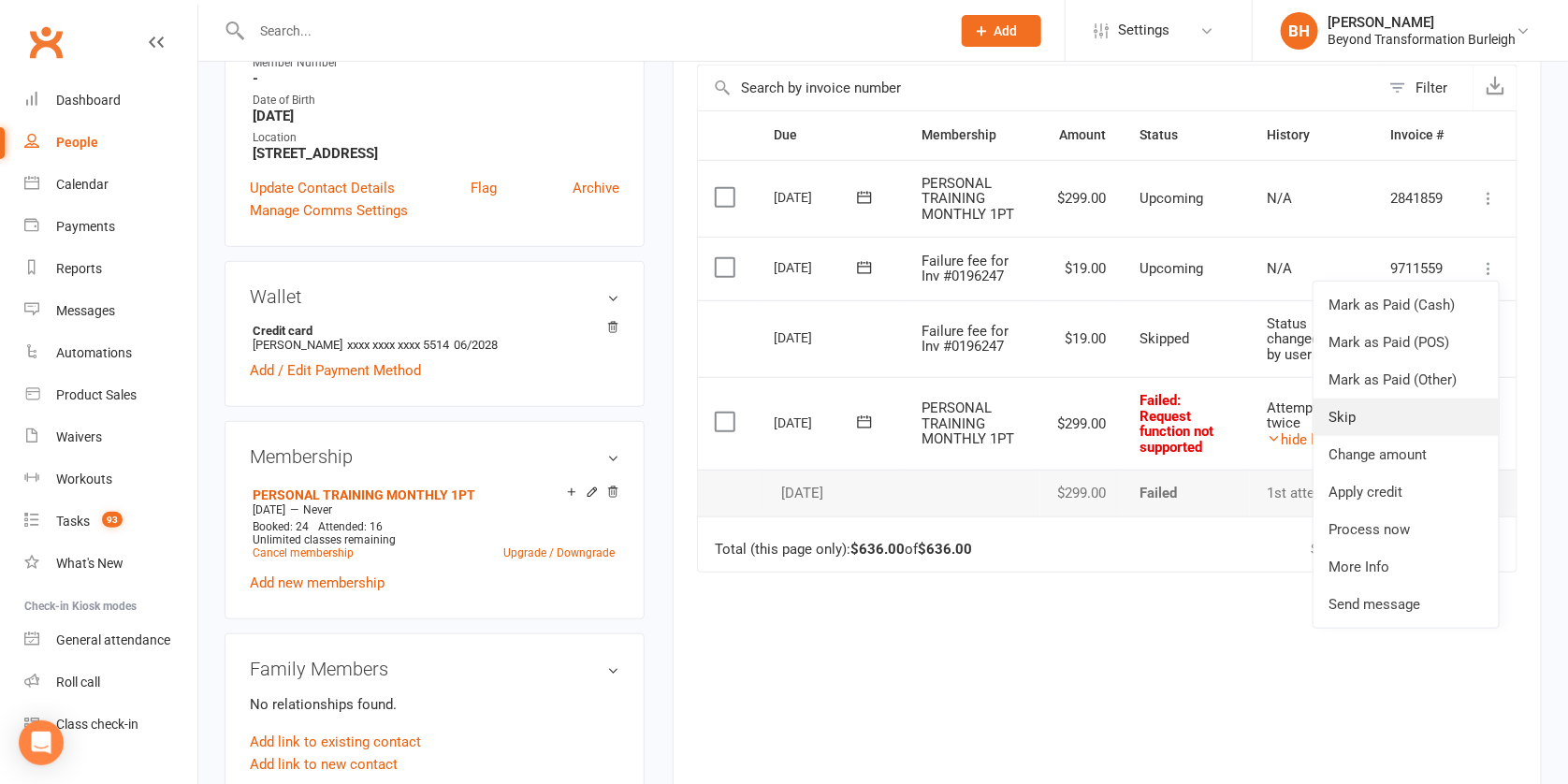
click at [1377, 403] on link "Skip" at bounding box center [1406, 417] width 185 height 38
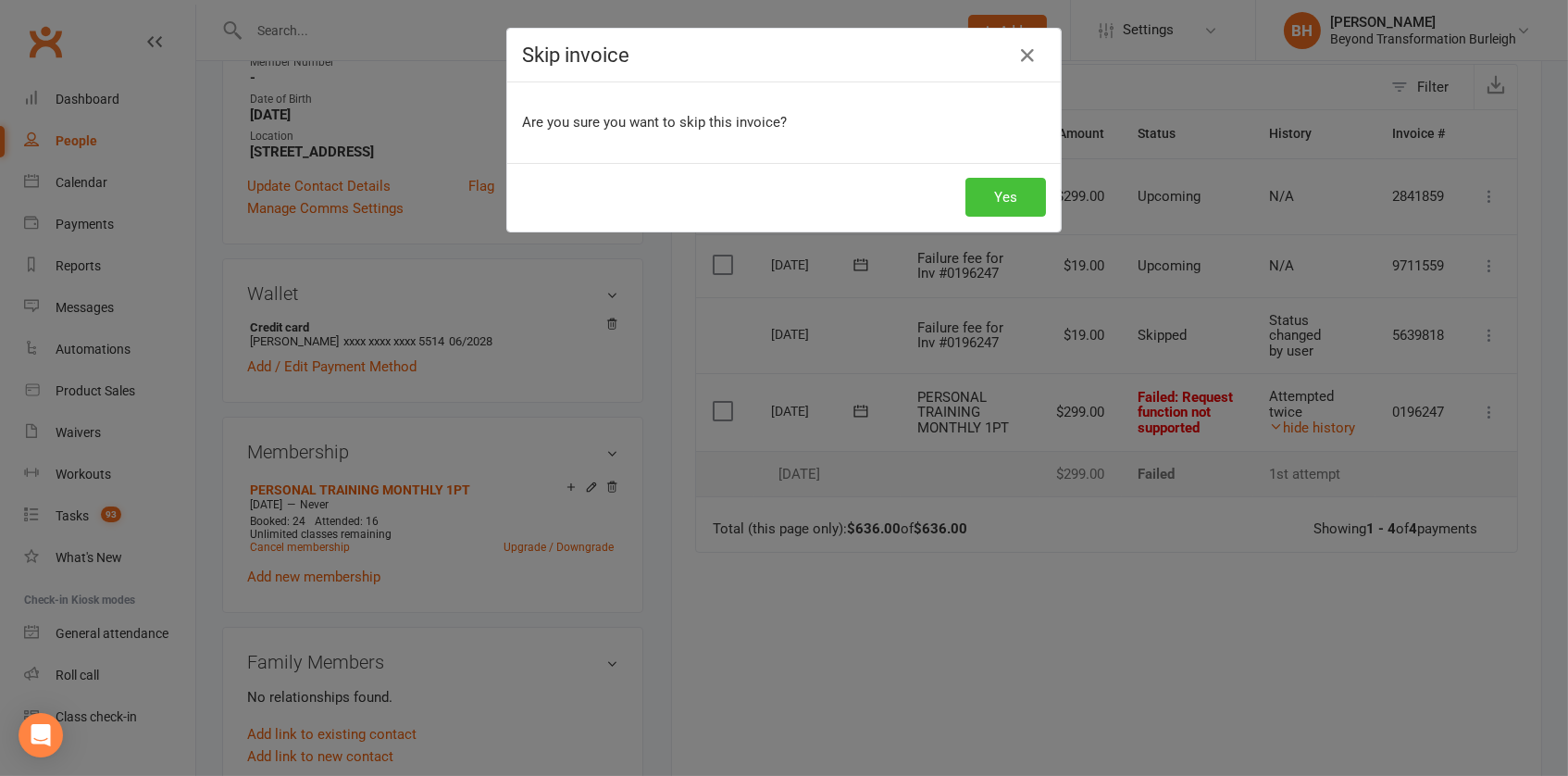
click at [986, 200] on button "Yes" at bounding box center [1006, 197] width 80 height 39
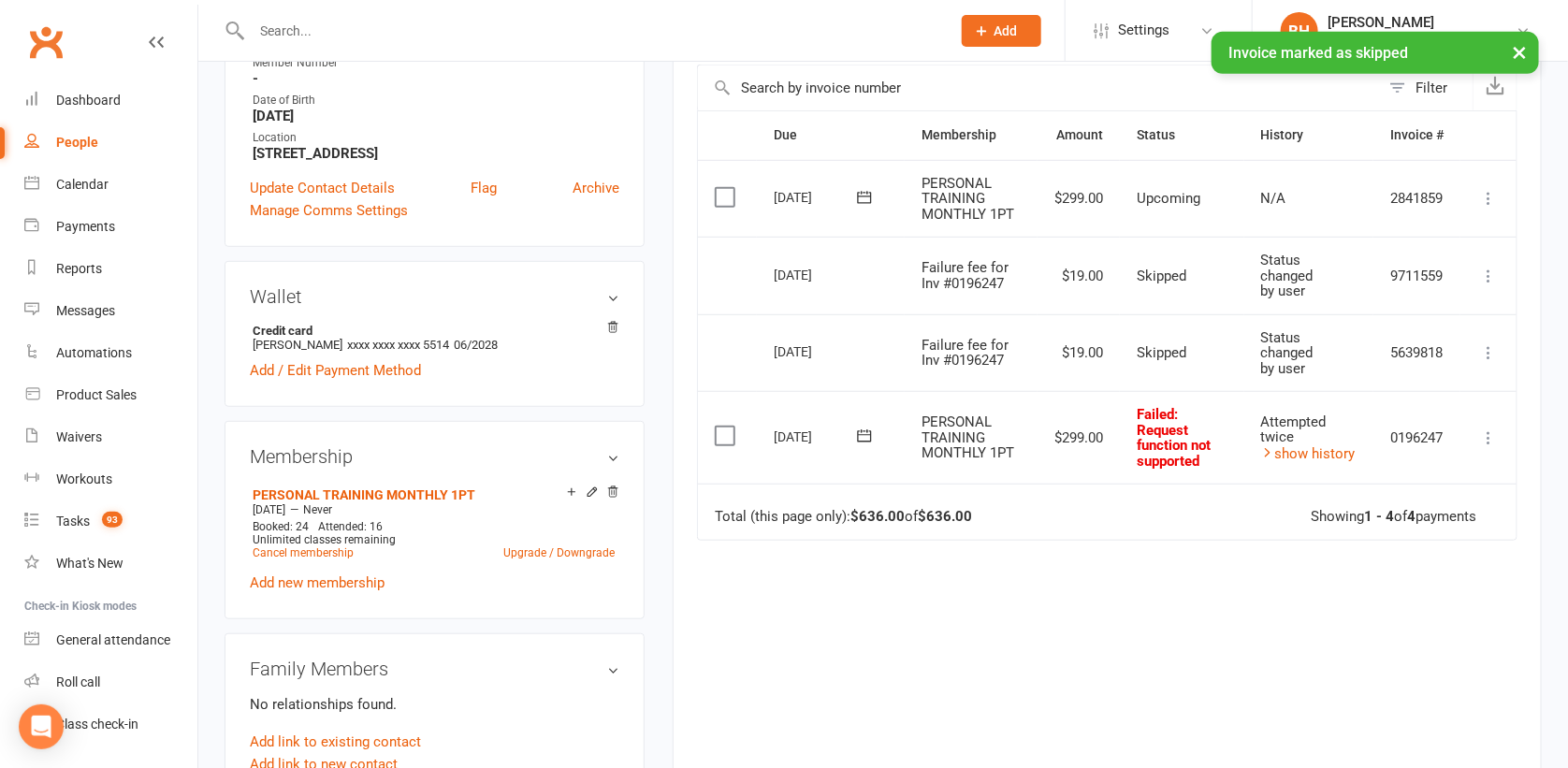
click at [1486, 429] on icon at bounding box center [1489, 437] width 19 height 19
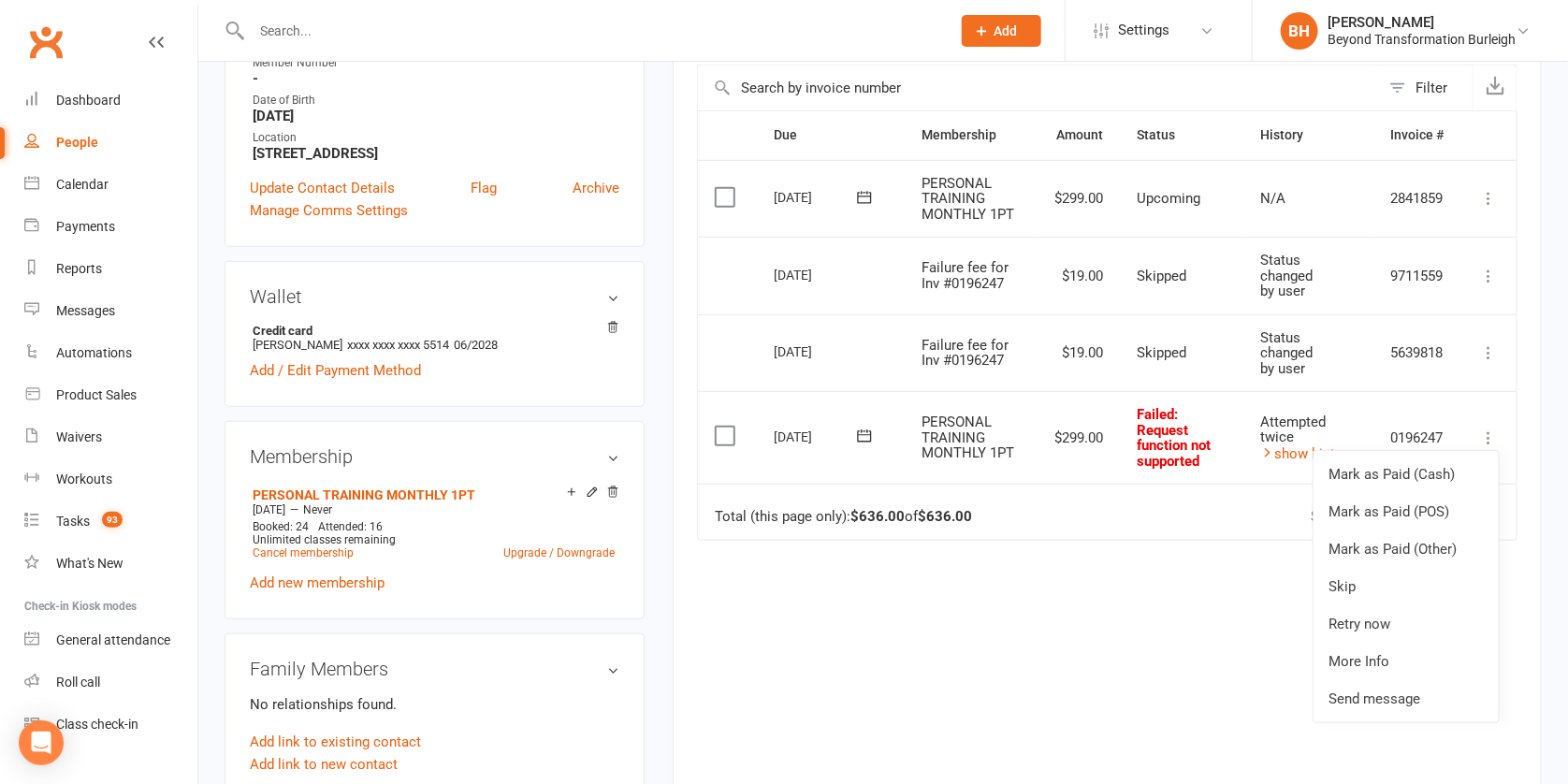
click at [862, 435] on icon at bounding box center [864, 436] width 19 height 19
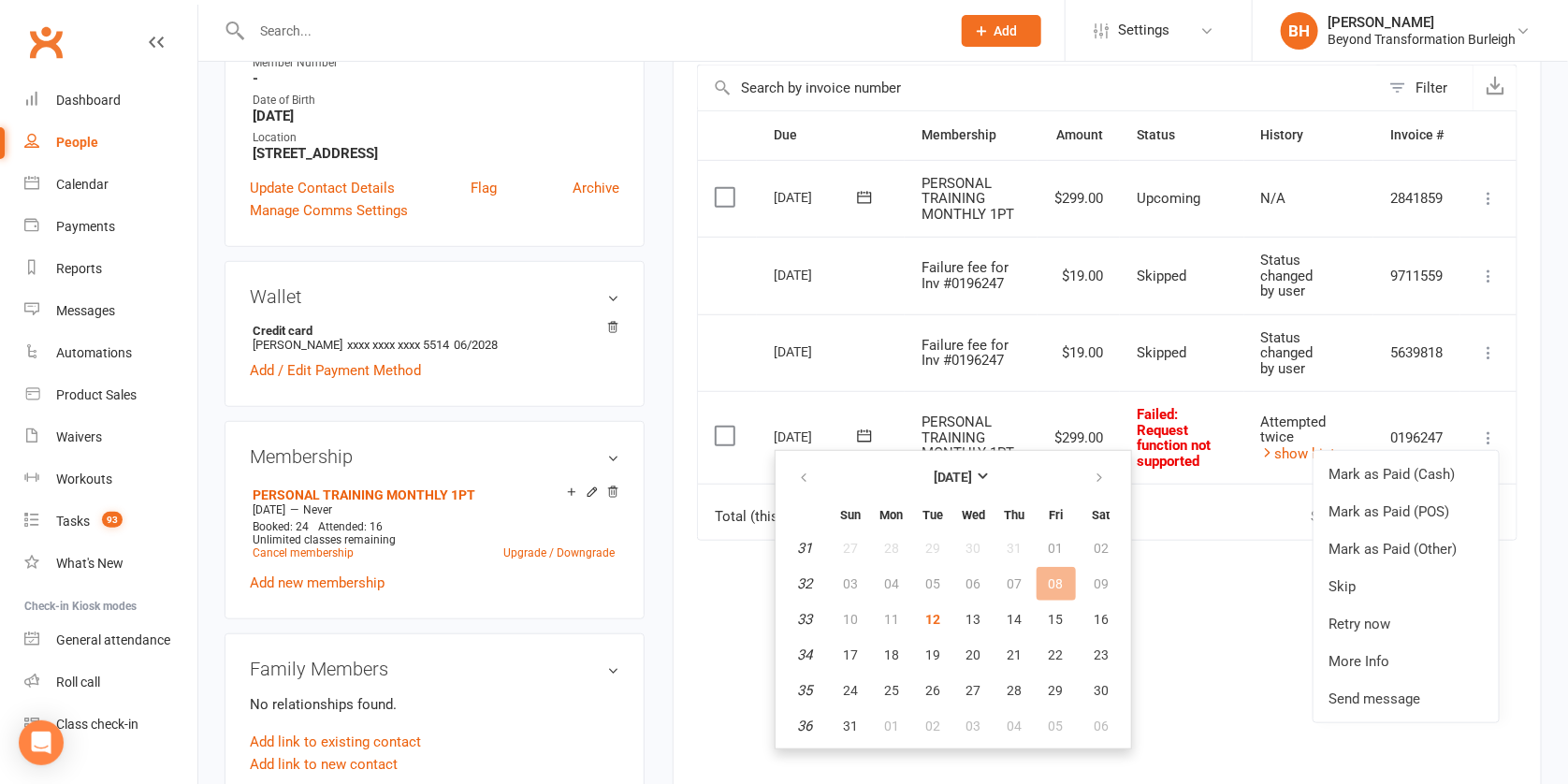
click at [1301, 408] on td "Attempted twice show history" at bounding box center [1309, 437] width 129 height 92
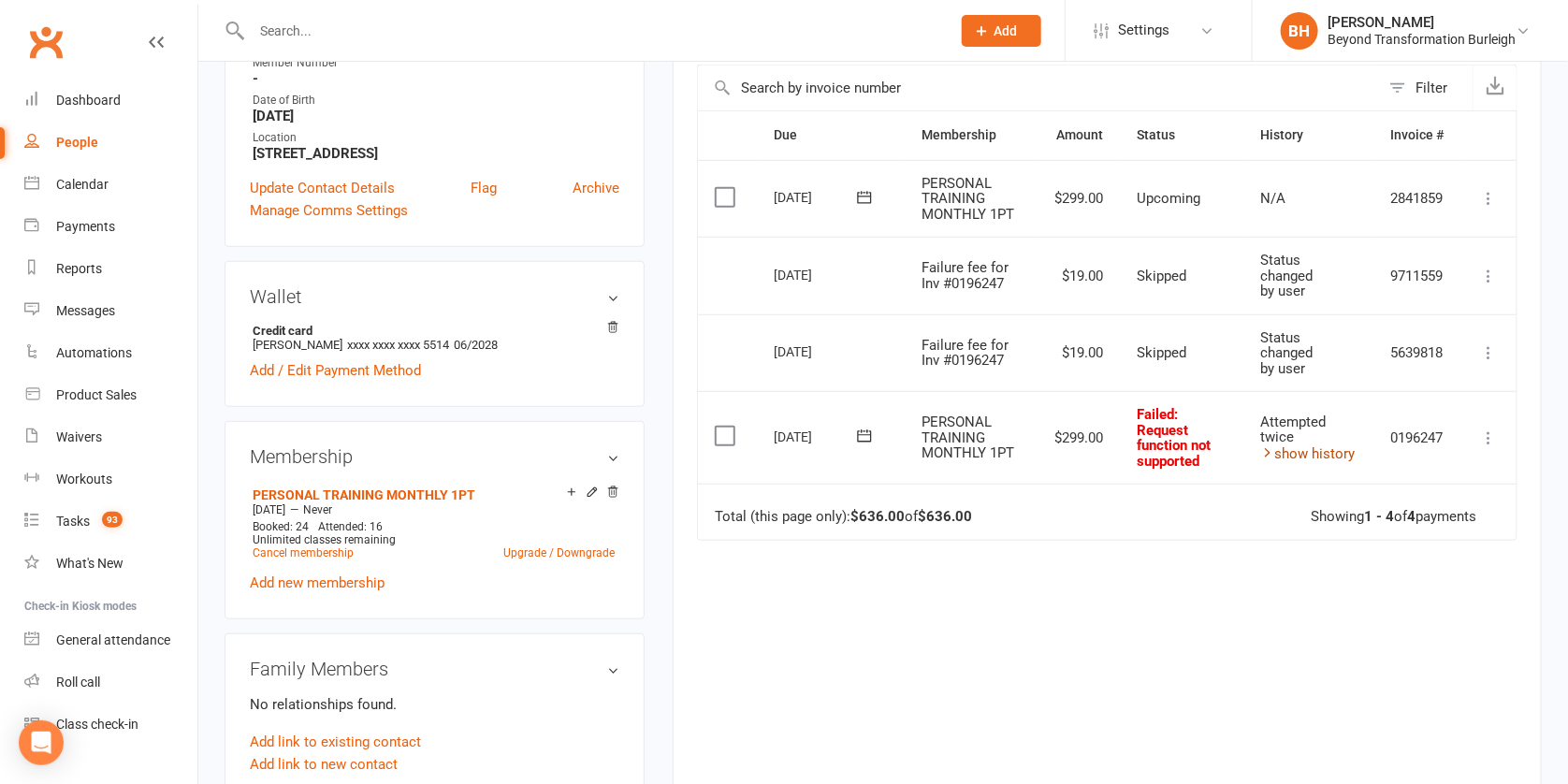
click at [1288, 452] on link "show history" at bounding box center [1308, 453] width 94 height 17
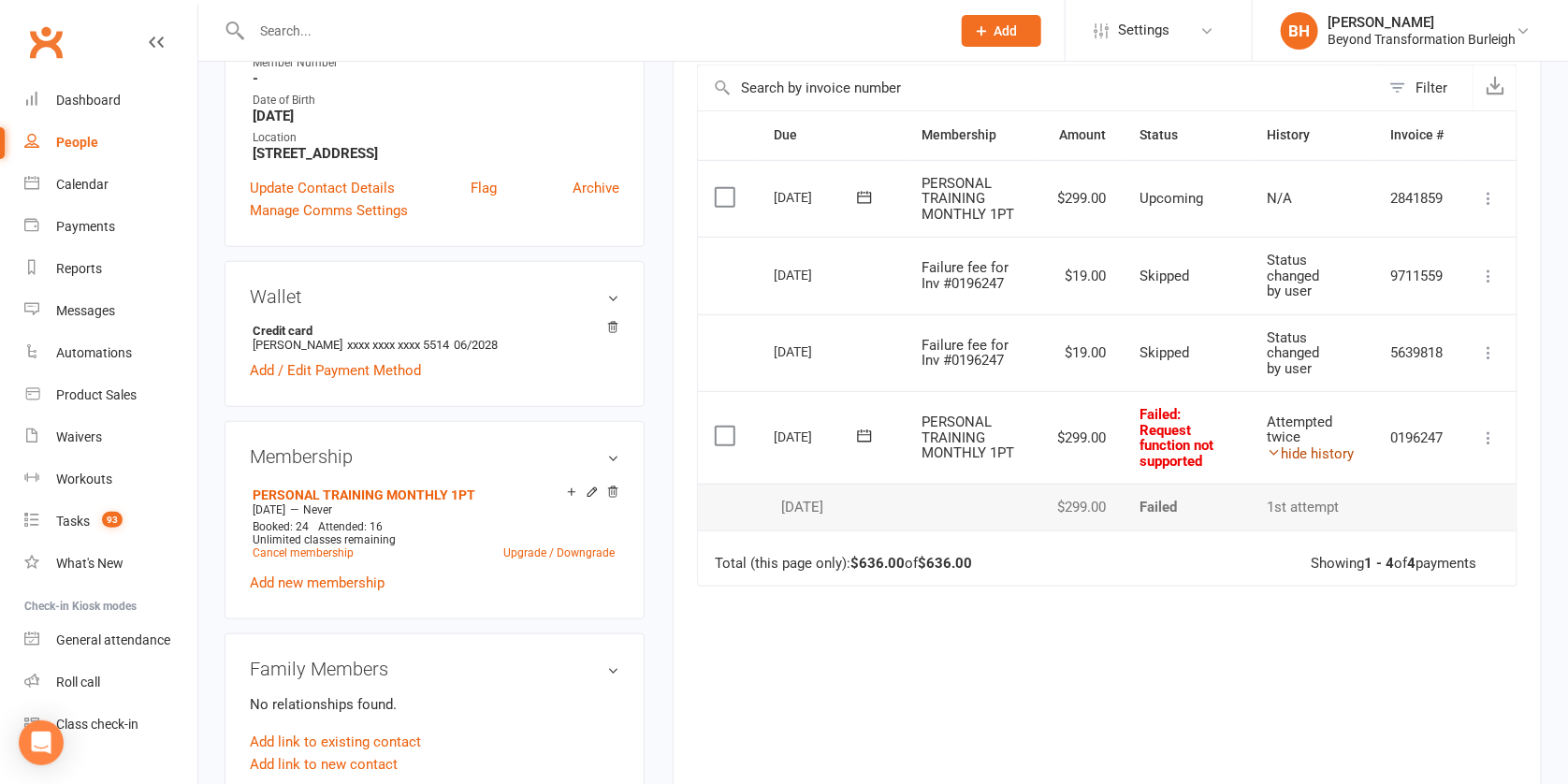
click at [1288, 450] on link "hide history" at bounding box center [1310, 453] width 87 height 17
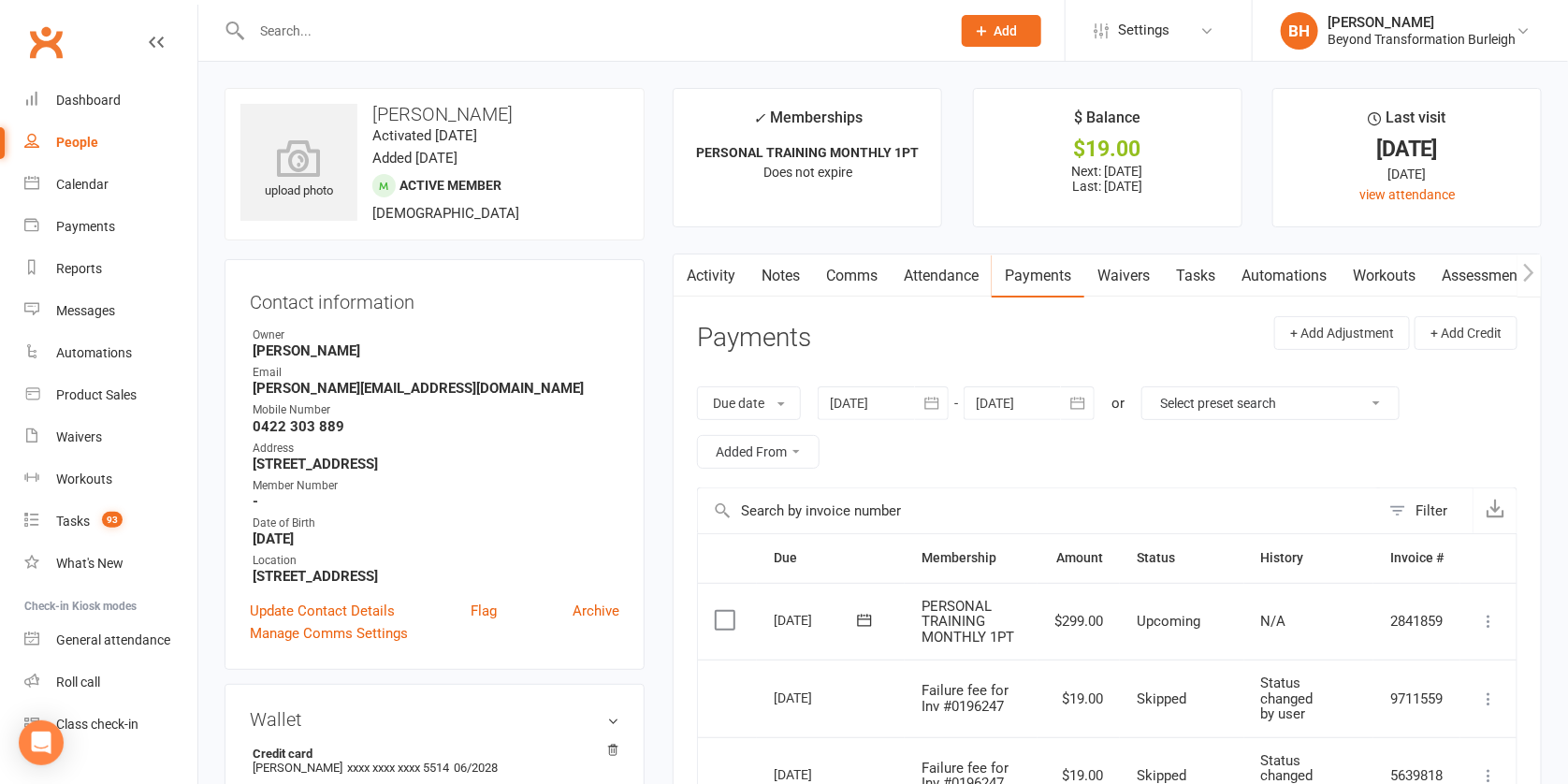
scroll to position [388, 0]
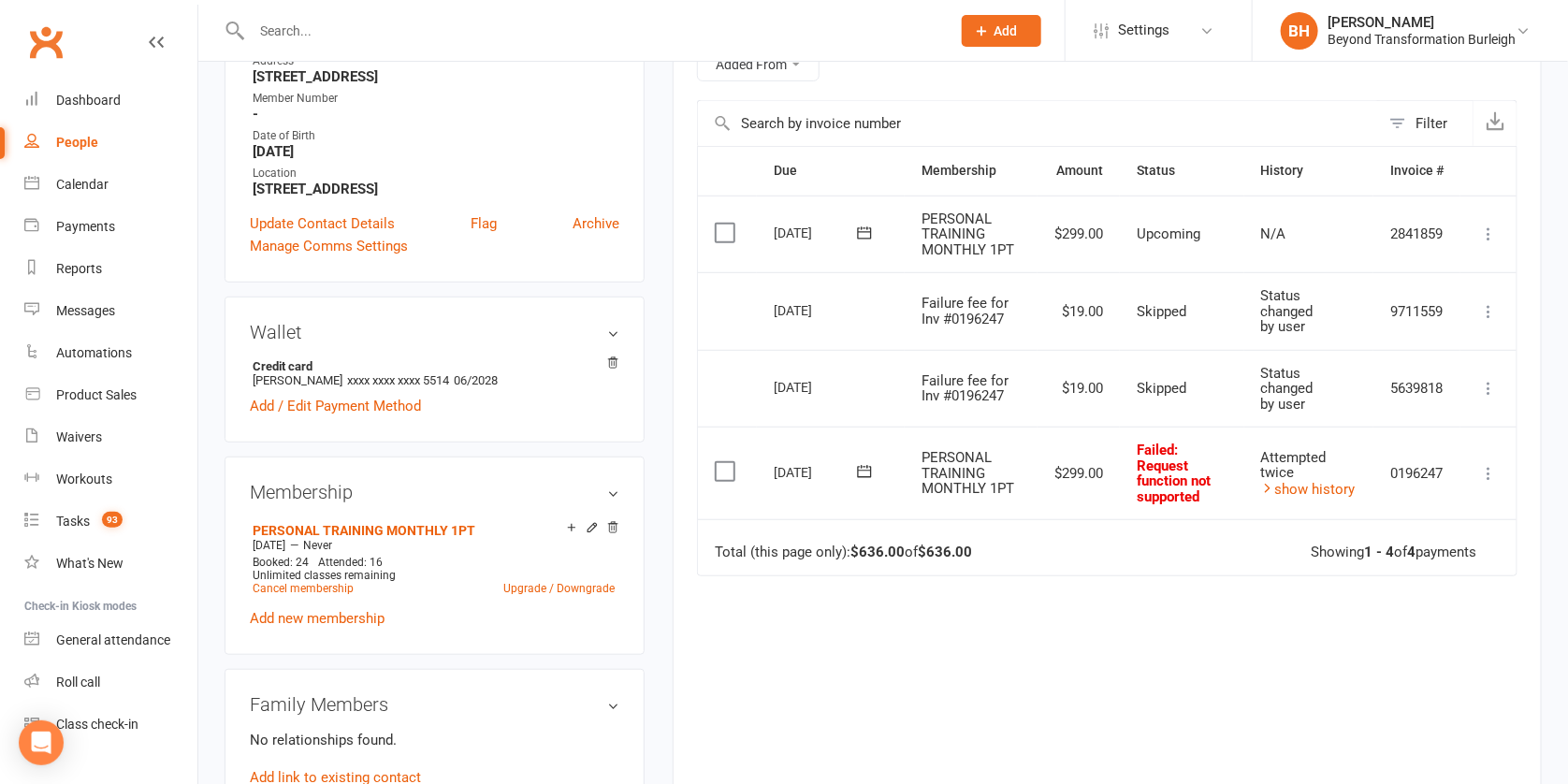
click at [1489, 475] on icon at bounding box center [1489, 473] width 19 height 19
click at [1487, 466] on icon at bounding box center [1489, 473] width 19 height 19
click at [92, 192] on link "Calendar" at bounding box center [111, 184] width 173 height 42
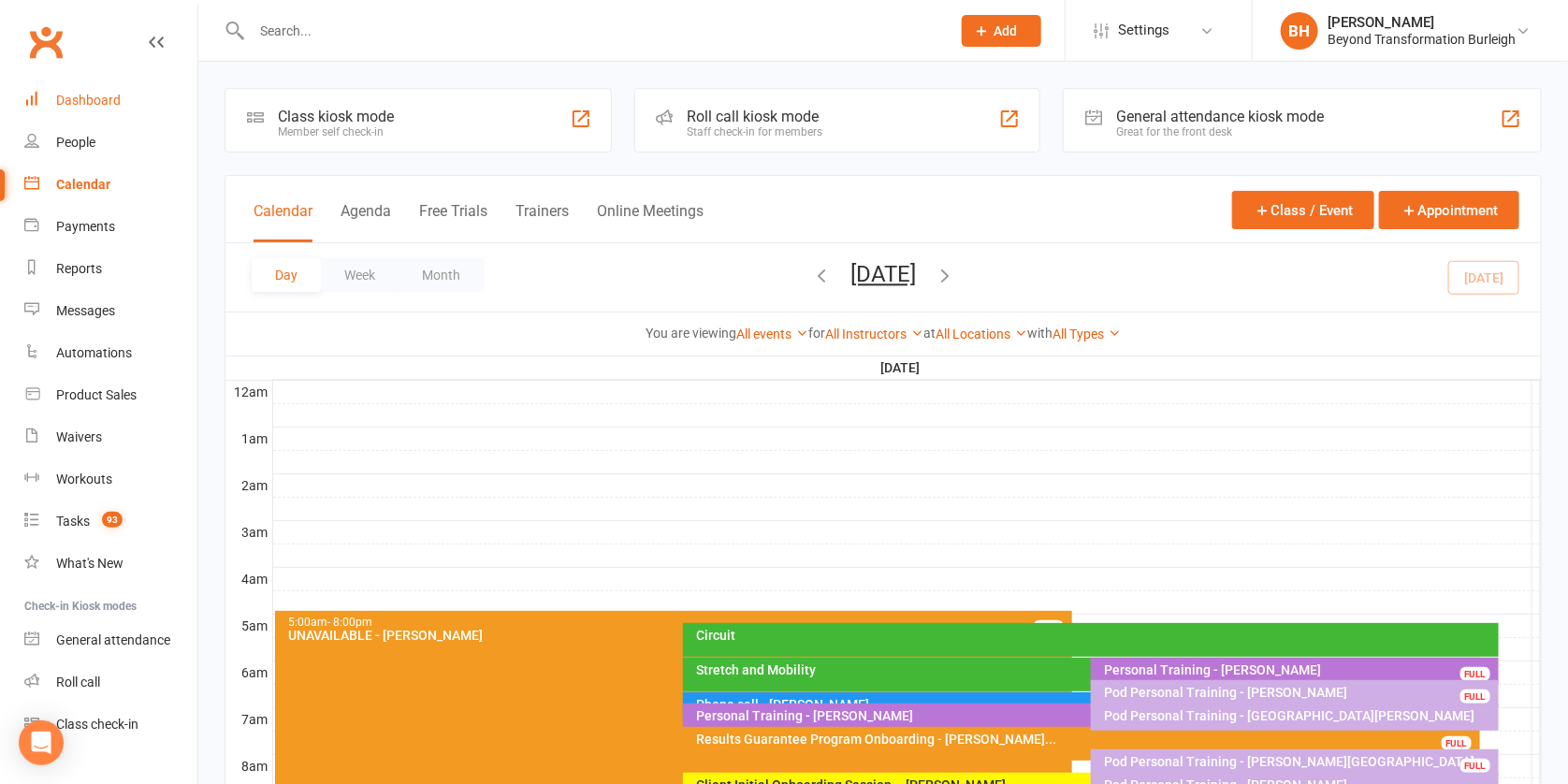
click at [79, 101] on div "Dashboard" at bounding box center [88, 99] width 64 height 15
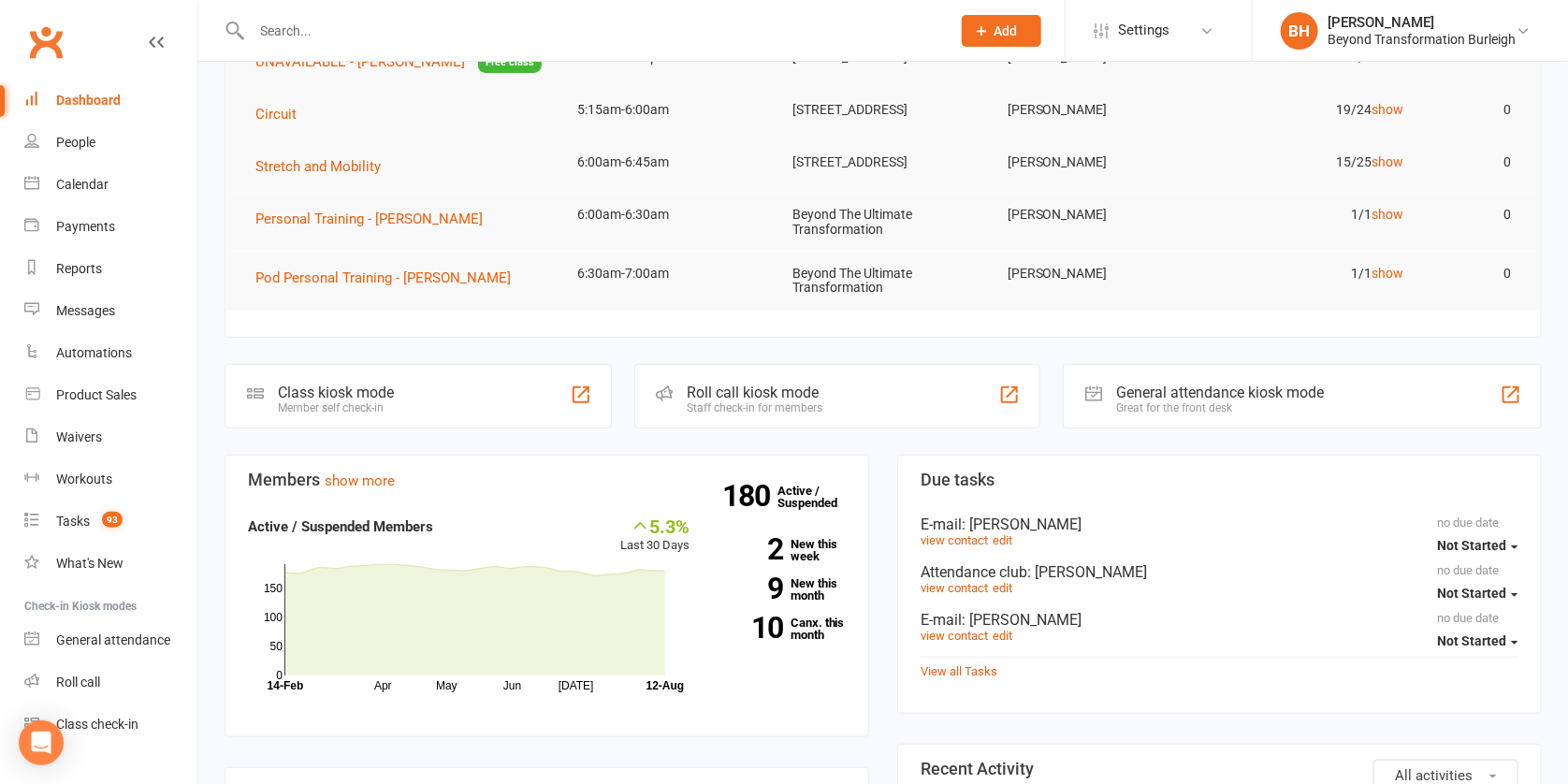
scroll to position [29, 0]
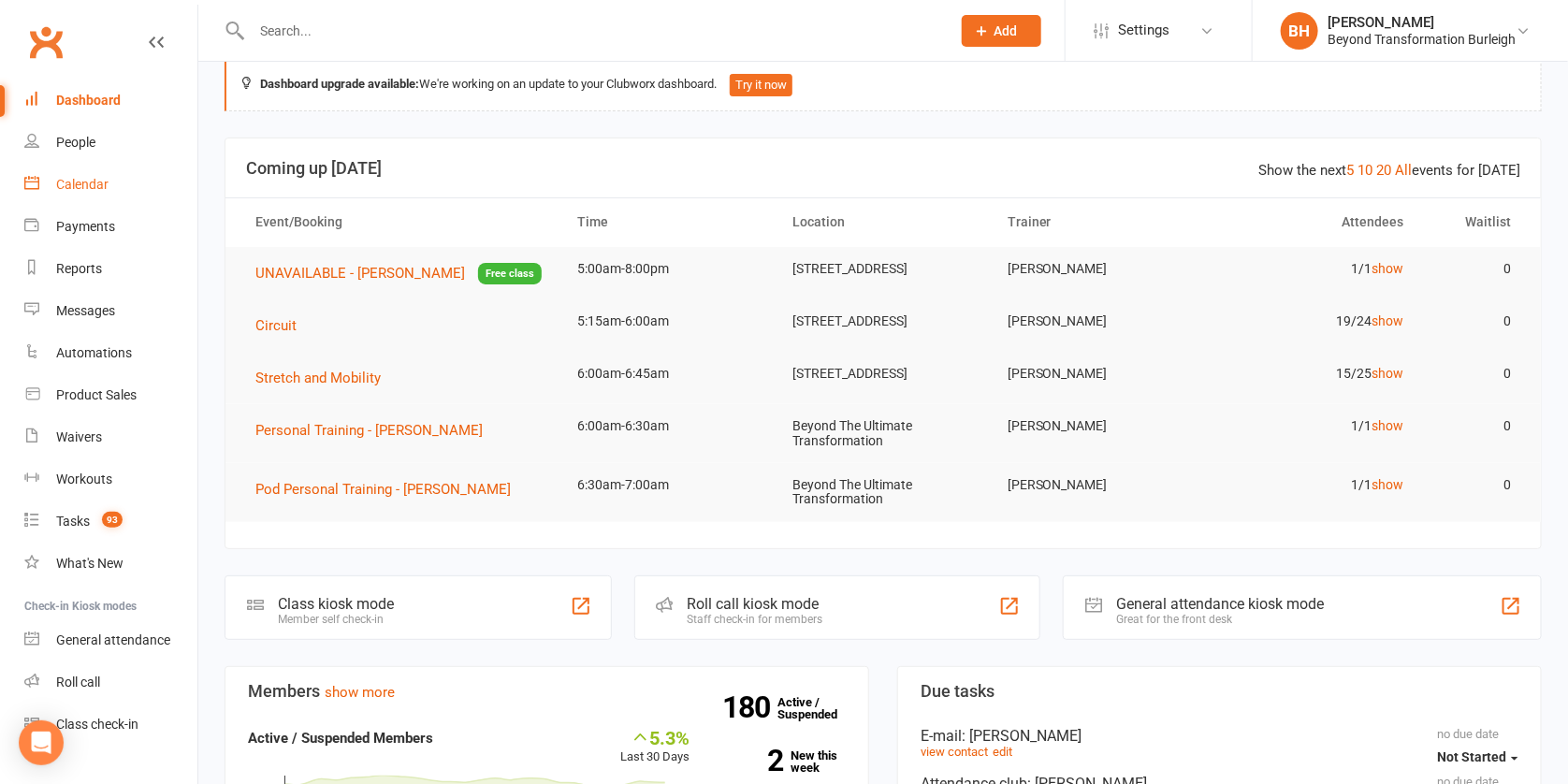
click at [95, 182] on div "Calendar" at bounding box center [82, 183] width 53 height 15
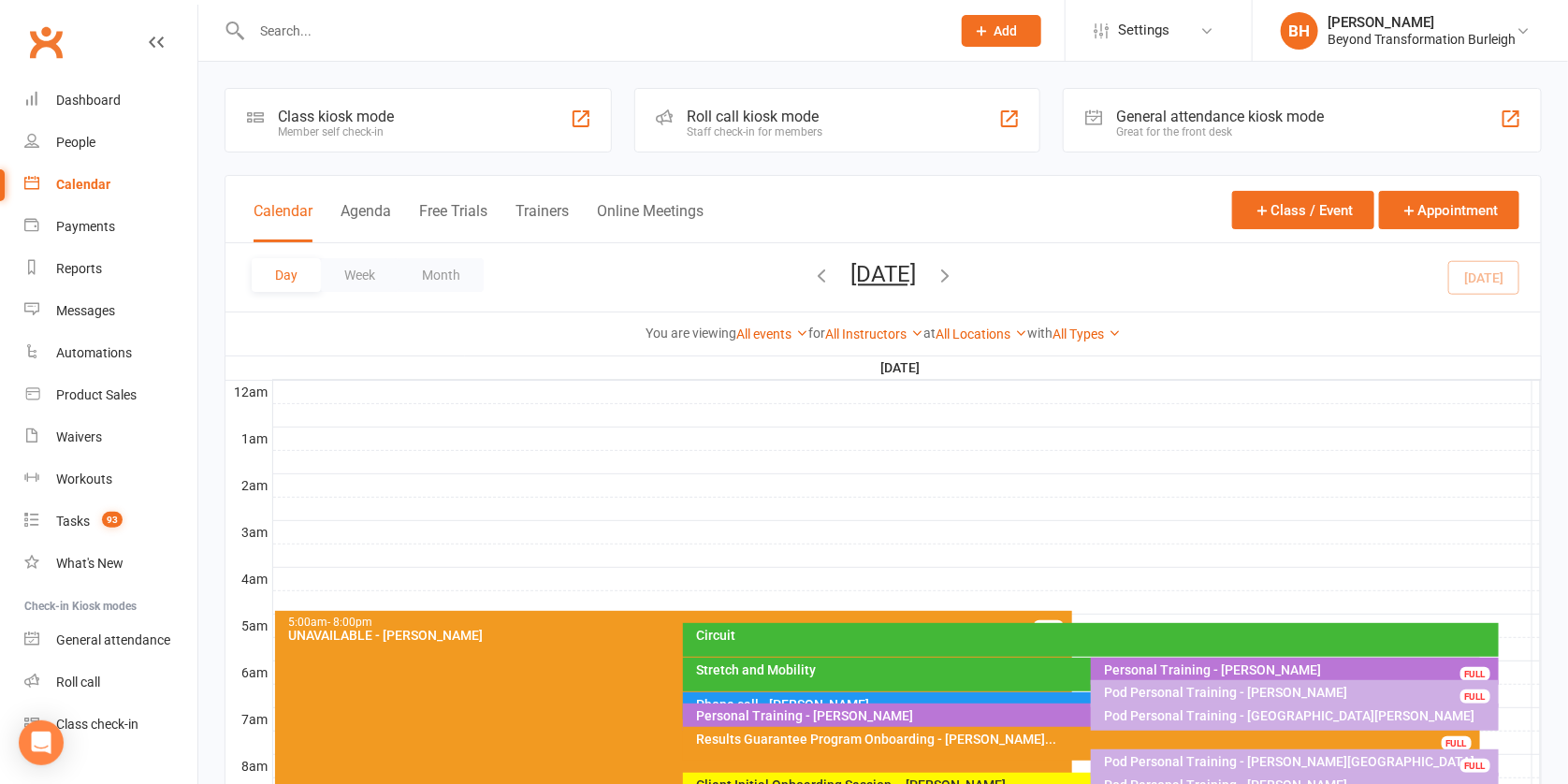
scroll to position [142, 0]
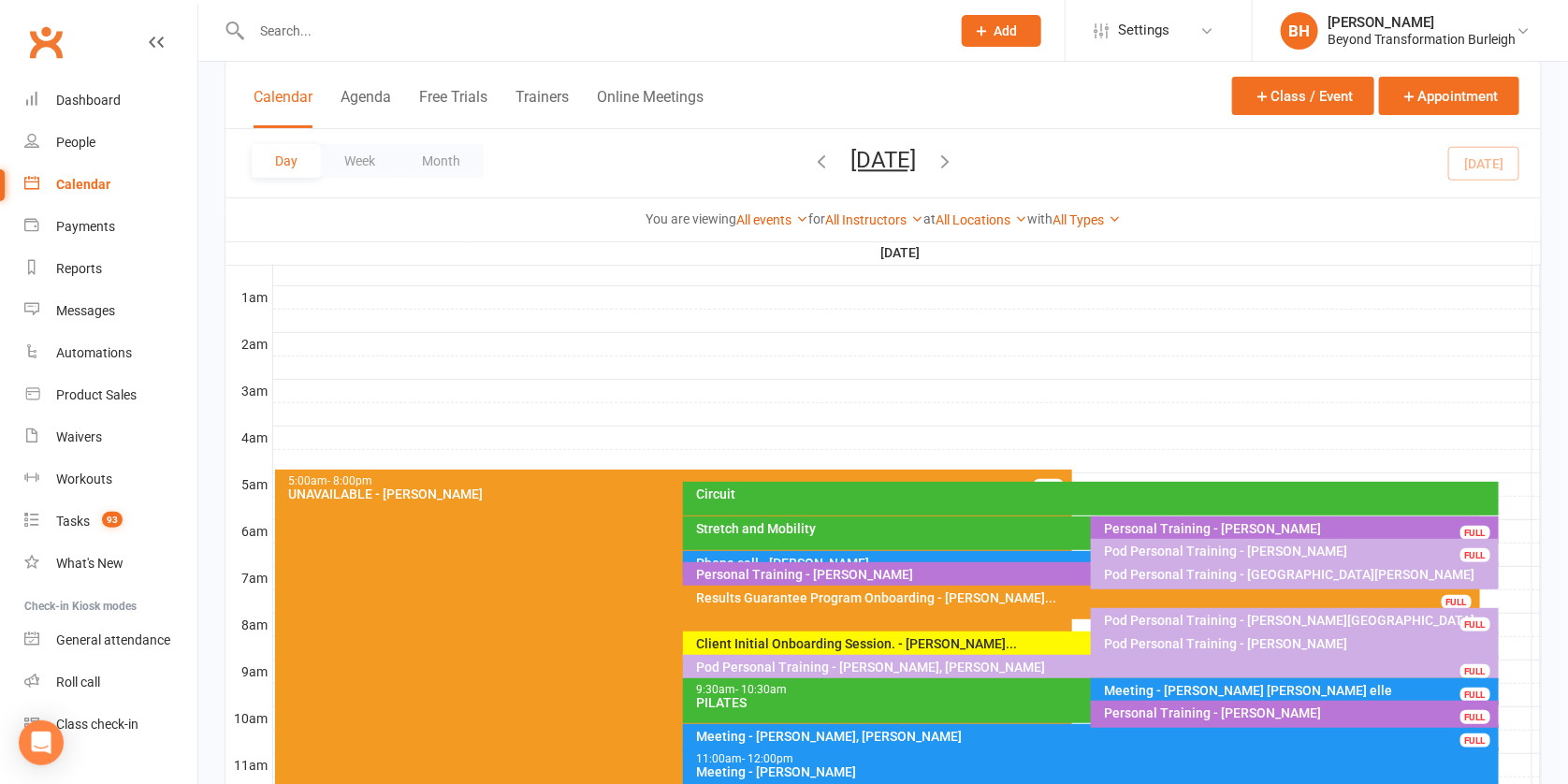
click at [989, 522] on div "Stretch and Mobility" at bounding box center [1085, 528] width 780 height 13
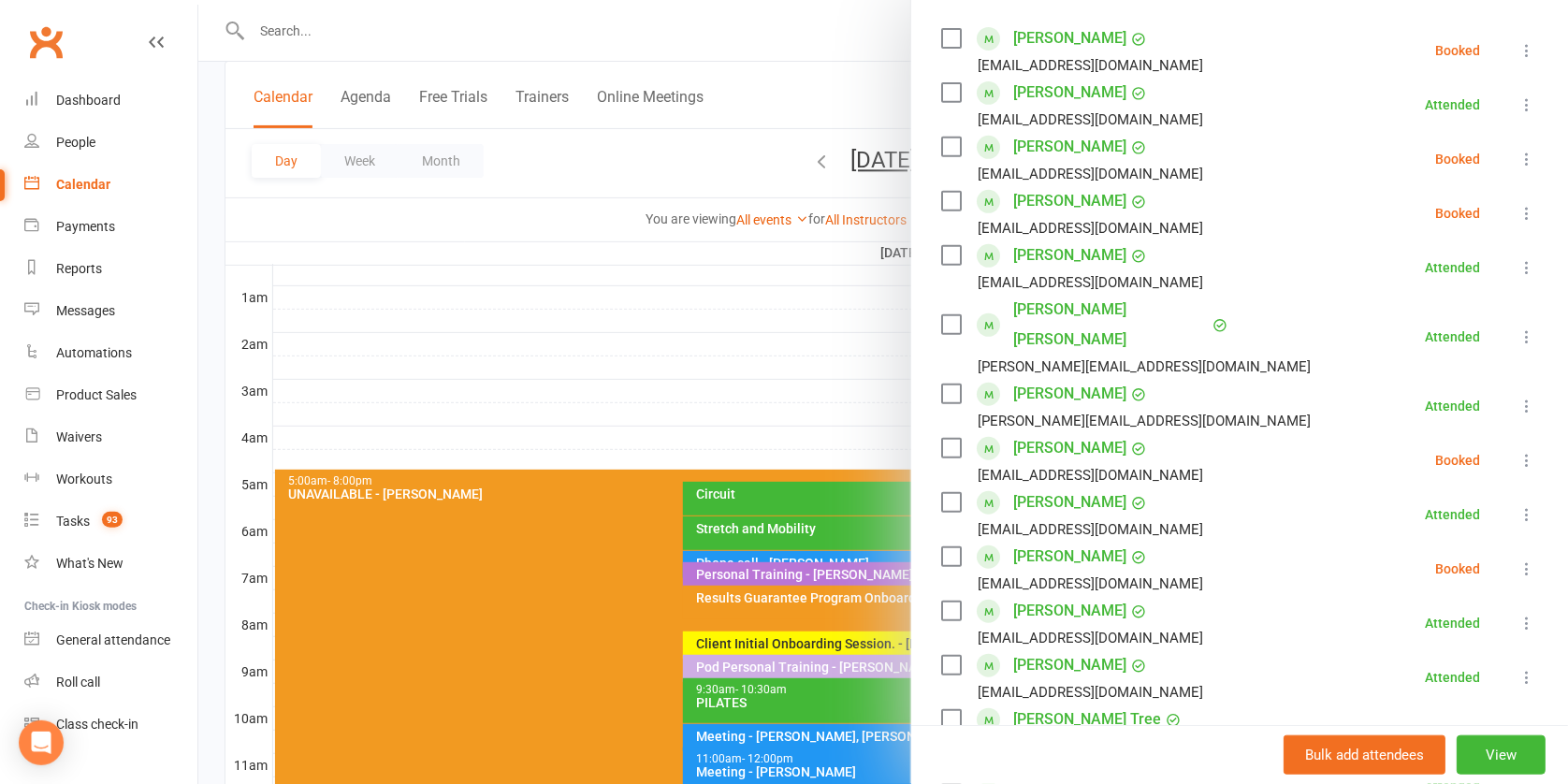
scroll to position [0, 0]
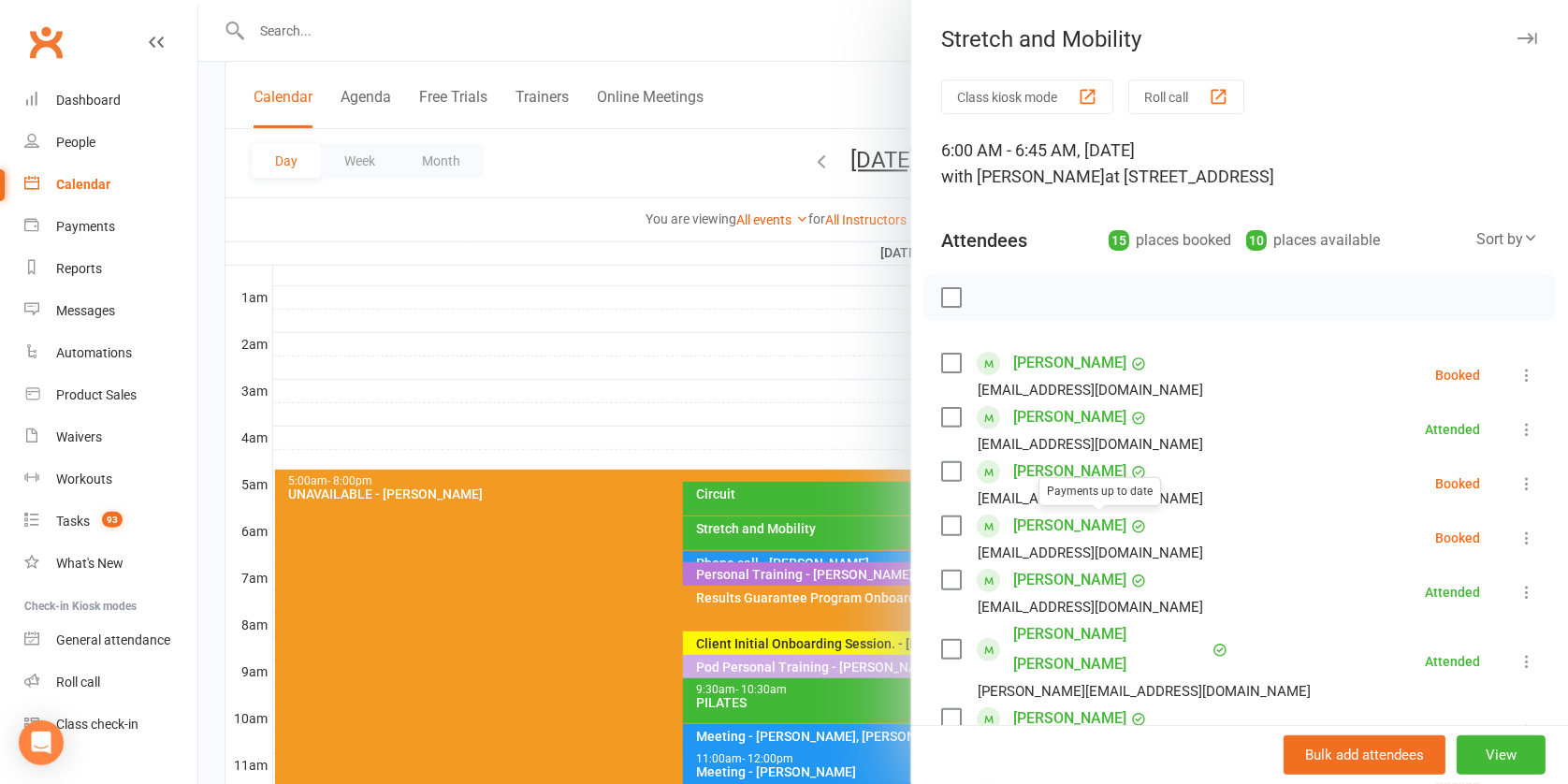
click at [801, 531] on div at bounding box center [883, 392] width 1370 height 784
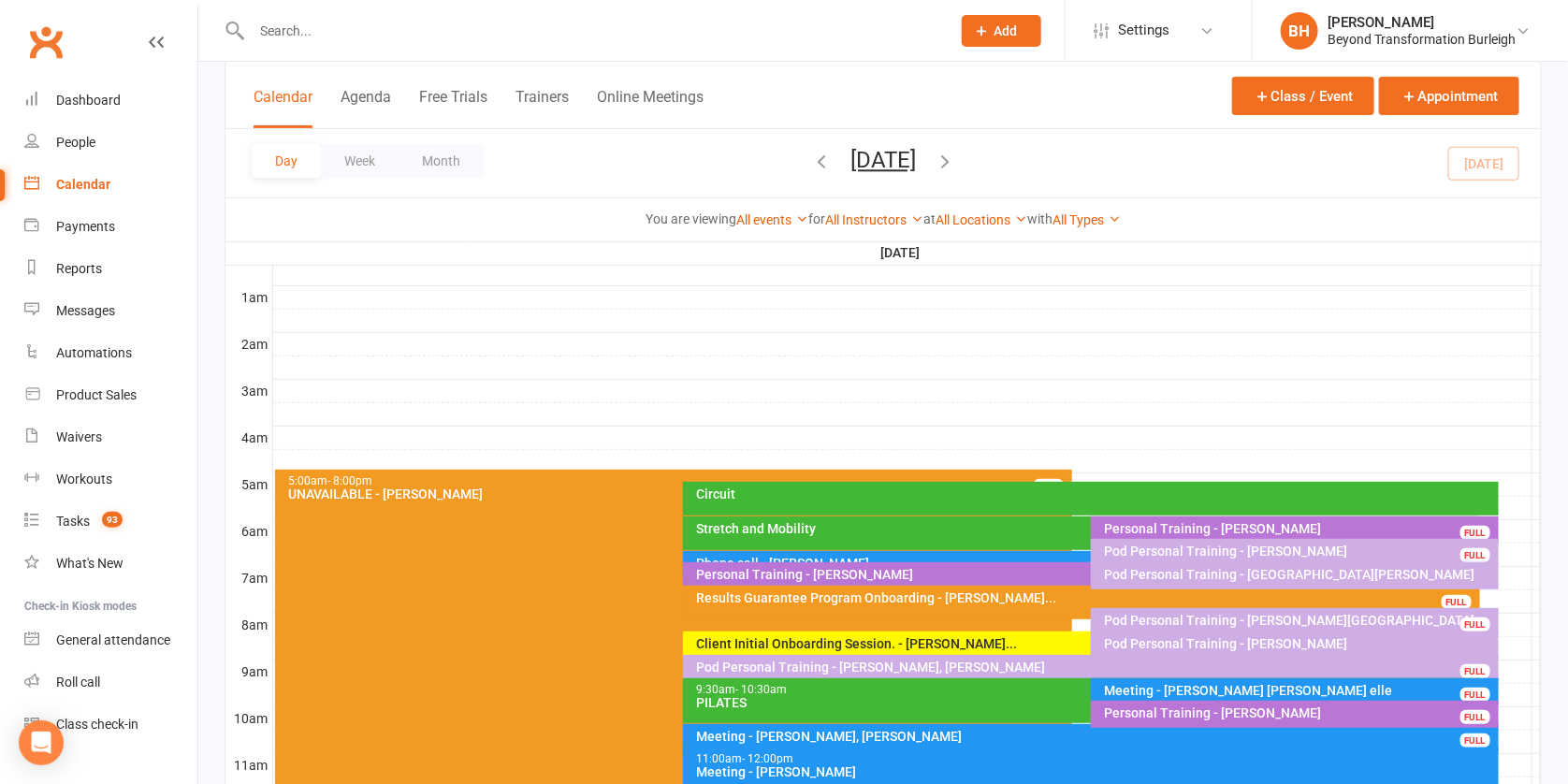
click at [919, 533] on div "Stretch and Mobility" at bounding box center [1081, 533] width 797 height 34
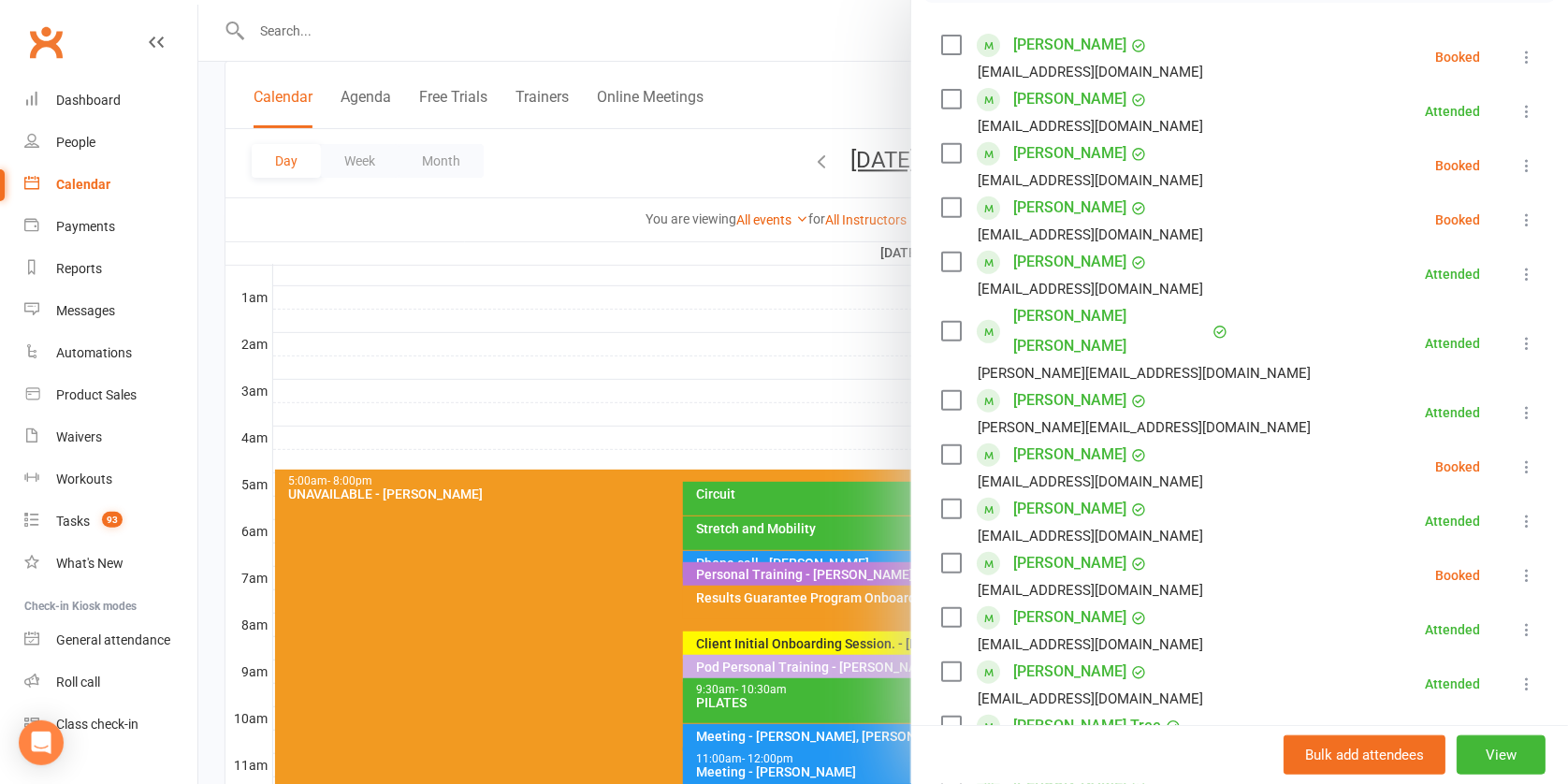
scroll to position [203, 0]
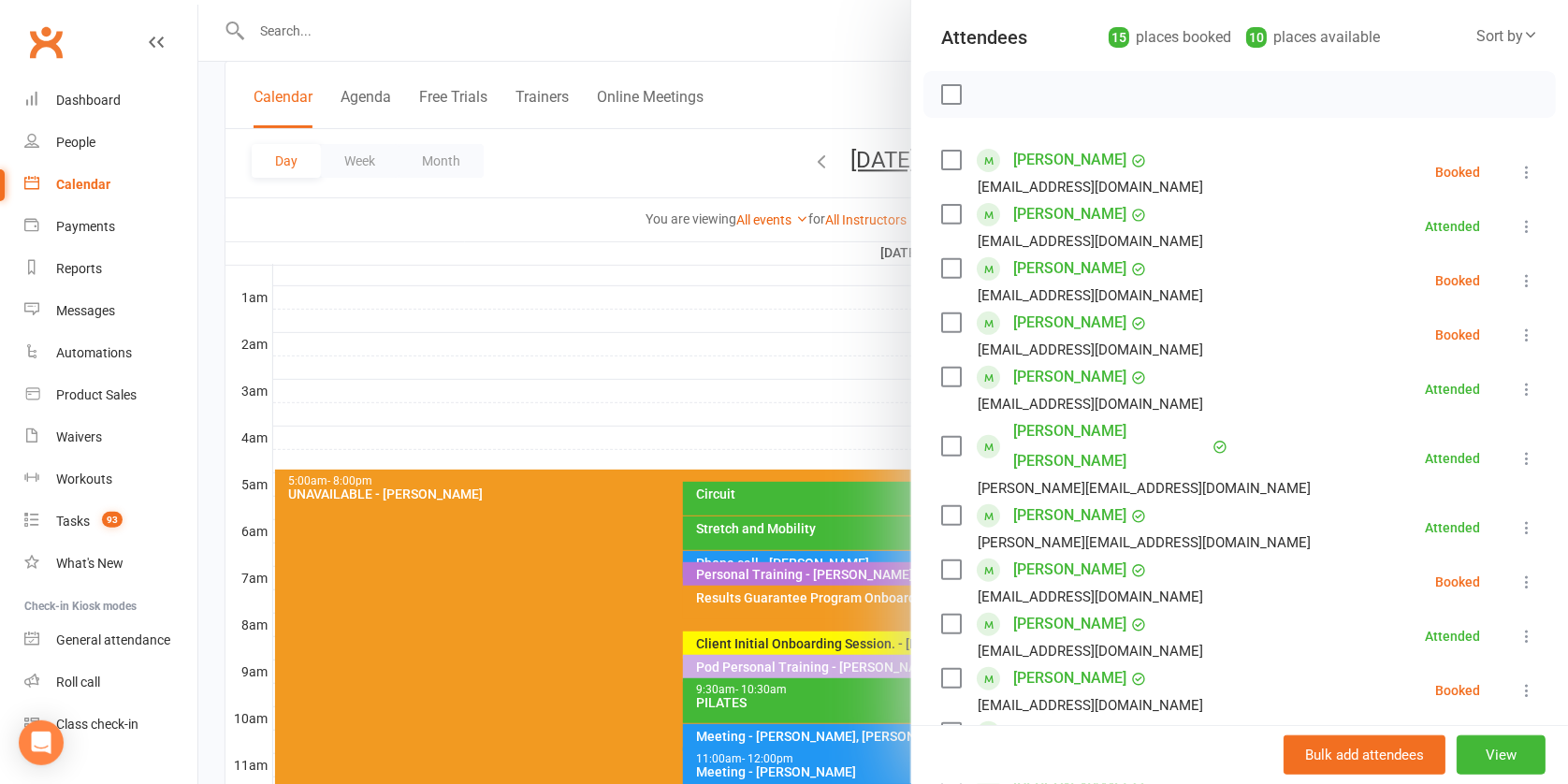
click at [549, 516] on div at bounding box center [883, 392] width 1370 height 784
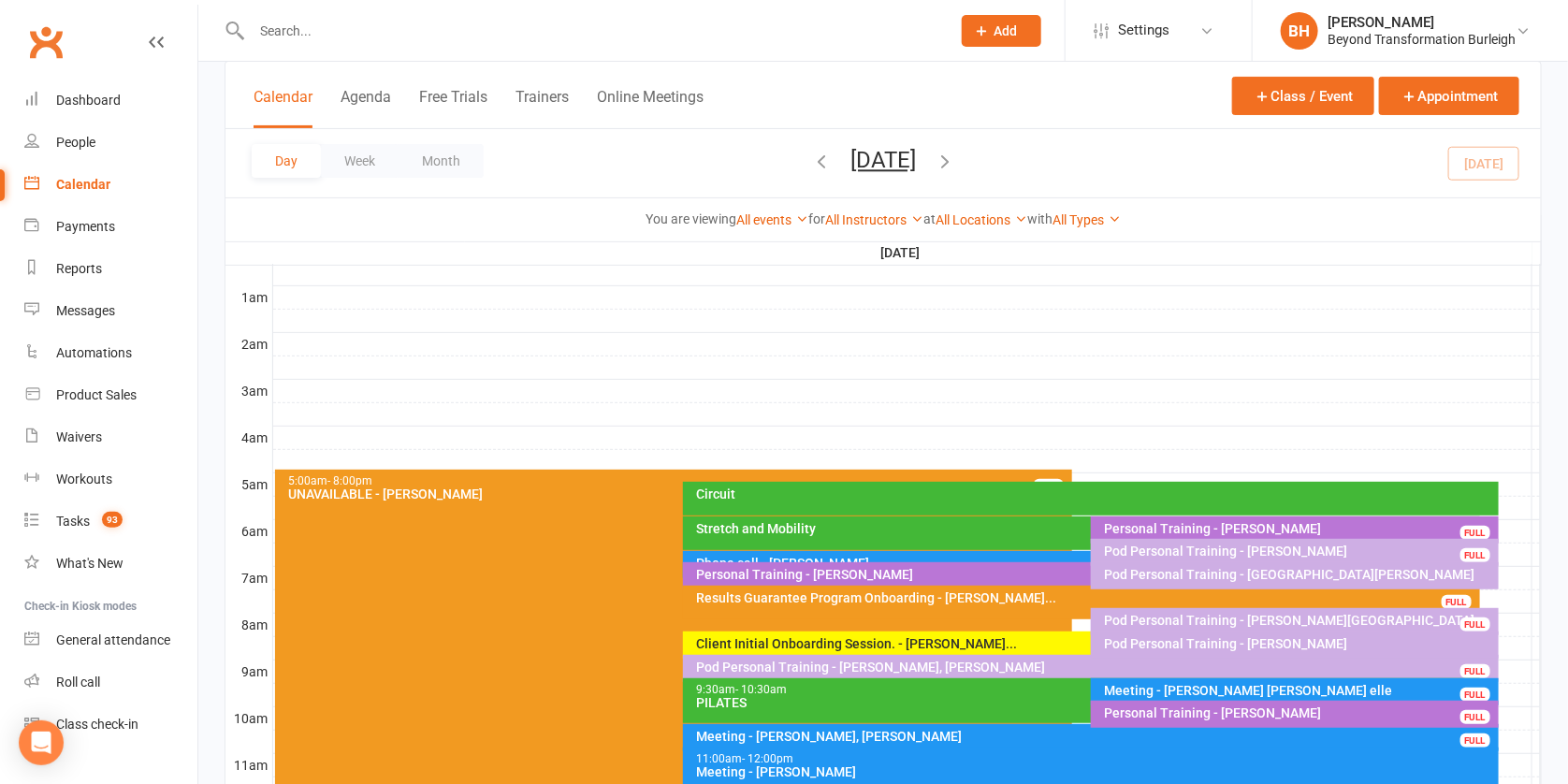
click at [1172, 570] on div "Pod Personal Training - Lyndsey Kabat" at bounding box center [1299, 574] width 392 height 13
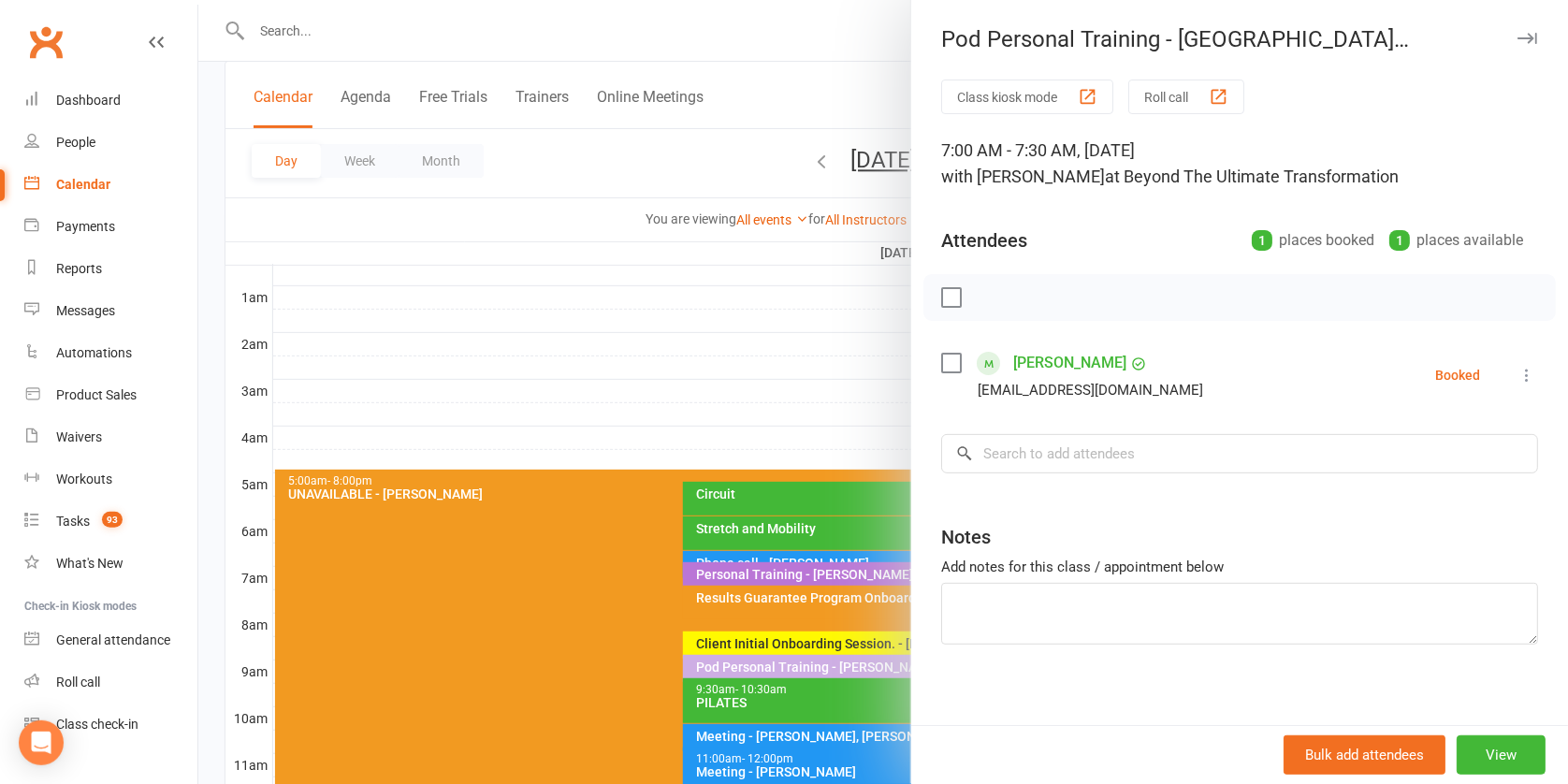
click at [728, 421] on div at bounding box center [883, 392] width 1370 height 784
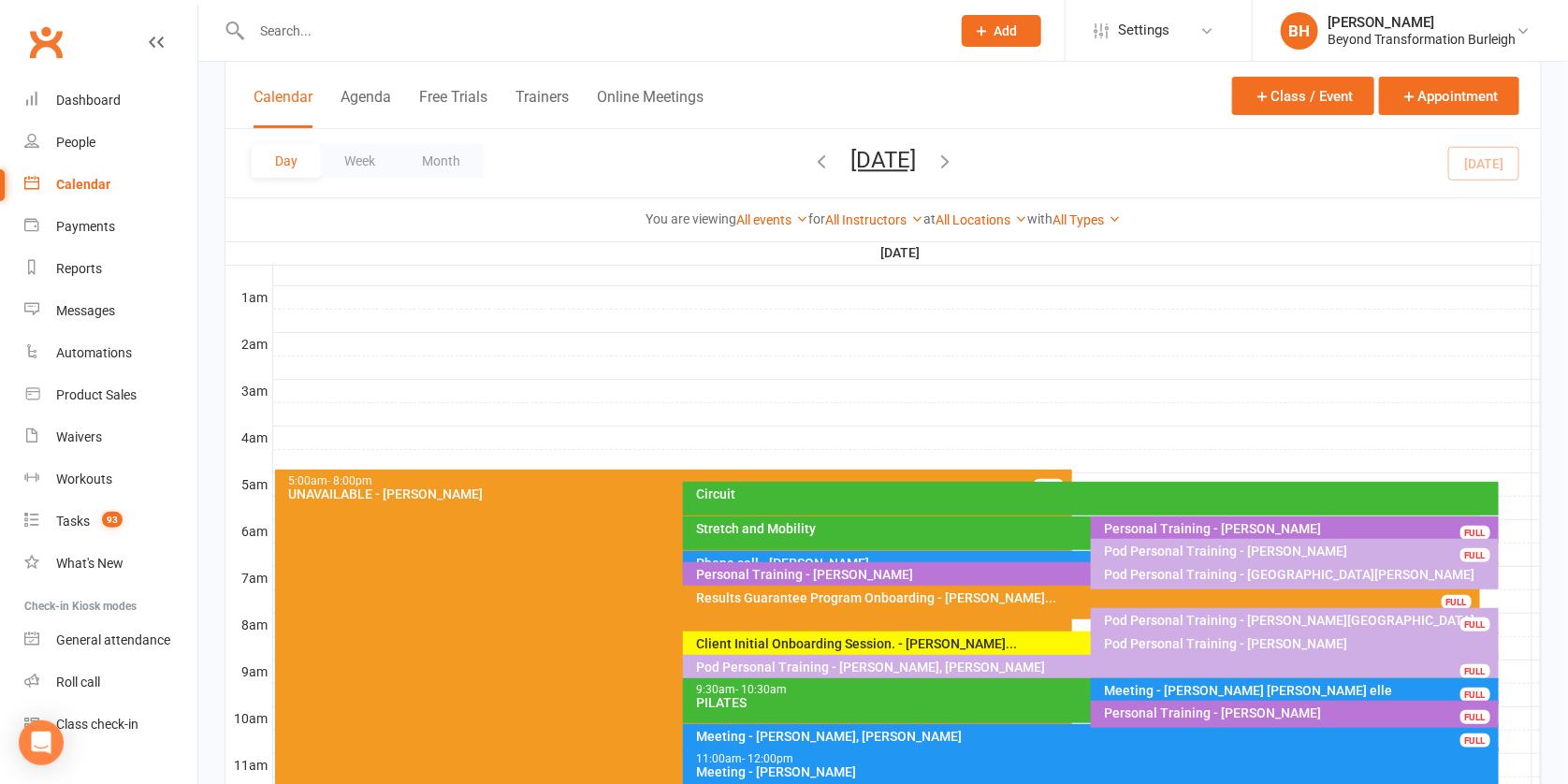
click at [1207, 549] on div "Pod Personal Training - Sonia White" at bounding box center [1299, 551] width 392 height 13
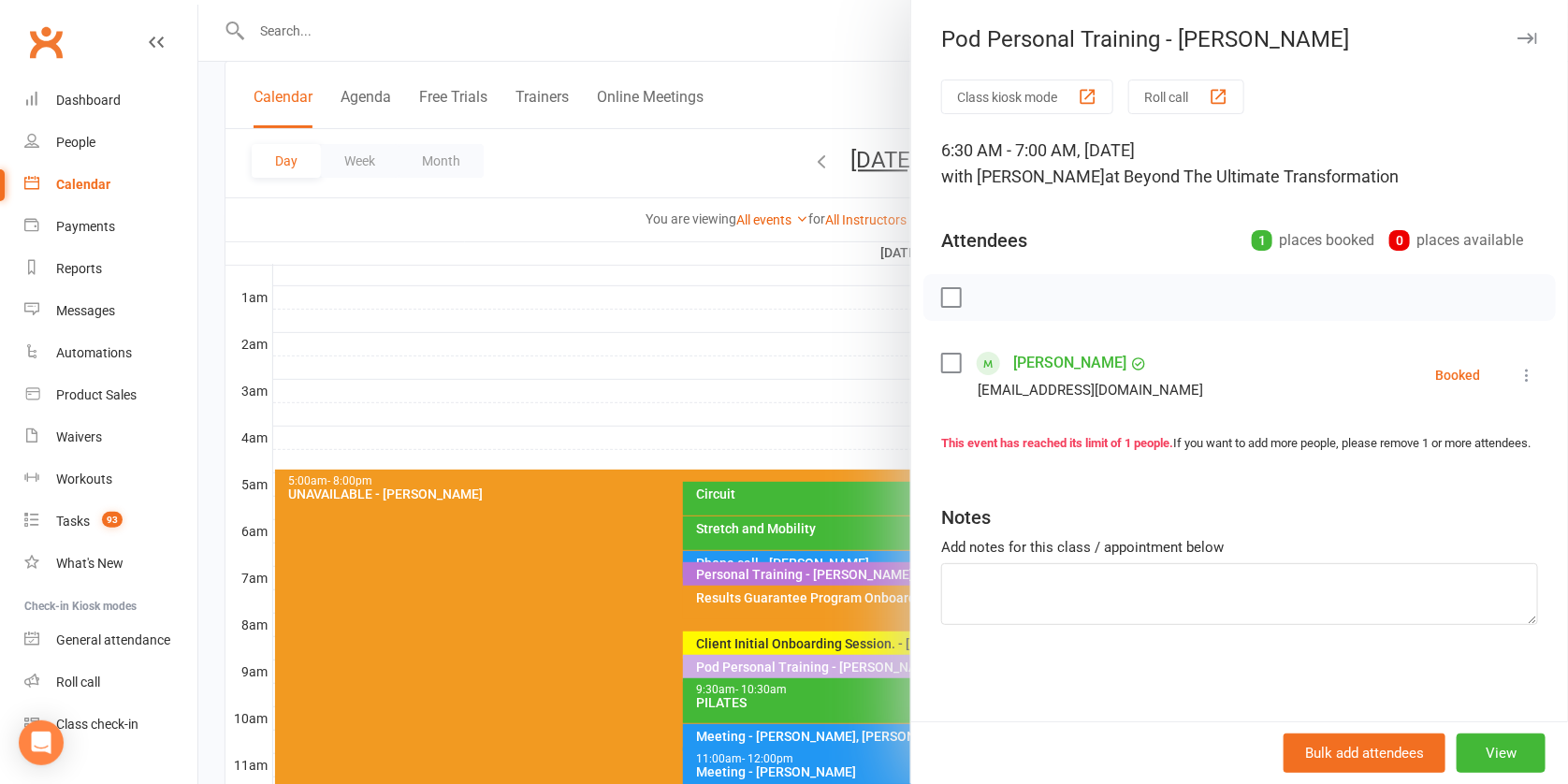
click at [736, 512] on div at bounding box center [883, 392] width 1370 height 784
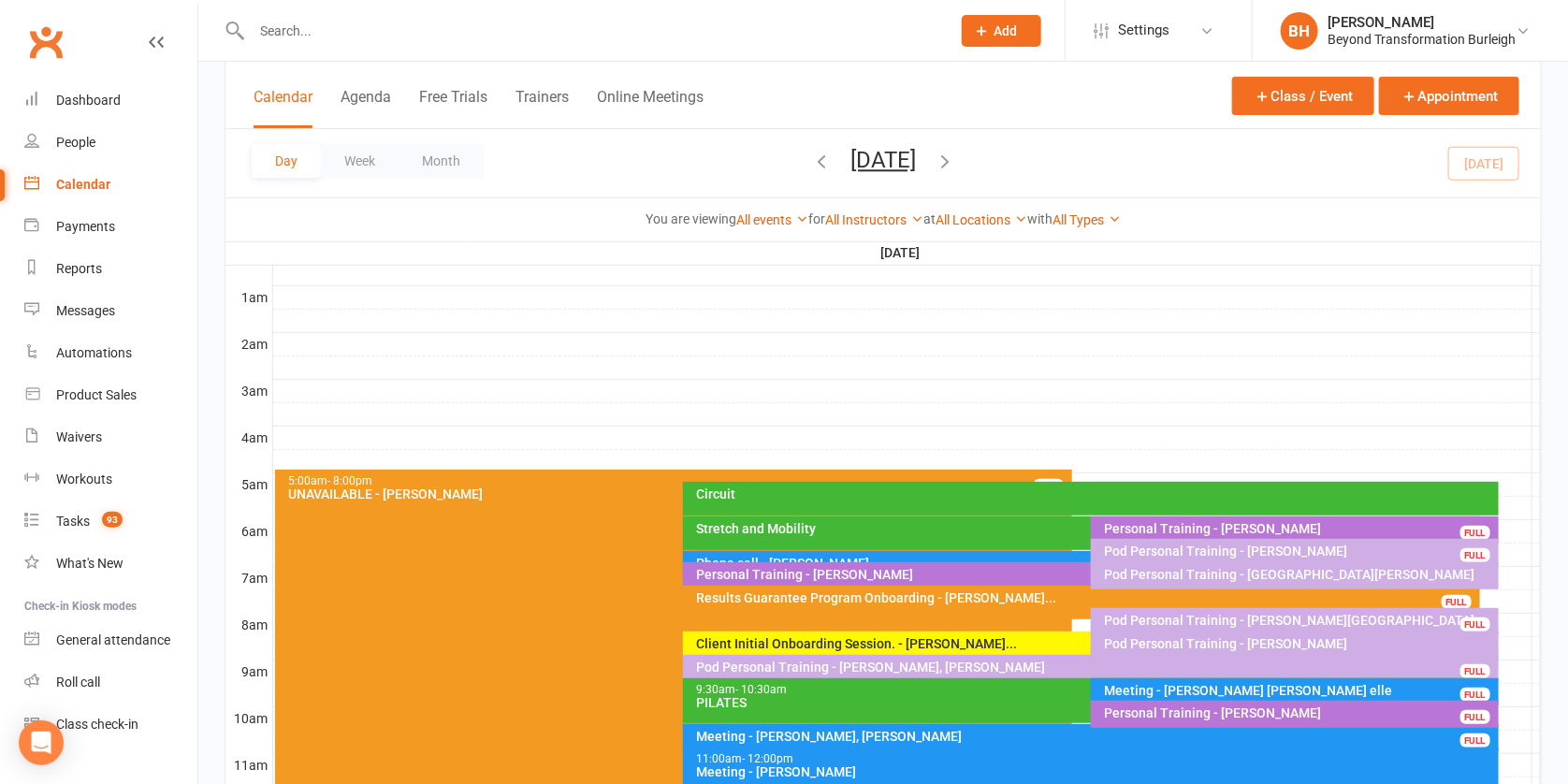
scroll to position [172, 0]
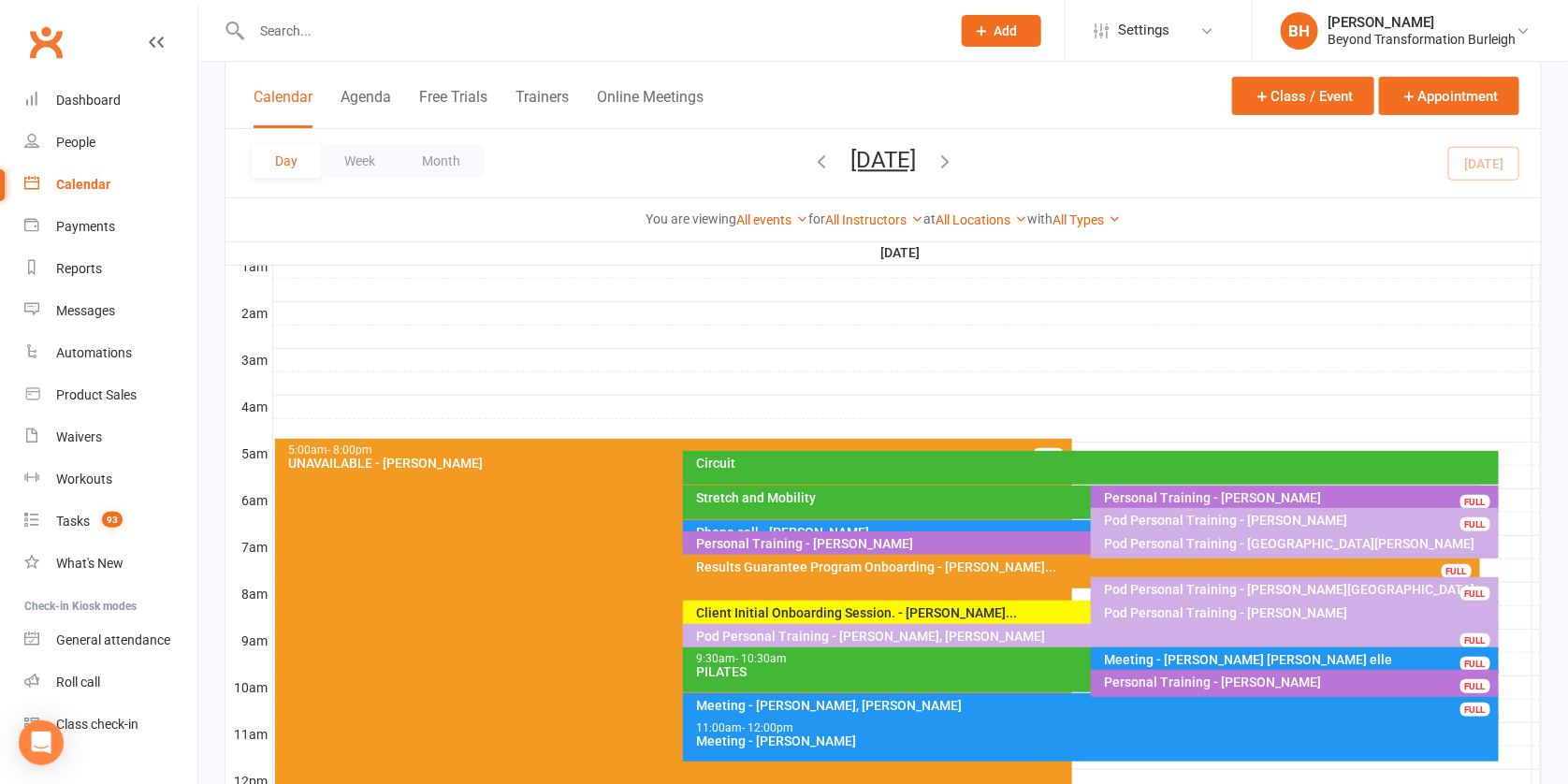
click at [972, 563] on div "Results Guarantee Program Onboarding - James Horto..." at bounding box center [1085, 567] width 780 height 13
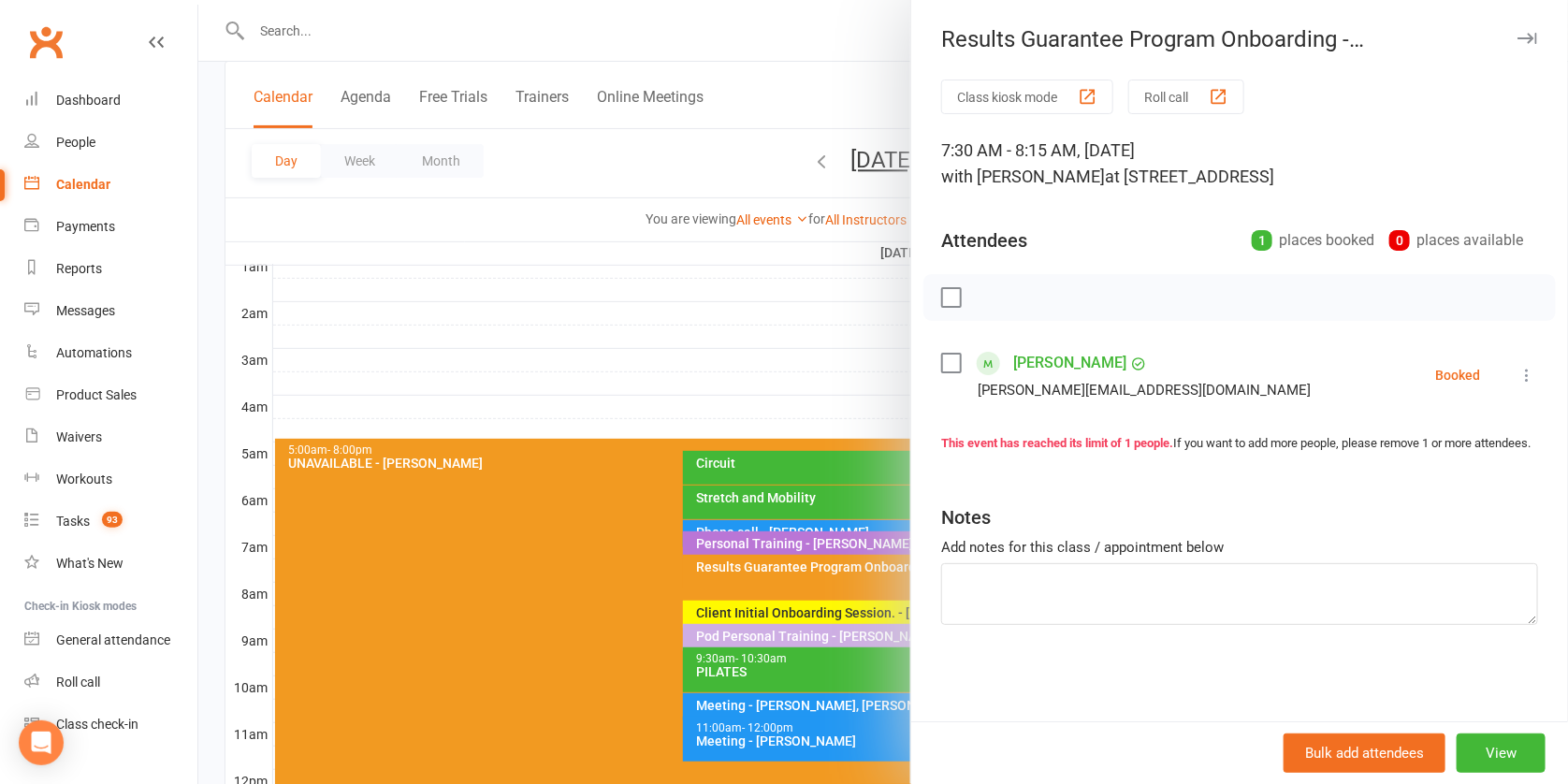
click at [701, 512] on div at bounding box center [883, 392] width 1370 height 784
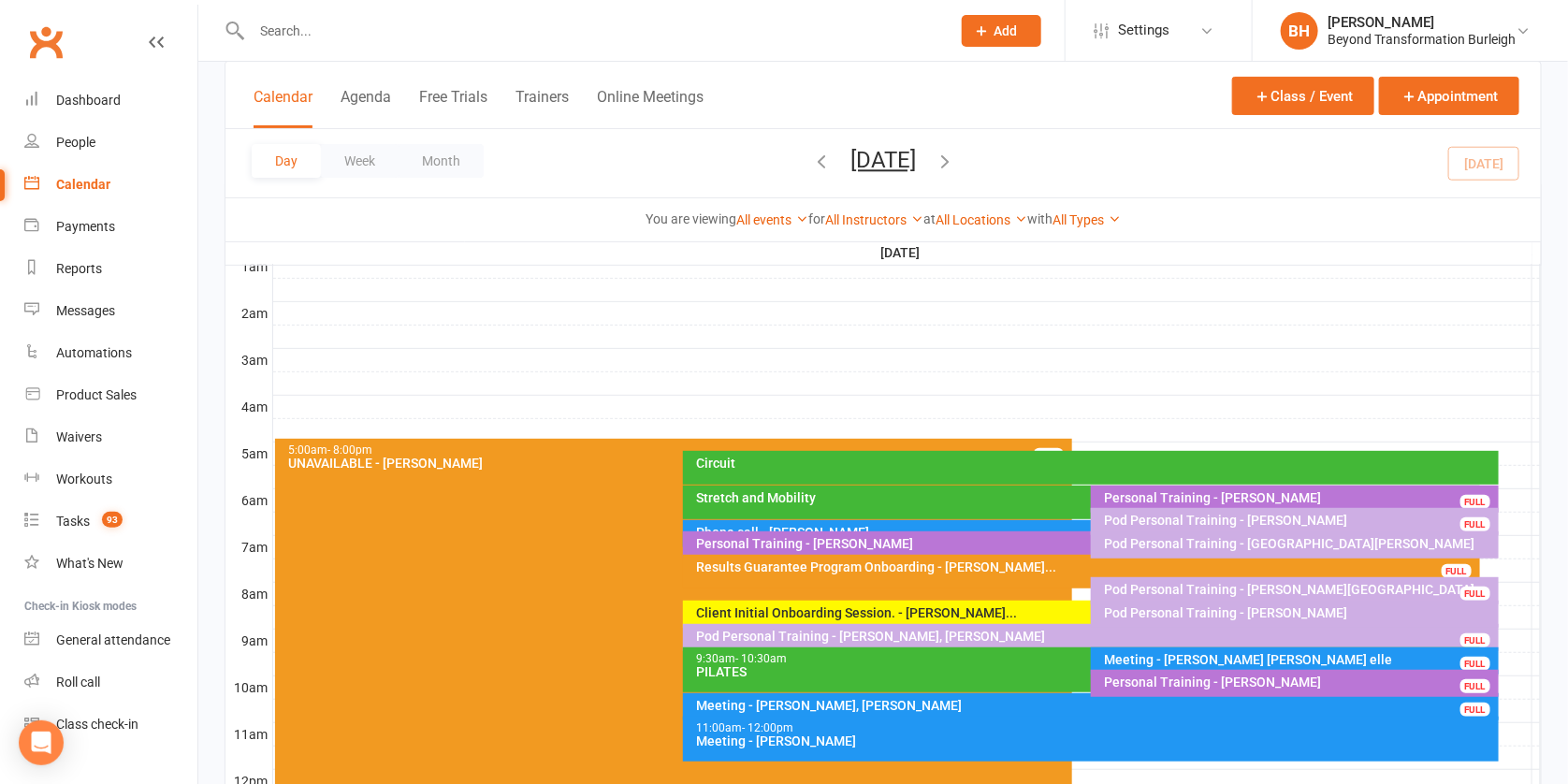
click at [1283, 583] on div "Pod Personal Training - Karen Basset Rouge" at bounding box center [1299, 589] width 392 height 13
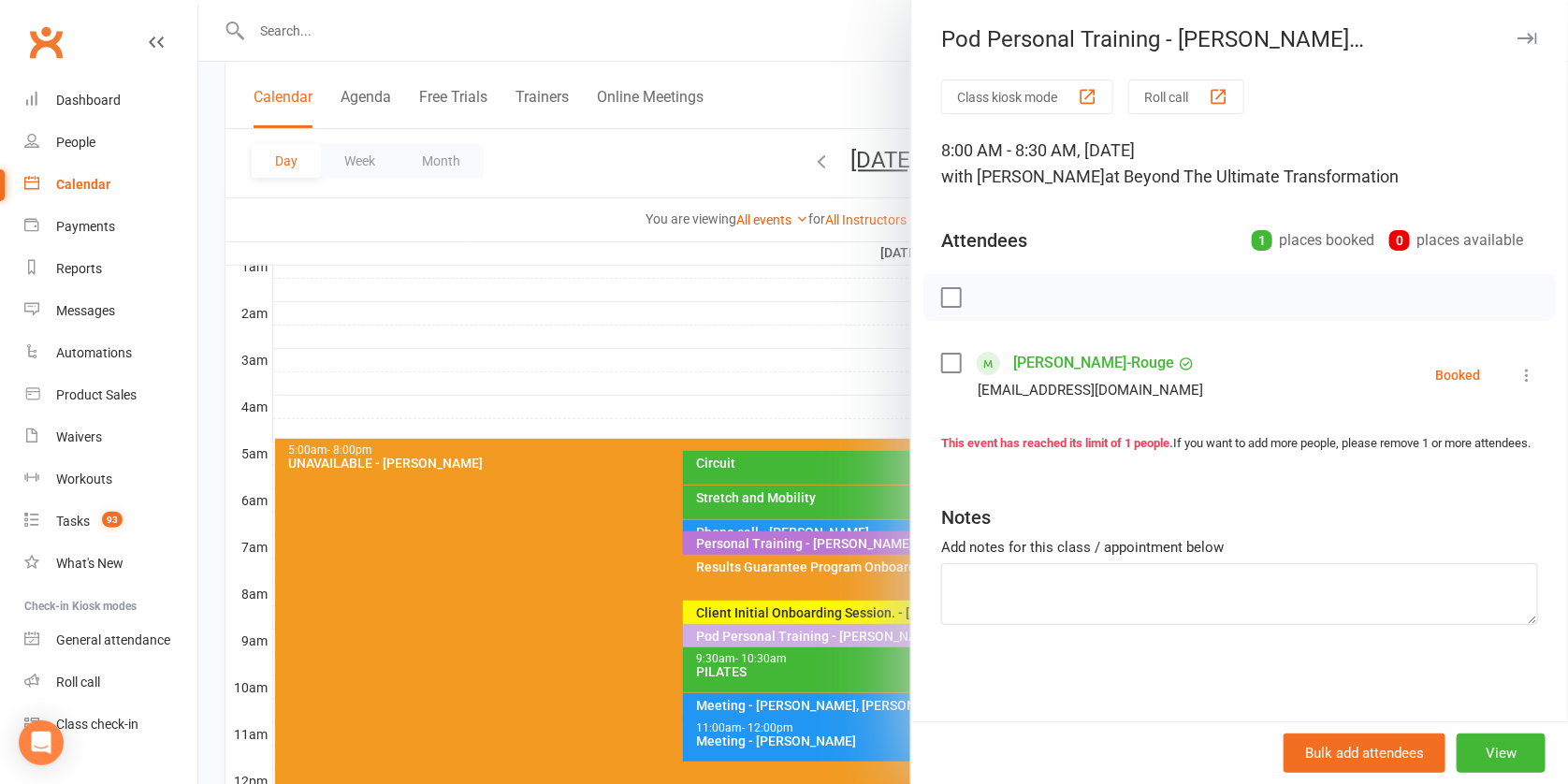
click at [762, 521] on div at bounding box center [883, 392] width 1370 height 784
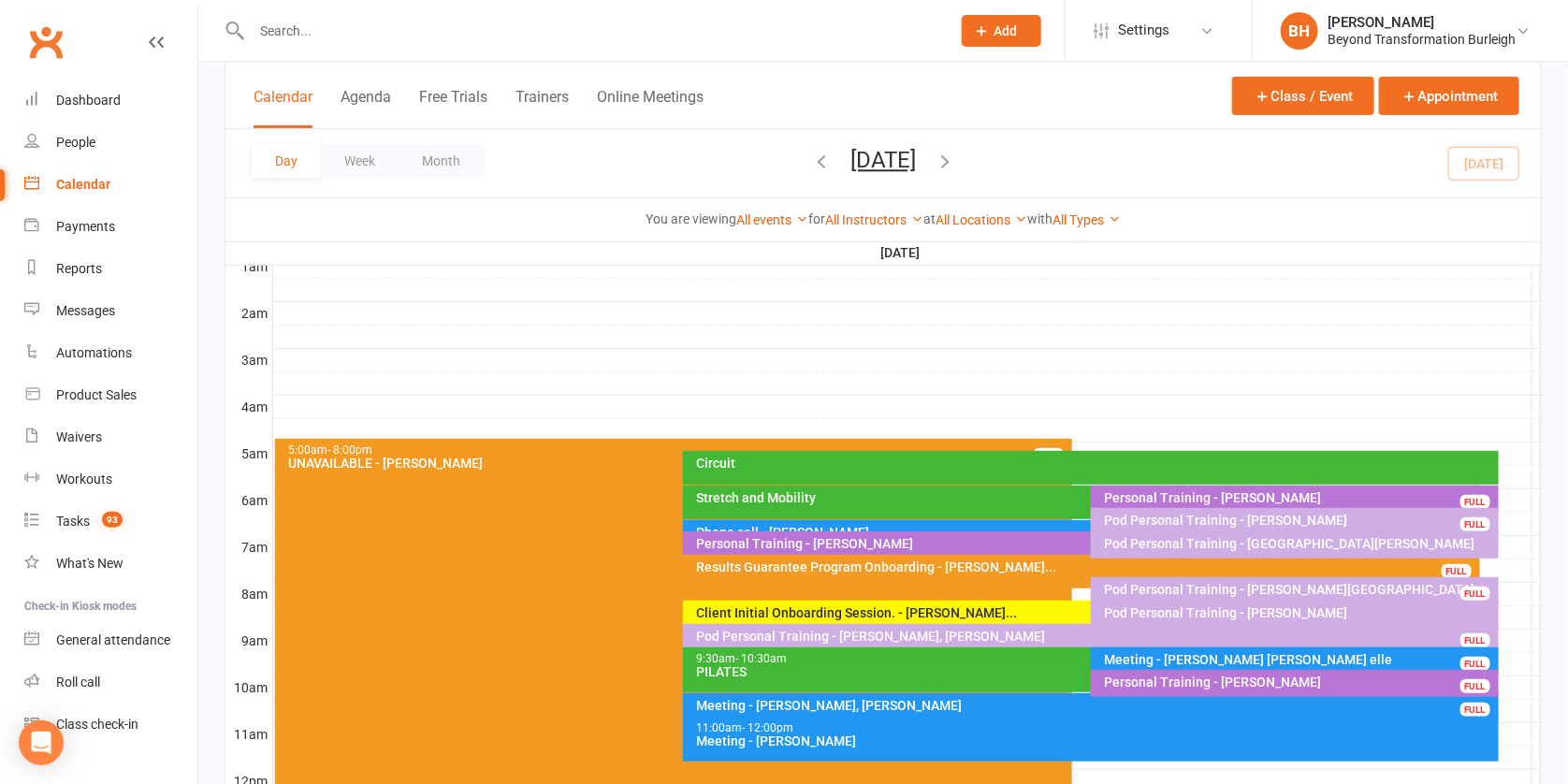
click at [1167, 611] on div "Pod Personal Training - Melinda Barton" at bounding box center [1299, 613] width 392 height 13
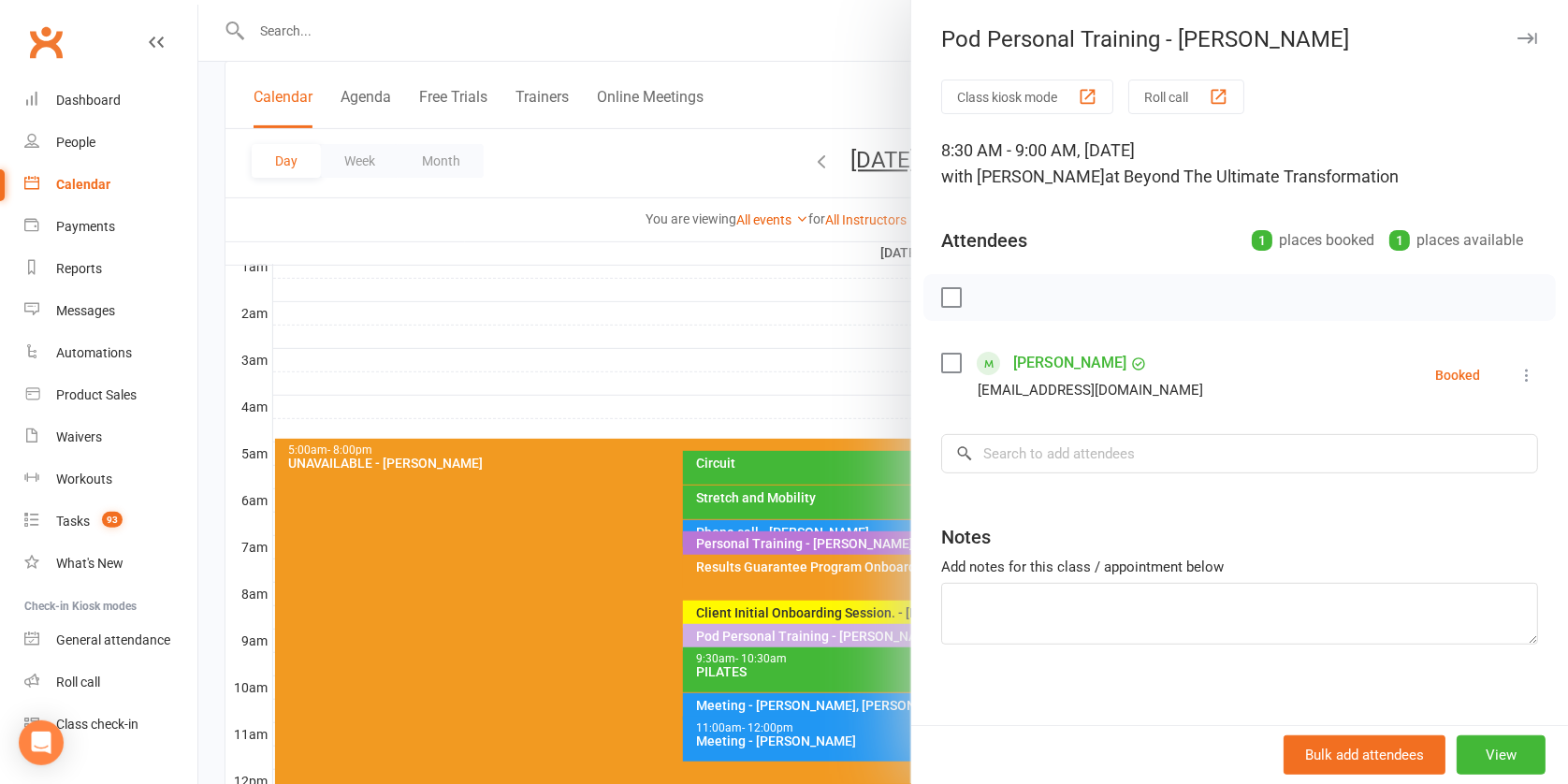
click at [770, 544] on div at bounding box center [883, 392] width 1370 height 784
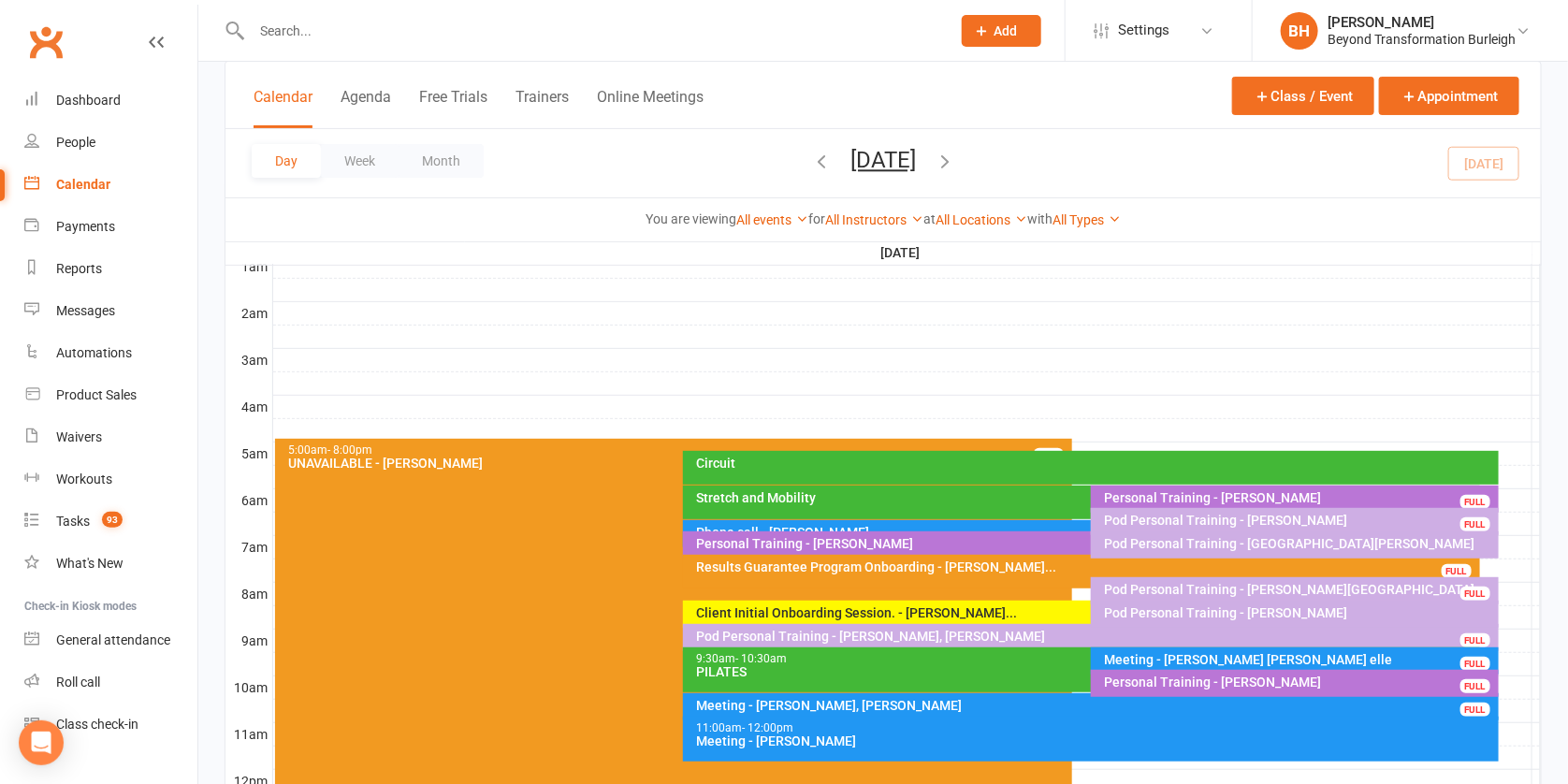
click at [993, 630] on div "Pod Personal Training - Susan Blair, Debbie Milne" at bounding box center [1095, 635] width 799 height 13
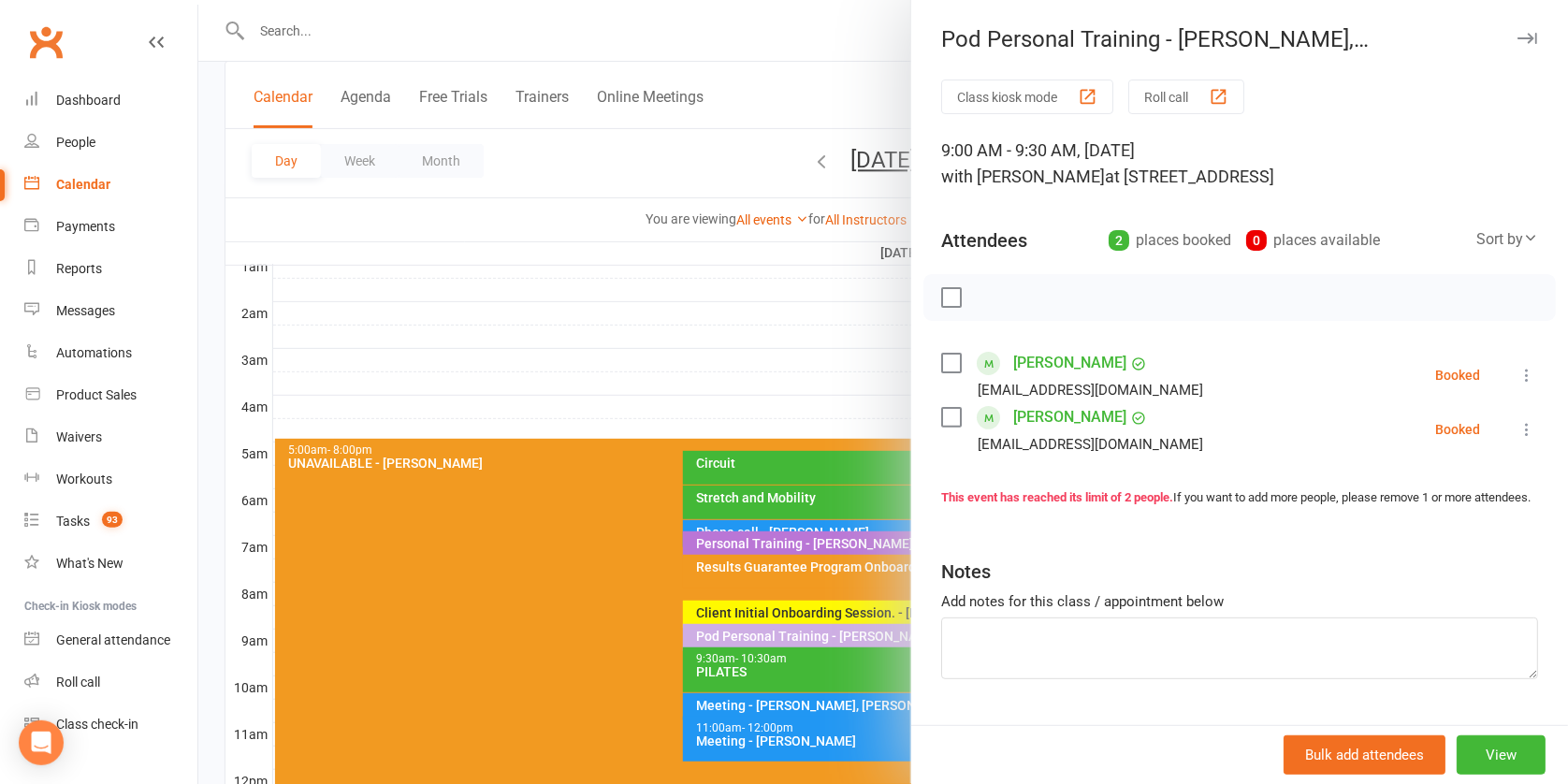
click at [801, 561] on div at bounding box center [883, 392] width 1370 height 784
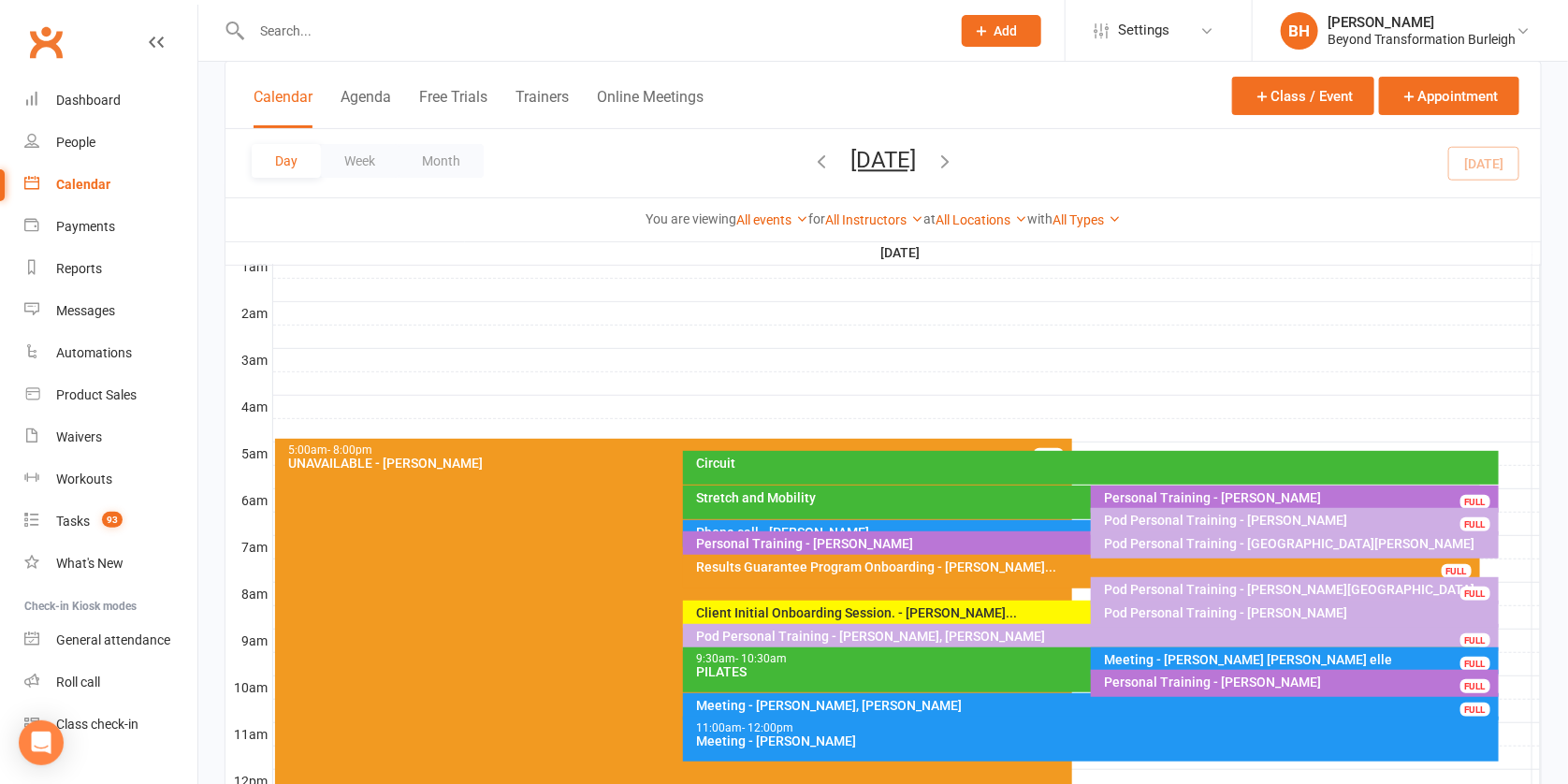
click at [1195, 653] on div "Meeting - Brendan cindy Shane elle" at bounding box center [1299, 659] width 392 height 13
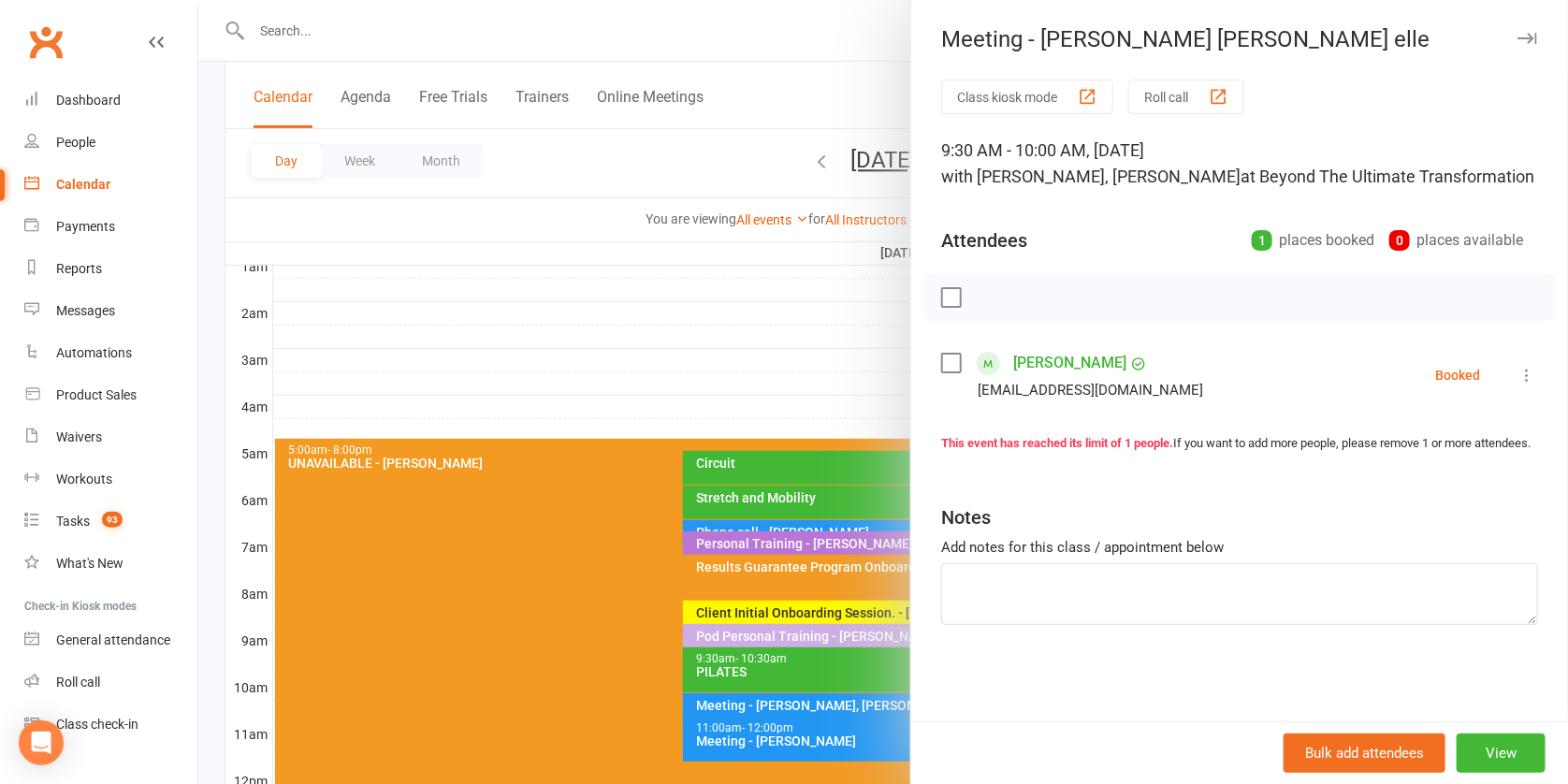
click at [813, 358] on div at bounding box center [883, 392] width 1370 height 784
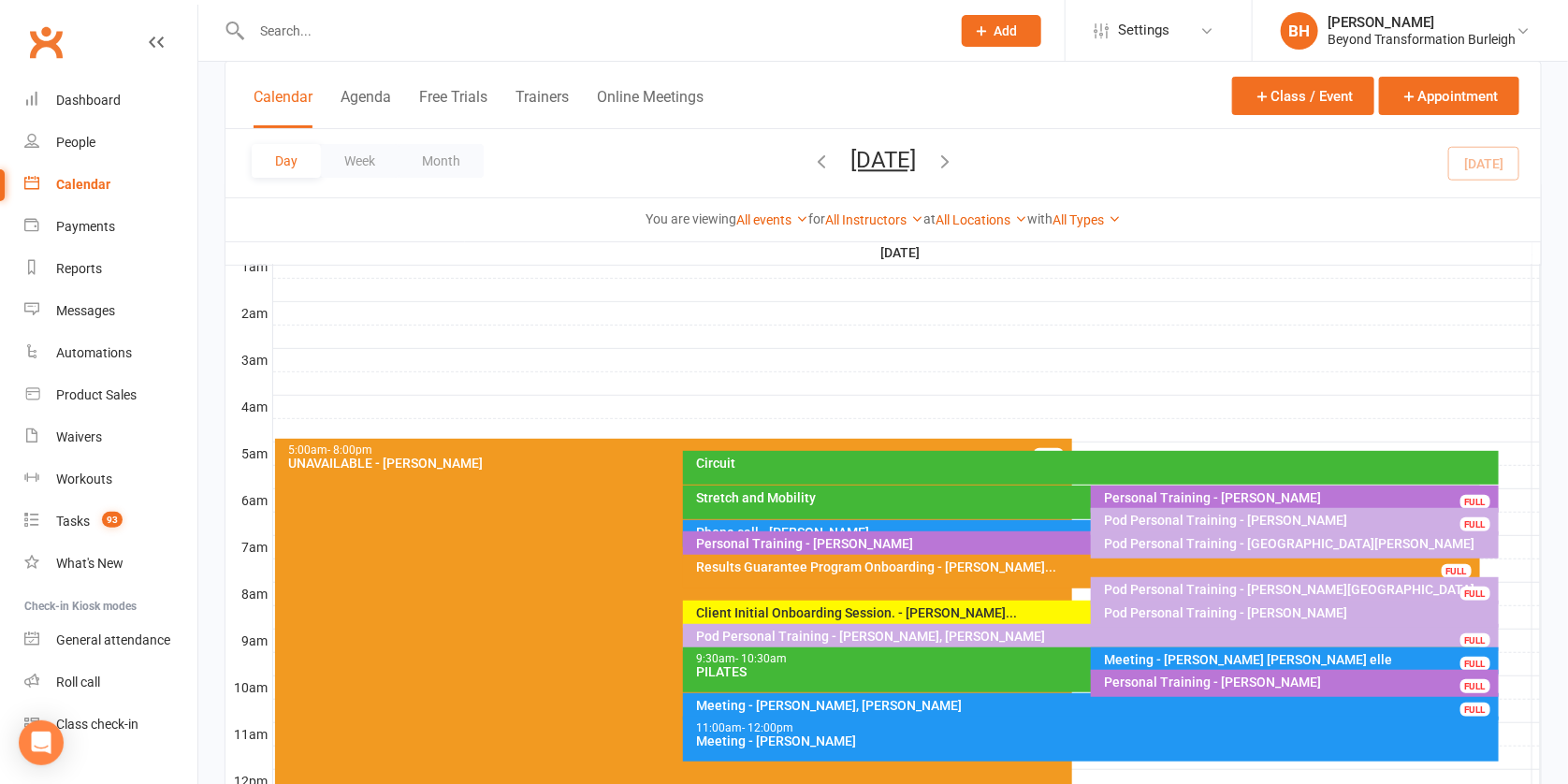
click at [1053, 531] on div "Personal Training - Emily Gov FULL" at bounding box center [1081, 544] width 797 height 27
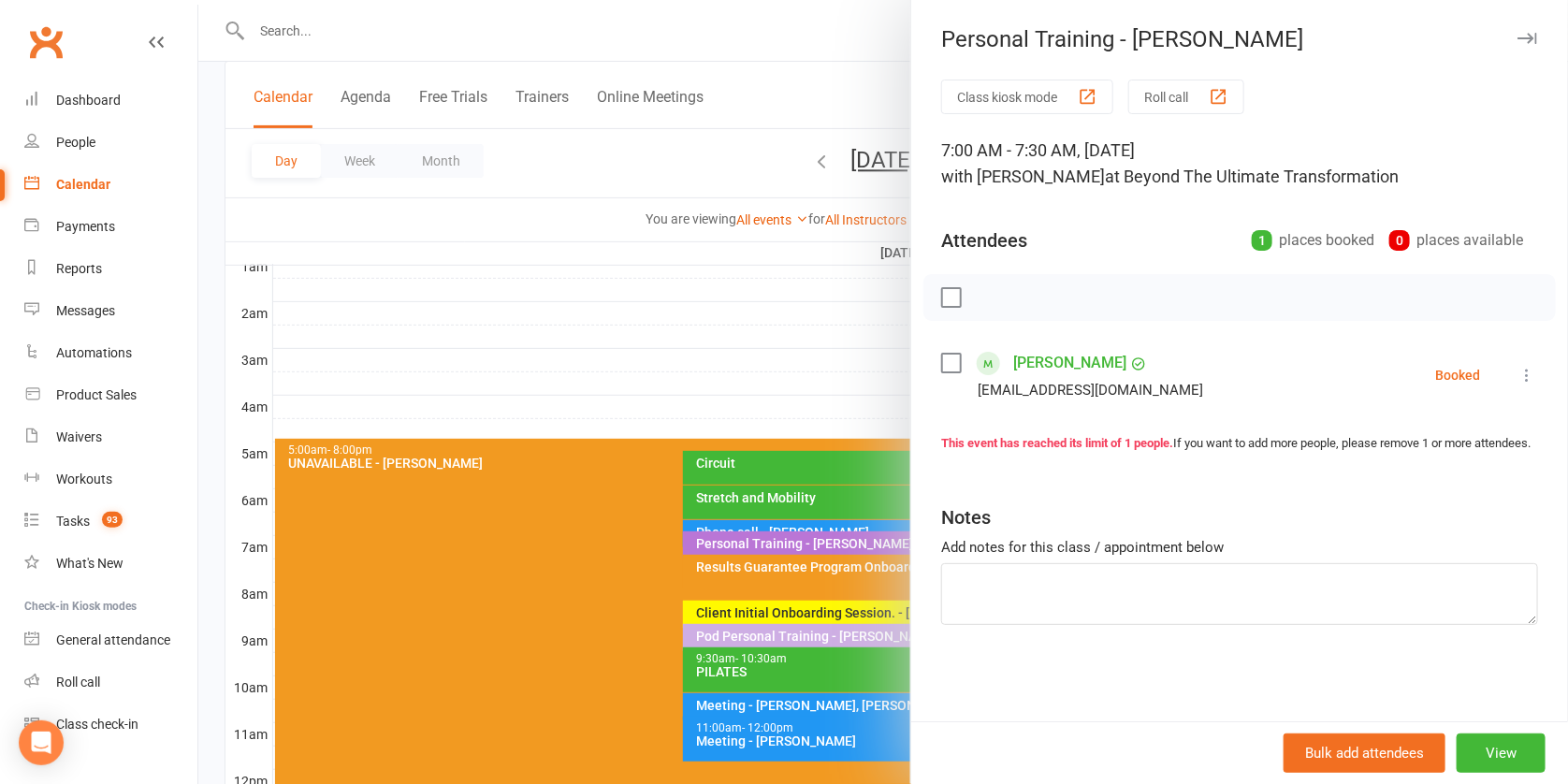
click at [670, 246] on div at bounding box center [883, 392] width 1370 height 784
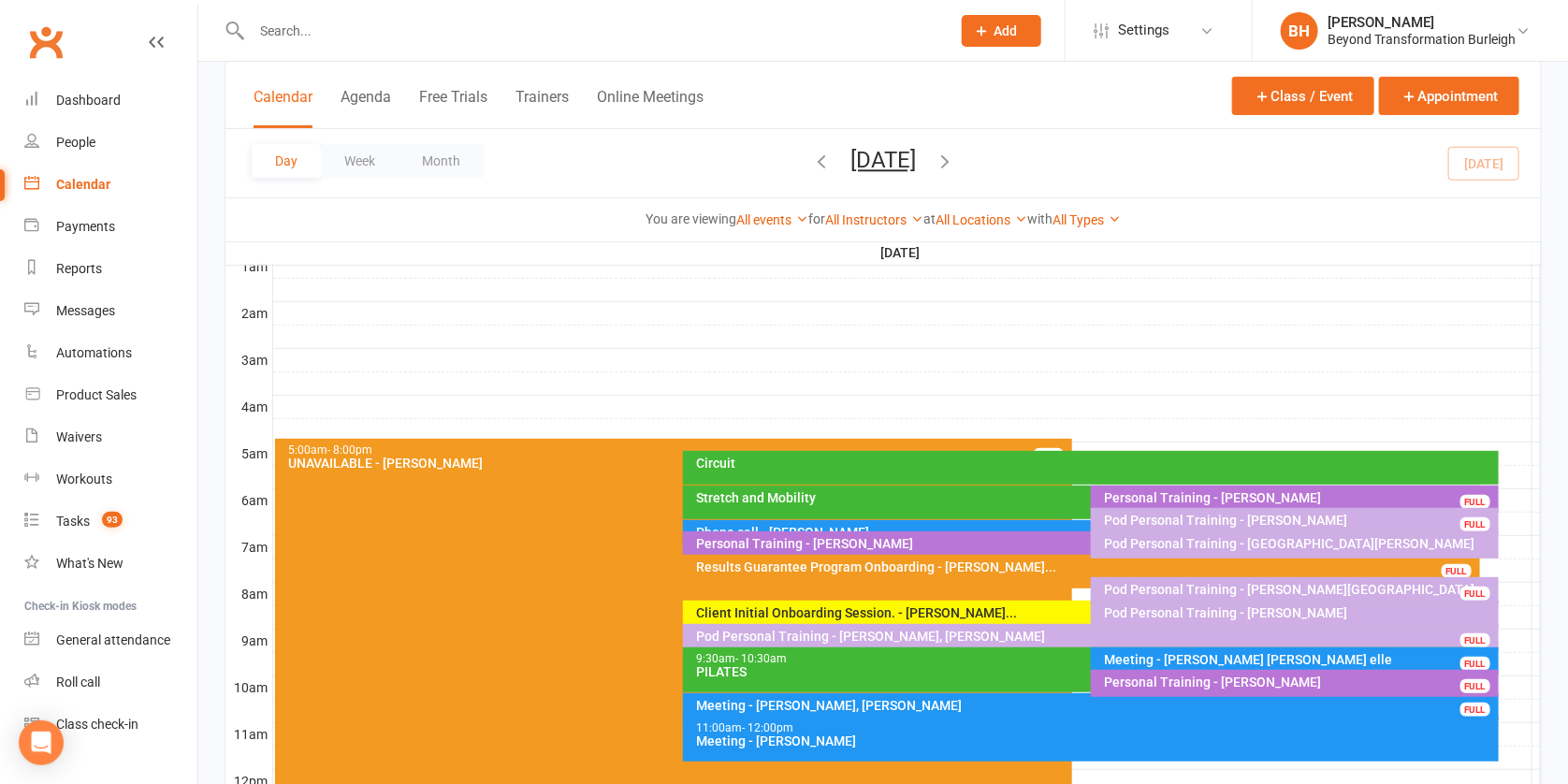
scroll to position [269, 0]
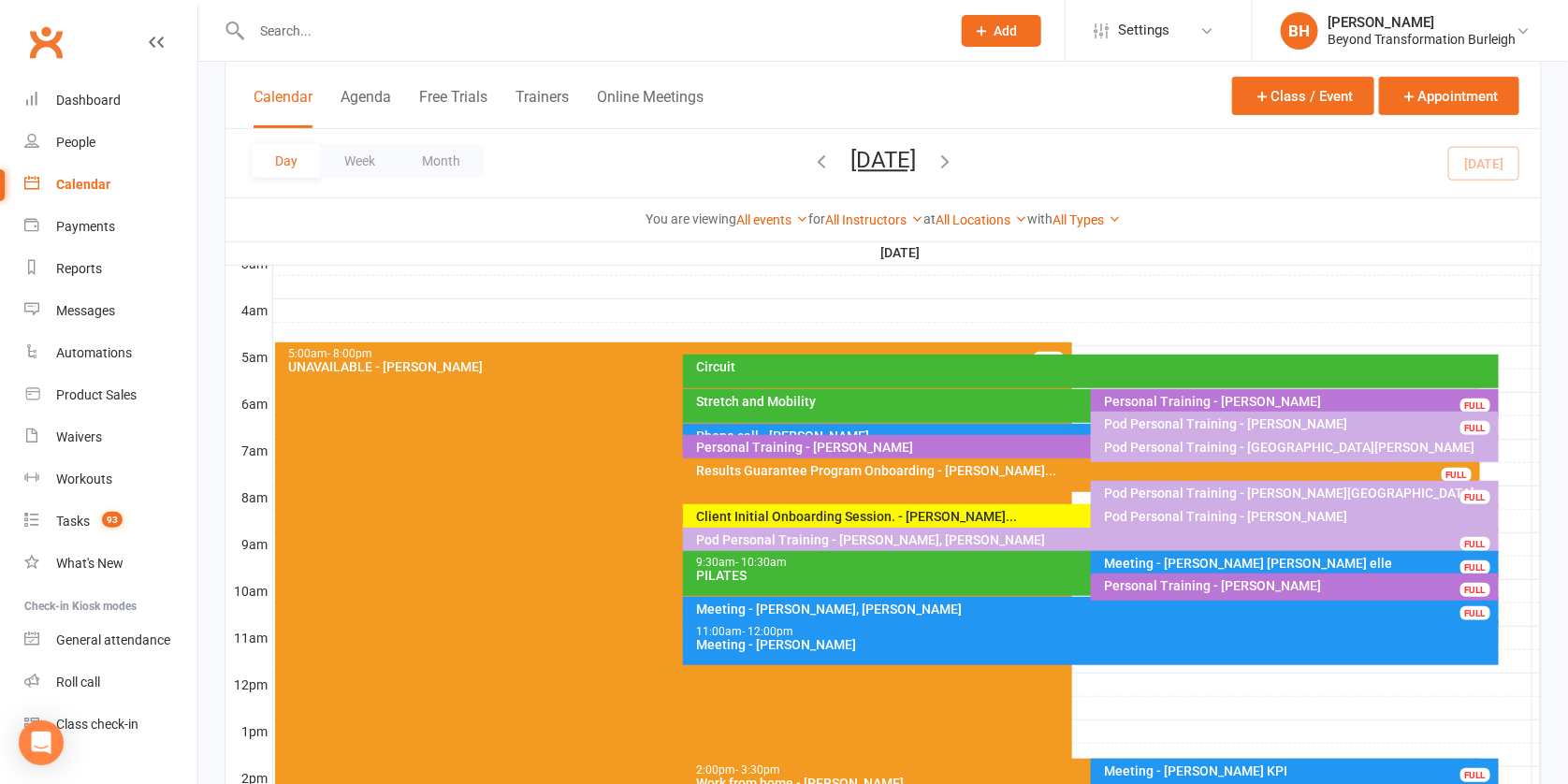
click at [958, 640] on div "Meeting - Brendan Harvey" at bounding box center [1095, 644] width 799 height 13
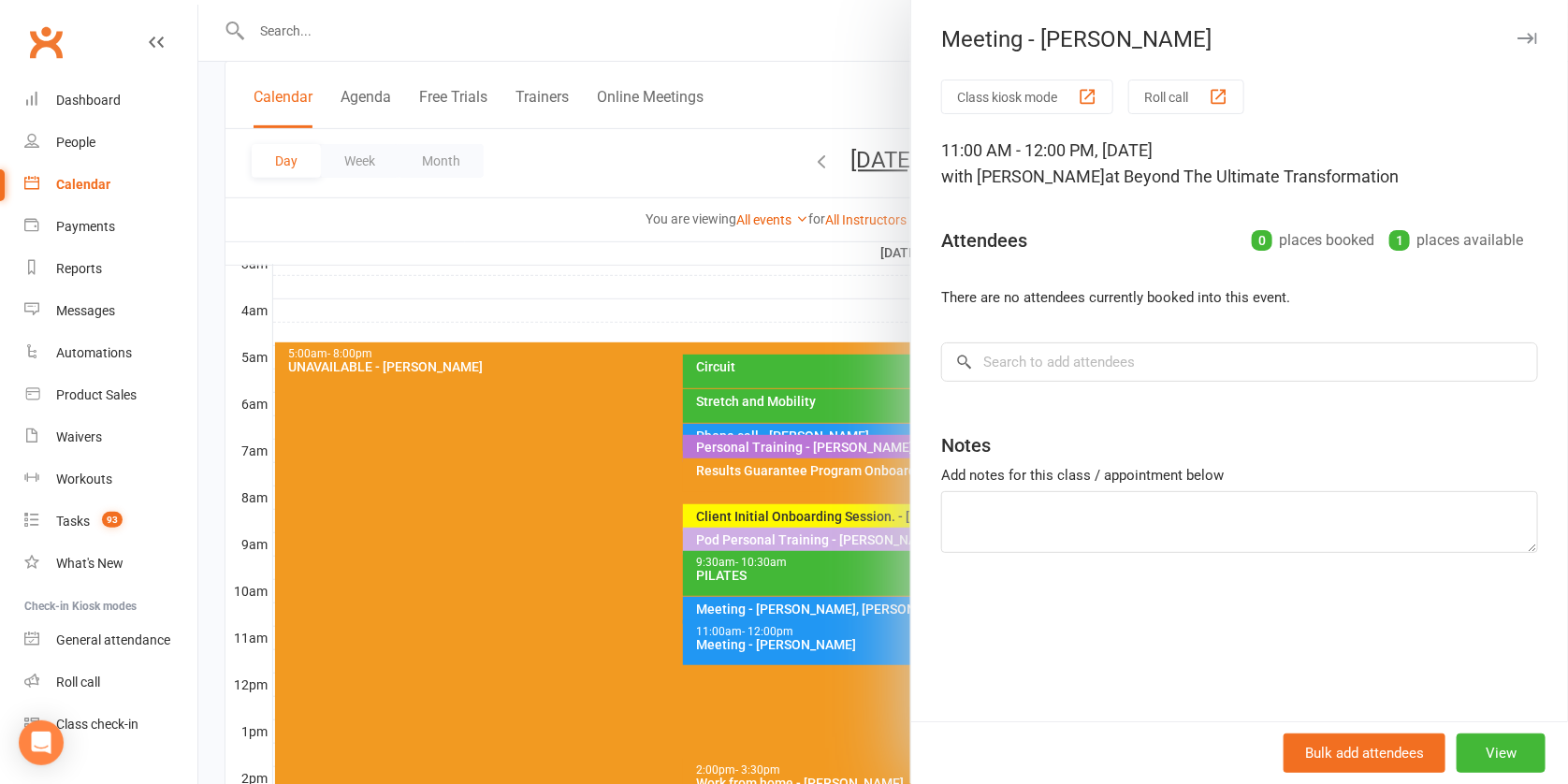
click at [726, 465] on div at bounding box center [883, 392] width 1370 height 784
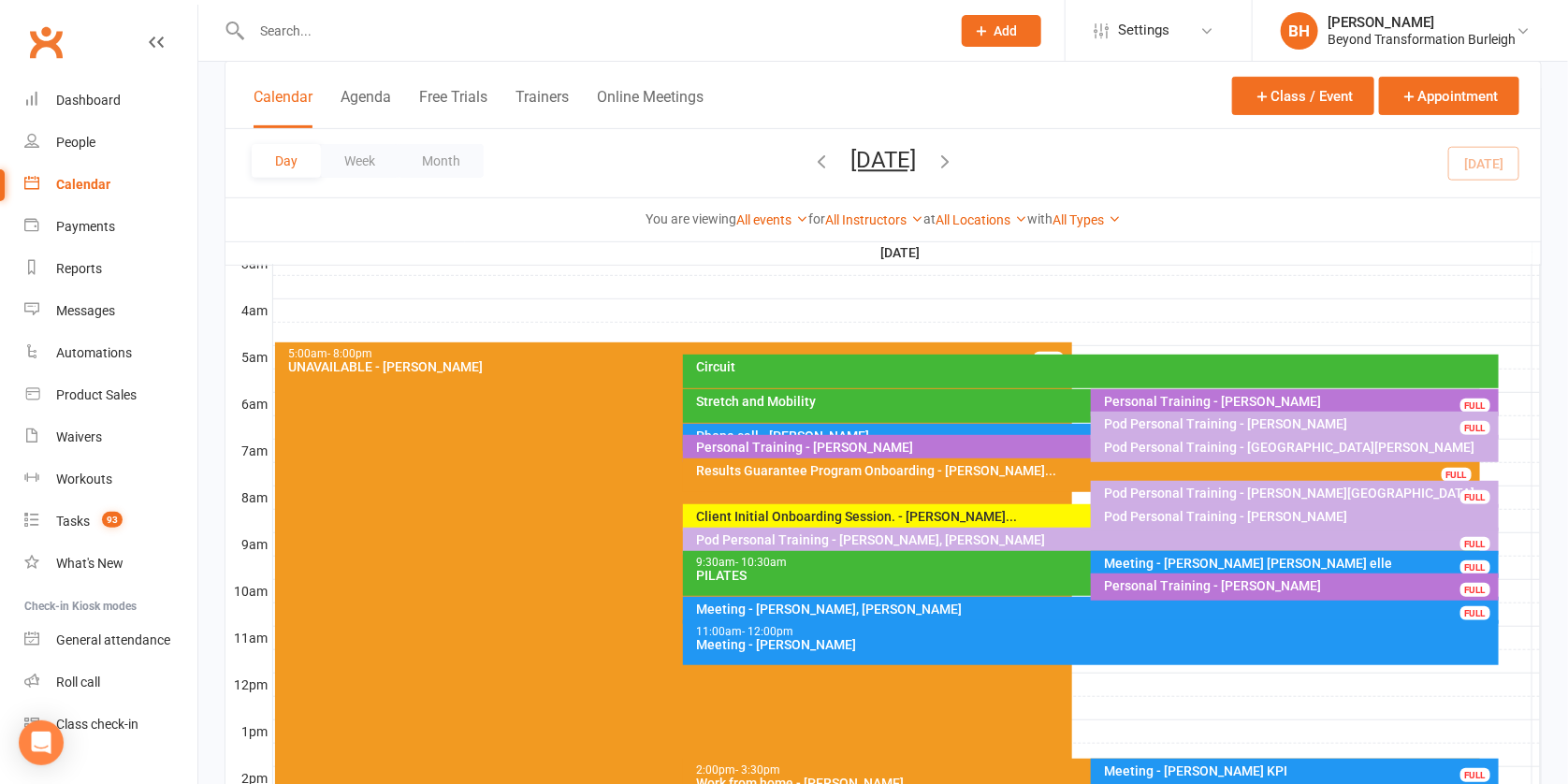
scroll to position [618, 0]
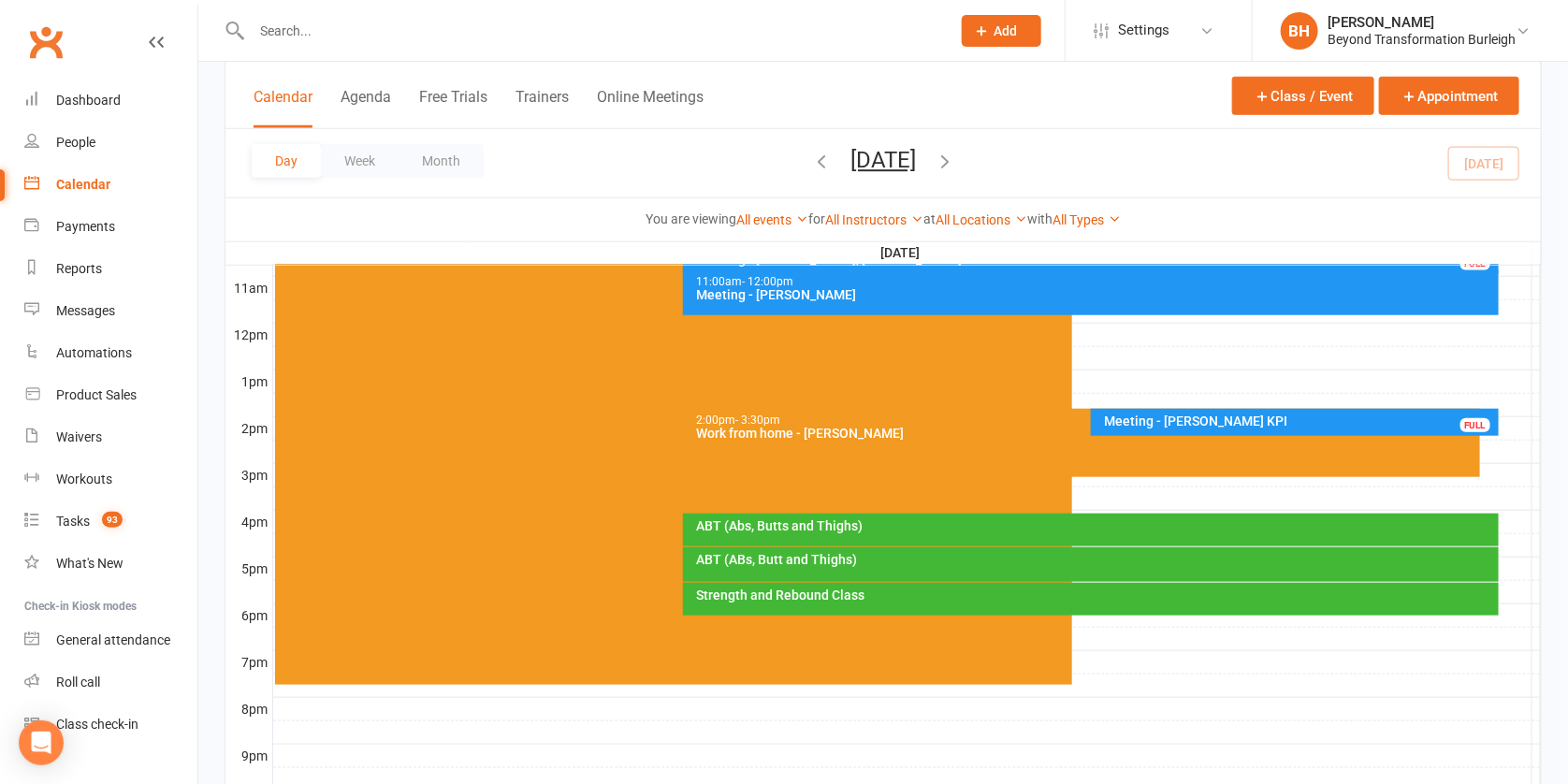
click at [1169, 488] on div at bounding box center [907, 499] width 1268 height 23
click at [1164, 435] on button "Add Appointment" at bounding box center [1179, 438] width 109 height 23
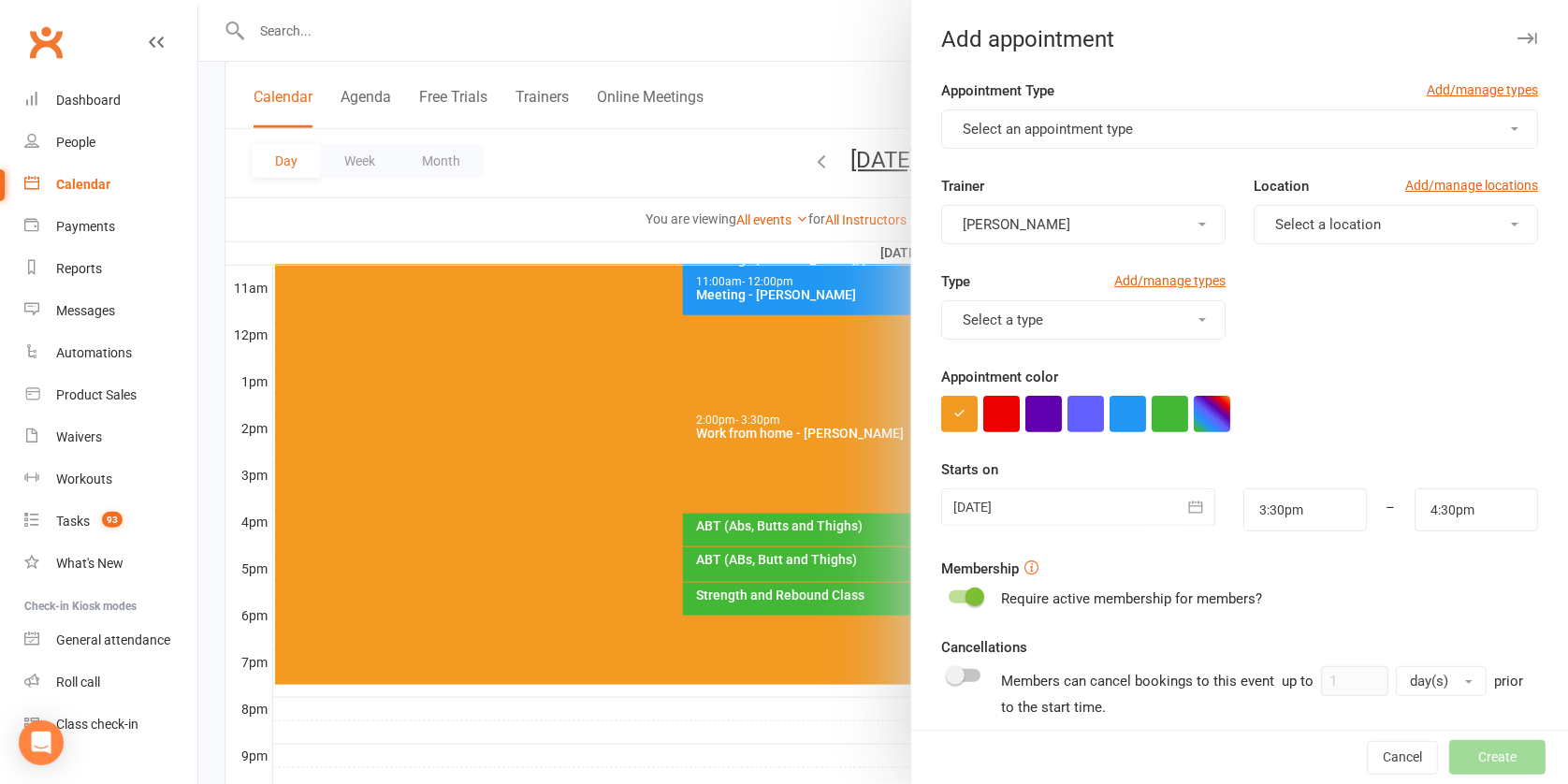
click at [1052, 121] on span "Select an appointment type" at bounding box center [1049, 129] width 170 height 17
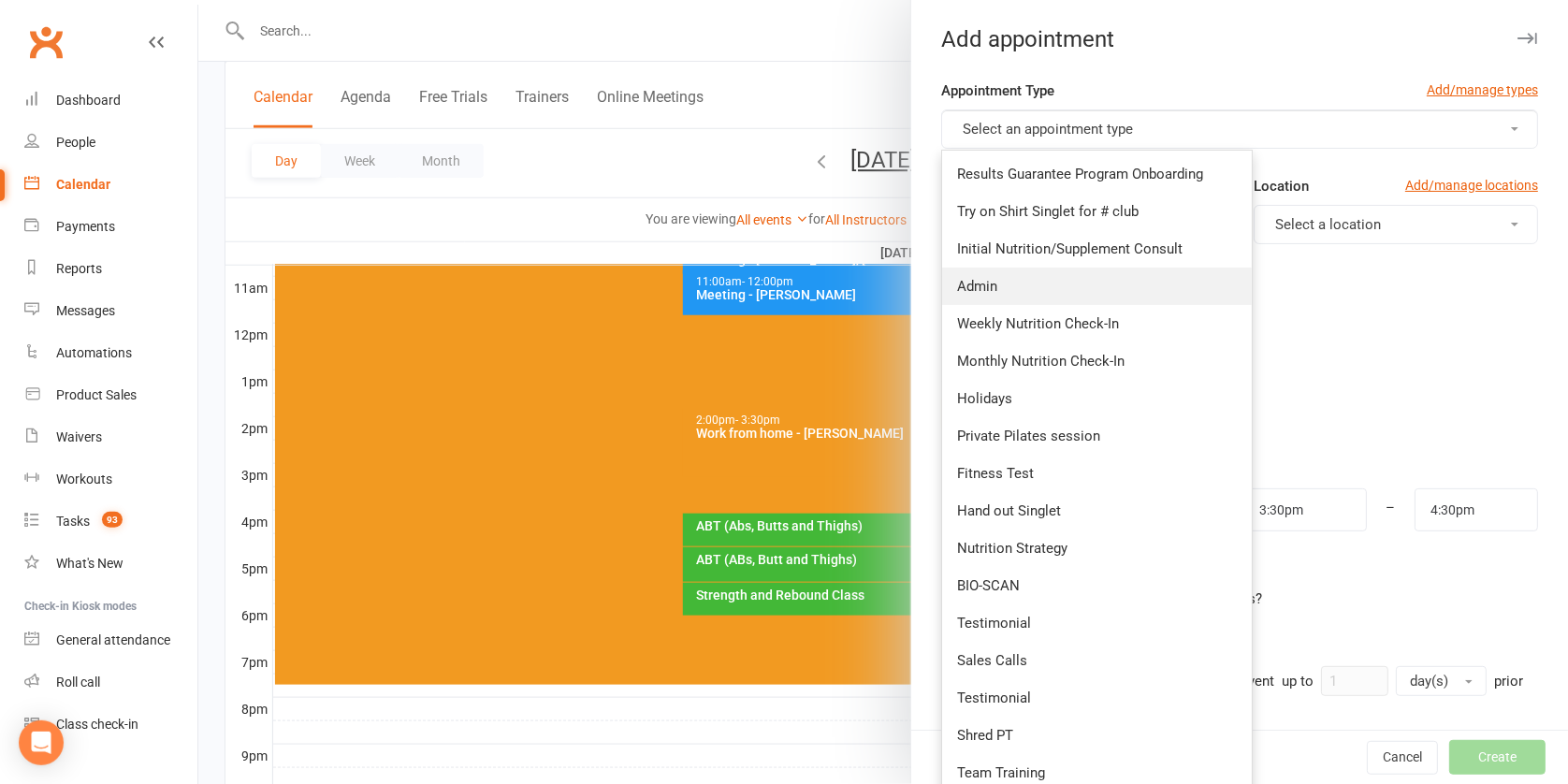
click at [1001, 288] on link "Admin" at bounding box center [1097, 286] width 310 height 38
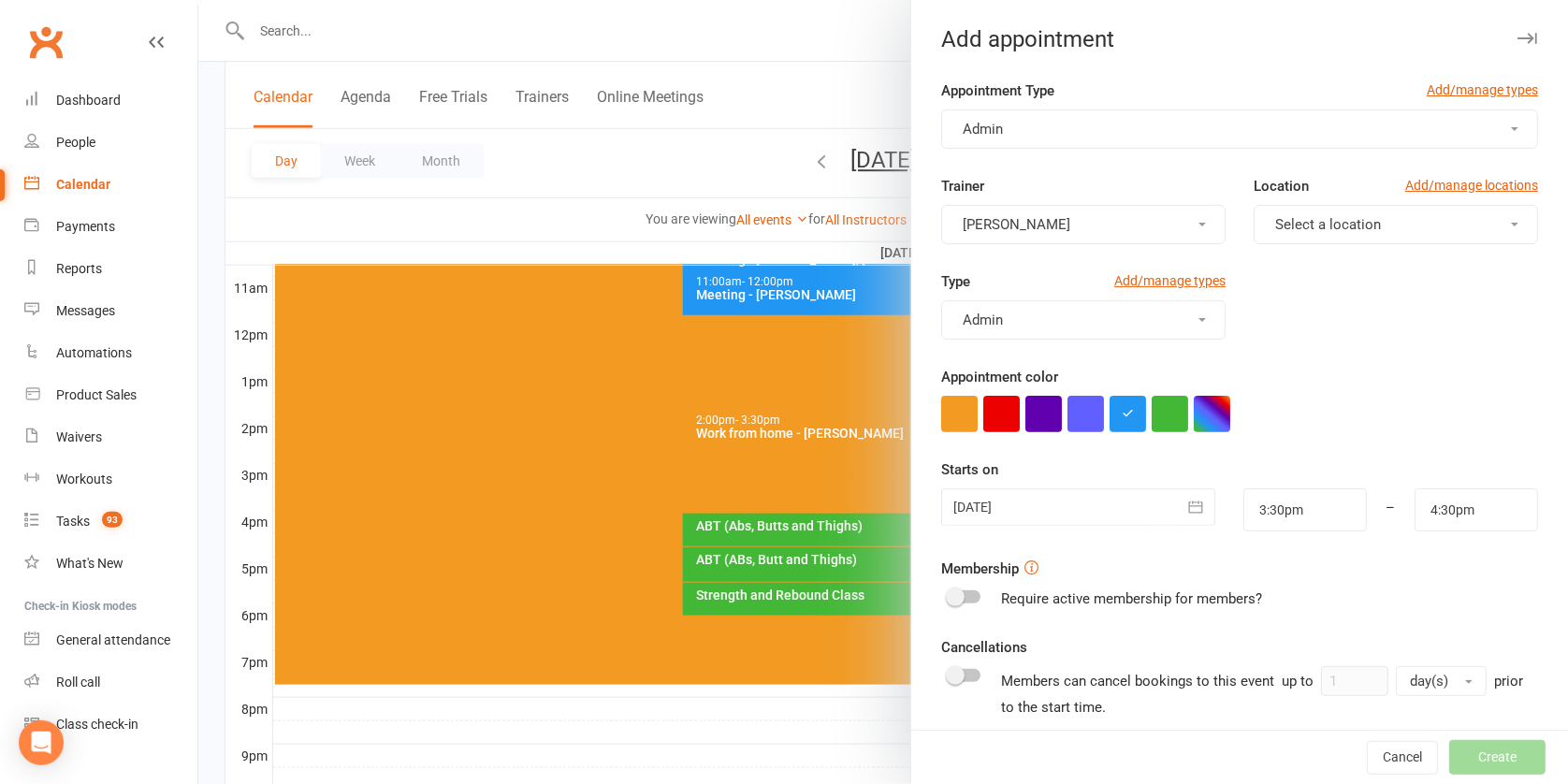
click at [1032, 140] on button "Admin" at bounding box center [1240, 129] width 597 height 40
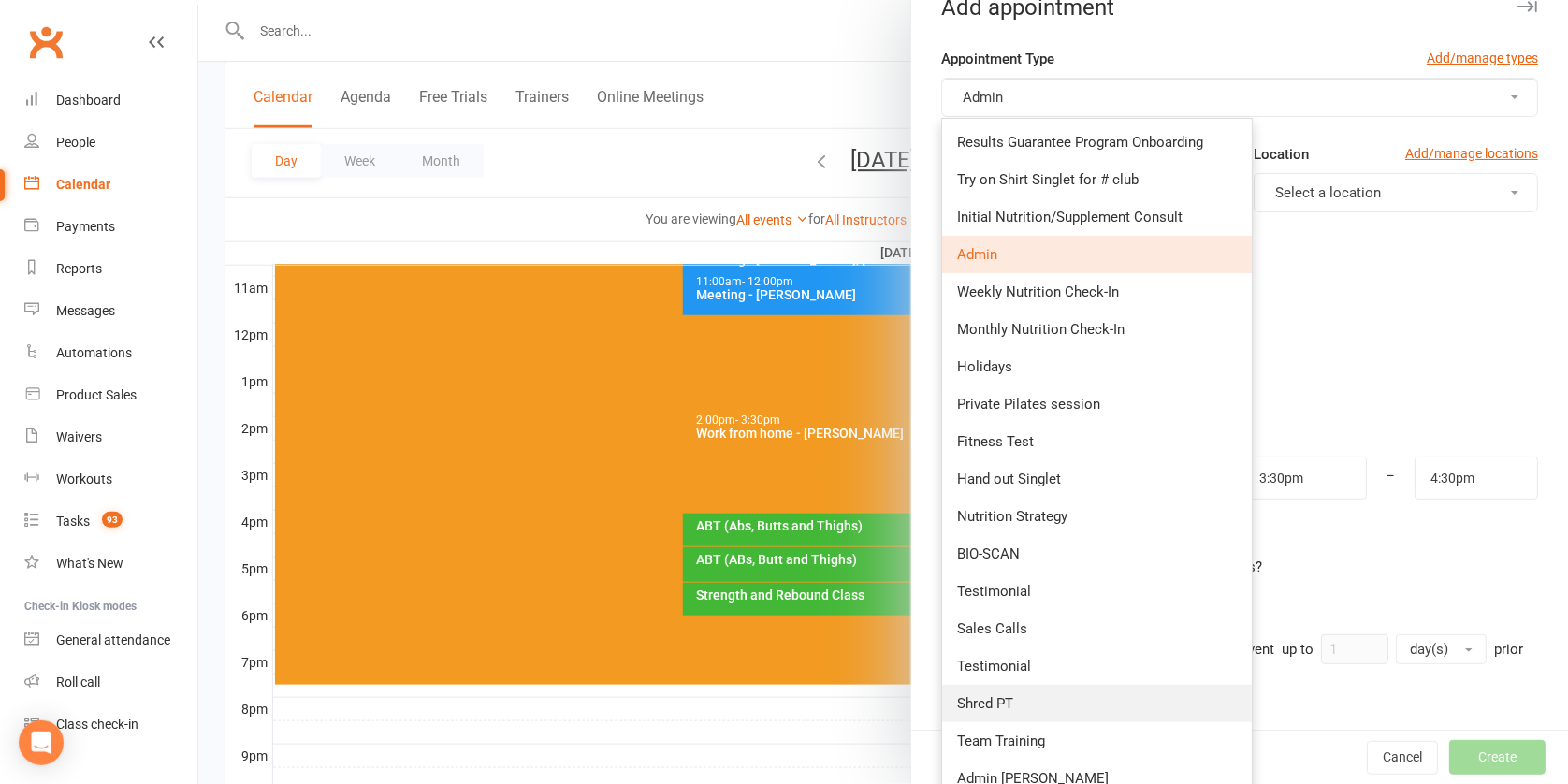
scroll to position [92, 0]
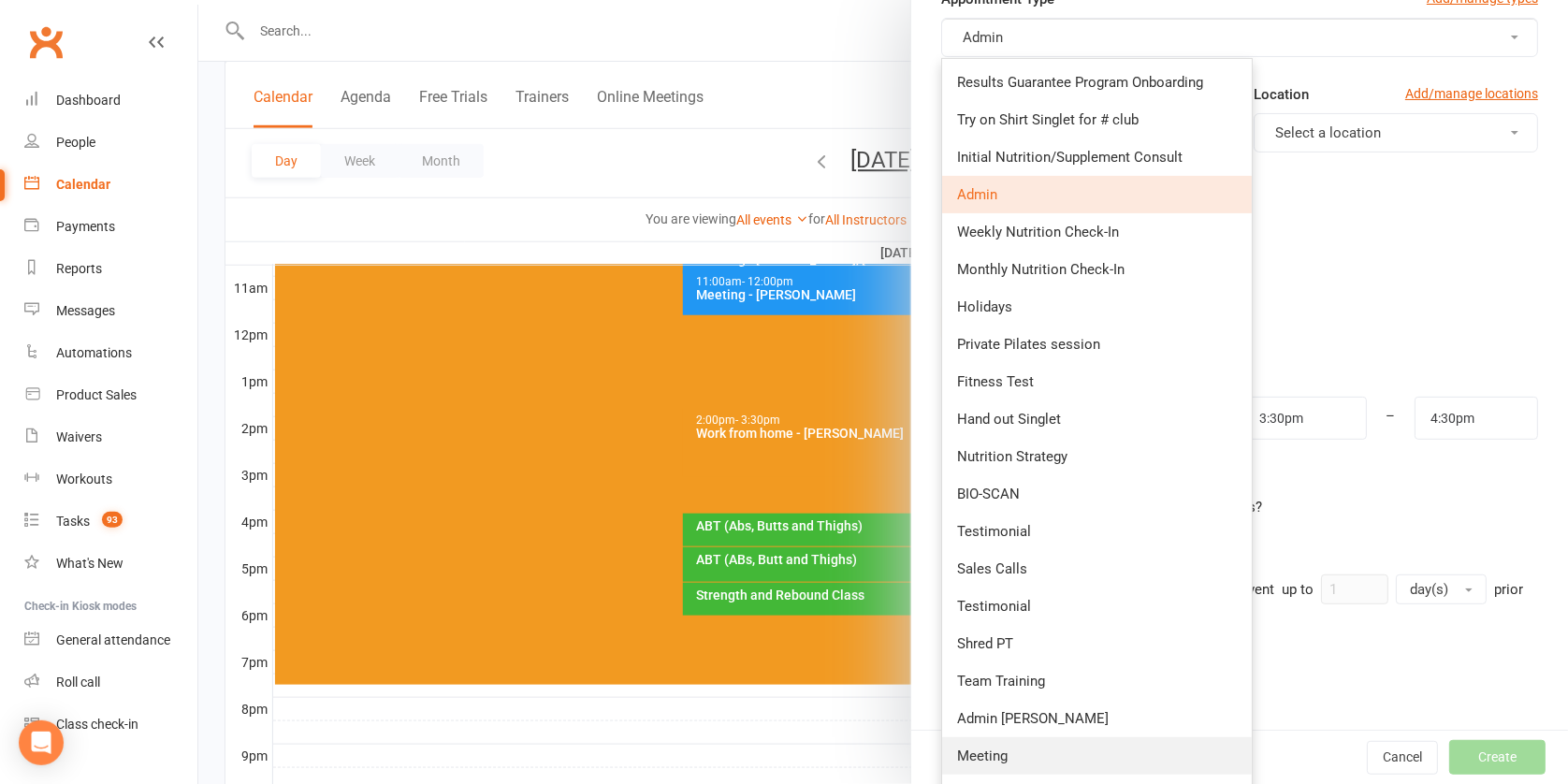
click at [1052, 746] on link "Meeting" at bounding box center [1097, 756] width 310 height 38
type input "4:00pm"
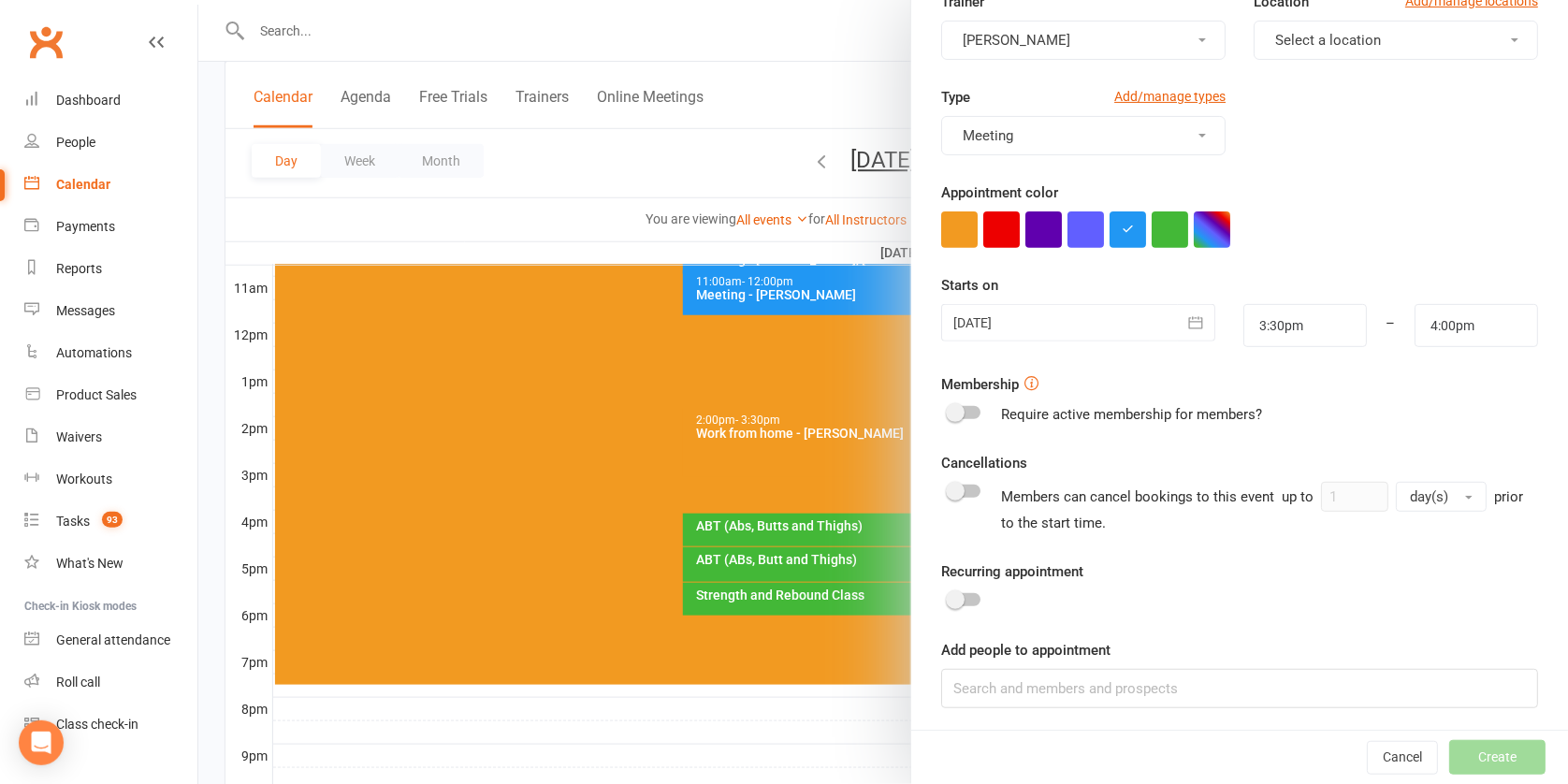
scroll to position [774, 0]
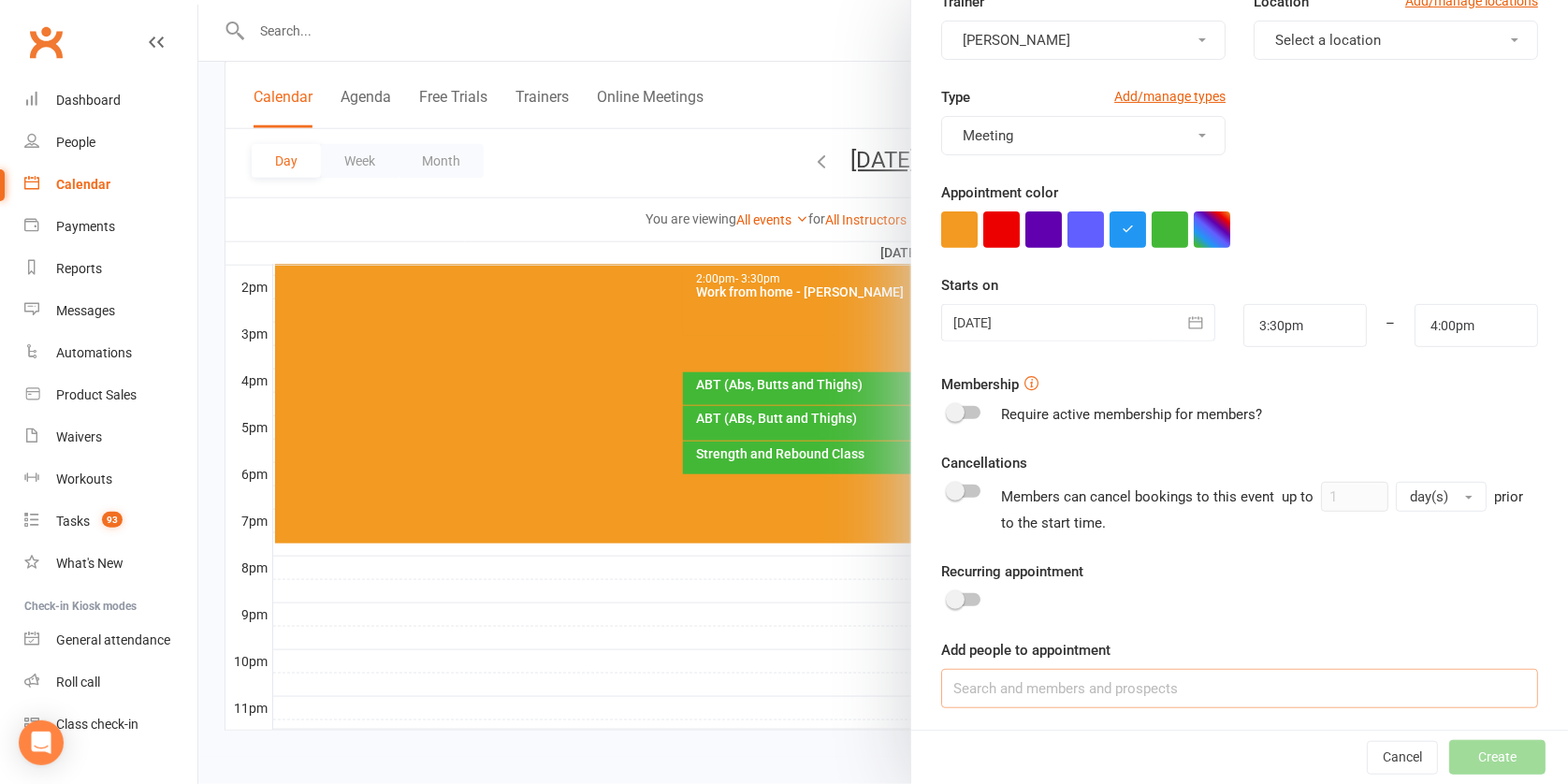
click at [1084, 681] on input at bounding box center [1240, 689] width 597 height 40
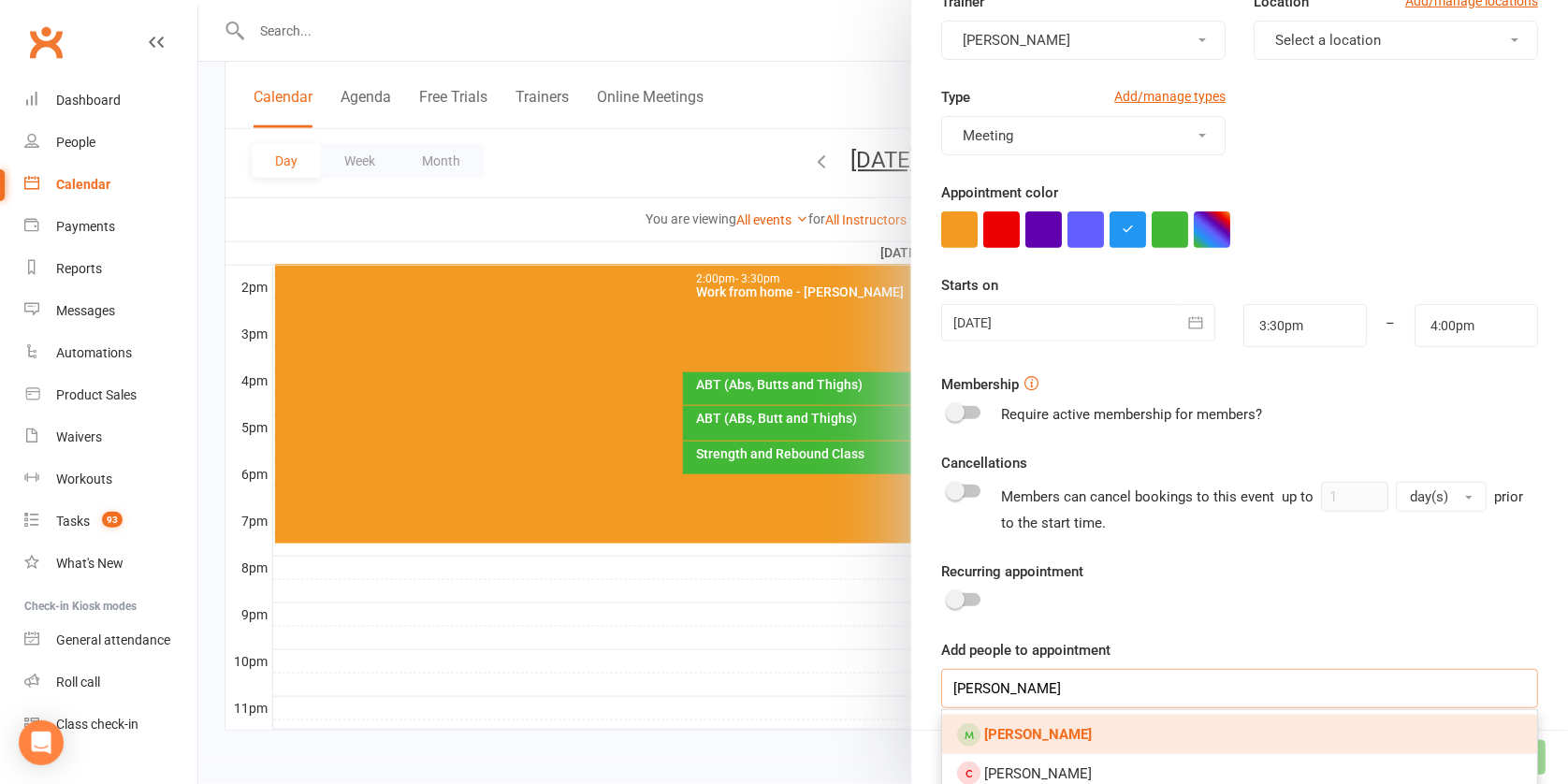
type input "[PERSON_NAME]"
click at [1099, 728] on link "[PERSON_NAME]" at bounding box center [1240, 734] width 595 height 40
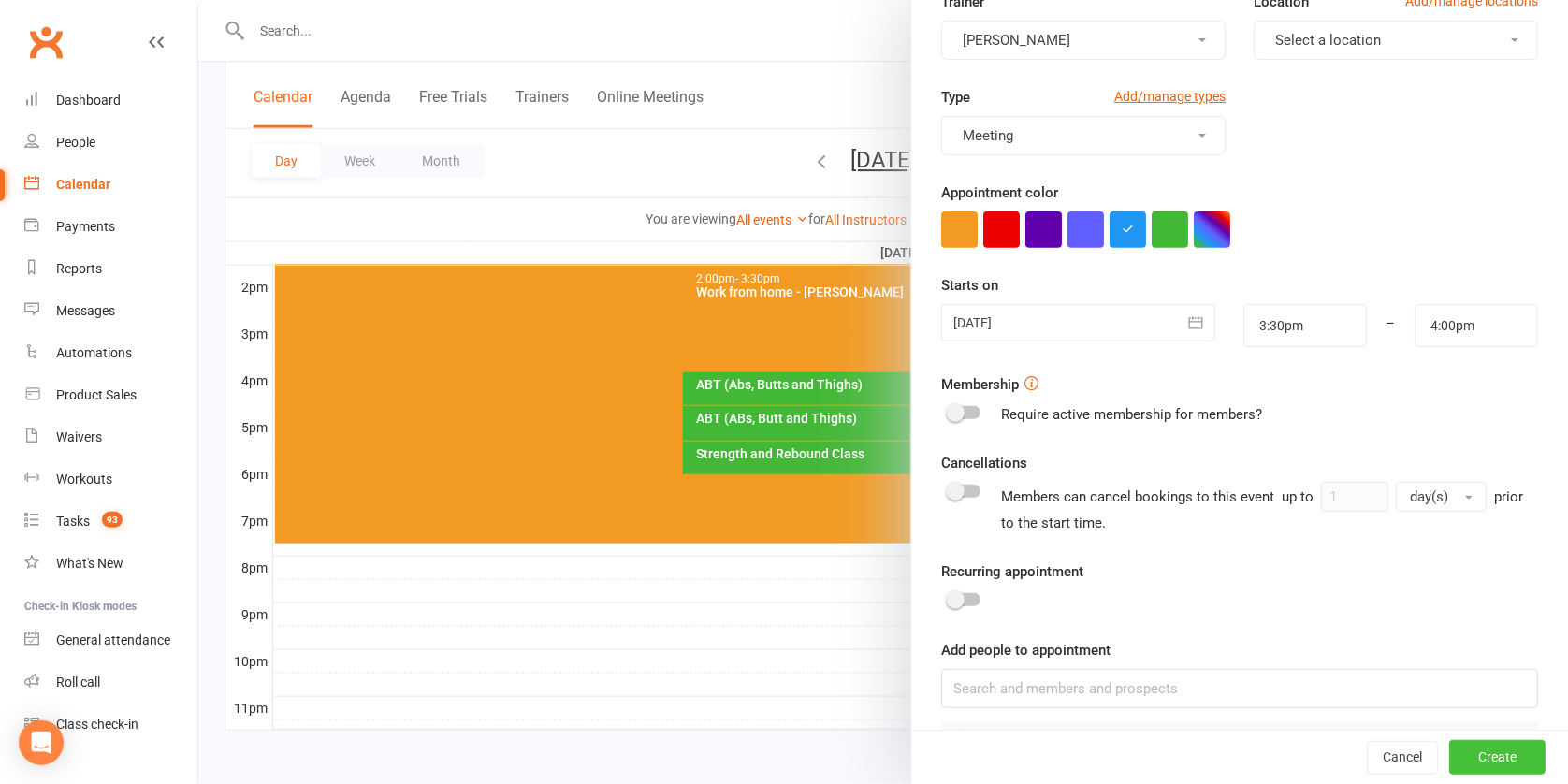
click at [1473, 751] on button "Create" at bounding box center [1498, 758] width 96 height 34
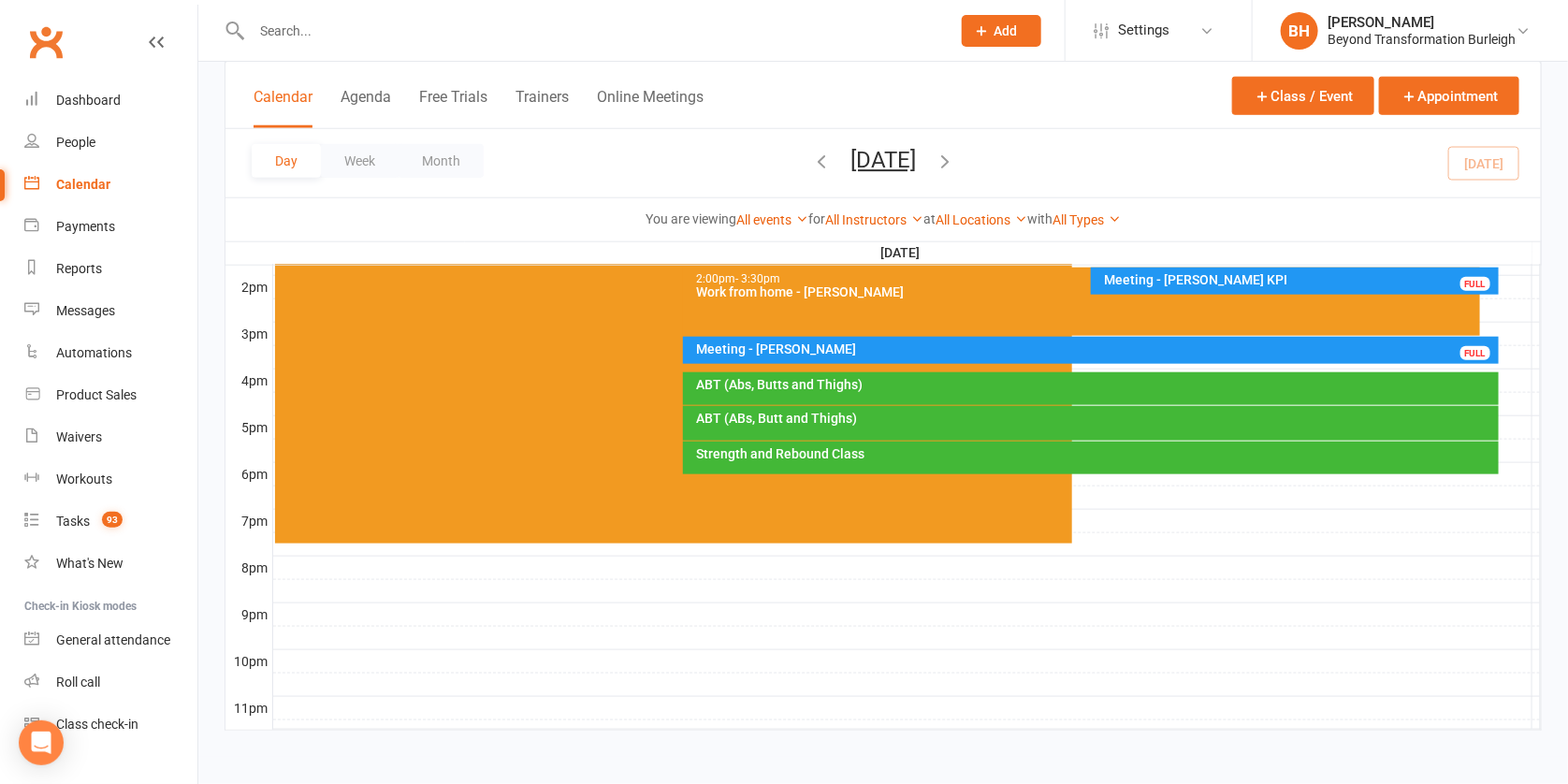
click at [945, 343] on div "Meeting - Brendan Harvey" at bounding box center [1095, 349] width 799 height 13
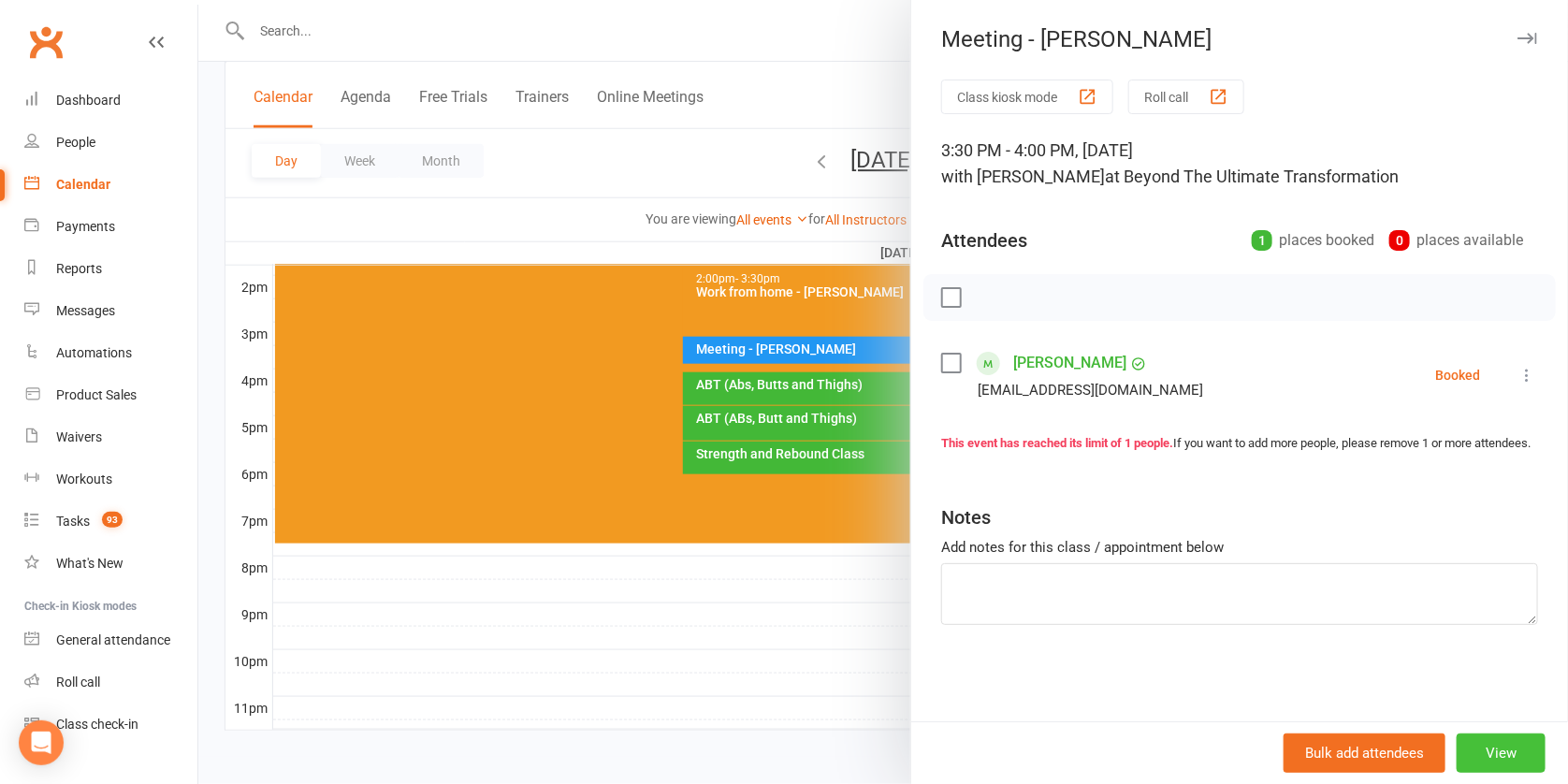
click at [1457, 743] on button "View" at bounding box center [1502, 753] width 89 height 40
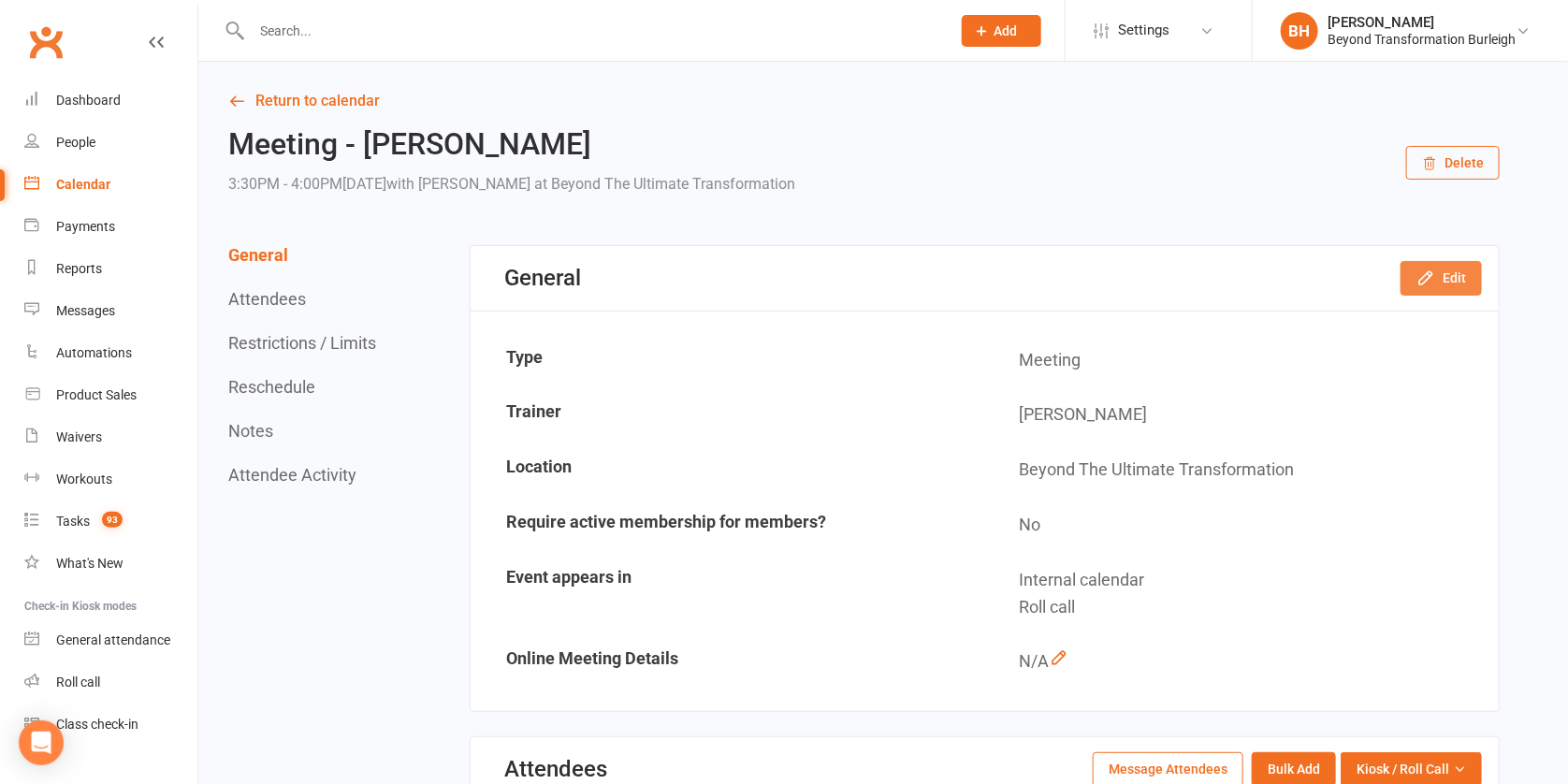
click at [1454, 280] on button "Edit" at bounding box center [1441, 278] width 81 height 34
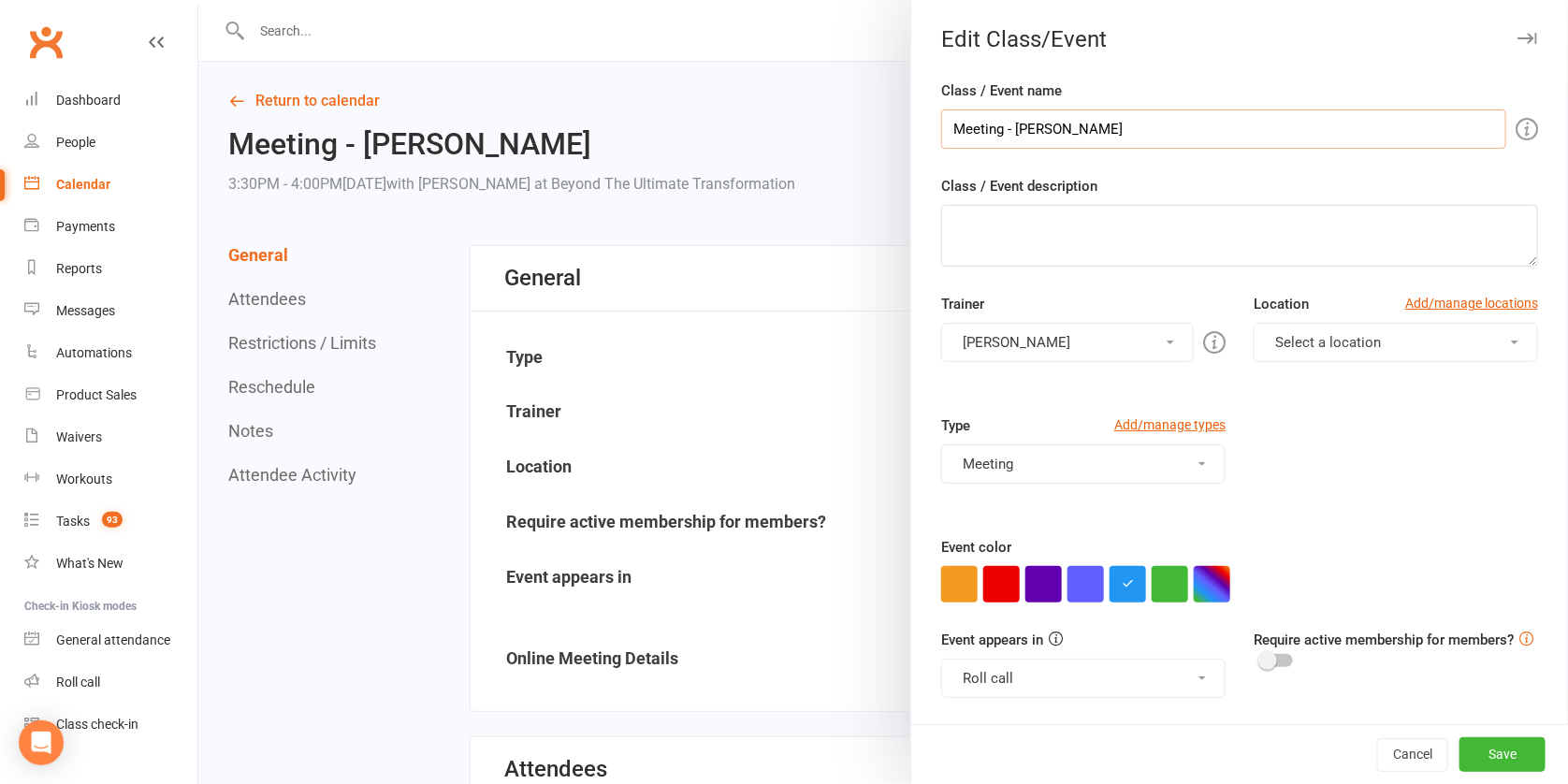
drag, startPoint x: 1117, startPoint y: 126, endPoint x: 1060, endPoint y: 126, distance: 57.0
click at [1060, 126] on input "Meeting - Brendan Harvey" at bounding box center [1224, 129] width 565 height 40
type input "Meeting - BrendanShane Lizzy"
click at [1486, 755] on button "Save" at bounding box center [1503, 754] width 86 height 34
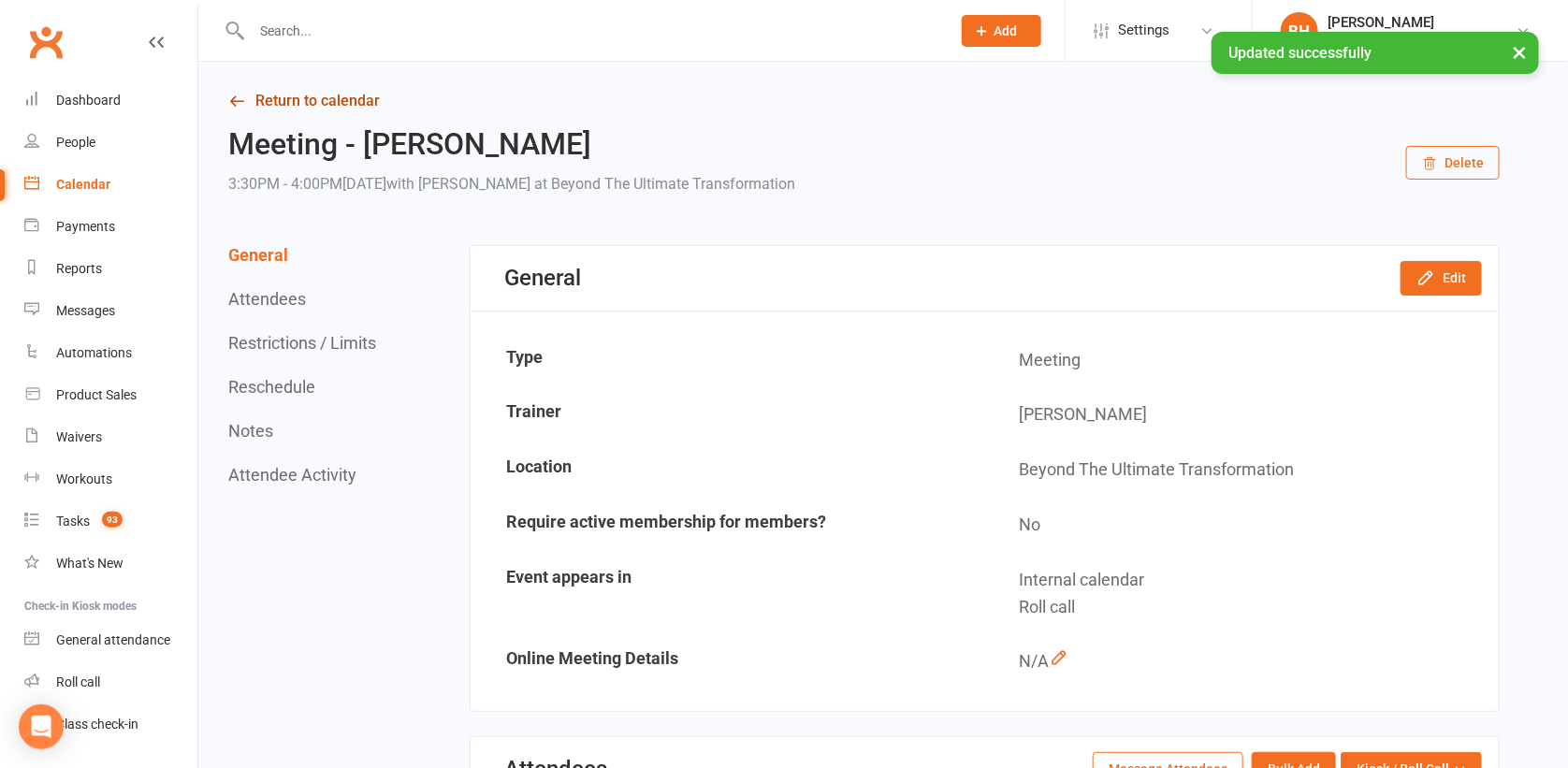
click at [296, 92] on link "Return to calendar" at bounding box center [863, 101] width 1272 height 26
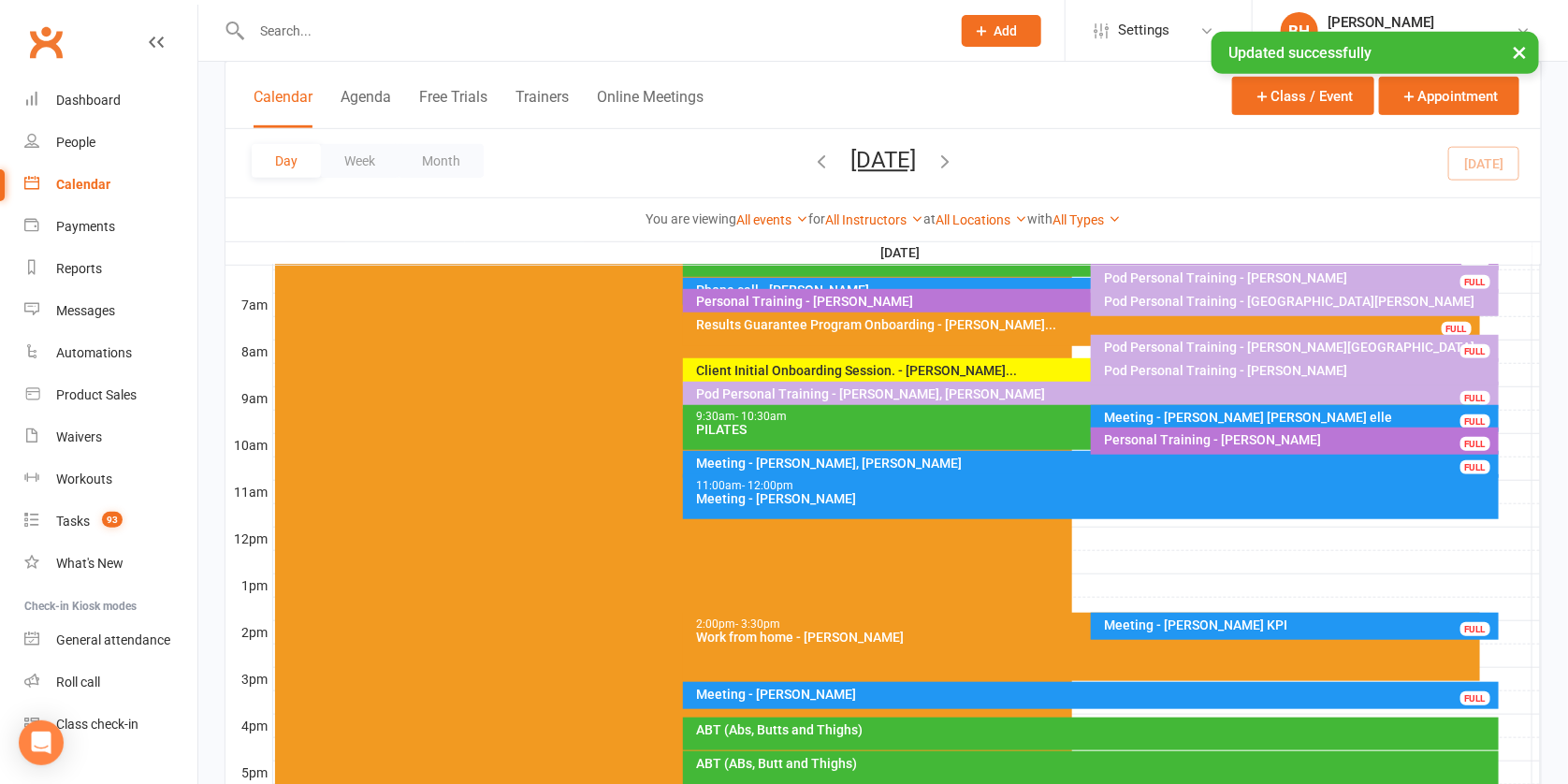
scroll to position [419, 0]
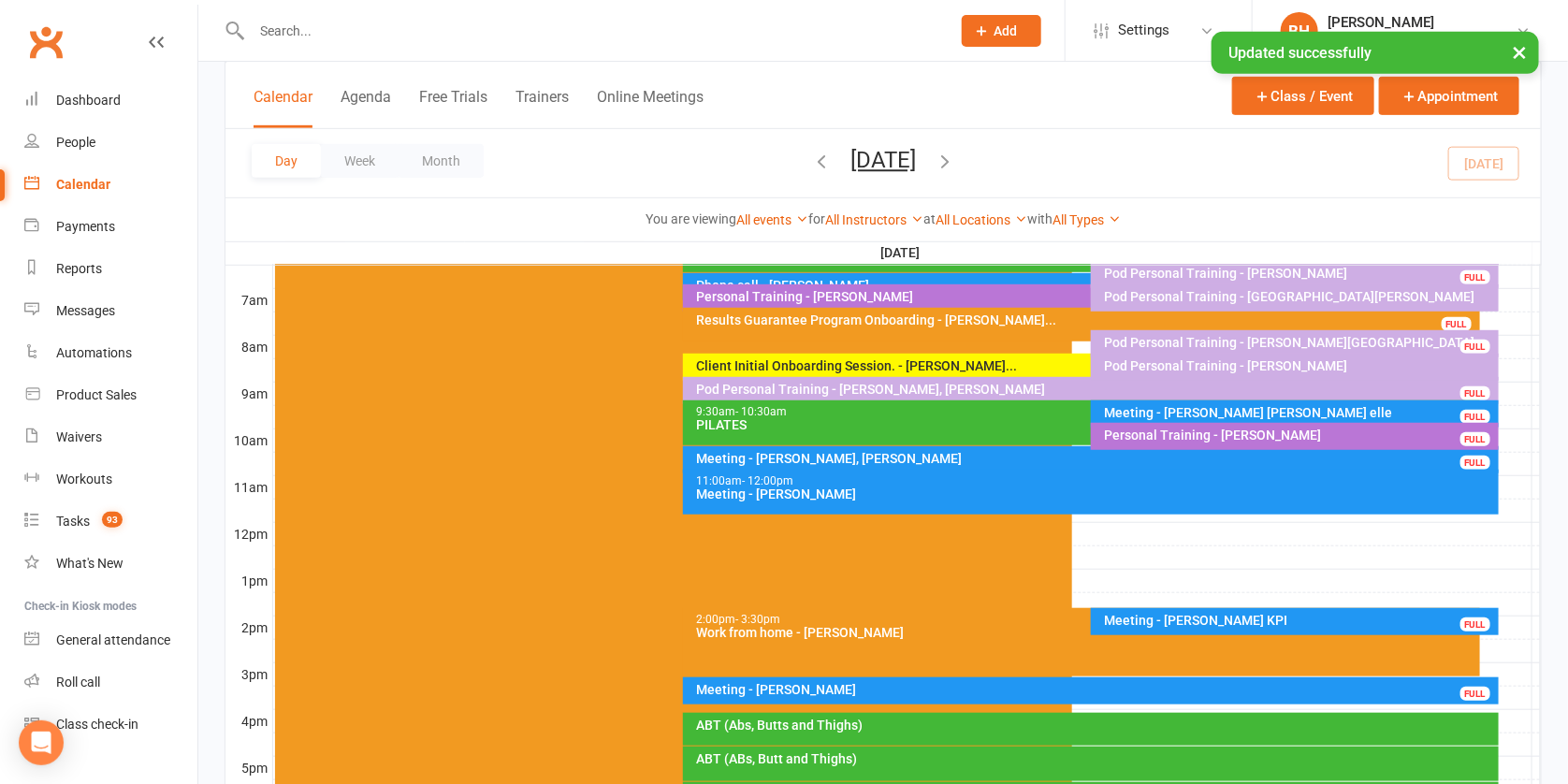
click at [865, 721] on div "ABT (Abs, Butts and Thighs)" at bounding box center [1095, 725] width 799 height 13
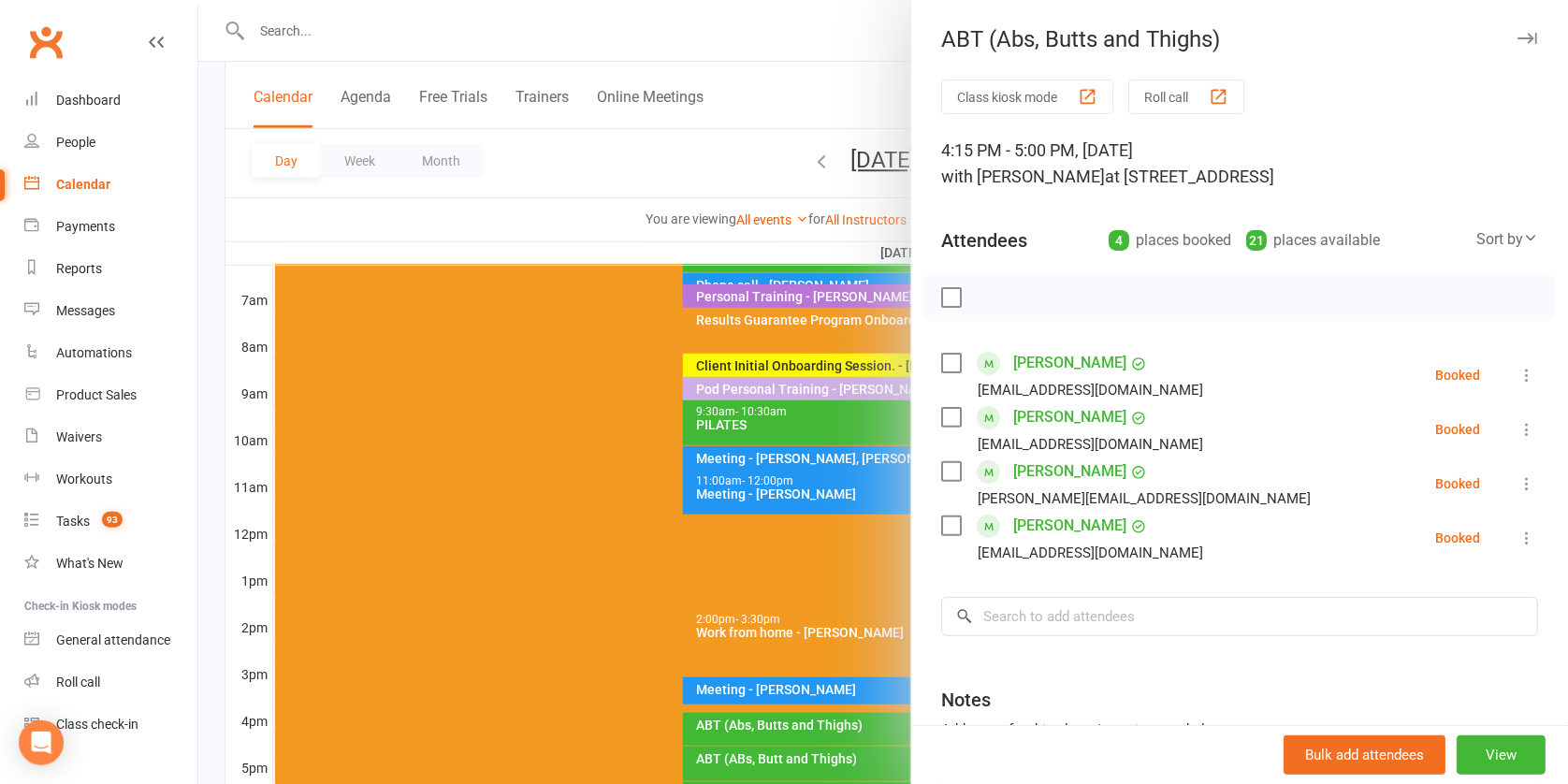
click at [810, 545] on div at bounding box center [883, 392] width 1370 height 784
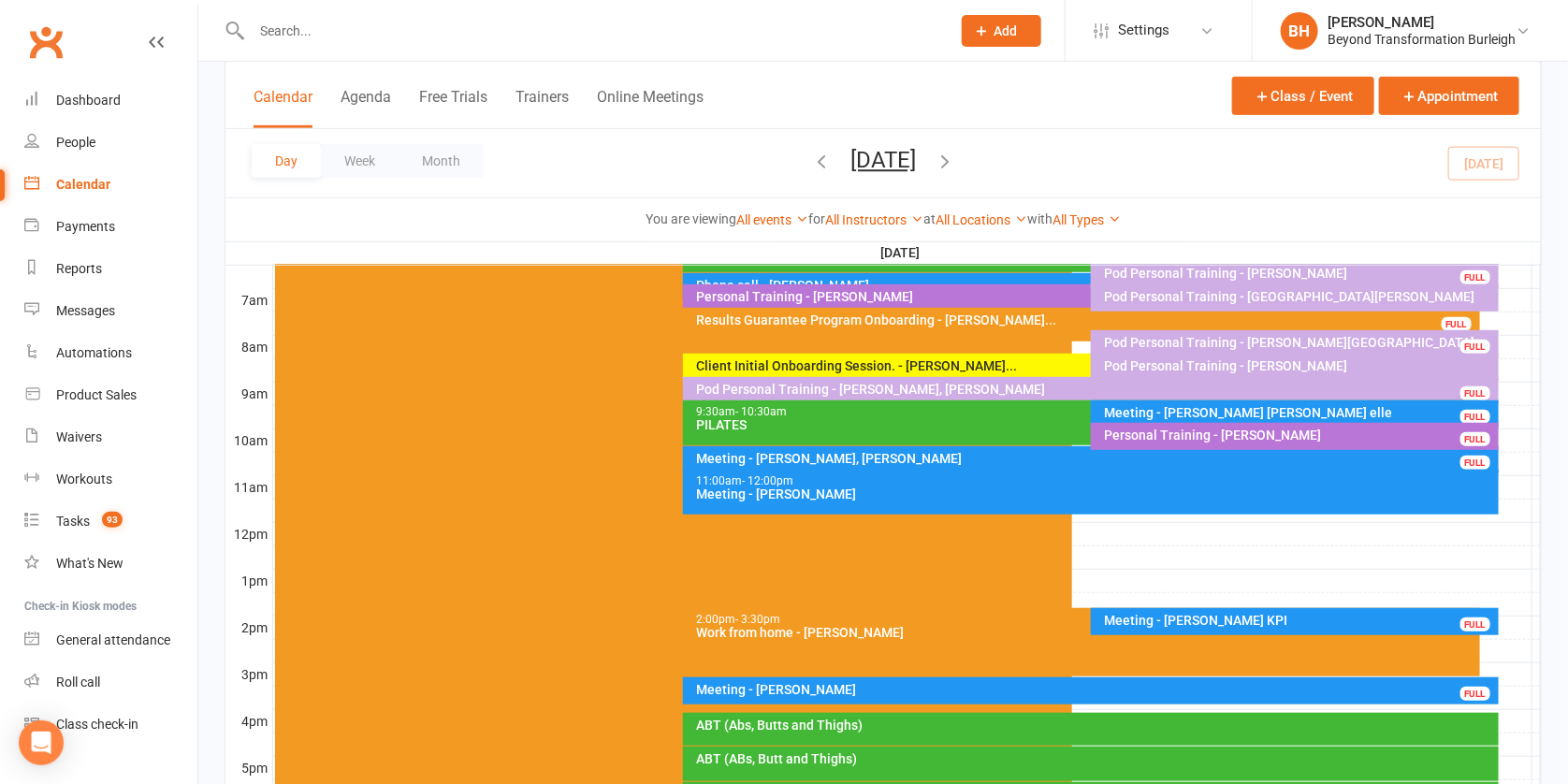
click at [869, 426] on div "PILATES" at bounding box center [1085, 424] width 780 height 13
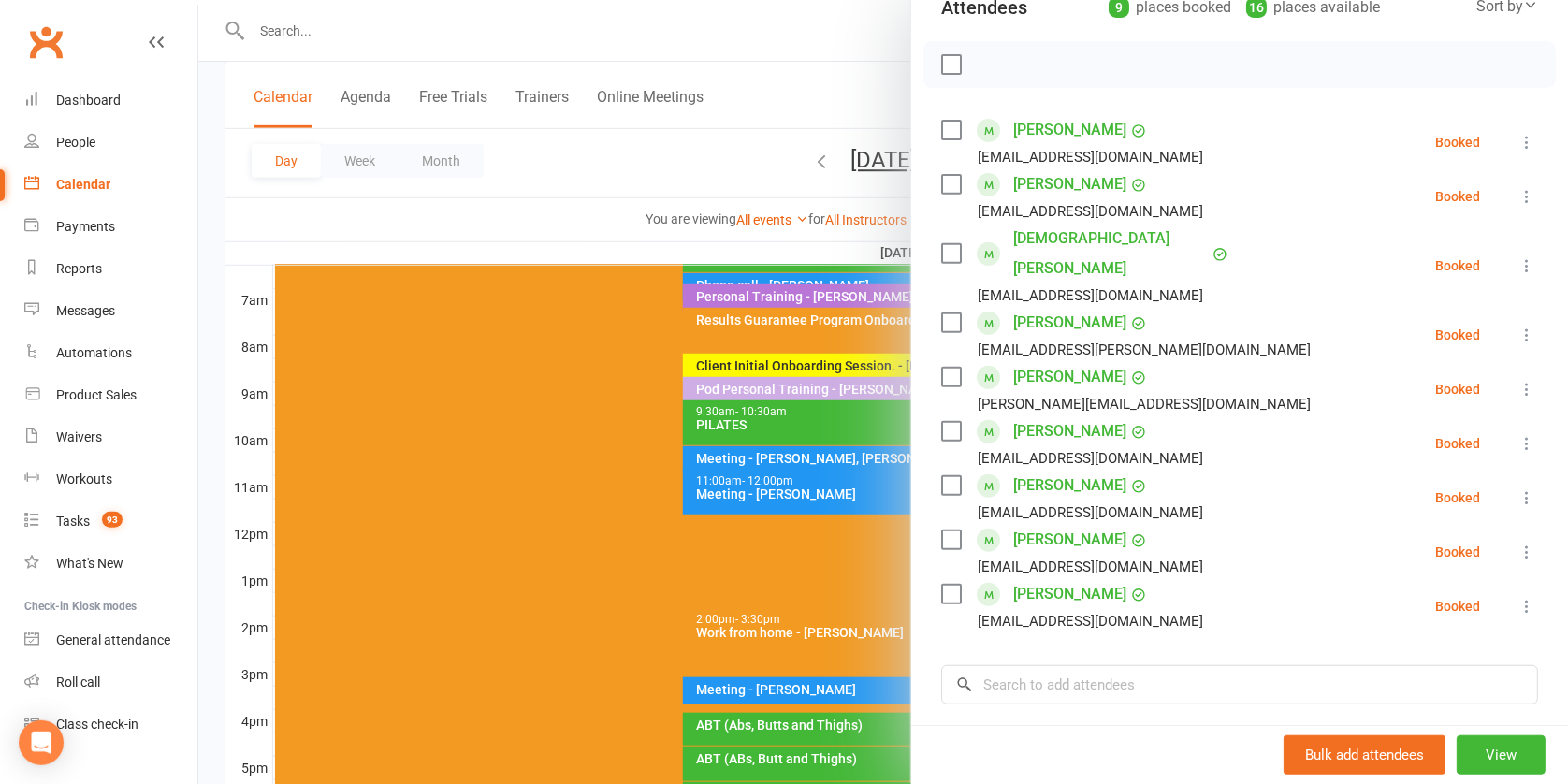
scroll to position [228, 0]
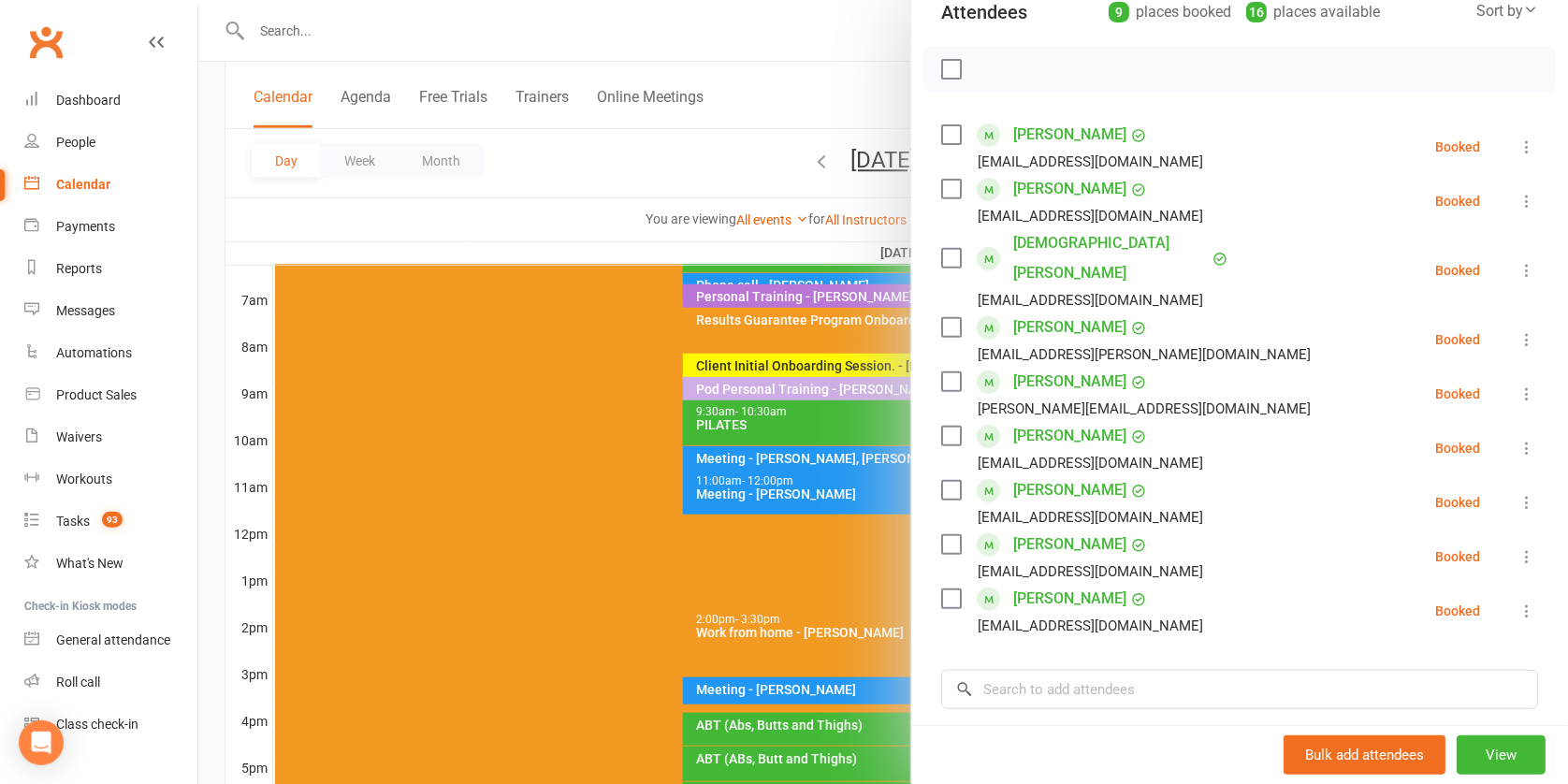
click at [755, 400] on div at bounding box center [883, 392] width 1370 height 784
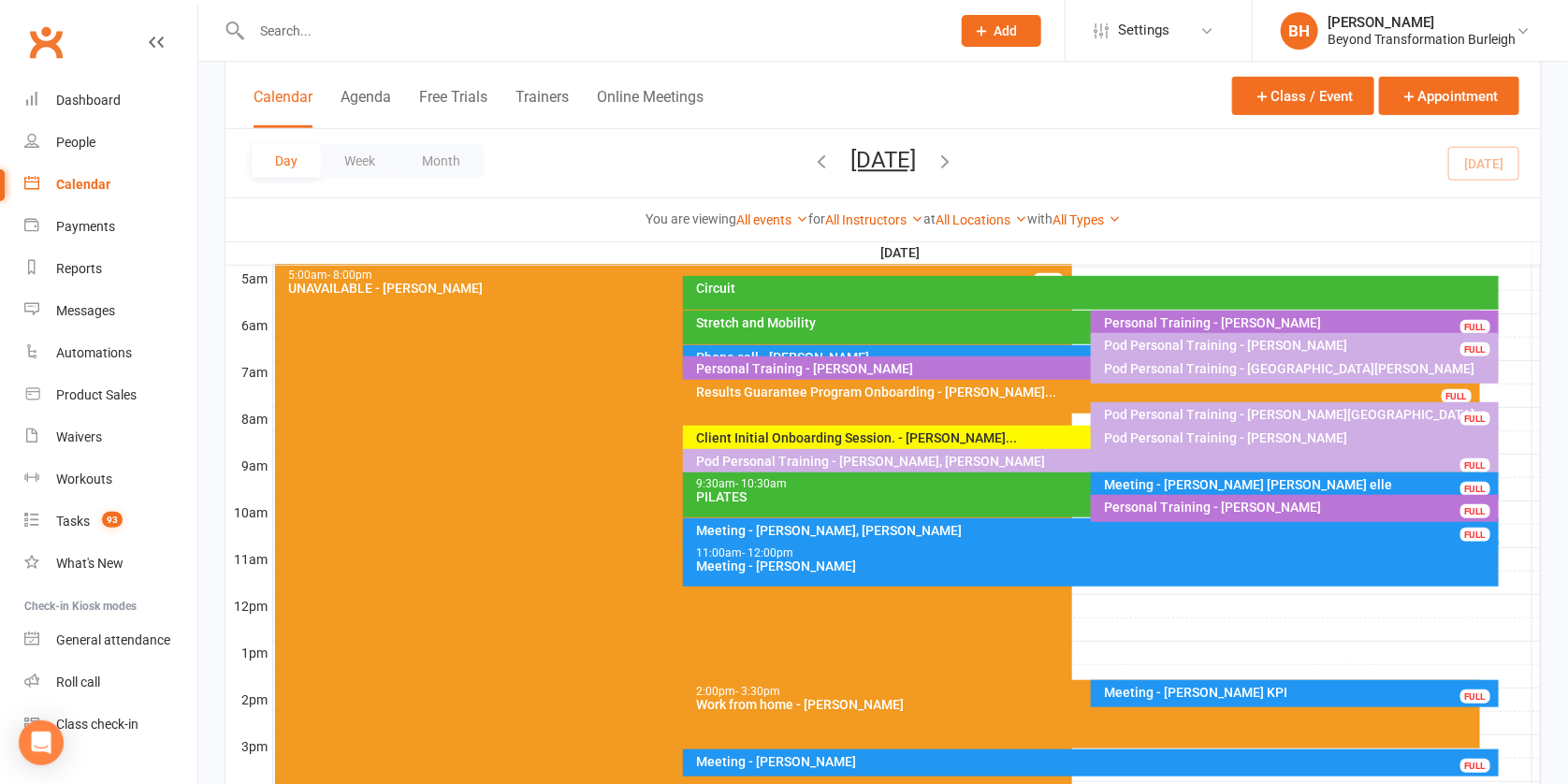
scroll to position [346, 0]
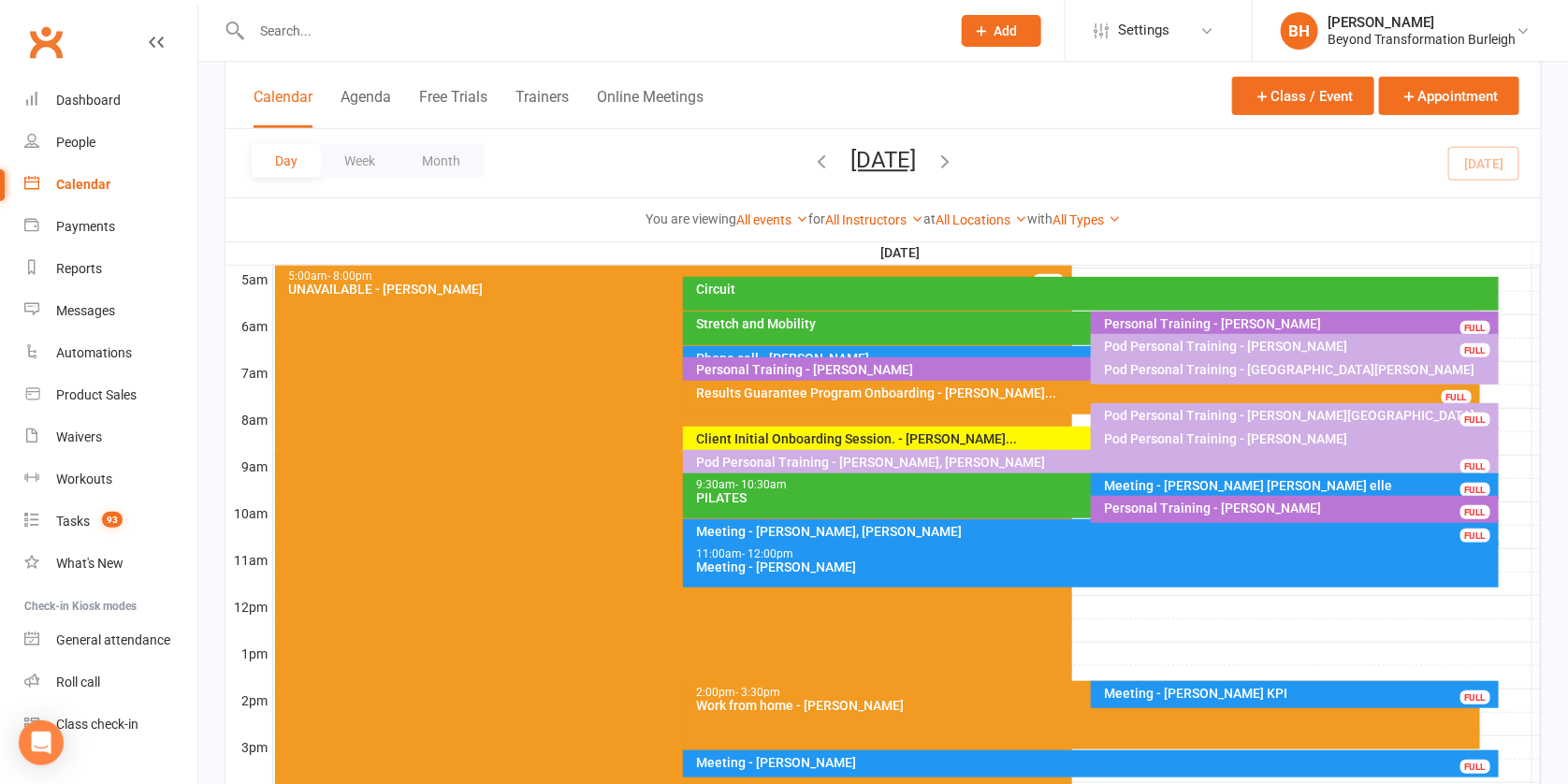
click at [929, 496] on div "PILATES" at bounding box center [1085, 498] width 780 height 13
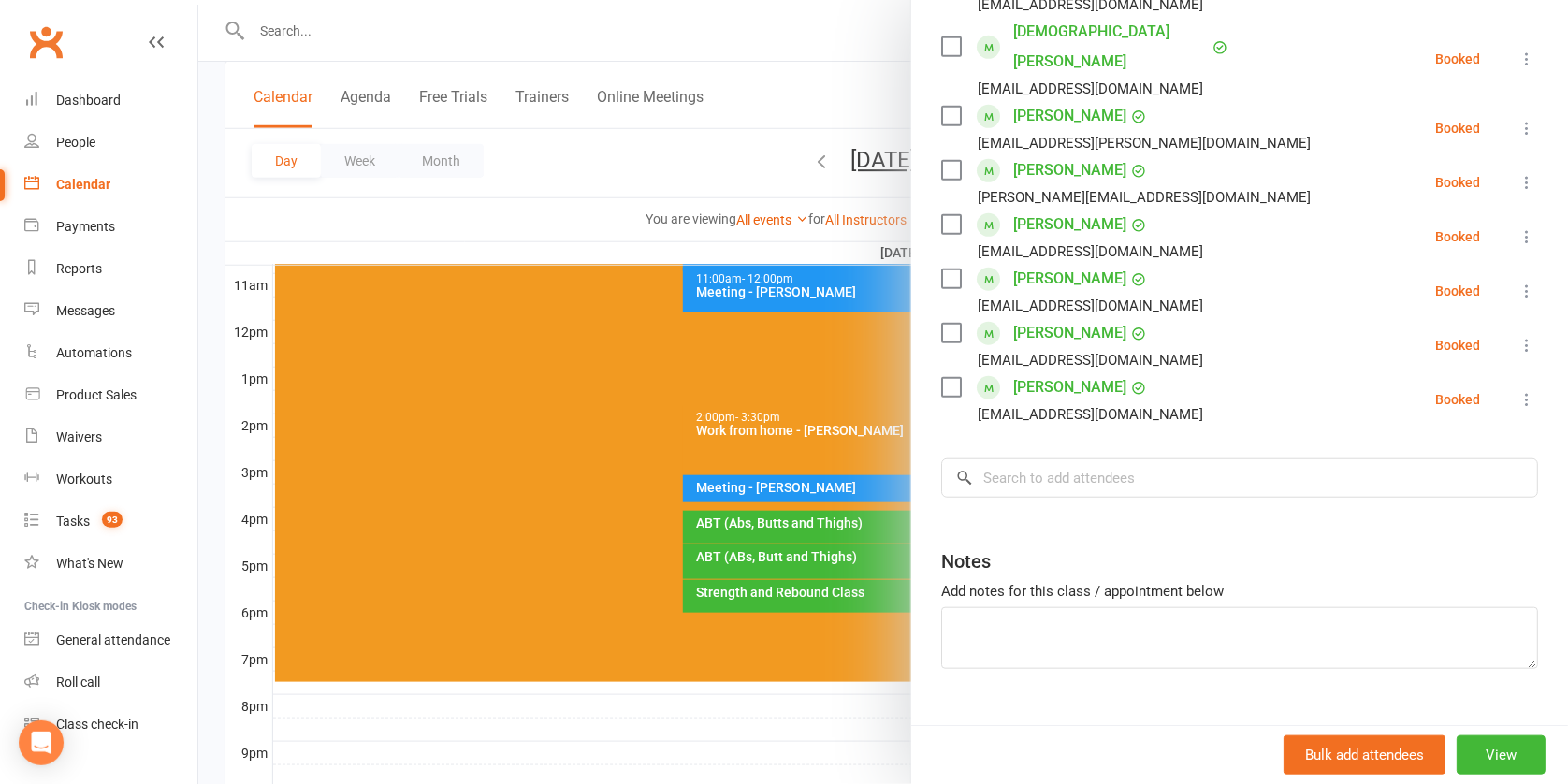
scroll to position [617, 0]
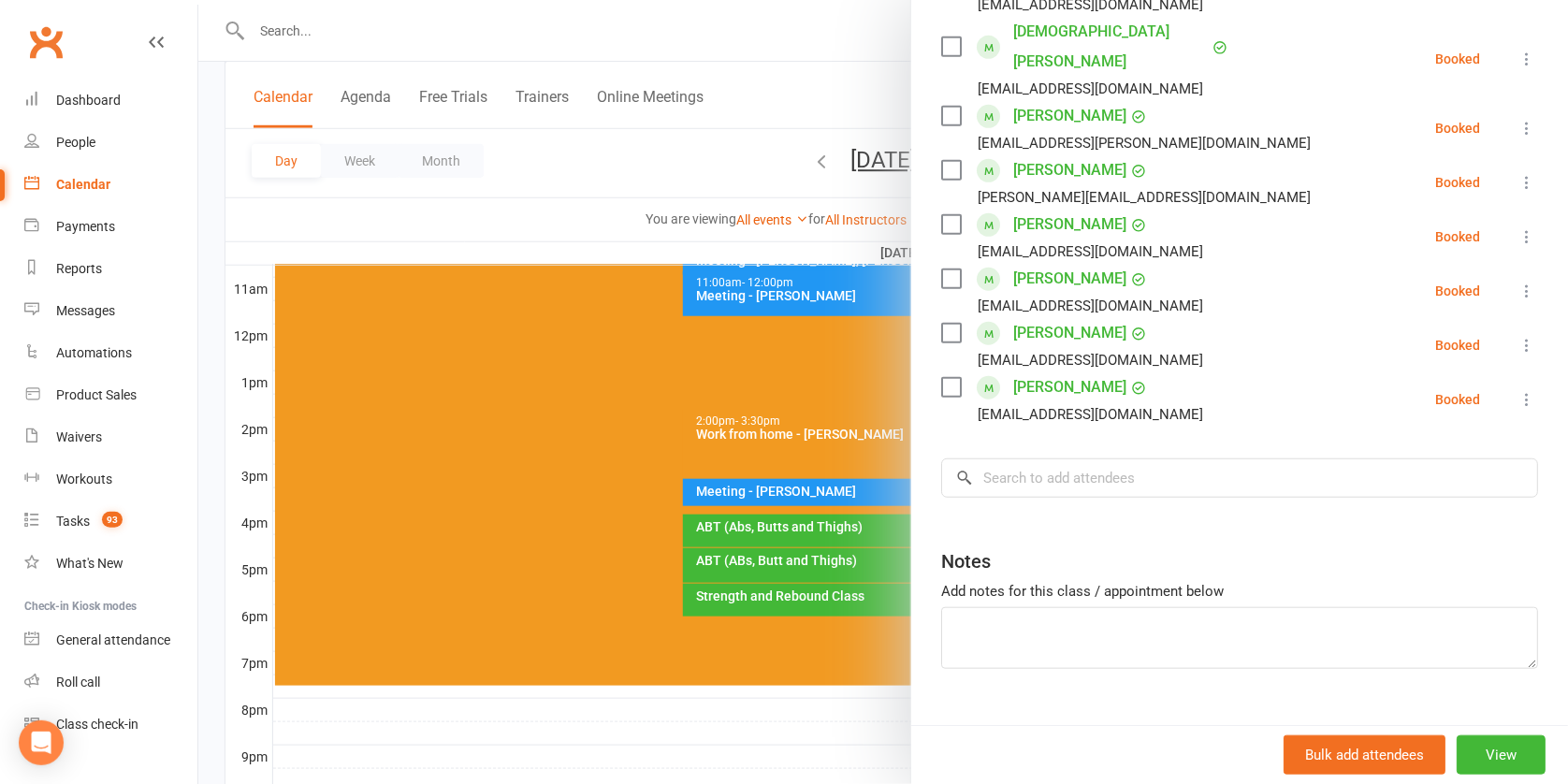
drag, startPoint x: 763, startPoint y: 470, endPoint x: 780, endPoint y: 471, distance: 17.0
click at [766, 471] on div at bounding box center [883, 392] width 1370 height 784
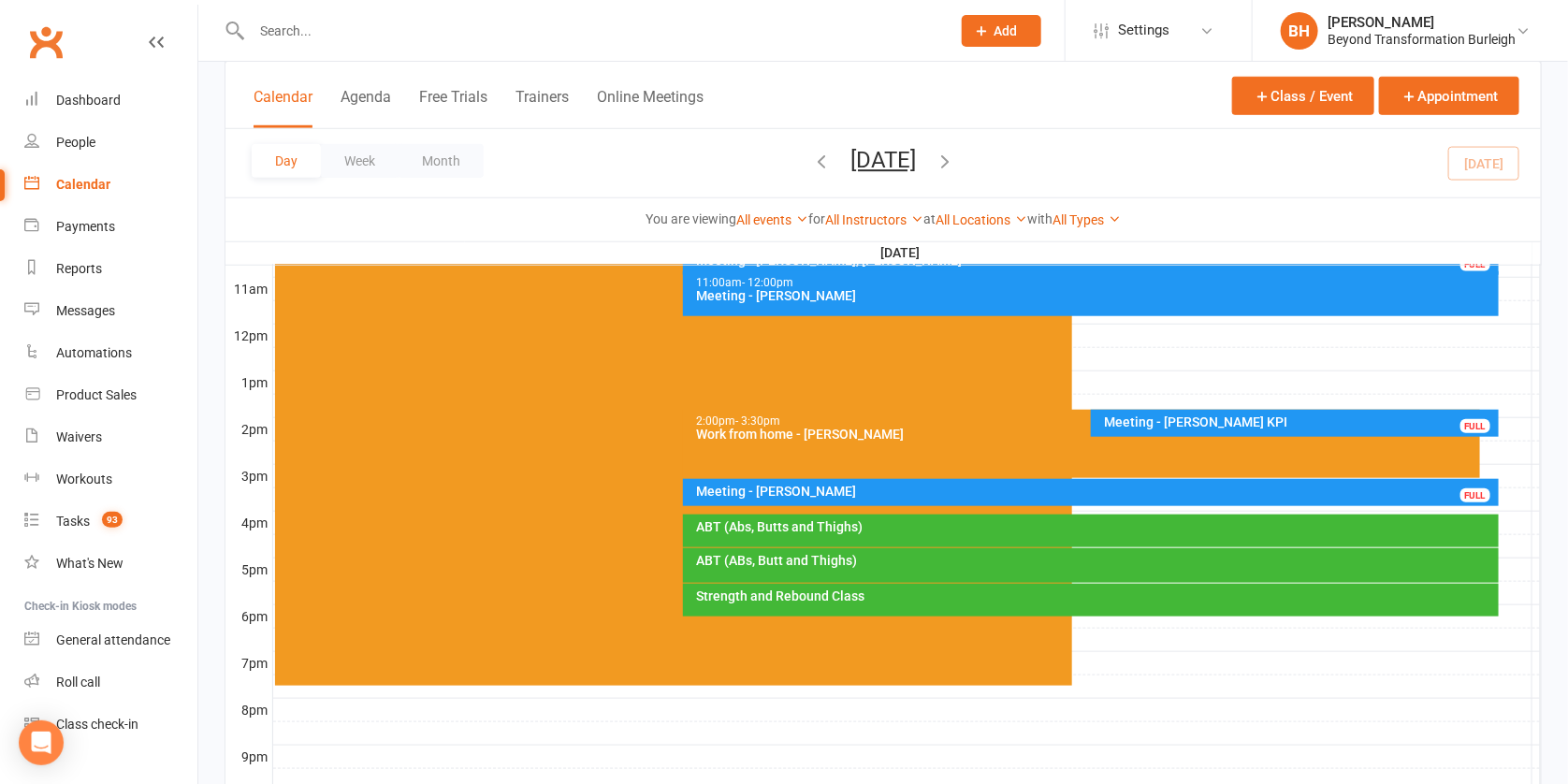
scroll to position [0, 0]
